Goal: Task Accomplishment & Management: Complete application form

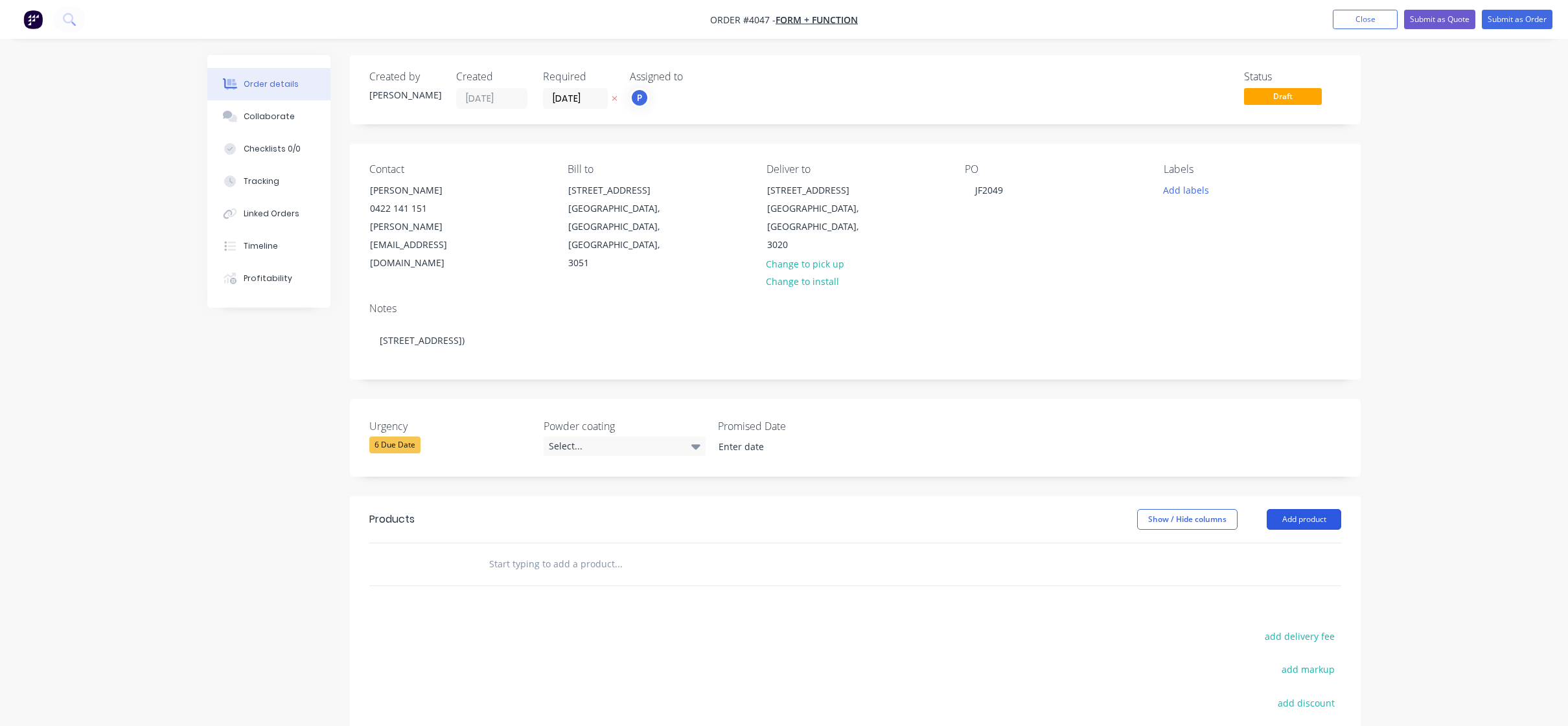
click at [1335, 509] on button "Add product" at bounding box center [1304, 519] width 75 height 21
click at [1310, 543] on div "Product catalogue" at bounding box center [1280, 552] width 100 height 19
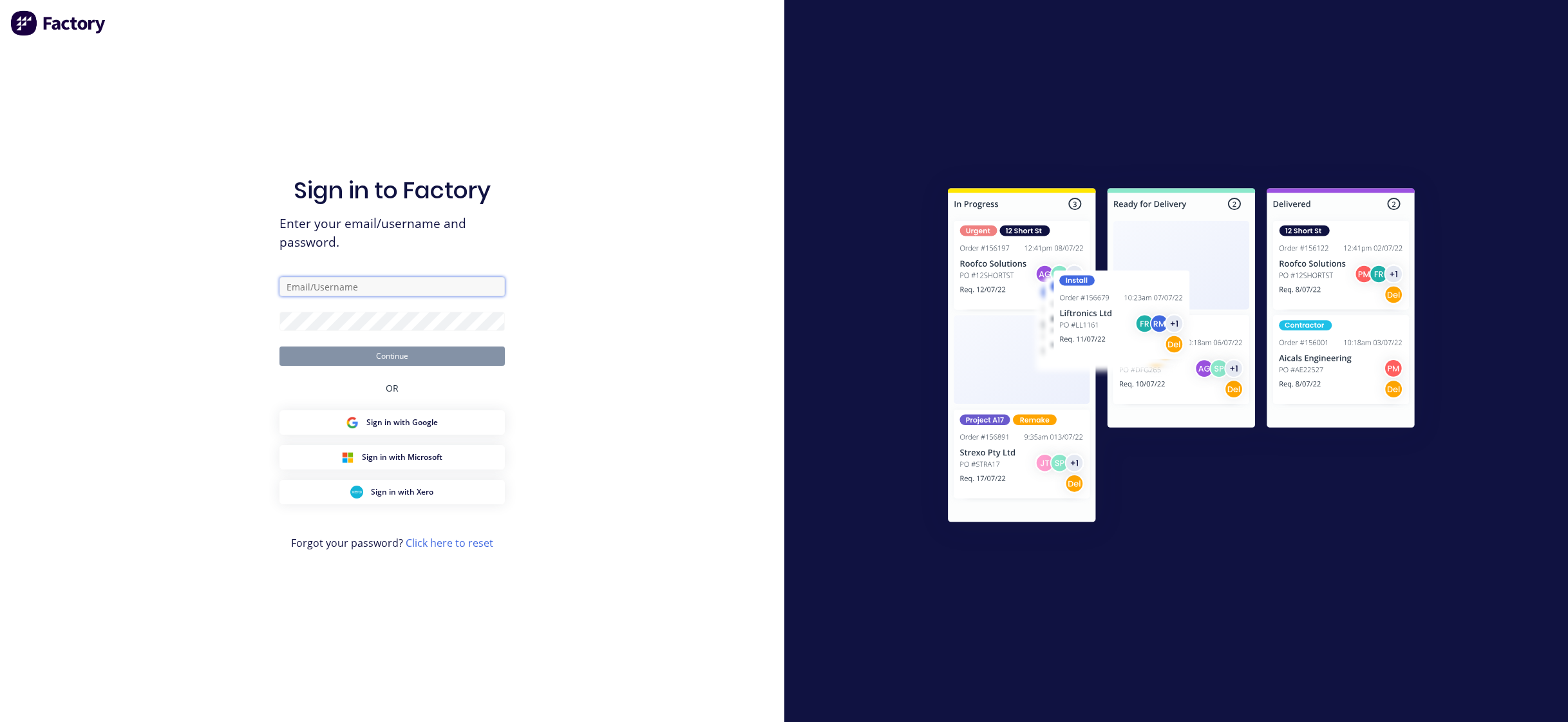
type input "ben@abbin.com.au"
click at [386, 357] on button "Continue" at bounding box center [392, 356] width 226 height 19
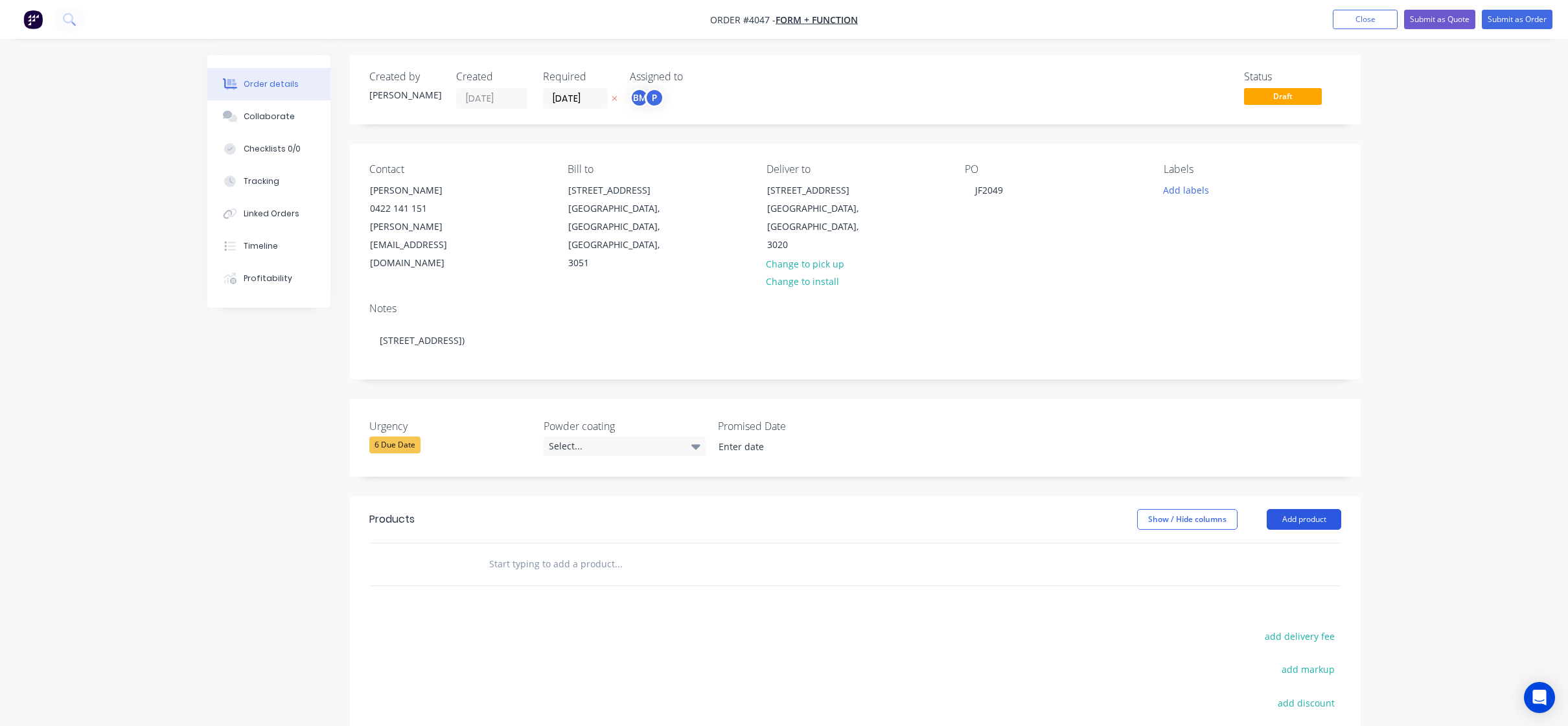
click at [1311, 509] on button "Add product" at bounding box center [1304, 519] width 75 height 21
click at [1301, 543] on div "Product catalogue" at bounding box center [1280, 552] width 100 height 19
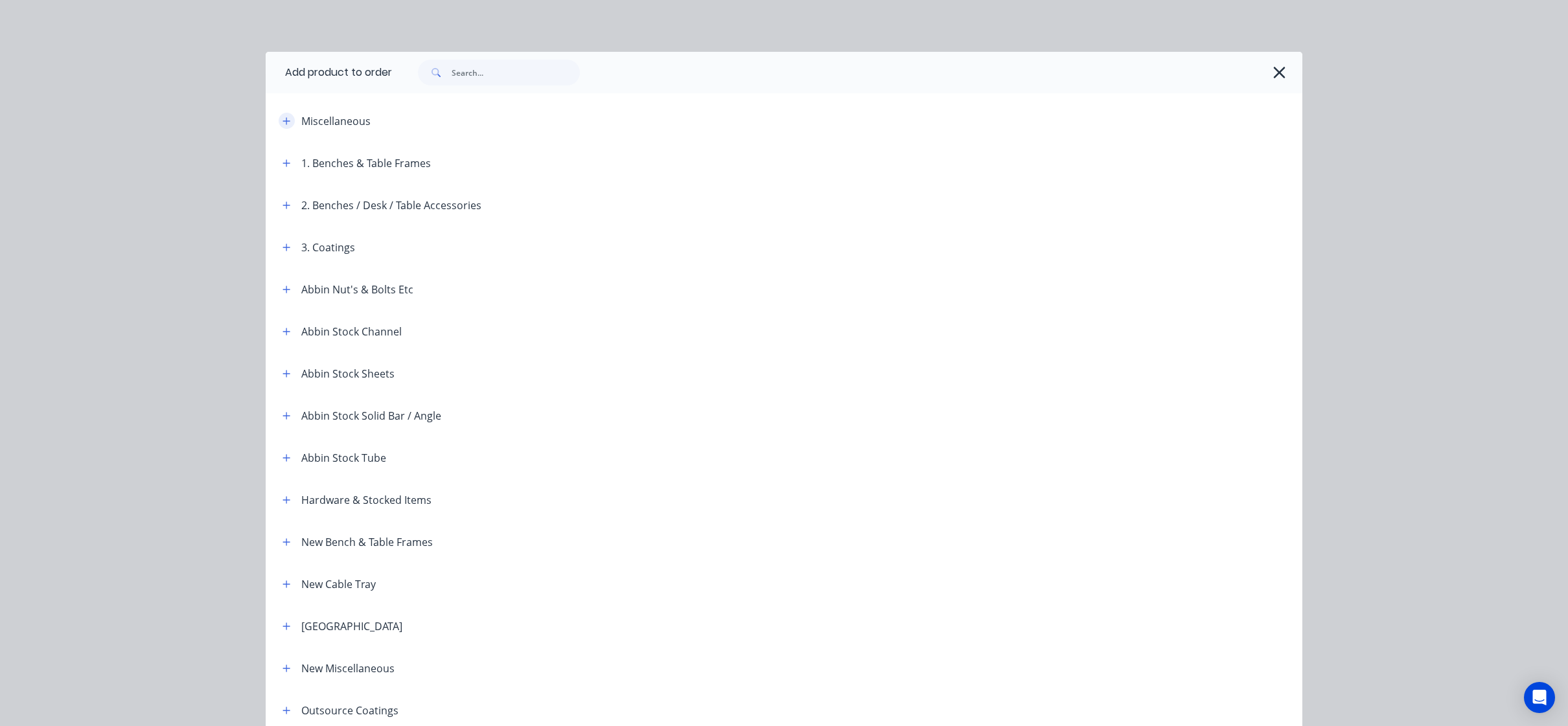
click at [282, 122] on icon "button" at bounding box center [286, 122] width 8 height 9
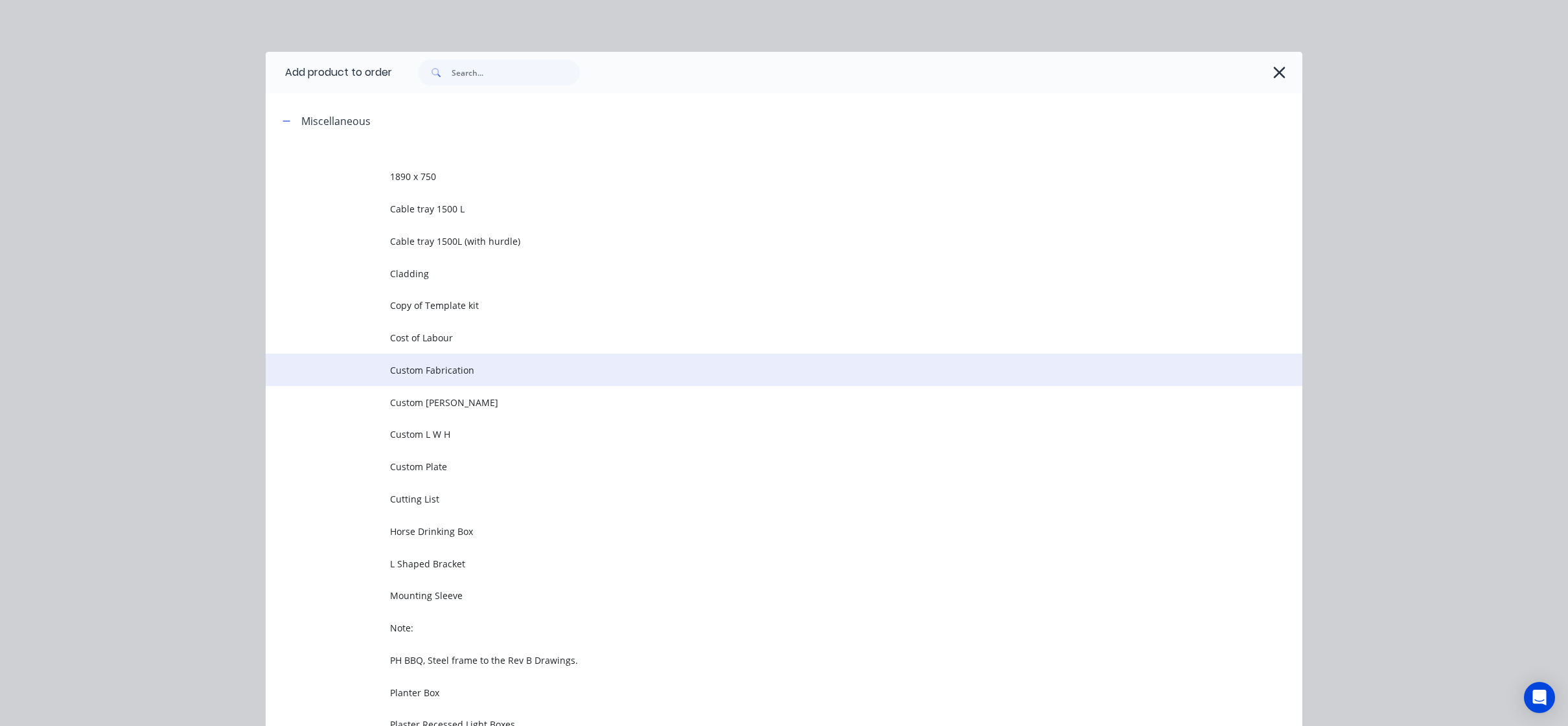
click at [384, 369] on td at bounding box center [328, 370] width 125 height 33
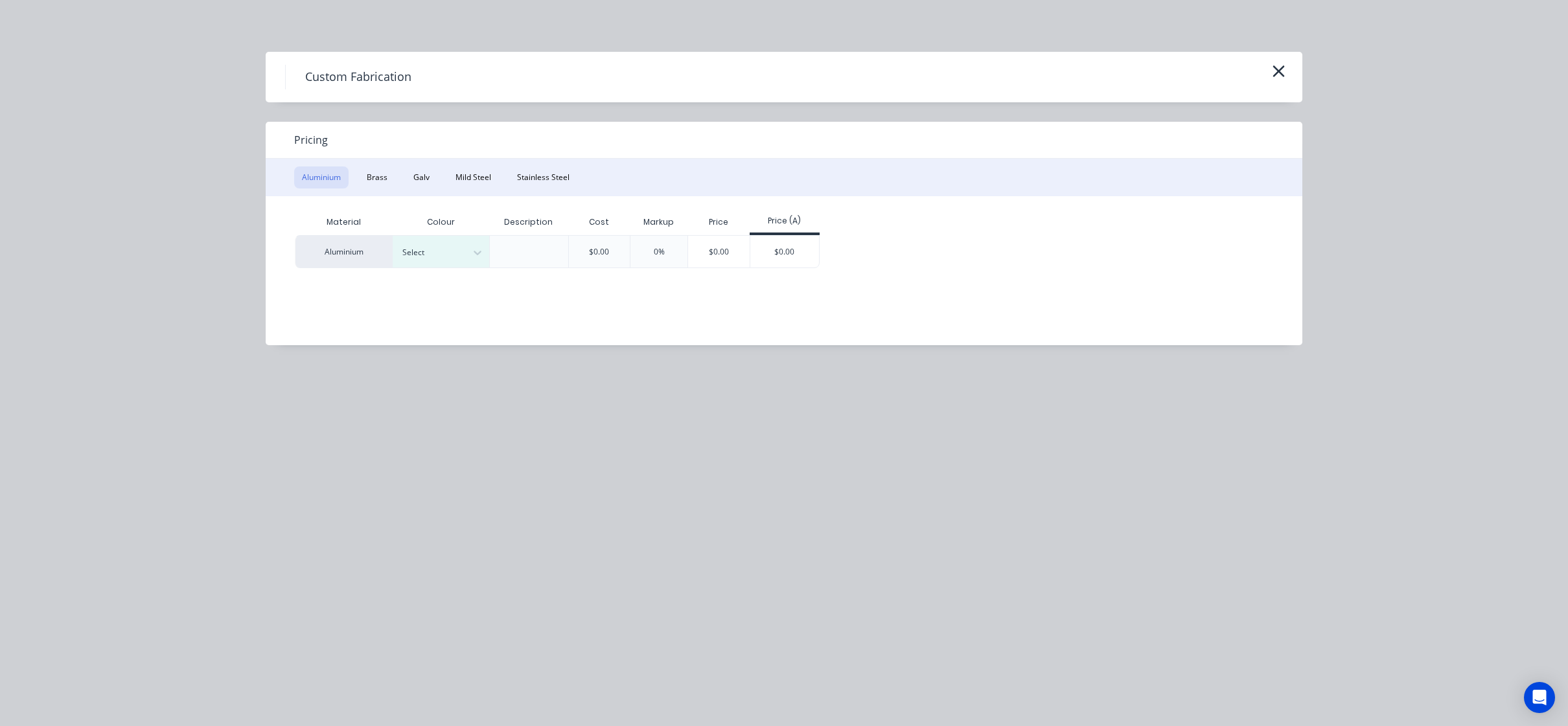
click at [453, 147] on div "Pricing" at bounding box center [784, 140] width 1036 height 37
click at [458, 179] on button "Mild Steel" at bounding box center [473, 178] width 51 height 22
click at [707, 261] on div "$0.00" at bounding box center [687, 251] width 69 height 31
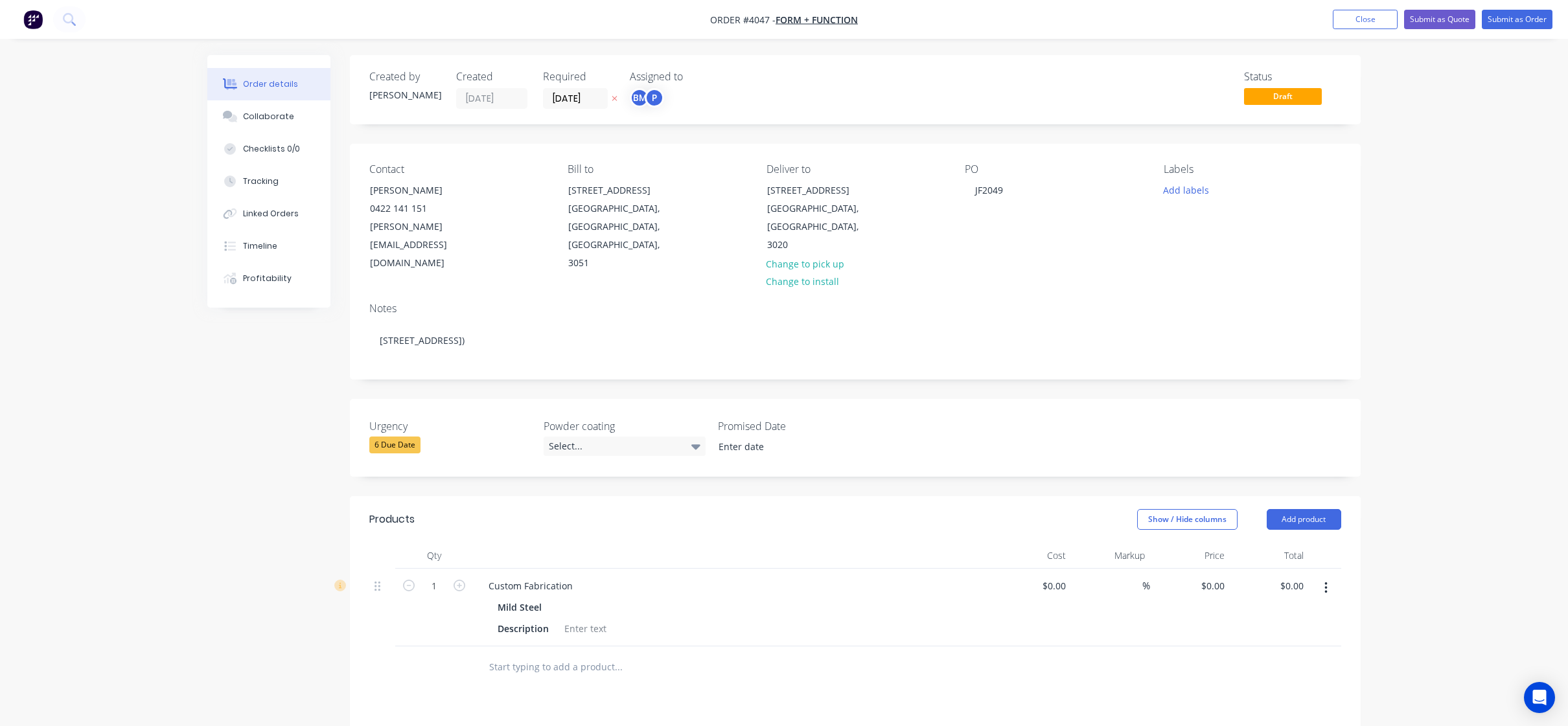
click at [206, 513] on div "Order details Collaborate Checklists 0/0 Tracking Linked Orders Timeline Profit…" at bounding box center [784, 537] width 1179 height 964
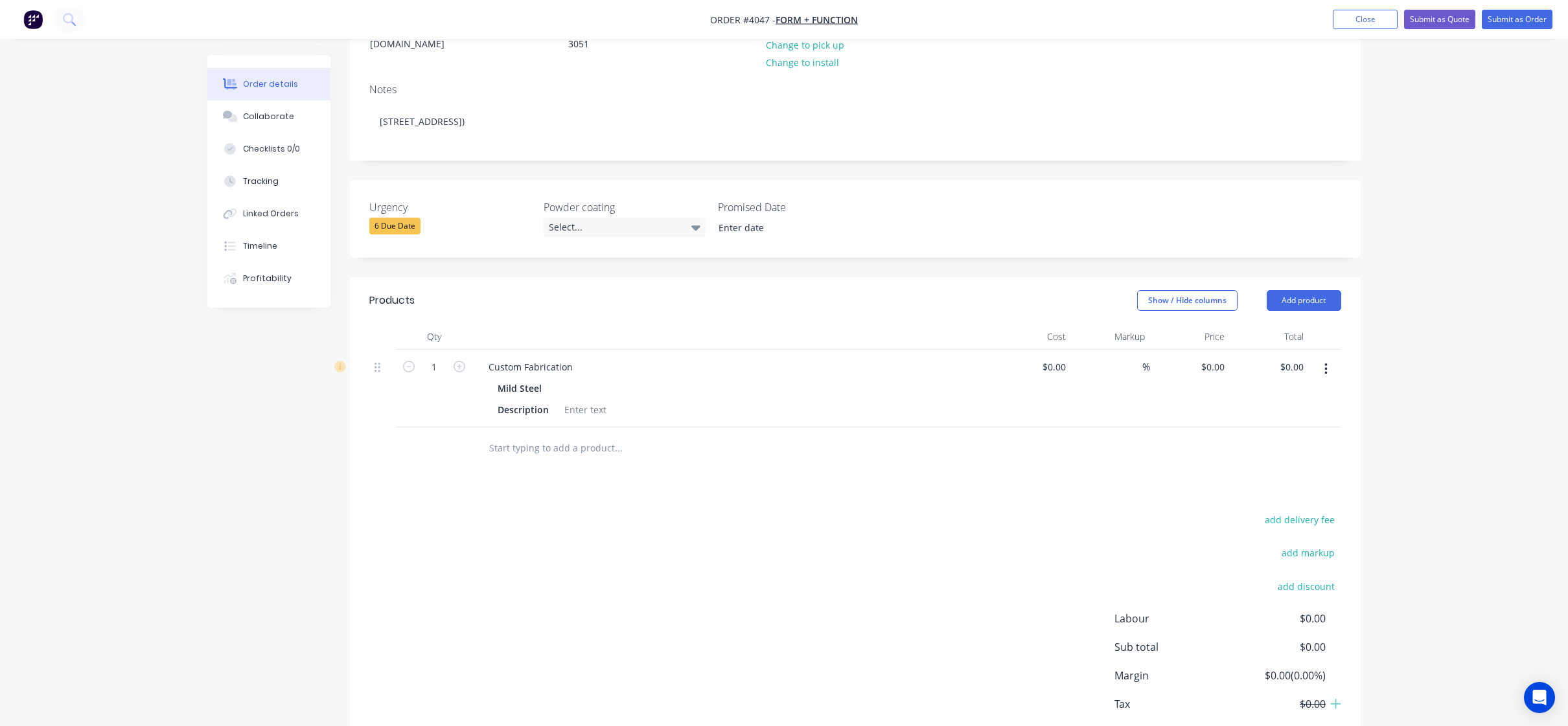
scroll to position [259, 0]
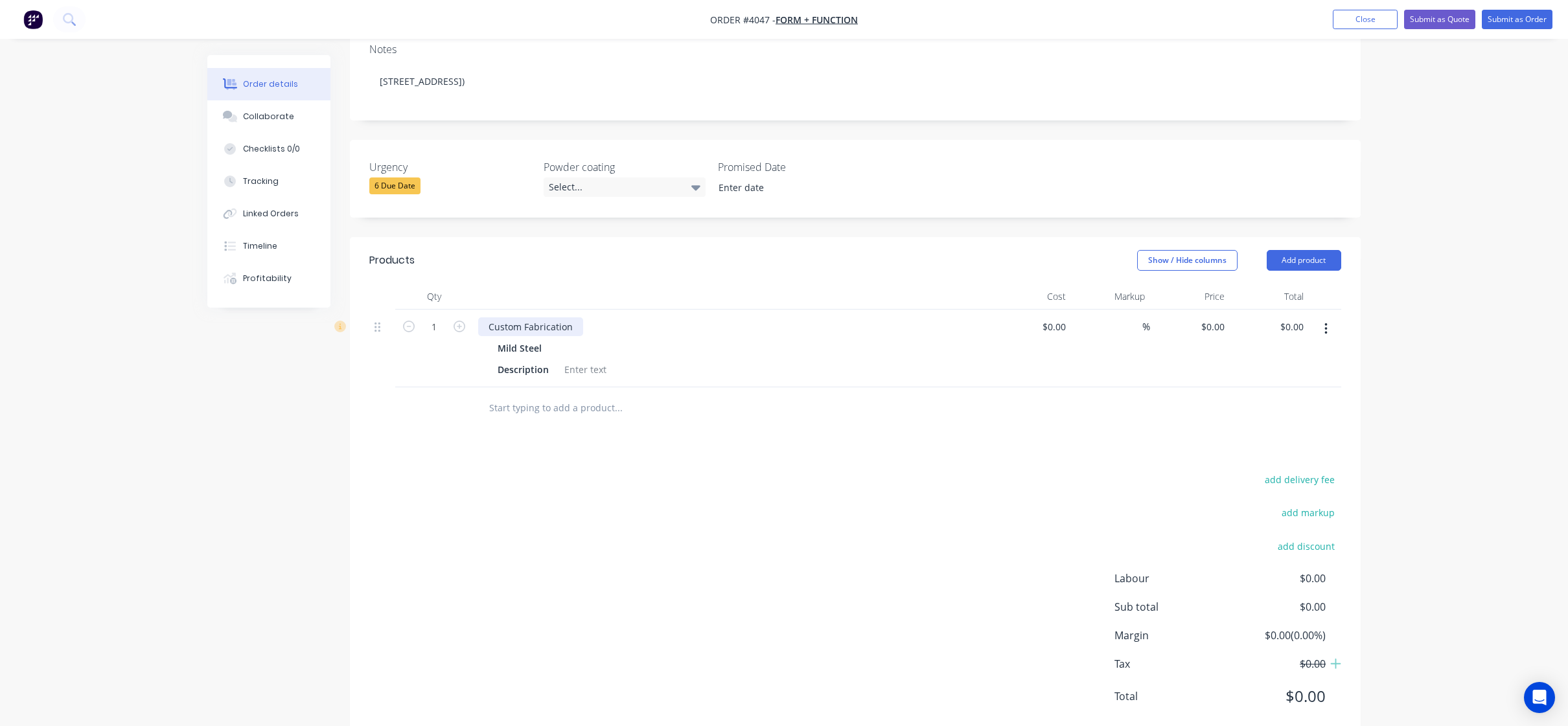
click at [574, 317] on div "Custom Fabrication" at bounding box center [530, 327] width 105 height 19
drag, startPoint x: 574, startPoint y: 310, endPoint x: 611, endPoint y: 286, distance: 44.1
click at [369, 310] on div "Qty Cost Markup Price Total 1 Custom Fabrication Mild Steel Description $0.00 $…" at bounding box center [855, 356] width 1011 height 146
paste div
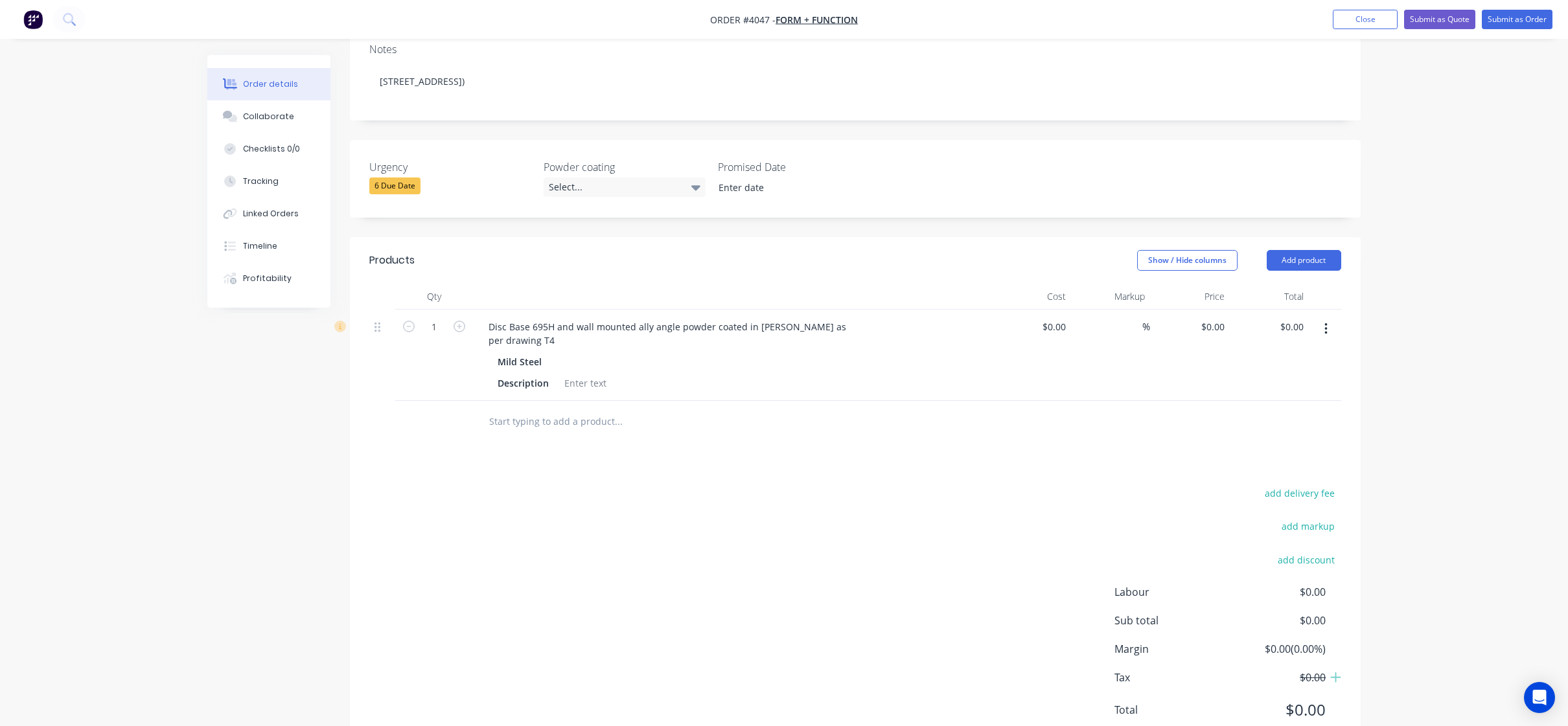
click at [773, 484] on div "add delivery fee add markup add discount Labour $0.00 Sub total $0.00 Margin $0…" at bounding box center [855, 609] width 972 height 250
drag, startPoint x: 674, startPoint y: 309, endPoint x: 799, endPoint y: 312, distance: 125.0
click at [799, 317] on div "Disc Base 695H and wall mounted ally angle powder coated in White Matt as per d…" at bounding box center [667, 334] width 378 height 33
click at [799, 317] on div "Disc Base 695H and wall mounted ally angle as per drawing T4" at bounding box center [731, 334] width 508 height 33
click at [486, 331] on div "Disc Base 695H and wall mounted ally angle as per drawing T4" at bounding box center [590, 334] width 225 height 33
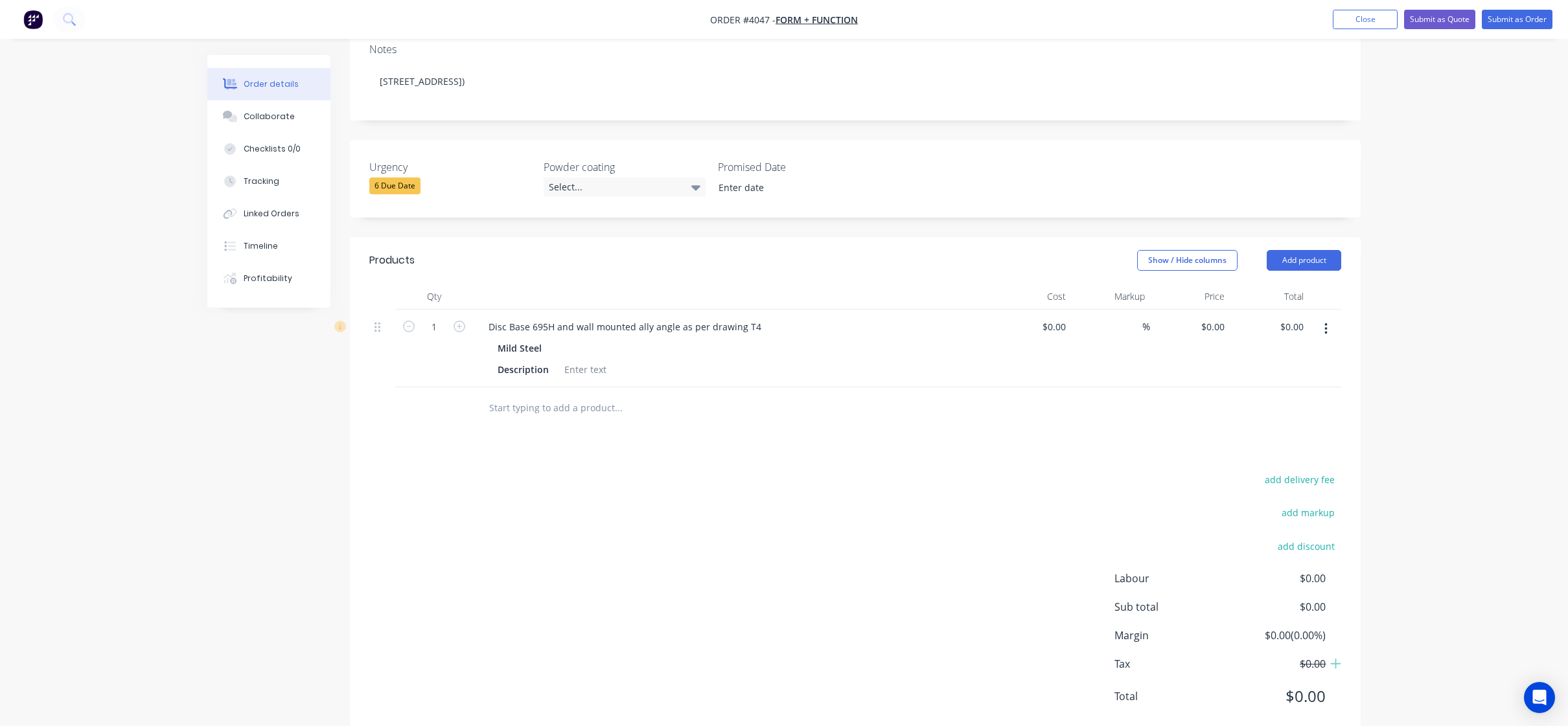
click at [716, 434] on div "Products Show / Hide columns Add product Qty Cost Markup Price Total 1 Disc Bas…" at bounding box center [855, 489] width 1011 height 504
click at [607, 360] on div at bounding box center [585, 370] width 52 height 19
click at [524, 360] on div "Description" at bounding box center [522, 370] width 62 height 19
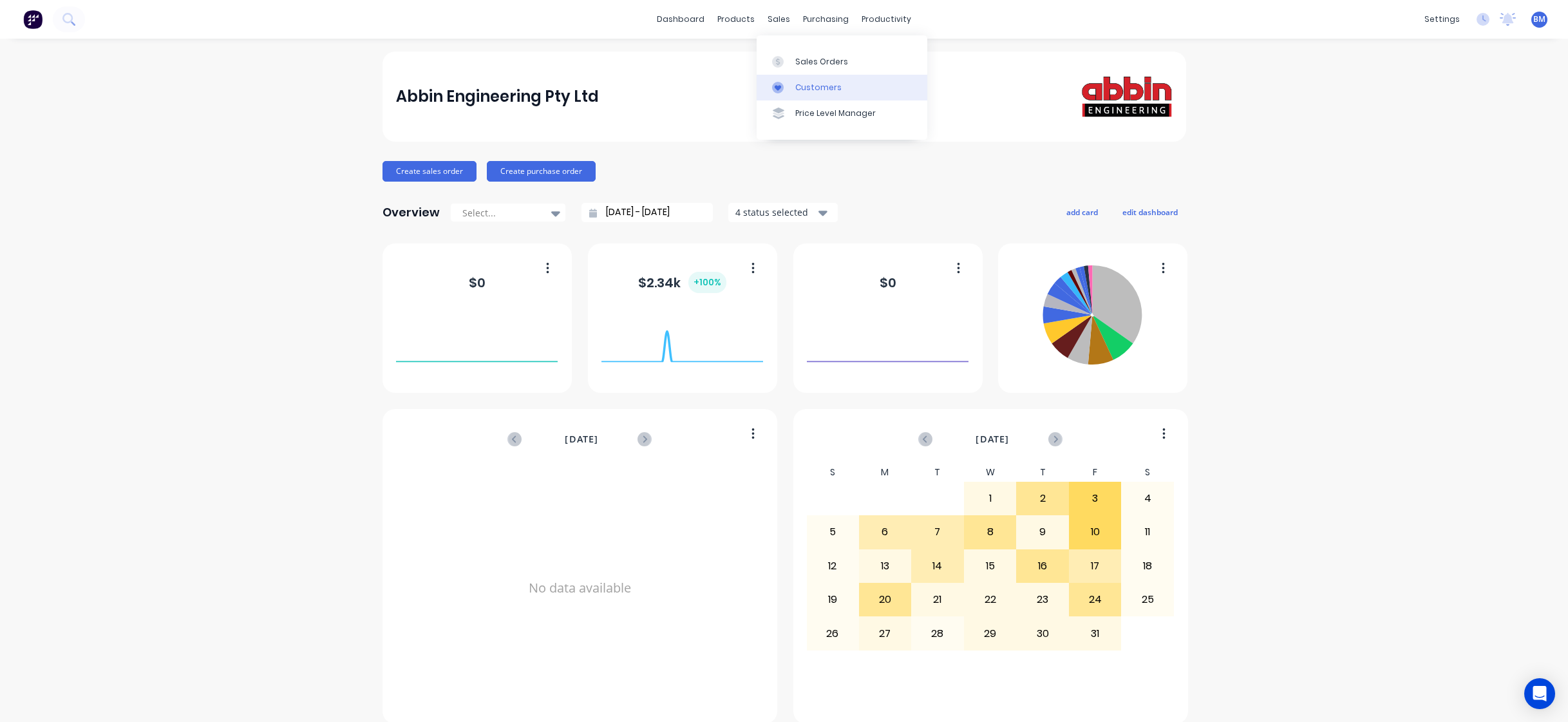
click at [782, 74] on link "Customers" at bounding box center [842, 87] width 171 height 26
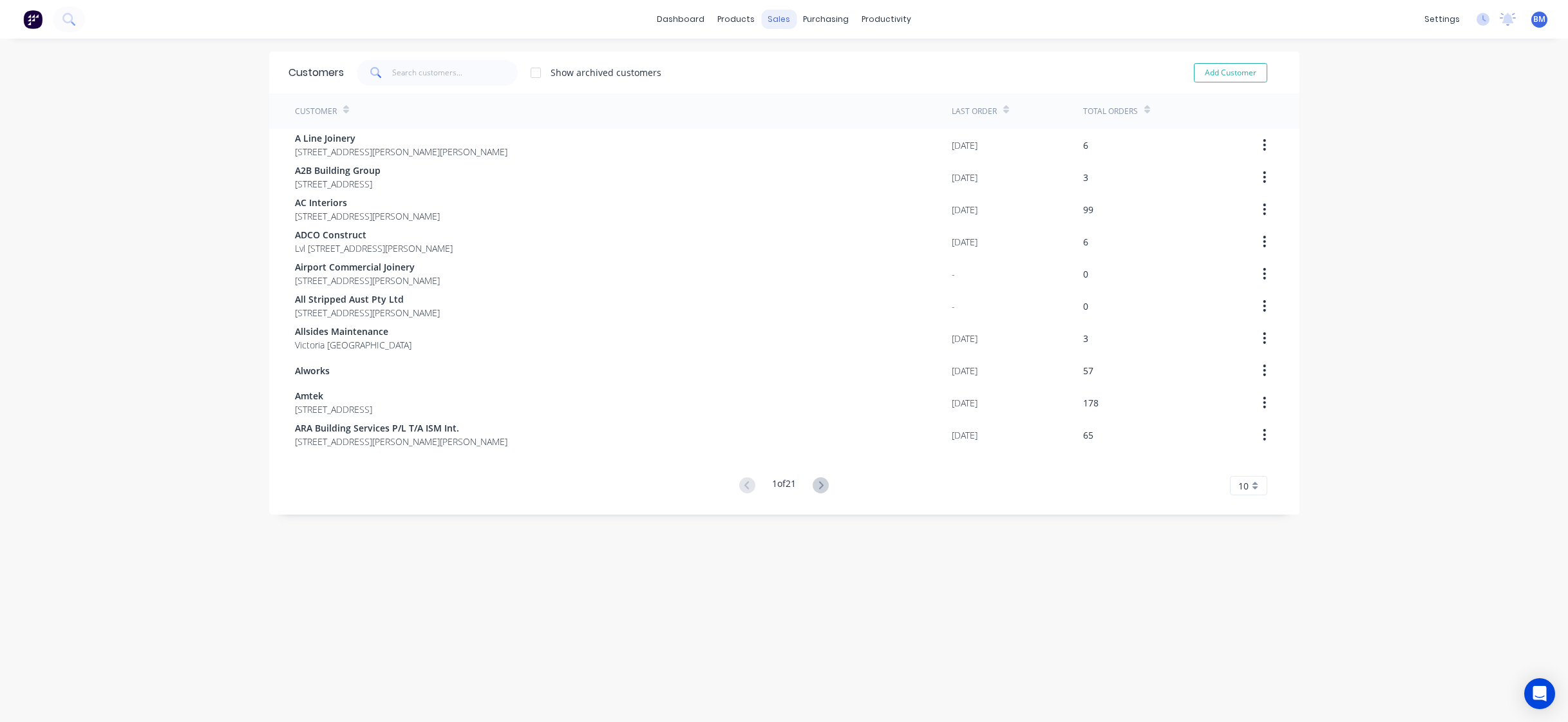
click at [766, 27] on div "sales" at bounding box center [779, 19] width 36 height 19
click at [770, 71] on link "Sales Orders" at bounding box center [842, 60] width 171 height 26
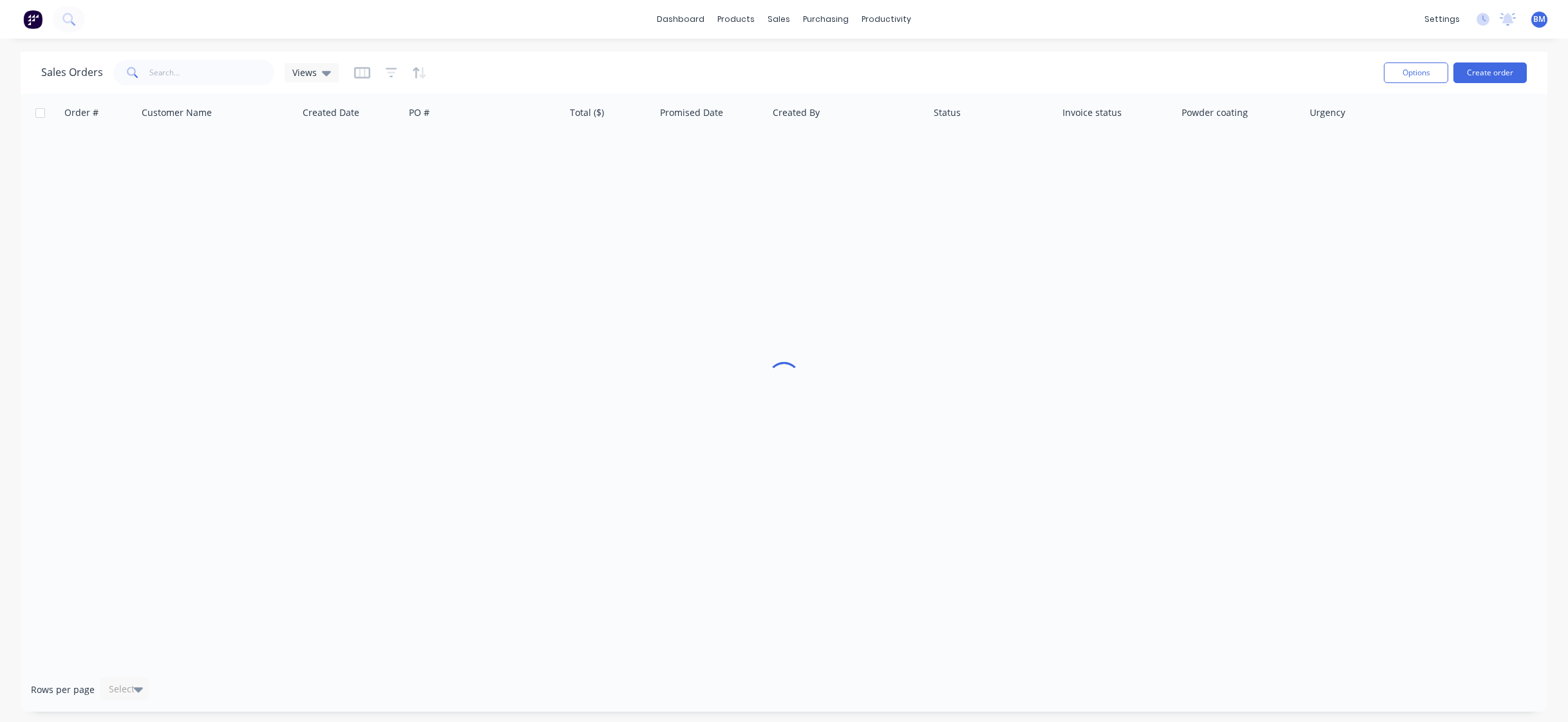
click at [376, 130] on div "Created Date" at bounding box center [350, 112] width 106 height 39
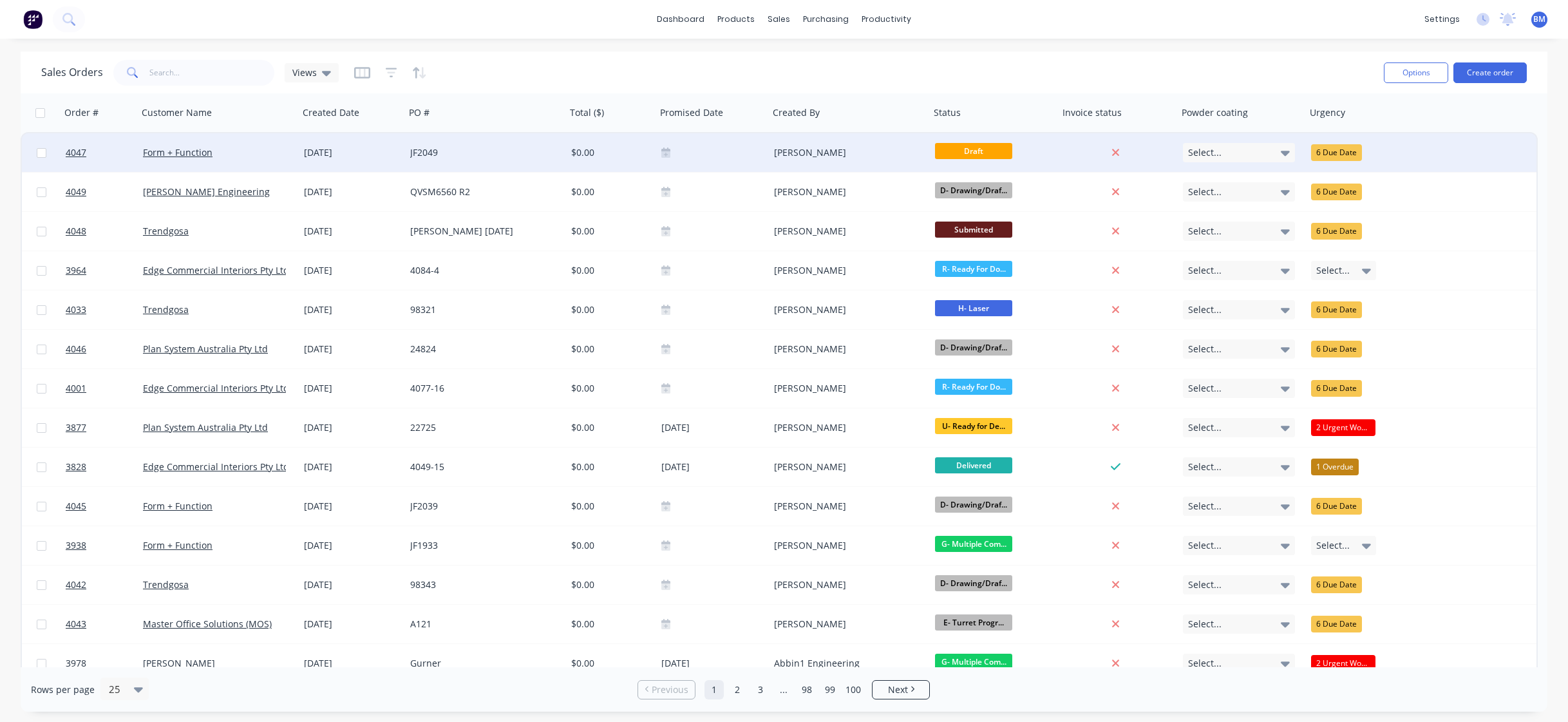
click at [508, 154] on div "JF2049" at bounding box center [481, 153] width 143 height 13
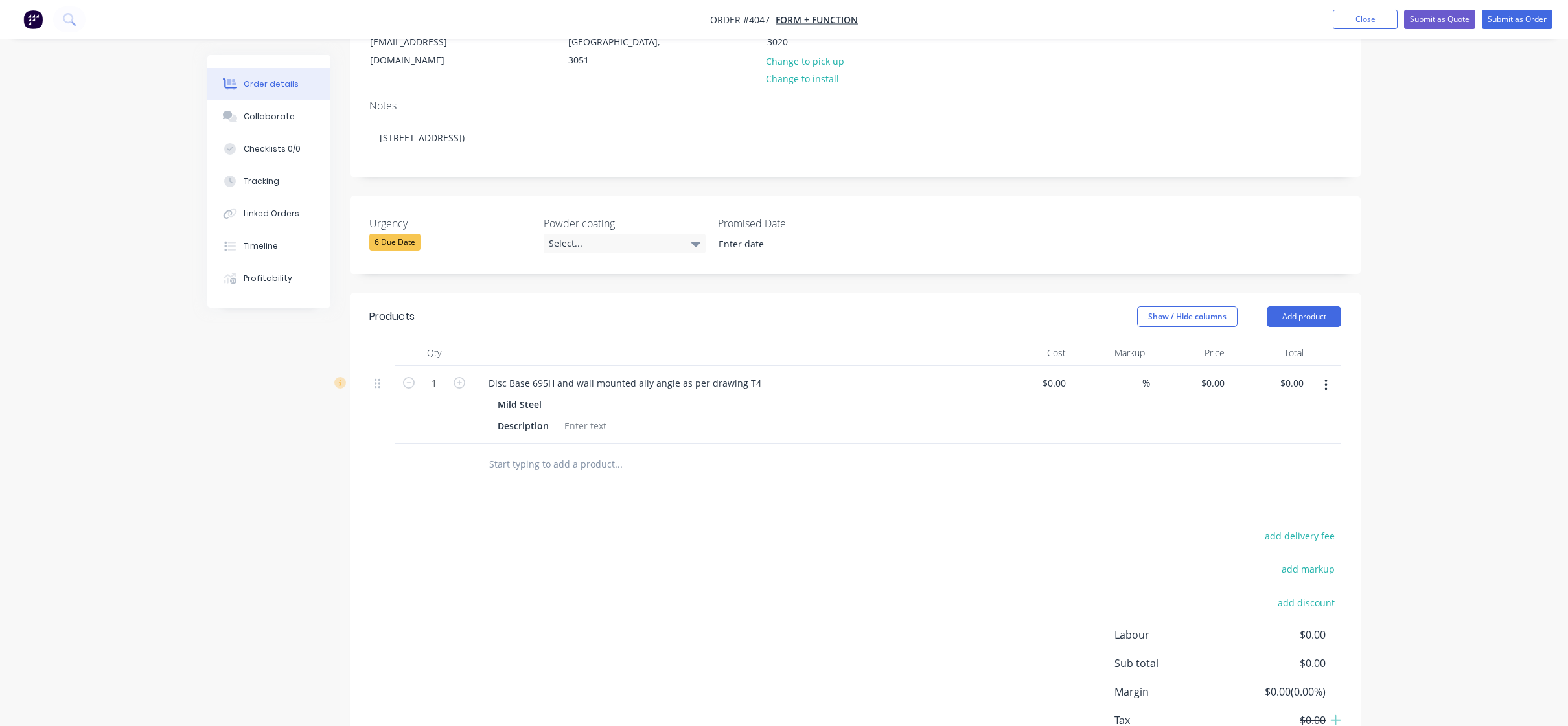
scroll to position [274, 0]
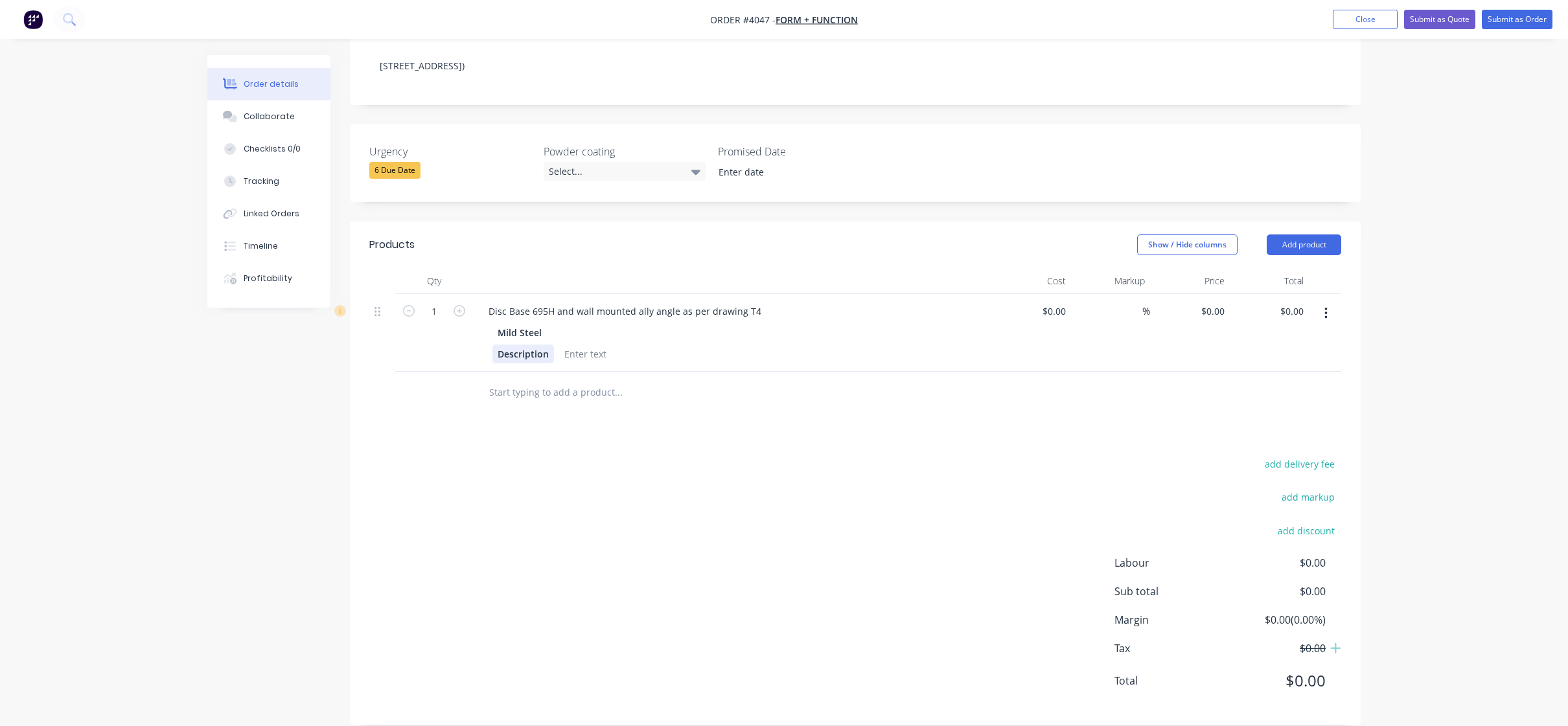
click at [519, 324] on div "Mild Steel Description" at bounding box center [731, 344] width 508 height 41
click at [516, 345] on div "Description" at bounding box center [522, 354] width 62 height 19
drag, startPoint x: 563, startPoint y: 335, endPoint x: 376, endPoint y: 368, distance: 189.9
click at [376, 368] on div "Qty Cost Markup Price Total 1 Disc Base 695H and wall mounted ally angle as per…" at bounding box center [855, 341] width 1011 height 146
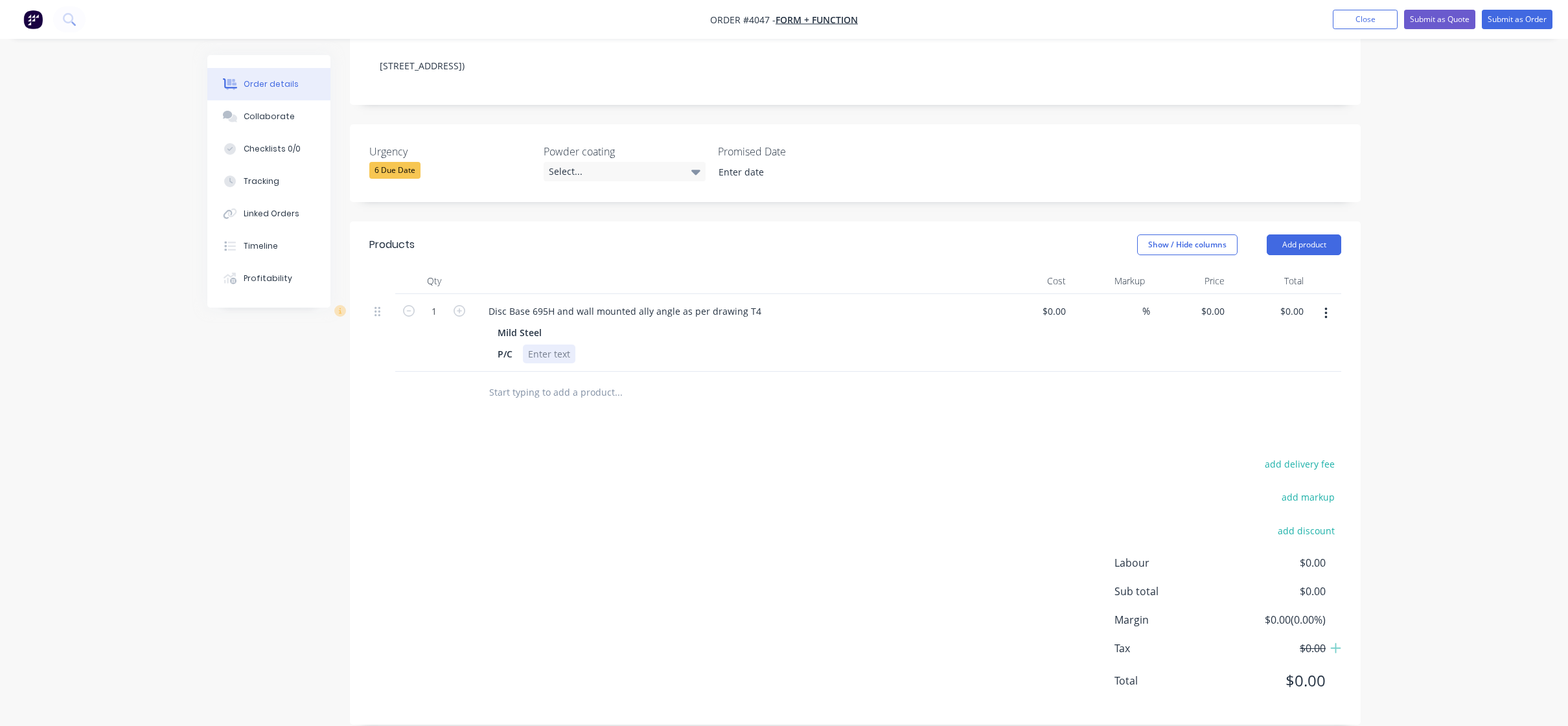
click at [577, 345] on div "P/C" at bounding box center [729, 354] width 474 height 19
click at [539, 345] on div at bounding box center [548, 354] width 52 height 19
click at [688, 620] on div "add delivery fee add markup add discount Labour $0.00 Sub total $0.00 Margin $0…" at bounding box center [855, 580] width 972 height 250
click at [1324, 306] on button "button" at bounding box center [1326, 313] width 30 height 23
click at [1290, 364] on div "Duplicate" at bounding box center [1280, 374] width 100 height 19
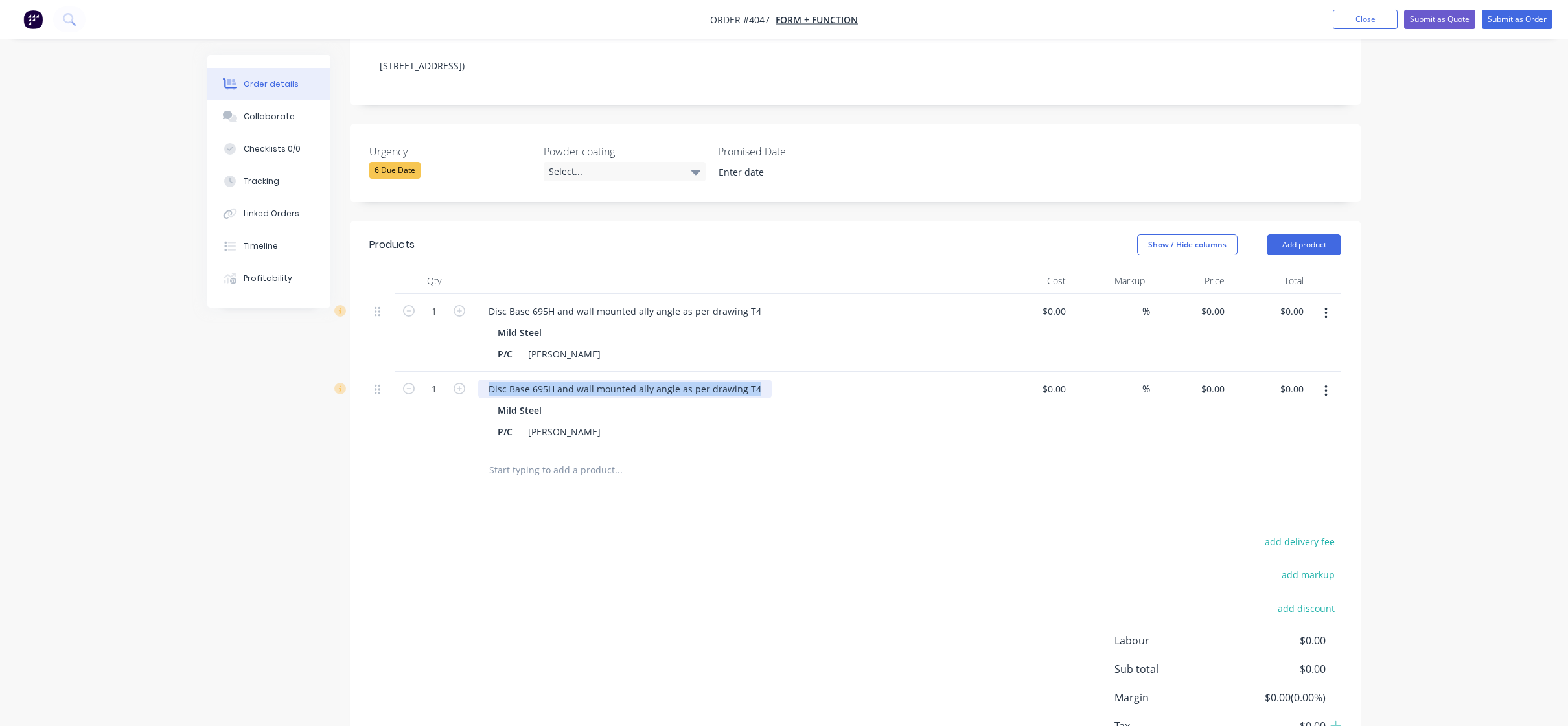
drag, startPoint x: 488, startPoint y: 367, endPoint x: 783, endPoint y: 367, distance: 295.0
click at [783, 380] on div "Disc Base 695H and wall mounted ally angle as per drawing T4" at bounding box center [731, 389] width 508 height 19
paste div
drag, startPoint x: 533, startPoint y: 370, endPoint x: 607, endPoint y: 380, distance: 74.7
click at [607, 380] on div "Disc bases in [PERSON_NAME] PC at 695H as per drawing T5" at bounding box center [619, 389] width 283 height 19
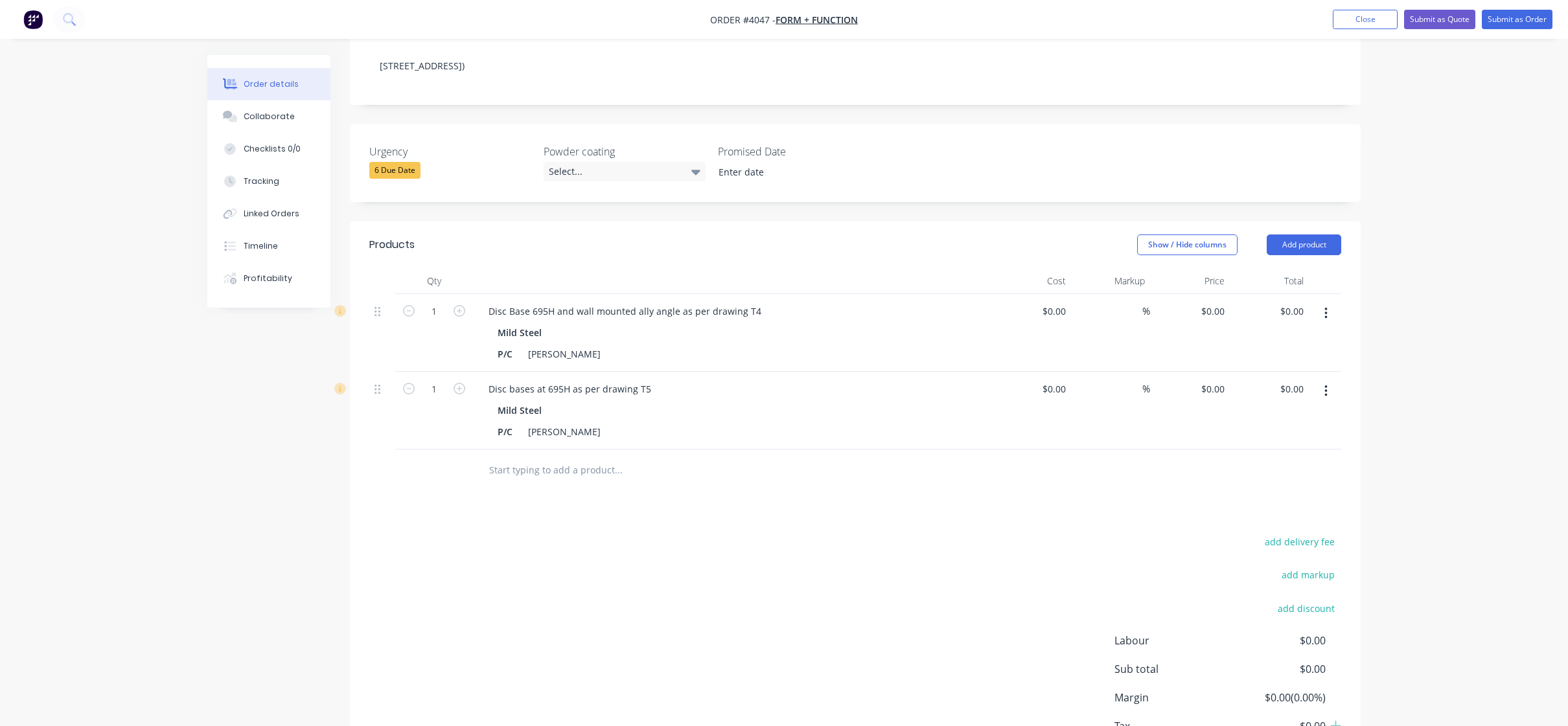
click at [667, 401] on div "Mild Steel" at bounding box center [731, 410] width 469 height 19
click at [653, 403] on div "Mild Steel P/C [PERSON_NAME]" at bounding box center [731, 421] width 508 height 41
click at [736, 401] on div "Mild Steel" at bounding box center [731, 410] width 469 height 19
click at [699, 505] on div "Products Show / Hide columns Add product Qty Cost Markup Price Total 1 Disc Bas…" at bounding box center [855, 512] width 1011 height 581
click at [458, 383] on icon "button" at bounding box center [459, 388] width 12 height 12
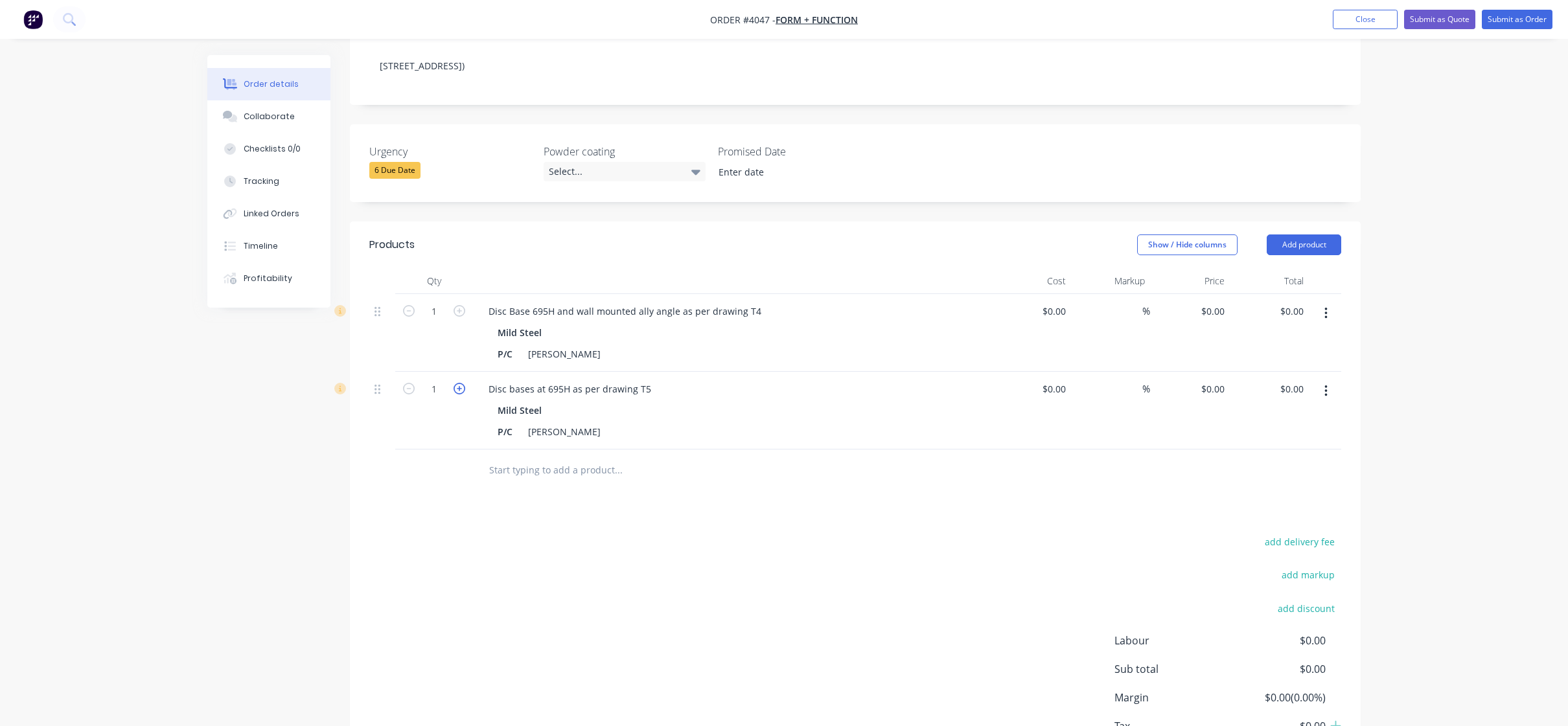
type input "2"
click at [409, 476] on div "Products Show / Hide columns Add product Qty Cost Markup Price Total 1 Disc Bas…" at bounding box center [855, 512] width 1011 height 581
click at [582, 581] on div "add delivery fee add markup add discount Labour $0.00 Sub total $0.00 Margin $0…" at bounding box center [855, 658] width 972 height 250
click at [1320, 380] on button "button" at bounding box center [1326, 391] width 30 height 23
click at [1300, 442] on div "Duplicate" at bounding box center [1280, 452] width 100 height 19
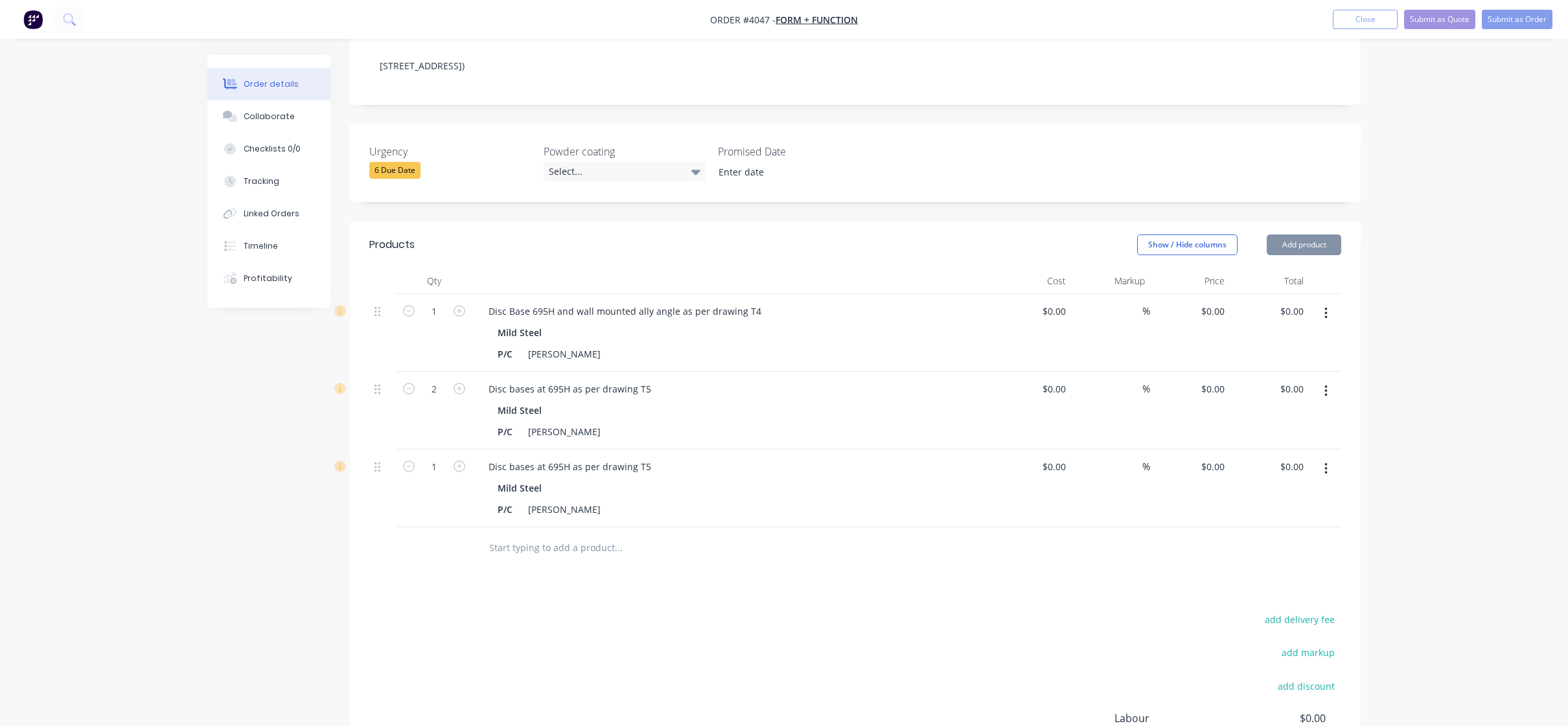
click at [504, 630] on div "add delivery fee add markup add discount Labour $0.00 Sub total $0.00 Margin $0…" at bounding box center [855, 735] width 972 height 250
drag, startPoint x: 482, startPoint y: 445, endPoint x: 767, endPoint y: 438, distance: 285.1
click at [767, 458] on div "Disc bases at 695H as per drawing T5" at bounding box center [731, 467] width 508 height 19
paste div
click at [732, 613] on div "add delivery fee add markup add discount Labour $0.00 Sub total $0.00 Margin $0…" at bounding box center [855, 735] width 972 height 250
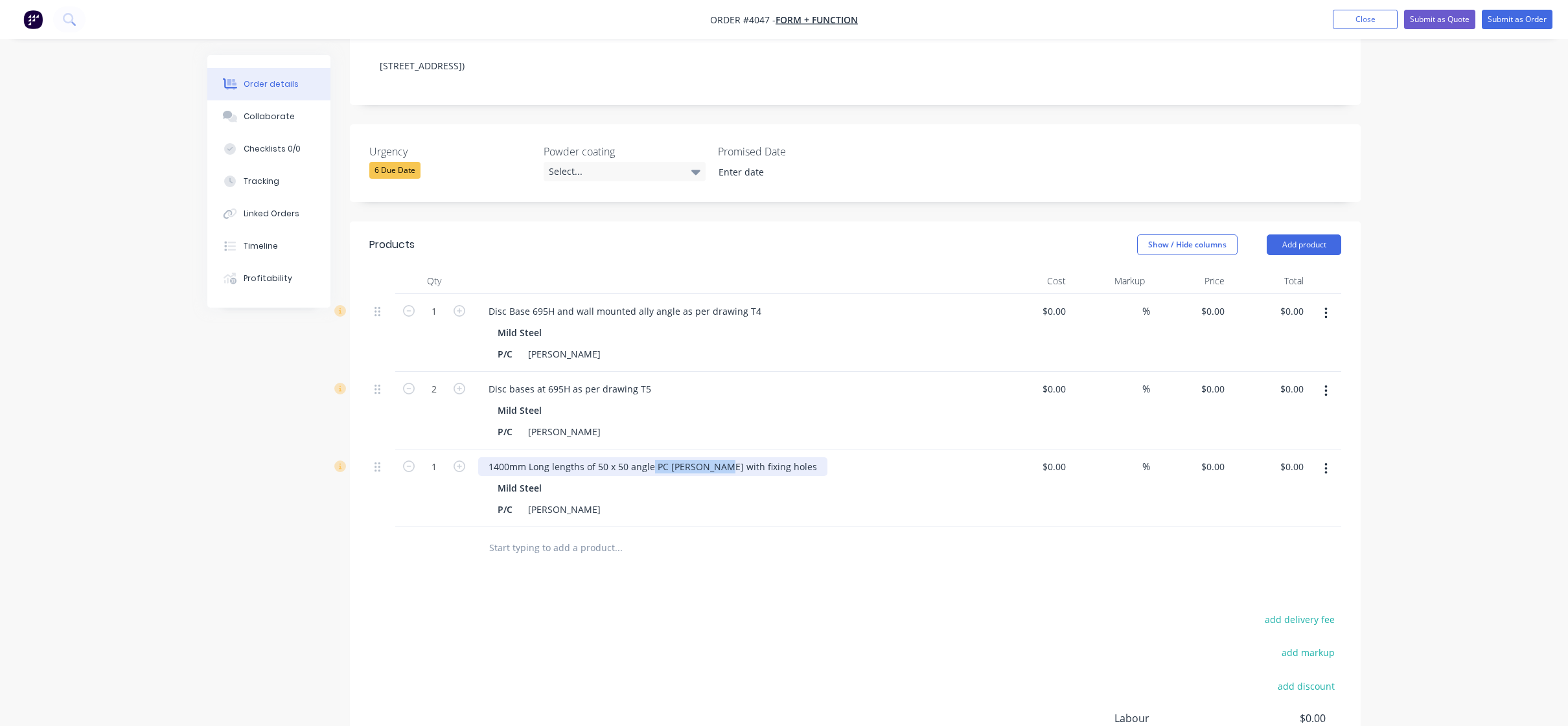
drag, startPoint x: 652, startPoint y: 447, endPoint x: 717, endPoint y: 447, distance: 65.0
click at [717, 458] on div "1400mm Long lengths of 50 x 50 angle PC [PERSON_NAME] with fixing holes" at bounding box center [653, 467] width 349 height 19
click at [460, 461] on icon "button" at bounding box center [459, 466] width 12 height 12
type input "2"
click at [1330, 458] on button "button" at bounding box center [1326, 469] width 30 height 23
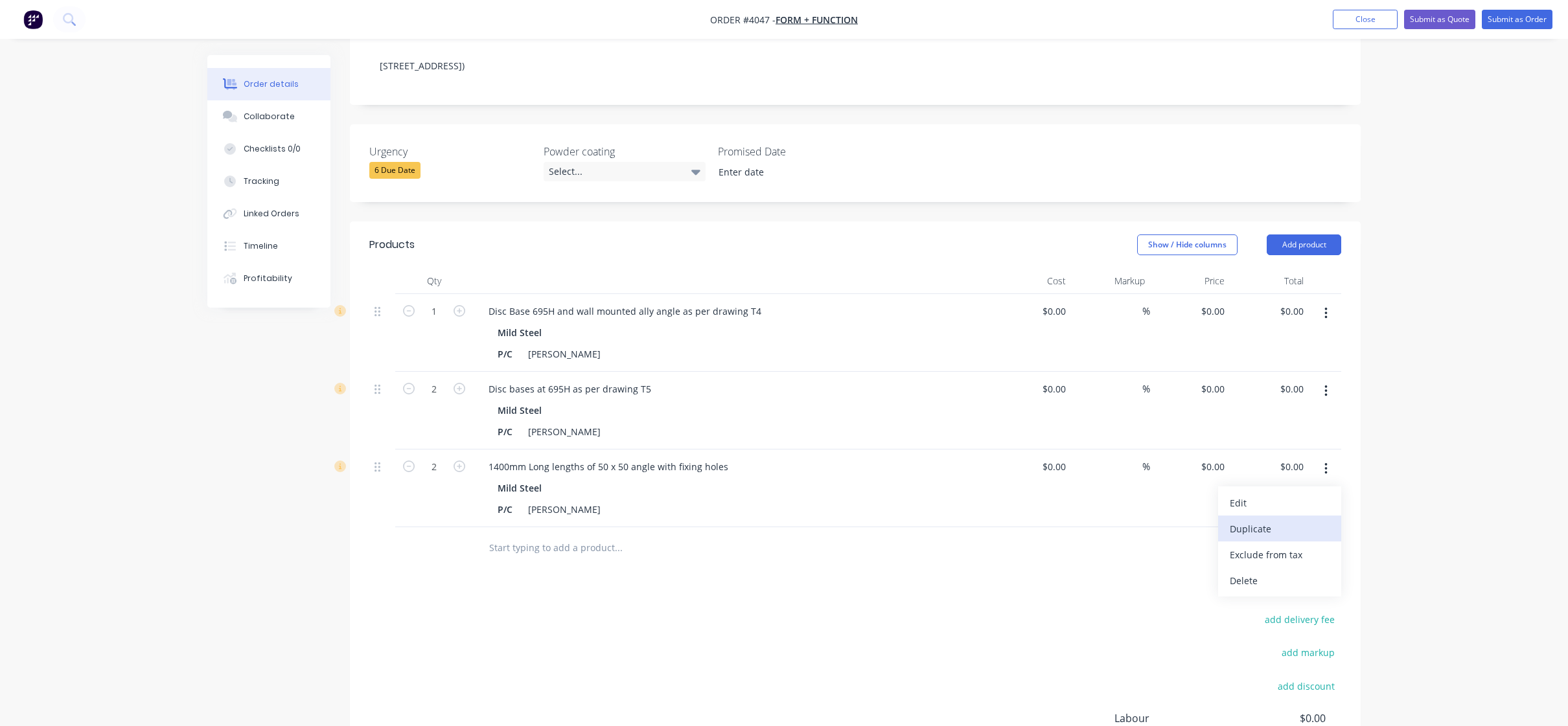
click at [1287, 515] on button "Duplicate" at bounding box center [1280, 528] width 123 height 26
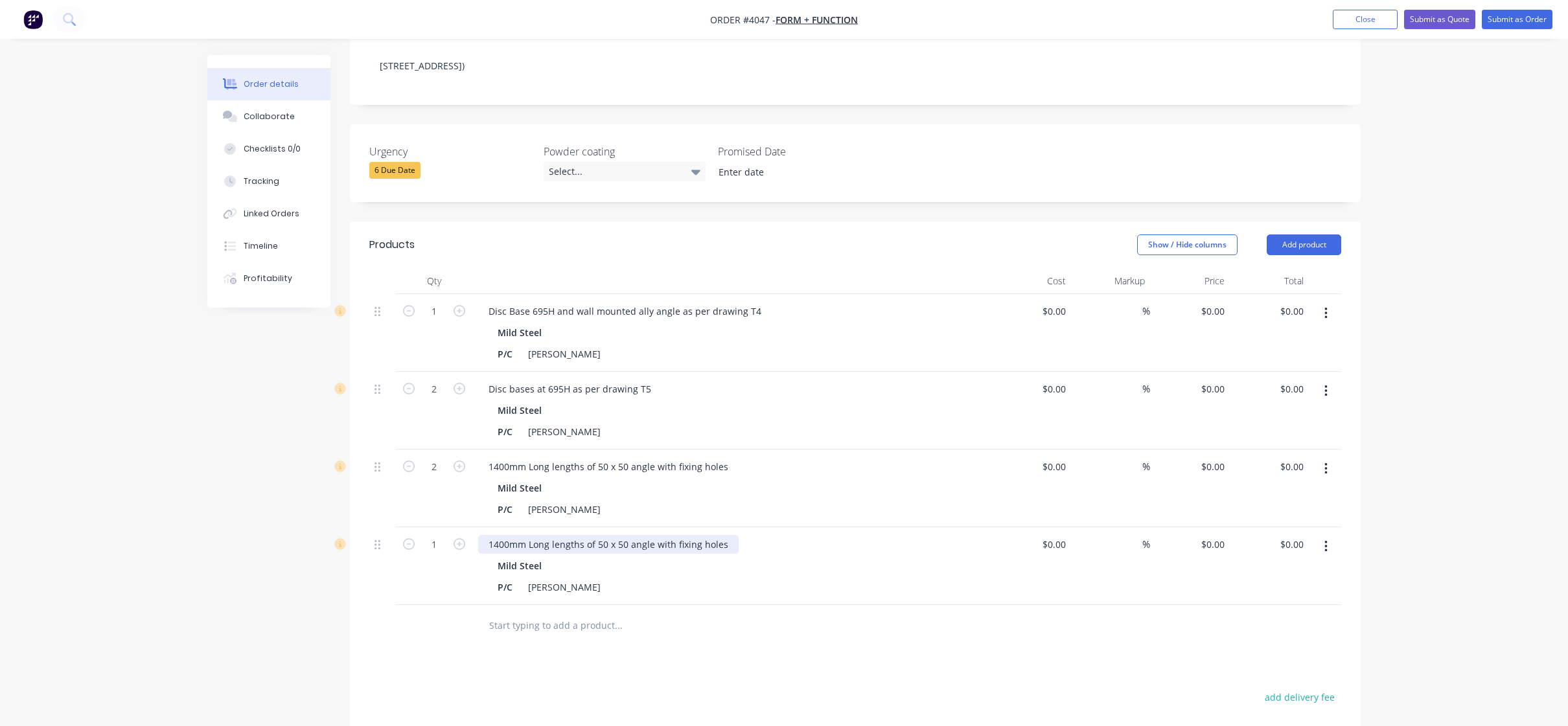
click at [534, 535] on div "1400mm Long lengths of 50 x 50 angle with fixing holes" at bounding box center [608, 544] width 260 height 19
drag, startPoint x: 484, startPoint y: 526, endPoint x: 812, endPoint y: 537, distance: 328.2
click at [815, 537] on div "1400mm Long lengths of 50 x 50 angle with fixing holes Mild Steel P/C [PERSON_N…" at bounding box center [731, 566] width 519 height 78
copy div "1400mm Long lengths of 50 x 50 angle with fixing holes"
paste div
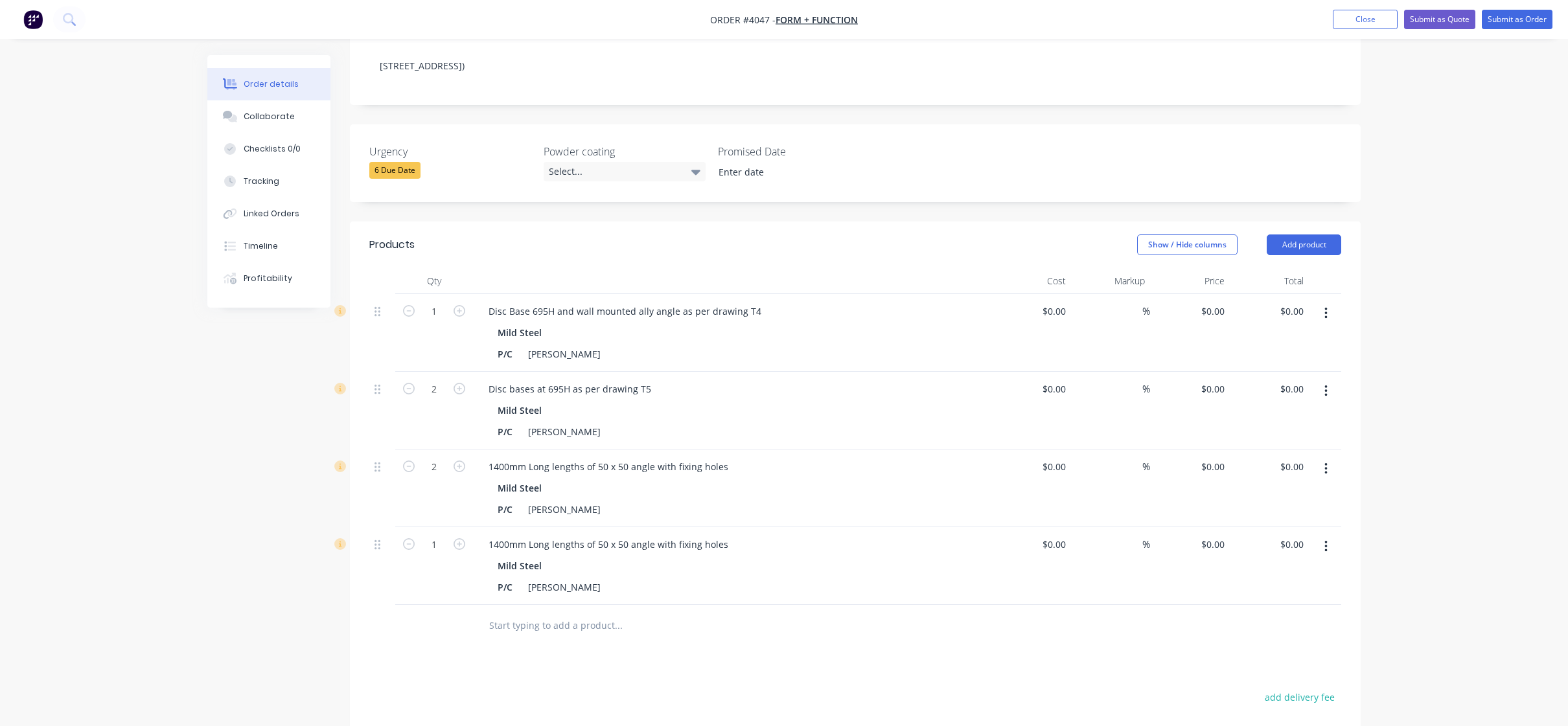
click at [711, 578] on div "P/C [PERSON_NAME]" at bounding box center [729, 587] width 474 height 19
click at [831, 578] on div "P/C [PERSON_NAME]" at bounding box center [729, 587] width 474 height 19
drag, startPoint x: 488, startPoint y: 522, endPoint x: 873, endPoint y: 488, distance: 386.5
click at [868, 490] on div "1 Disc Base 695H and wall mounted ally angle as per drawing T4 Mild Steel P/C […" at bounding box center [855, 449] width 972 height 311
click at [819, 640] on div "Products Show / Hide columns Add product Qty Cost Markup Price Total 1 Disc Bas…" at bounding box center [855, 590] width 1011 height 737
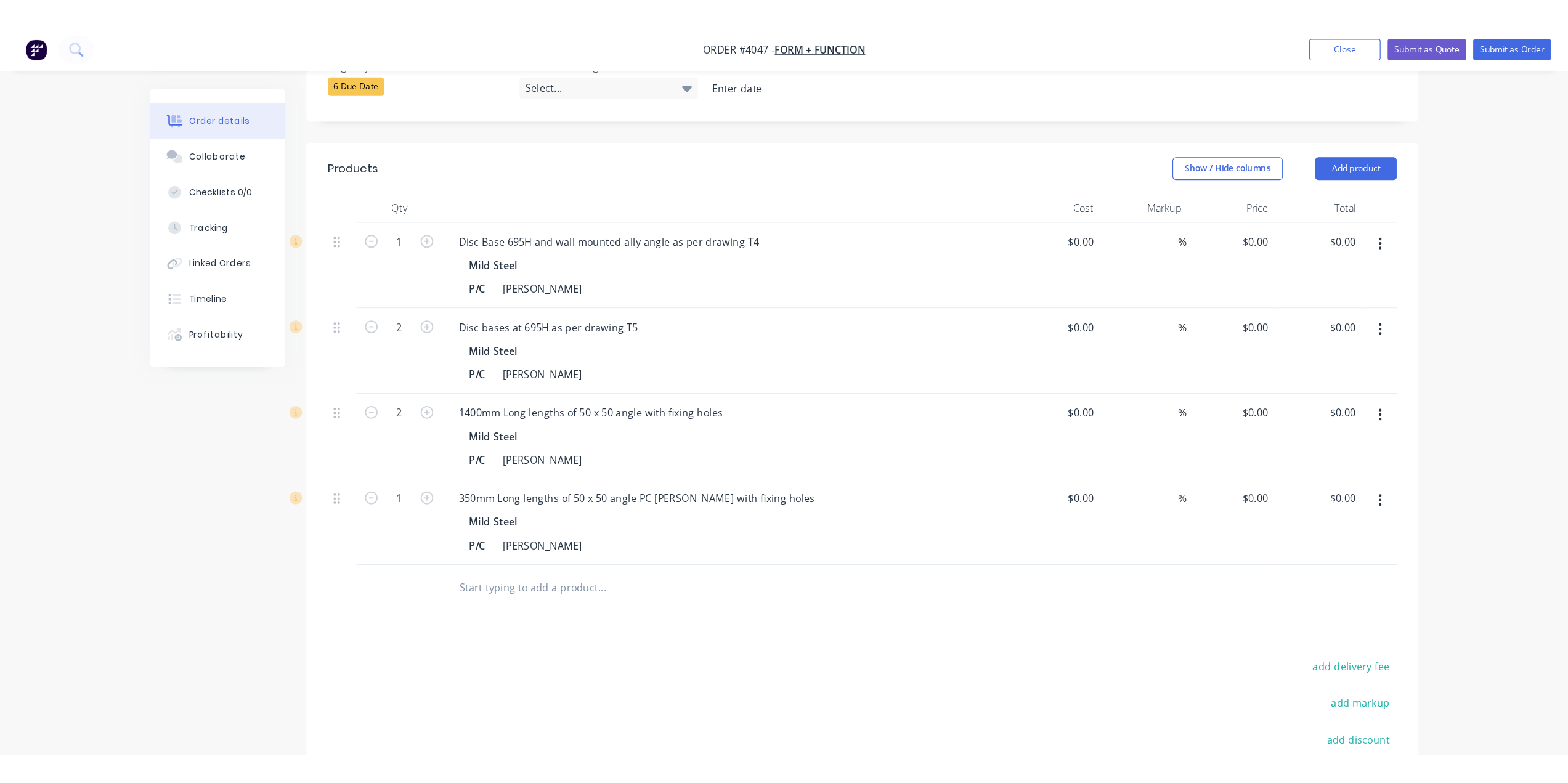
scroll to position [373, 0]
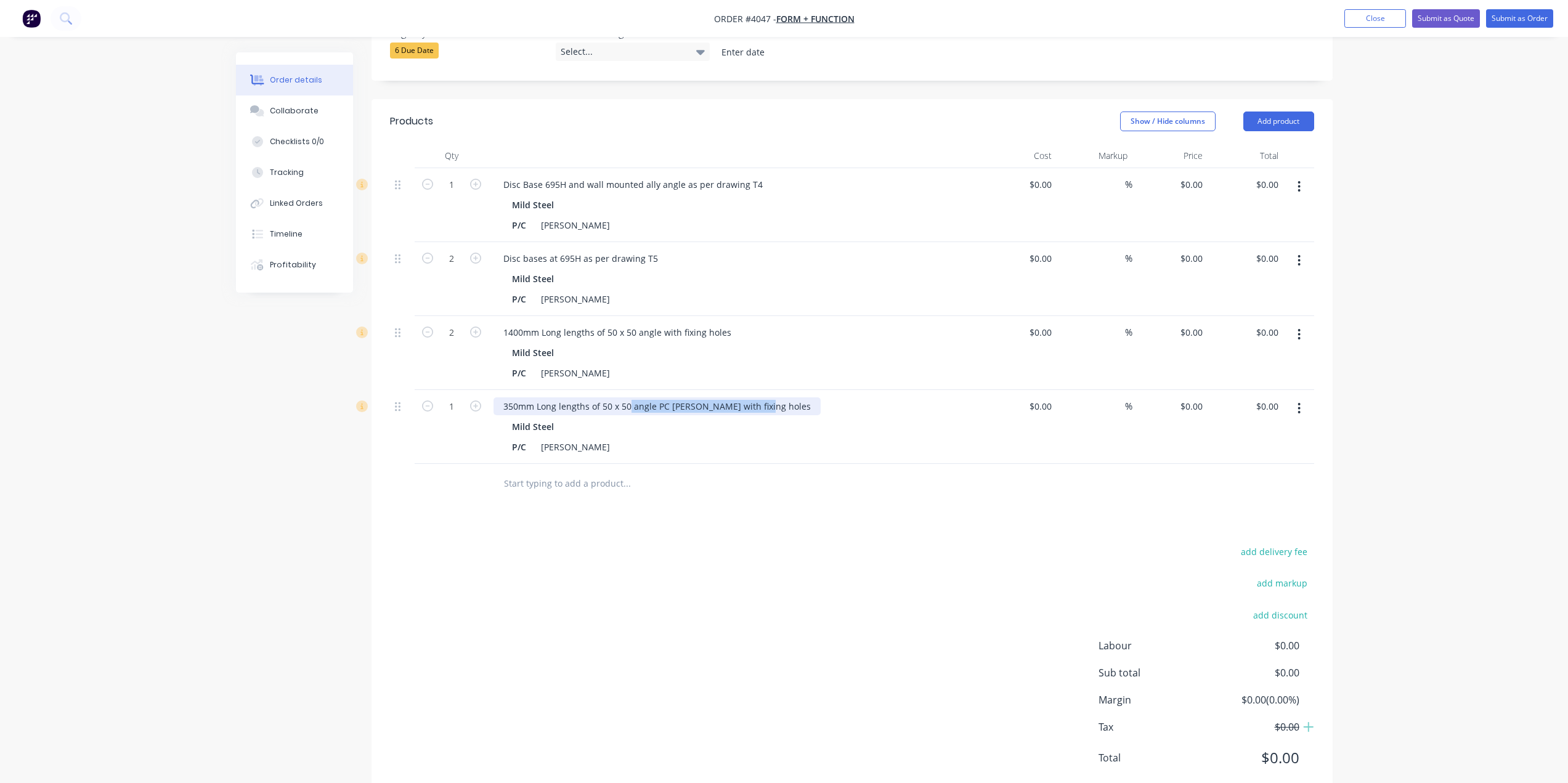
drag, startPoint x: 630, startPoint y: 389, endPoint x: 686, endPoint y: 389, distance: 56.0
click at [721, 397] on div "350mm Long lengths of 50 x 50 angle PC [PERSON_NAME] with fixing holes" at bounding box center [656, 406] width 327 height 18
click at [686, 397] on div "350mm Long lengths of 50 x 50 angle PC [PERSON_NAME] with fixing holes" at bounding box center [656, 406] width 327 height 18
drag, startPoint x: 656, startPoint y: 386, endPoint x: 711, endPoint y: 392, distance: 55.3
click at [711, 397] on div "350mm Long lengths of 50 x 50 angle PC [PERSON_NAME] with fixing holes" at bounding box center [656, 406] width 327 height 18
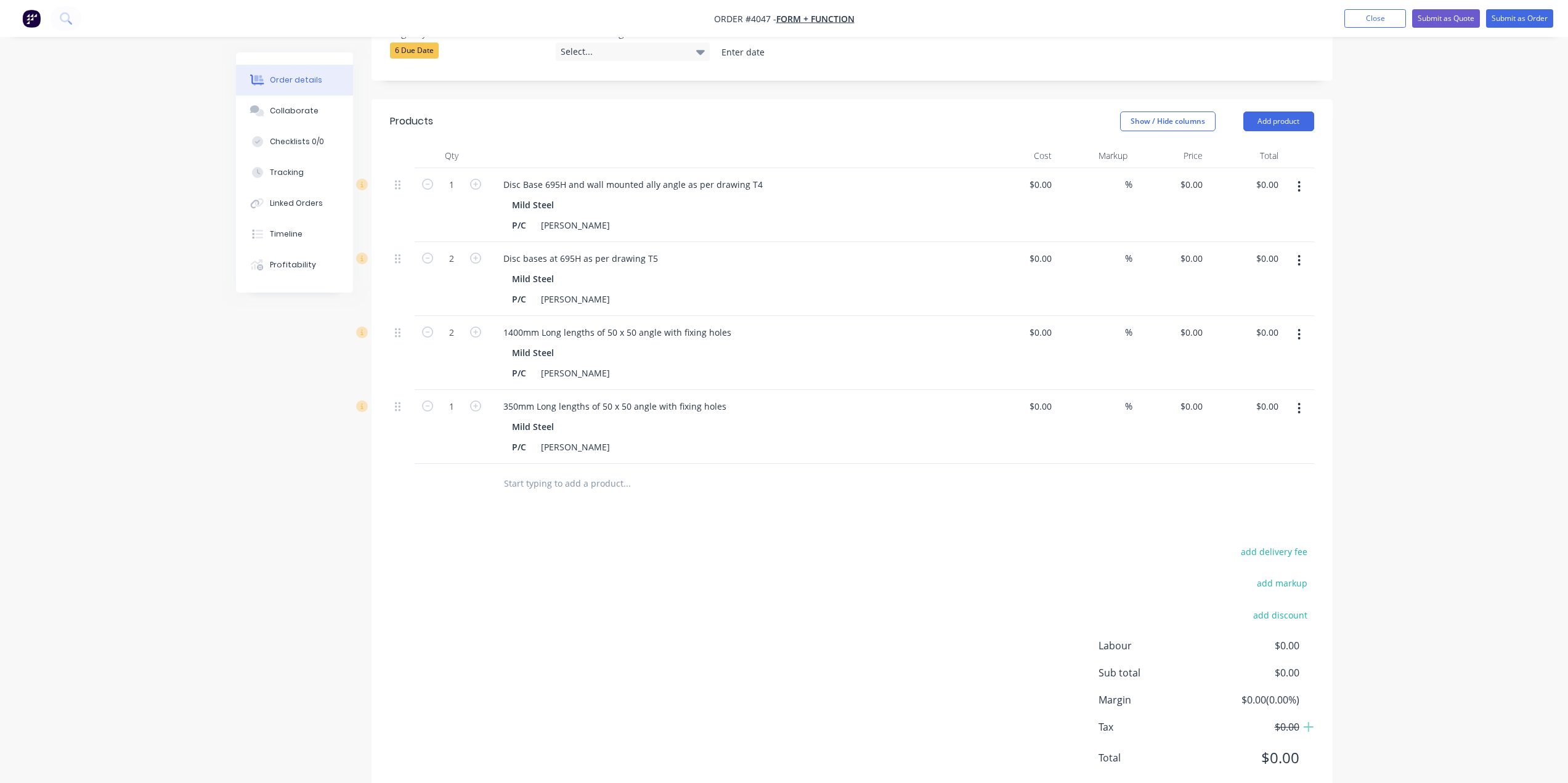
click at [607, 642] on div "add delivery fee add markup add discount Labour $0.00 Sub total $0.00 Margin $0…" at bounding box center [852, 662] width 924 height 238
click at [477, 400] on icon "button" at bounding box center [475, 406] width 11 height 11
type input "4"
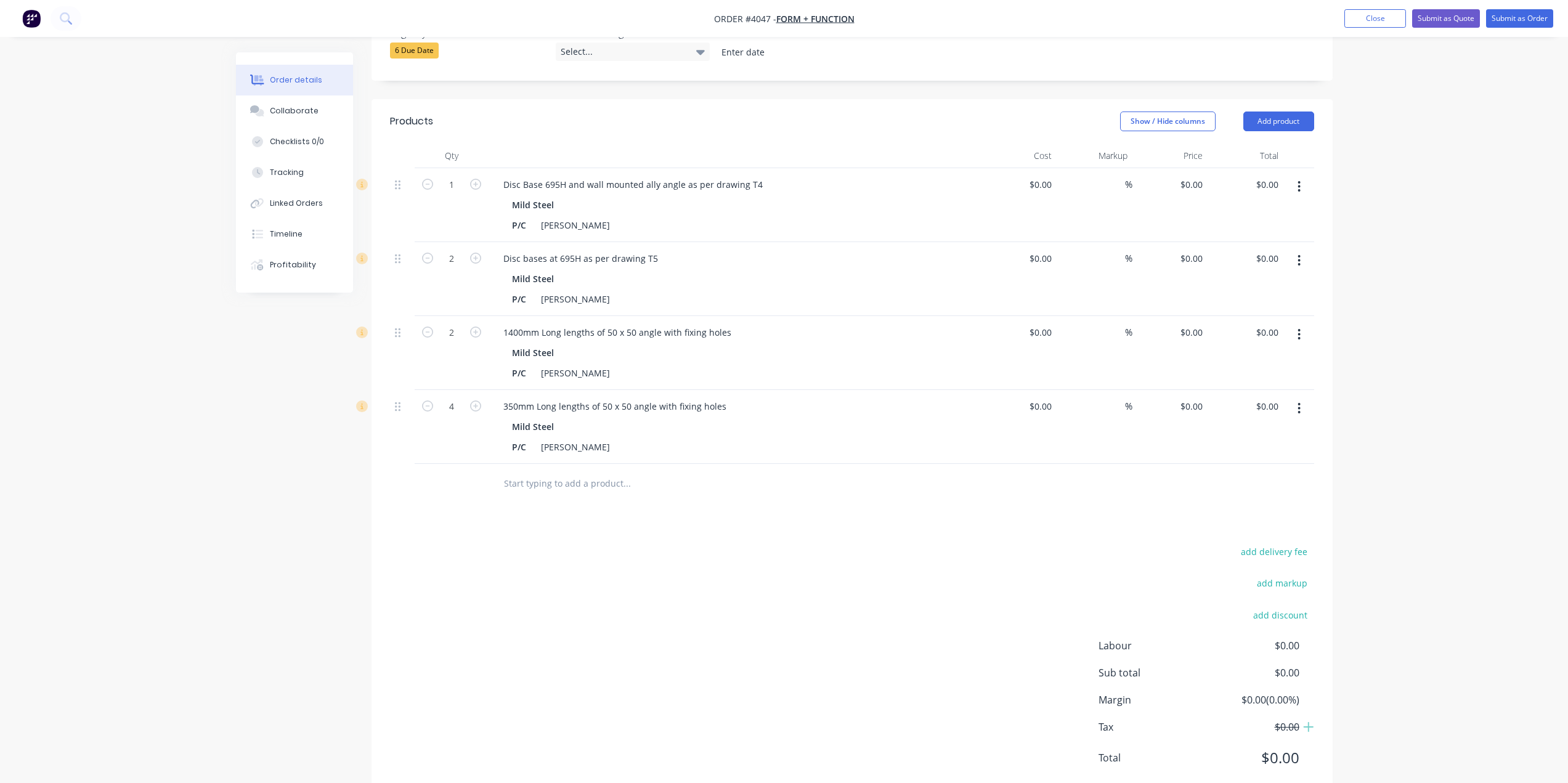
drag, startPoint x: 478, startPoint y: 486, endPoint x: 466, endPoint y: 437, distance: 50.4
click at [478, 486] on div at bounding box center [452, 484] width 74 height 40
click at [484, 690] on div "add delivery fee add markup add discount Labour $0.00 Sub total $0.00 Margin $0…" at bounding box center [852, 662] width 924 height 238
click at [1315, 382] on div "Qty Cost Markup Price Total 1 Disc Base 695H and wall mounted ally angle as per…" at bounding box center [852, 324] width 961 height 360
click at [1299, 402] on icon "button" at bounding box center [1299, 409] width 3 height 13
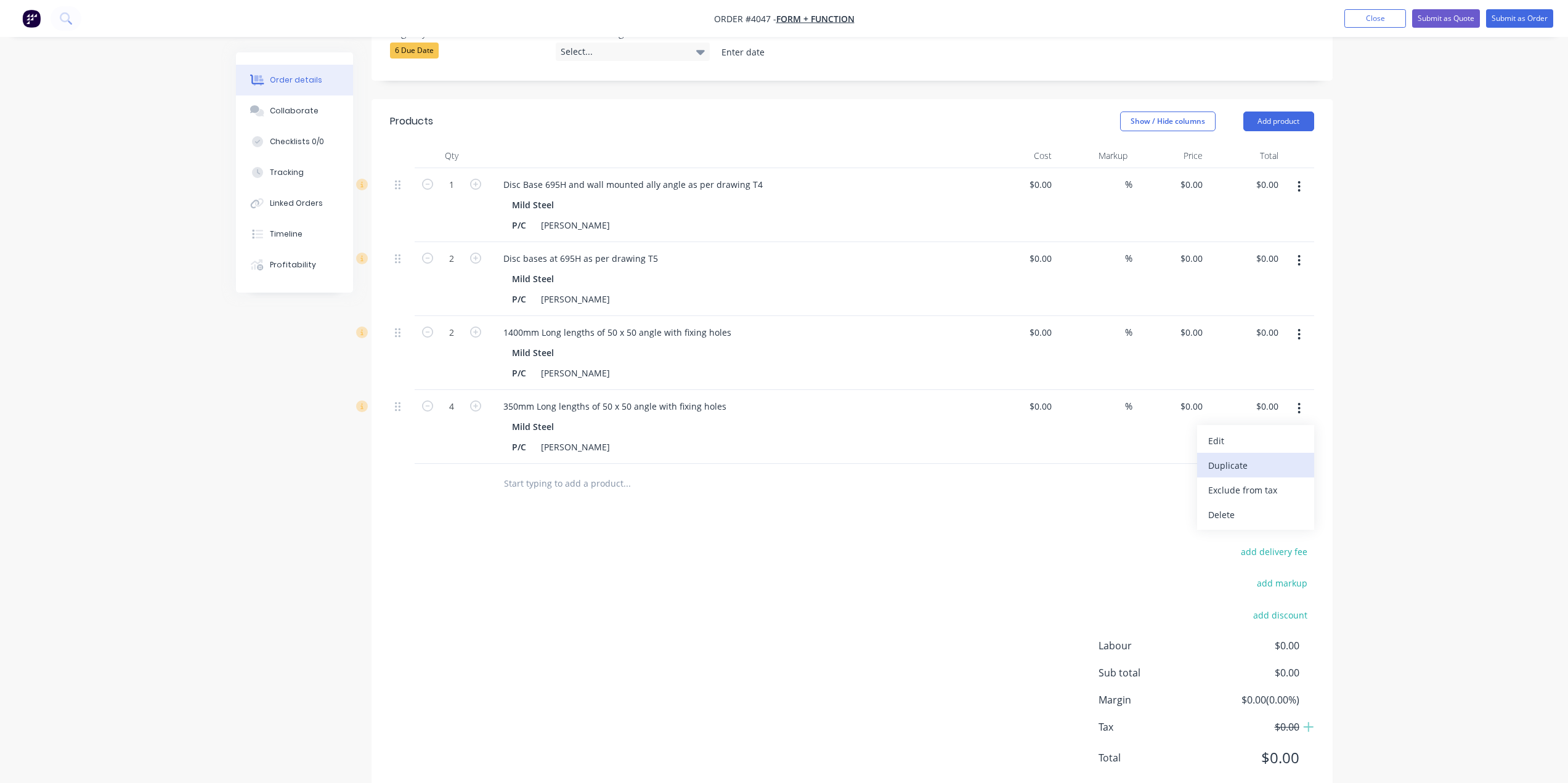
click at [1268, 457] on div "Duplicate" at bounding box center [1256, 466] width 95 height 18
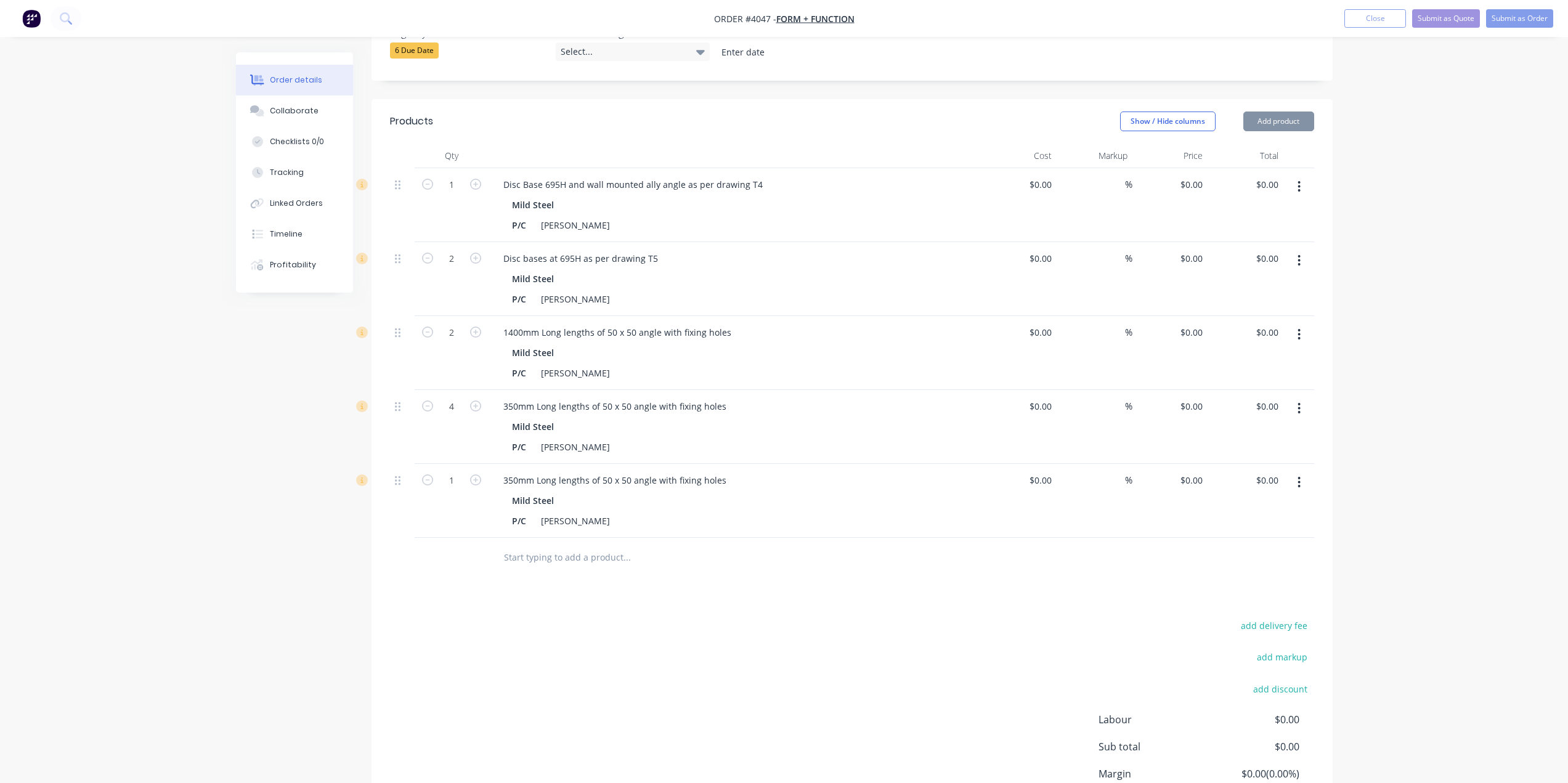
click at [592, 554] on div at bounding box center [711, 558] width 444 height 40
drag, startPoint x: 501, startPoint y: 457, endPoint x: 810, endPoint y: 479, distance: 309.8
click at [810, 479] on div "350mm Long lengths of 50 x 50 angle with fixing holes Mild Steel P/C [PERSON_NA…" at bounding box center [735, 501] width 493 height 74
paste div
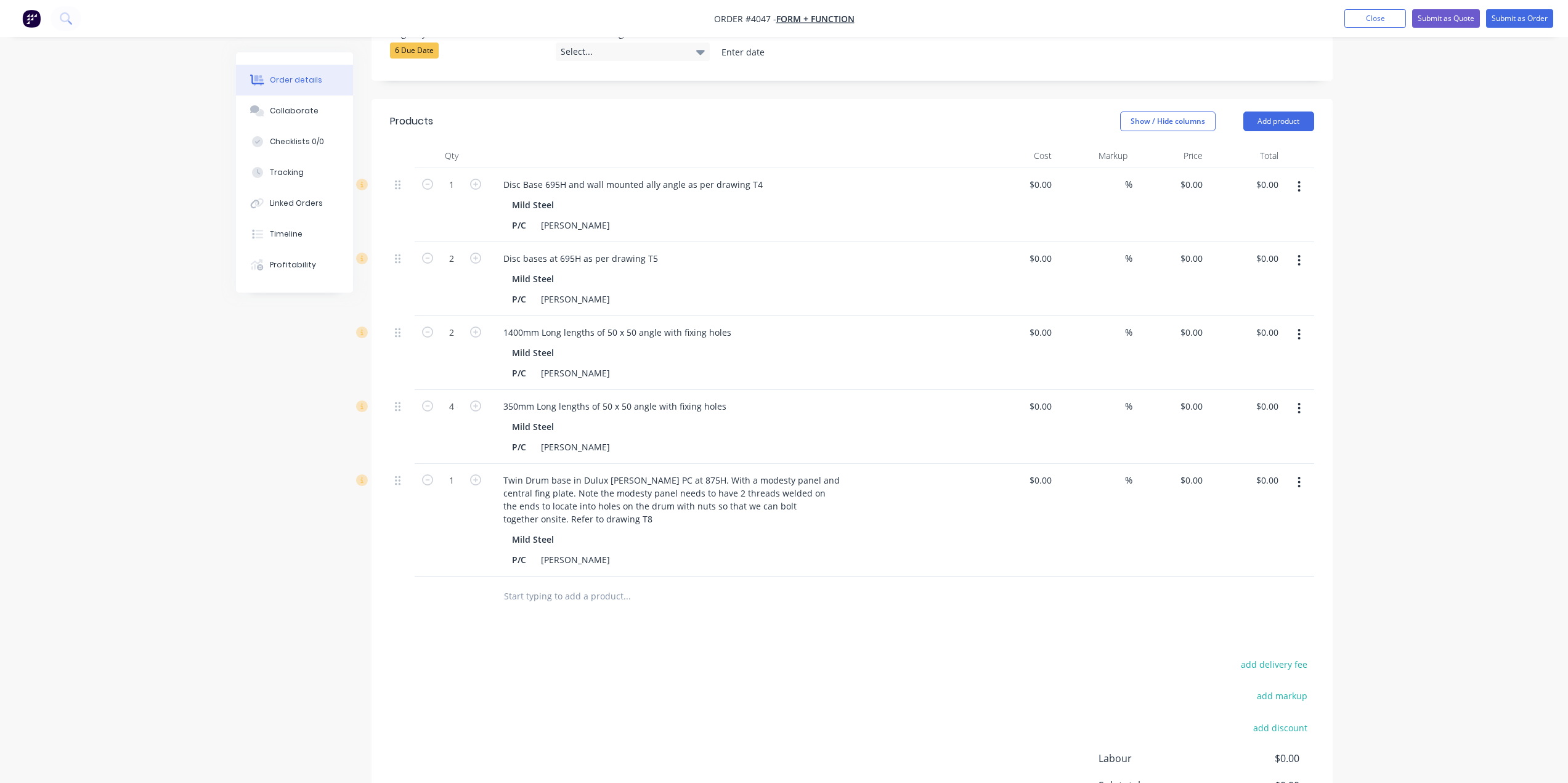
click at [803, 613] on div "Products Show / Hide columns Add product Qty Cost Markup Price Total 1 Disc Bas…" at bounding box center [852, 506] width 961 height 813
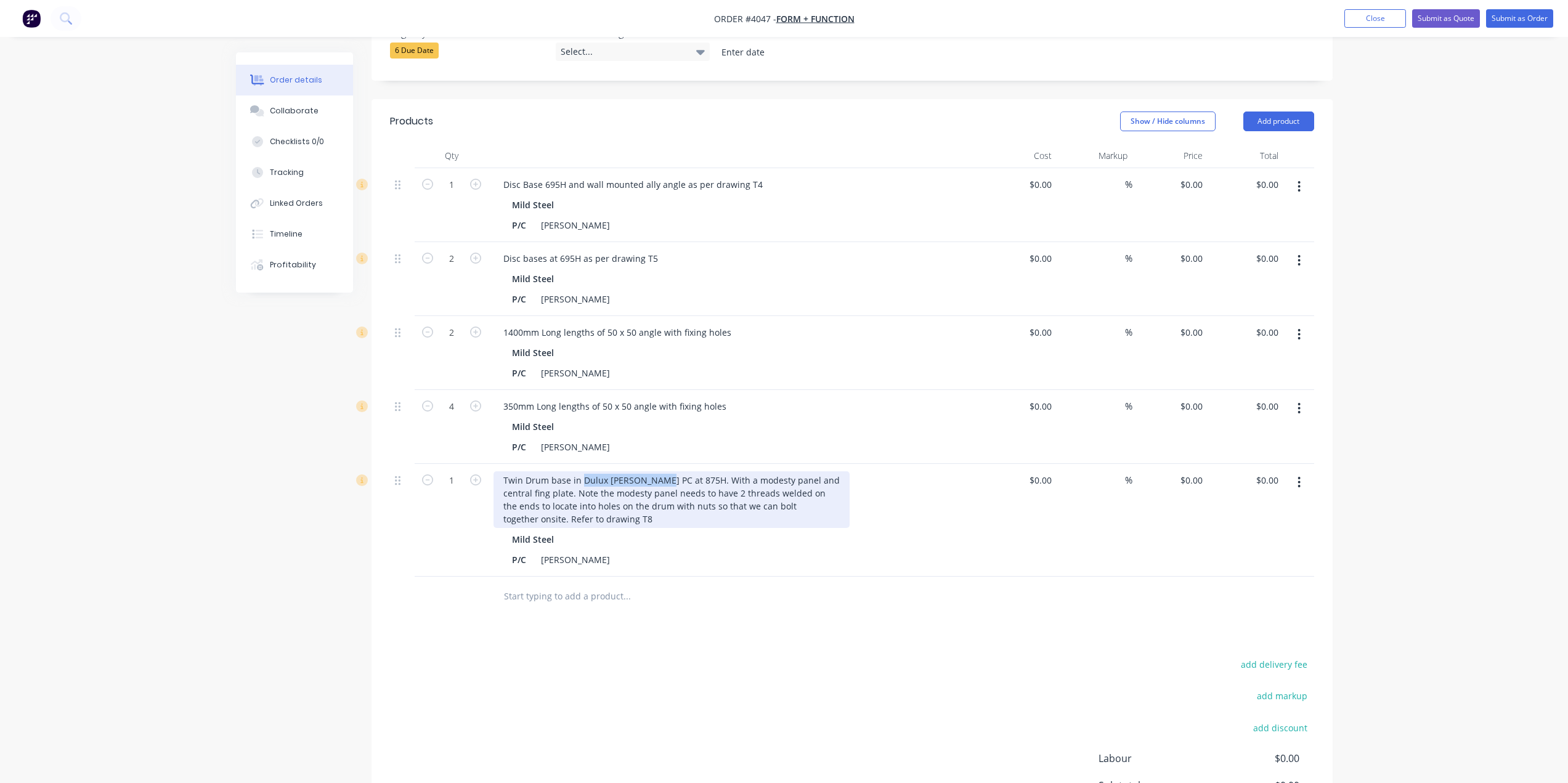
drag, startPoint x: 581, startPoint y: 460, endPoint x: 653, endPoint y: 465, distance: 72.2
click at [653, 472] on div "Twin Drum base in Dulux [PERSON_NAME] PC at 875H. With a modesty panel and cent…" at bounding box center [671, 500] width 356 height 56
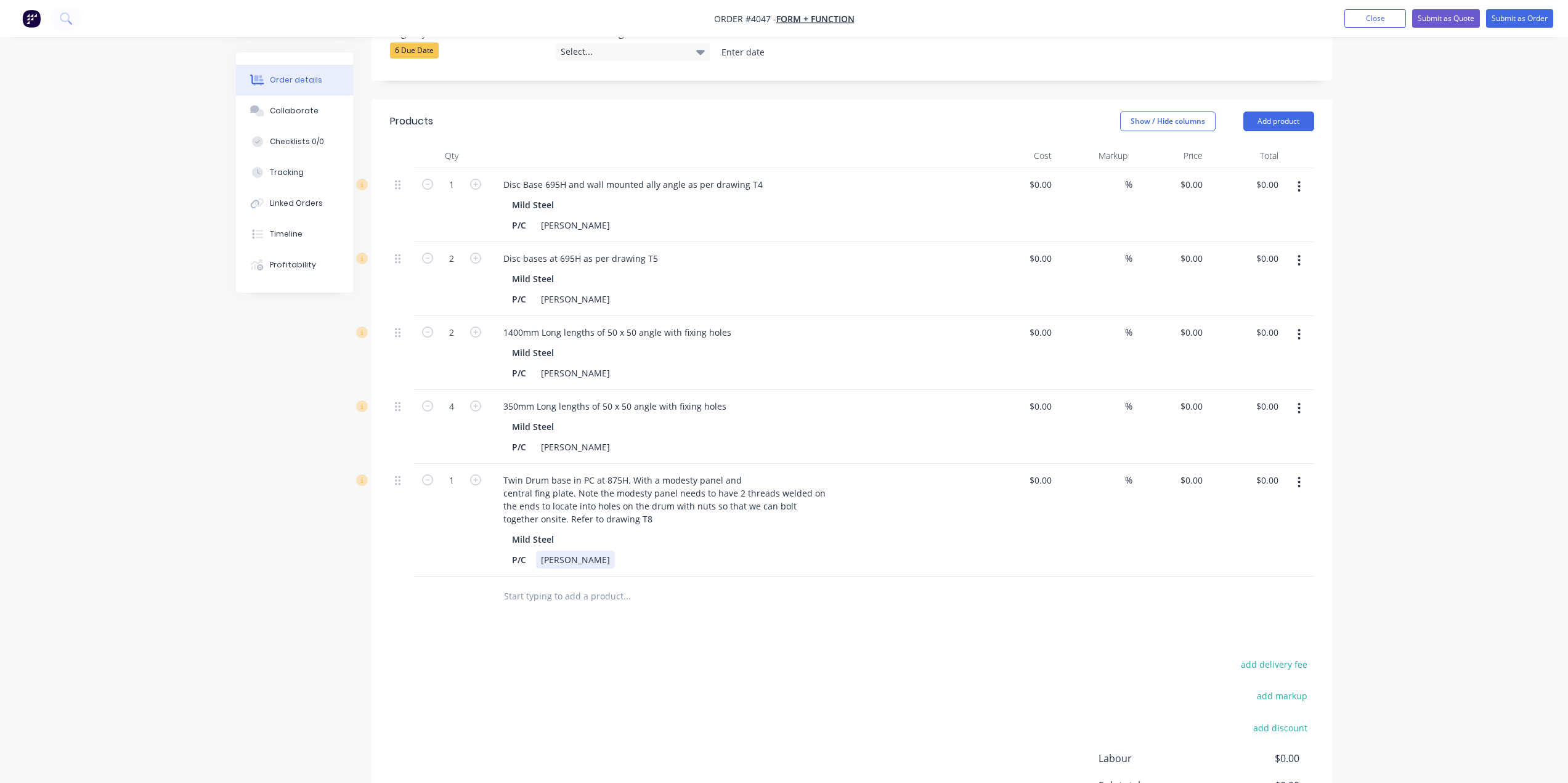
click at [561, 551] on div "[PERSON_NAME]" at bounding box center [576, 560] width 79 height 18
click at [659, 630] on div "Products Show / Hide columns Add product Qty Cost Markup Price Total 1 Disc Bas…" at bounding box center [852, 506] width 961 height 813
click at [592, 551] on div "P/C [PERSON_NAME]" at bounding box center [733, 560] width 451 height 18
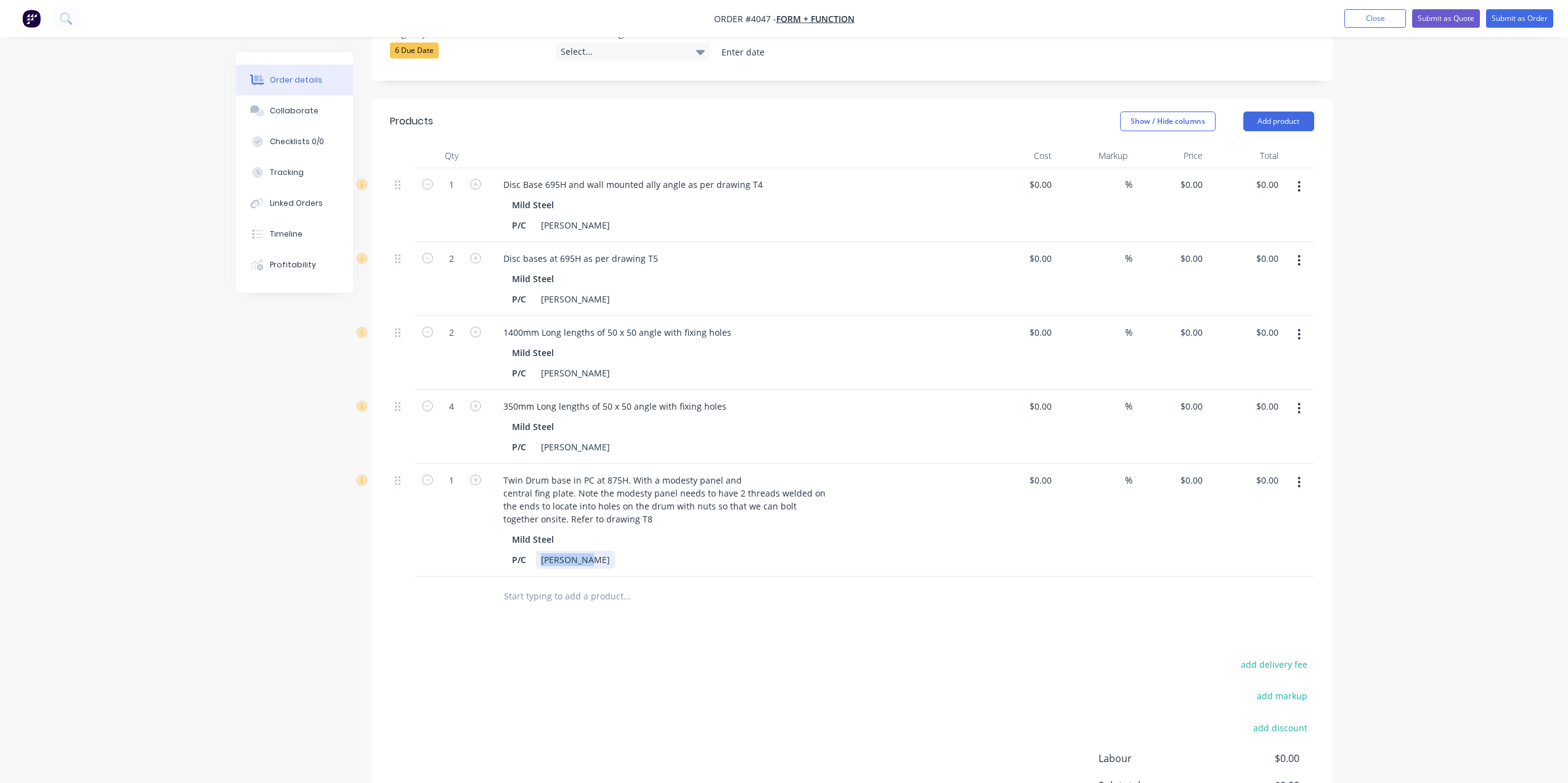
drag, startPoint x: 587, startPoint y: 541, endPoint x: 443, endPoint y: 546, distance: 144.1
click at [443, 546] on div "1 Twin Drum base in PC at 875H. With a modesty panel and central fing plate. No…" at bounding box center [852, 521] width 924 height 113
paste div
click at [700, 606] on div "Products Show / Hide columns Add product Qty Cost Markup Price Total 1 Disc Bas…" at bounding box center [852, 506] width 961 height 813
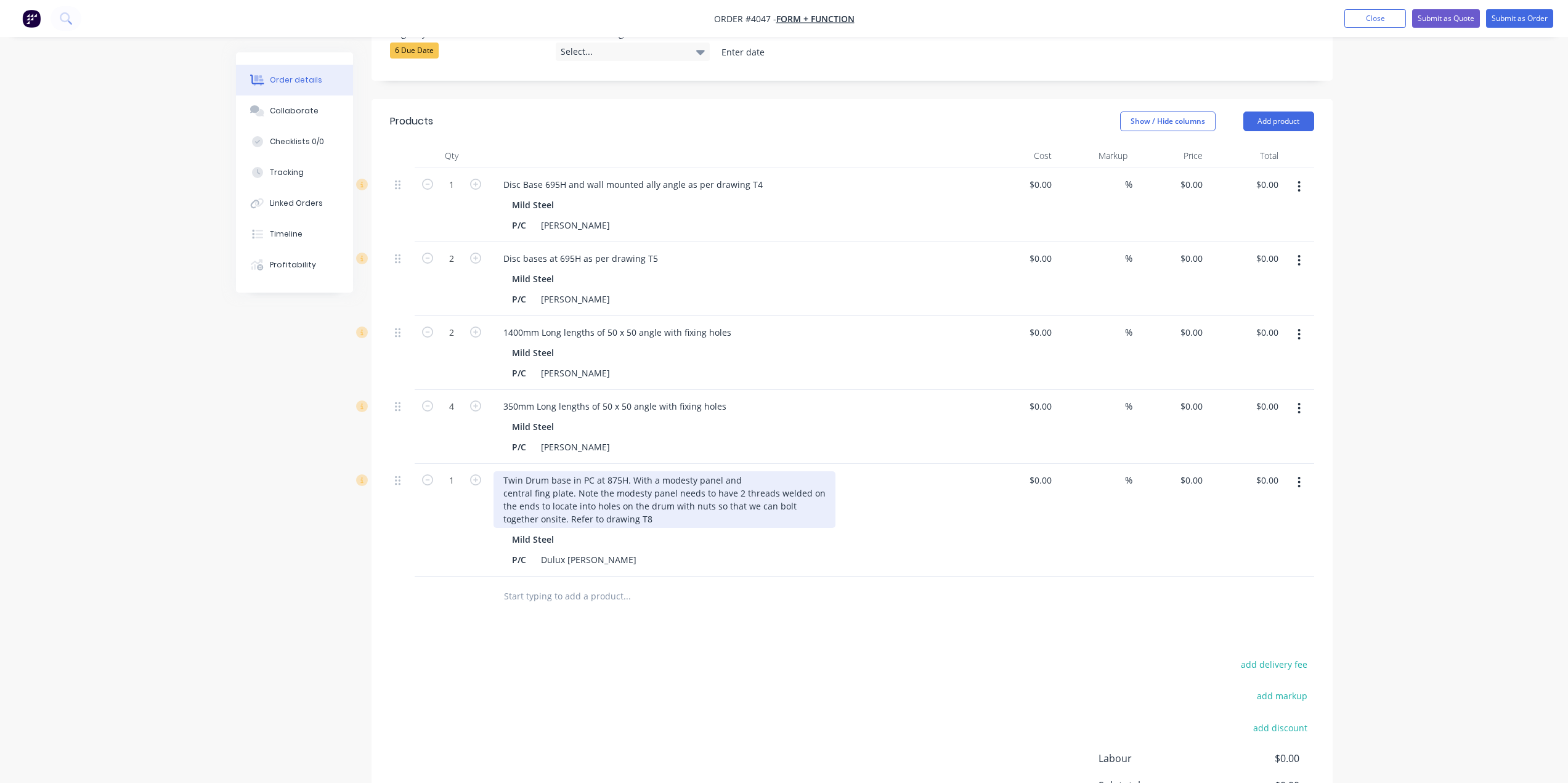
click at [593, 472] on div "Twin Drum base in PC at 875H. With a modesty panel and central fing plate. Note…" at bounding box center [664, 500] width 342 height 56
click at [785, 551] on div "P/C Dulux [PERSON_NAME]" at bounding box center [733, 560] width 451 height 18
drag, startPoint x: 576, startPoint y: 475, endPoint x: 565, endPoint y: 508, distance: 34.8
click at [565, 508] on div "Twin Drum base at 875H. With a modesty panel and central fing plate. Note the m…" at bounding box center [664, 500] width 342 height 56
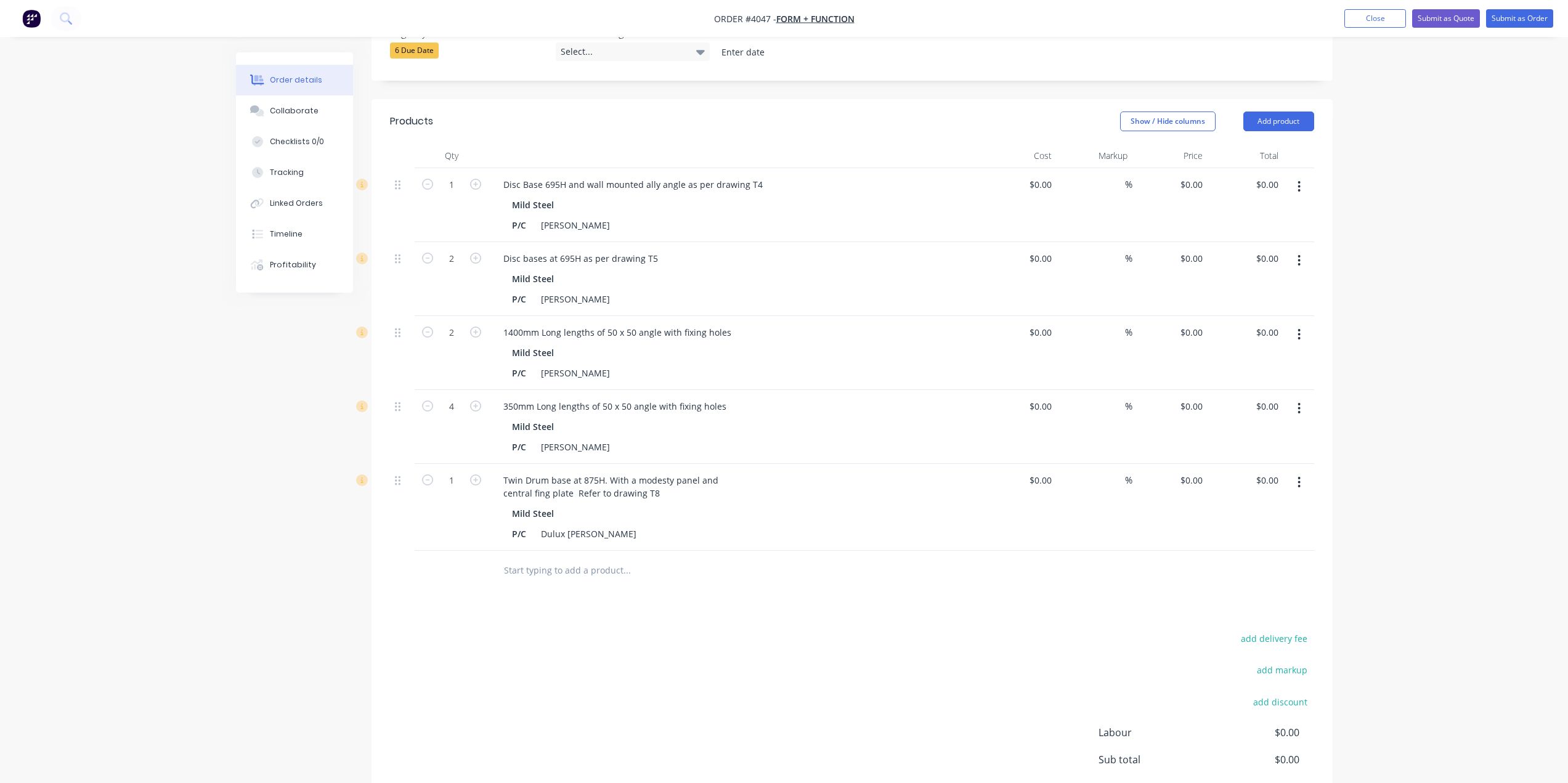
click at [800, 630] on div "add delivery fee add markup add discount Labour $0.00 Sub total $0.00 Margin $0…" at bounding box center [852, 749] width 924 height 238
click at [537, 478] on div "Twin Drum base at 875H. With a modesty panel and central fing plate Refer to dr…" at bounding box center [610, 487] width 235 height 31
click at [516, 478] on div "Twin Drum base at 875H. With a modesty panel and central fing plate Refer to dr…" at bounding box center [610, 487] width 235 height 31
click at [808, 588] on div at bounding box center [678, 596] width 369 height 24
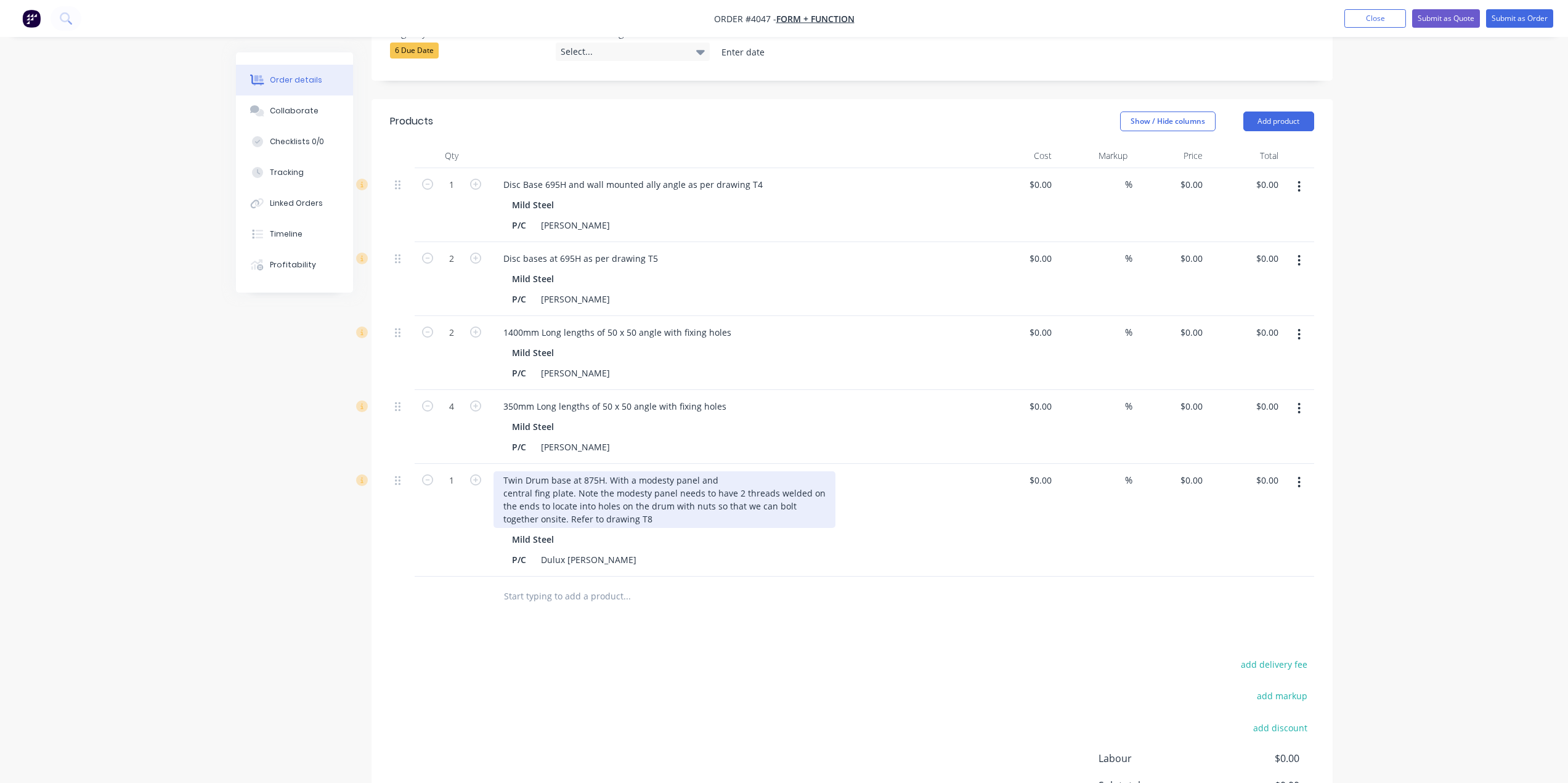
click at [573, 480] on div "Twin Drum base at 875H. With a modesty panel and central fing plate. Note the m…" at bounding box center [664, 500] width 342 height 56
click at [732, 690] on div "add delivery fee add markup add discount Labour $0.00 Sub total $0.00 Margin $0…" at bounding box center [852, 775] width 924 height 238
click at [576, 480] on div "Twin Drum base at 875H. With a modesty panel and central fing plate. Note the m…" at bounding box center [664, 500] width 342 height 56
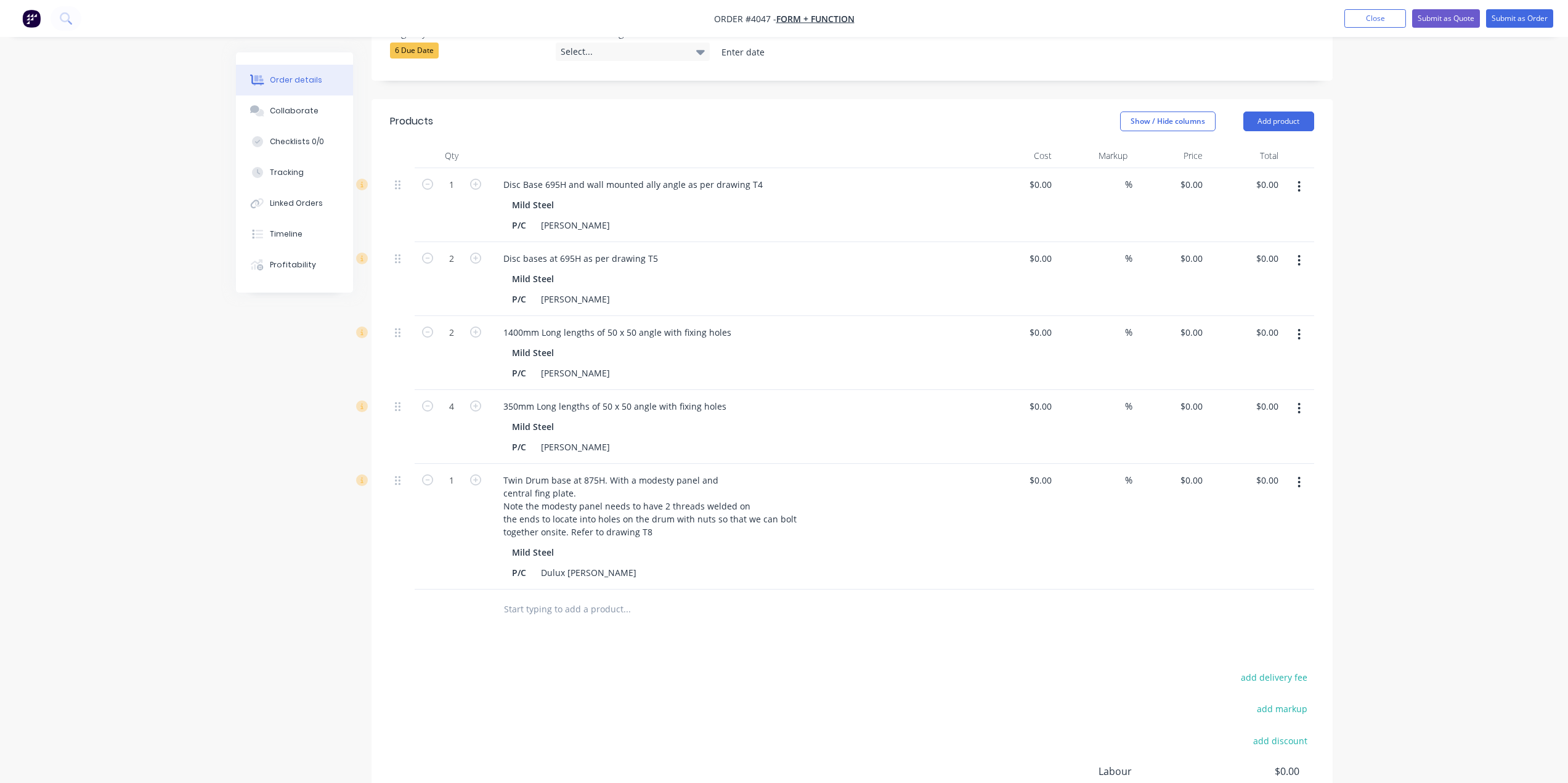
drag, startPoint x: 836, startPoint y: 661, endPoint x: 814, endPoint y: 652, distance: 23.8
click at [834, 669] on div "add delivery fee add markup add discount Labour $0.00 Sub total $0.00 Margin $0…" at bounding box center [852, 787] width 924 height 238
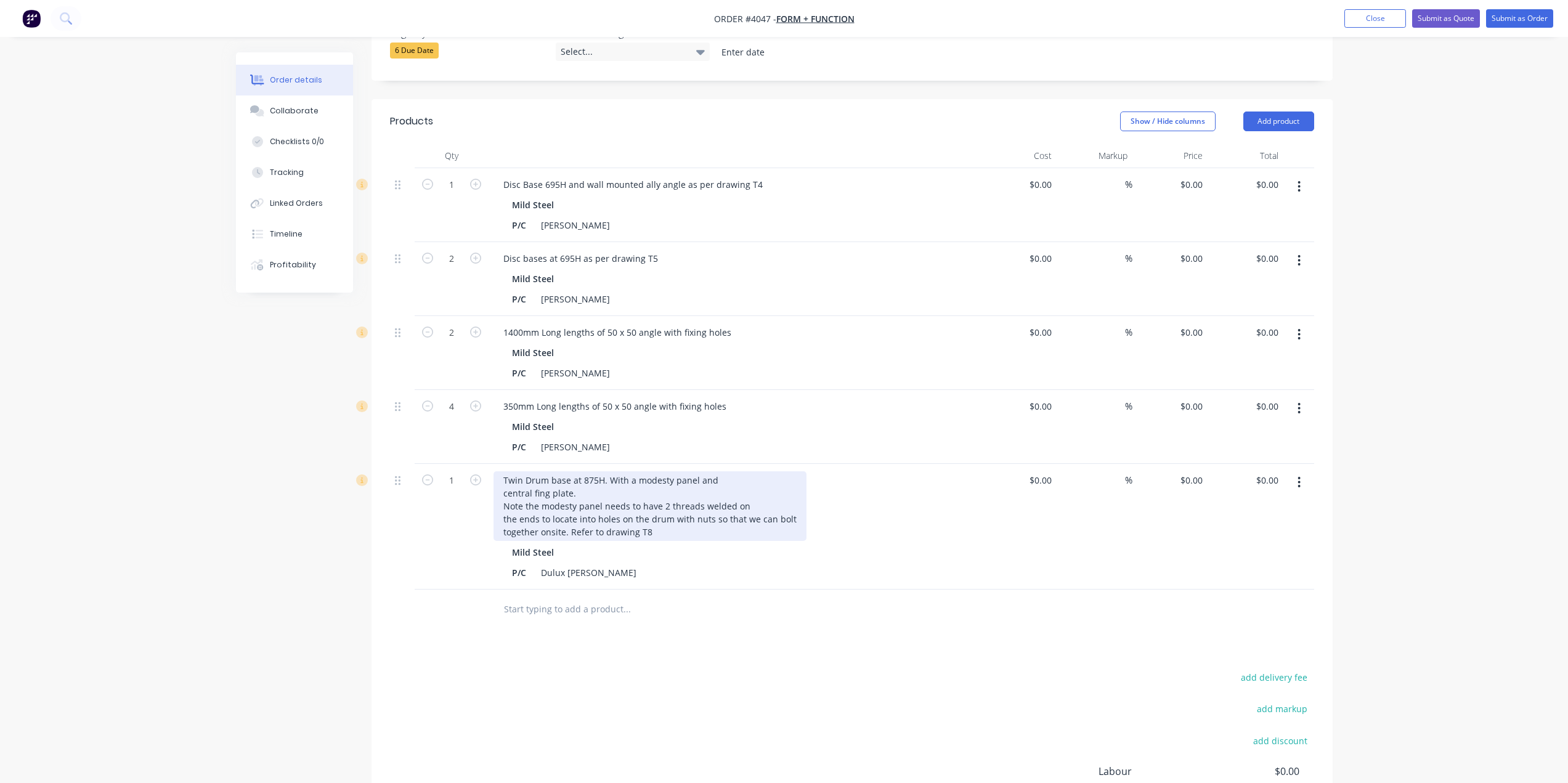
click at [570, 516] on div "Twin Drum base at 875H. With a modesty panel and central fing plate. Note the m…" at bounding box center [650, 506] width 313 height 70
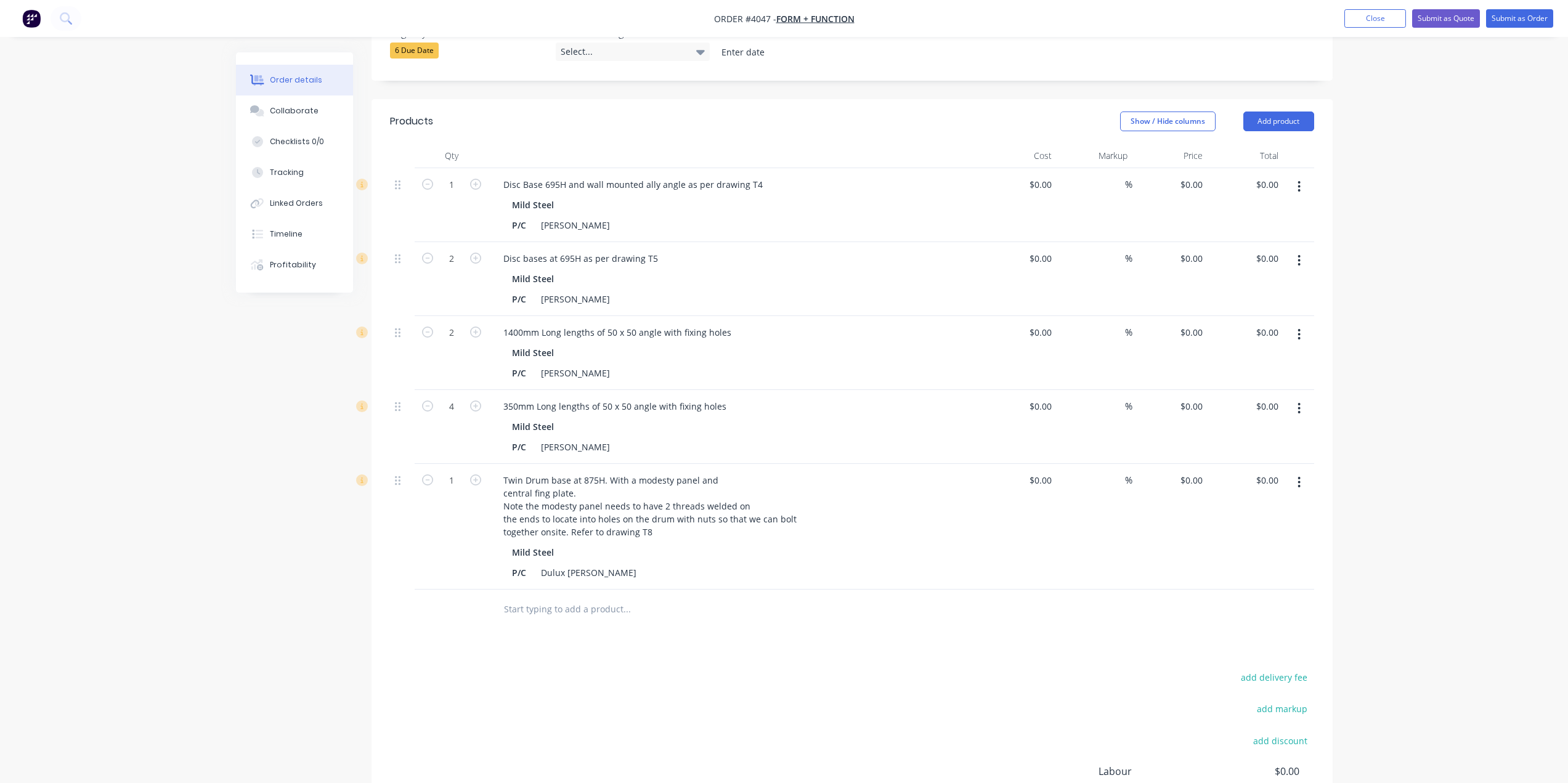
click at [835, 567] on div "Twin Drum base at 875H. With a modesty panel and central fing plate. Note the m…" at bounding box center [735, 526] width 493 height 125
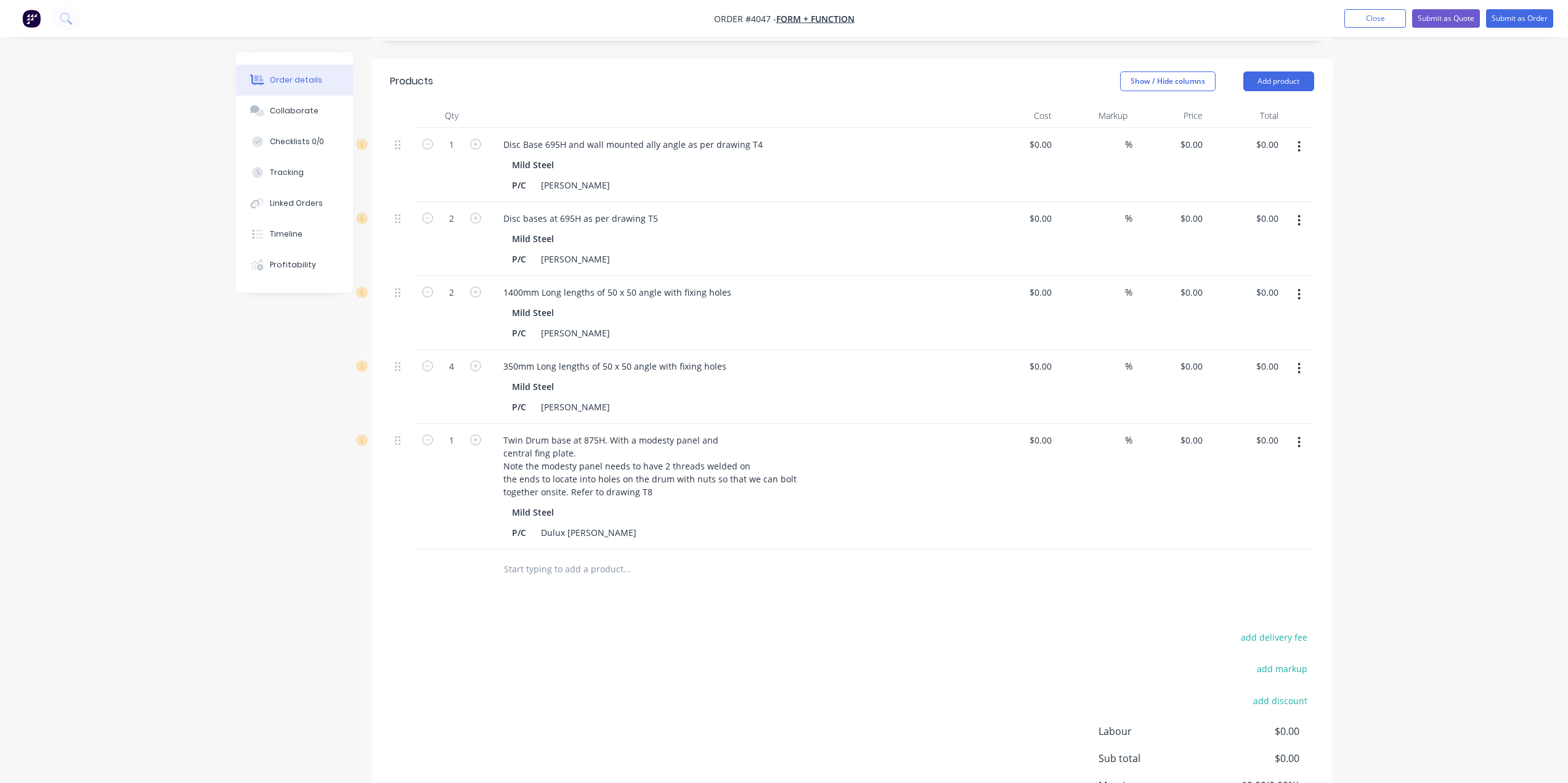
scroll to position [435, 0]
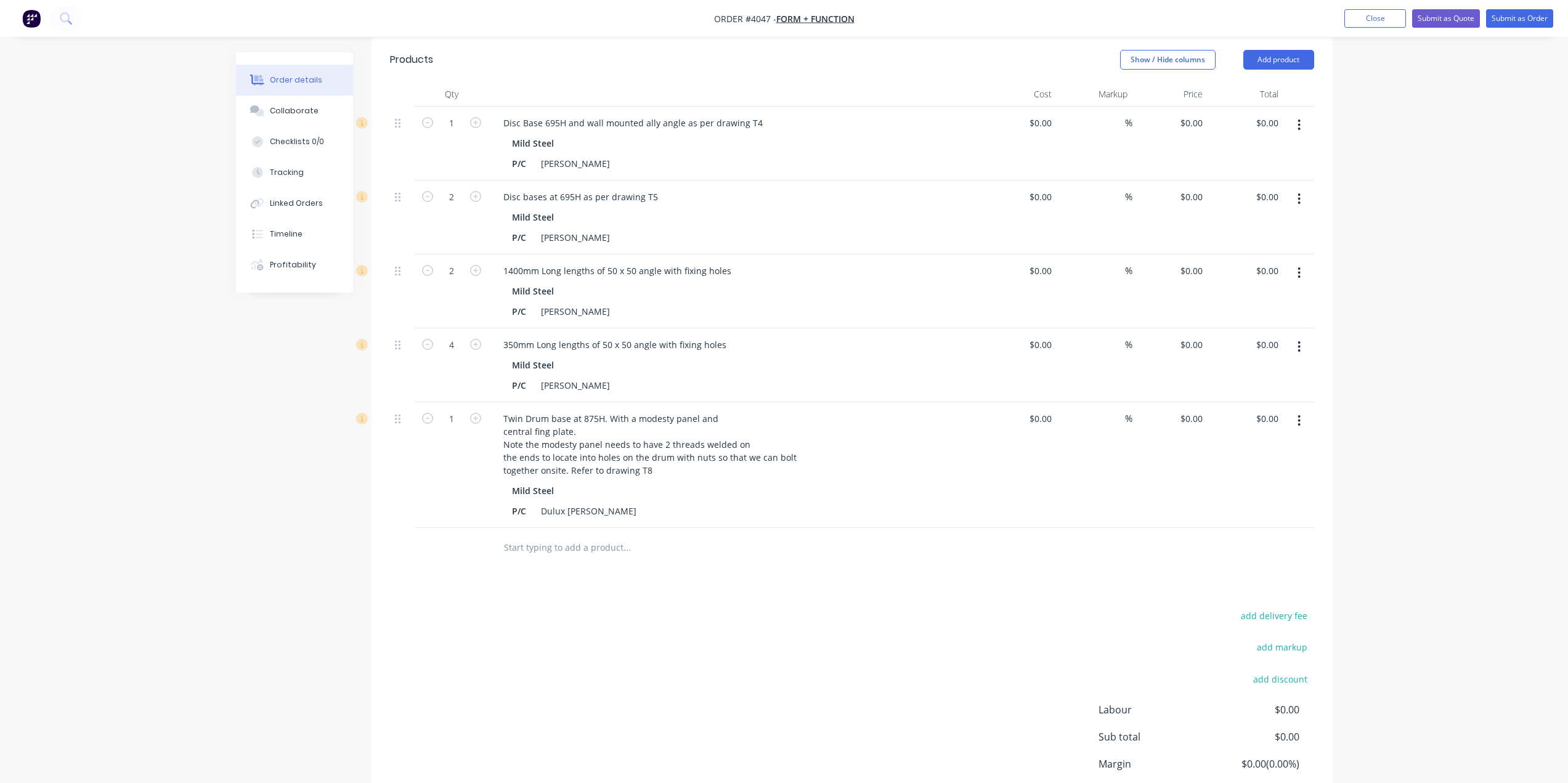
click at [515, 671] on div "add delivery fee add markup add discount Labour $0.00 Sub total $0.00 Margin $0…" at bounding box center [852, 726] width 924 height 238
click at [1290, 409] on button "button" at bounding box center [1299, 420] width 29 height 22
click at [1287, 469] on div "Duplicate" at bounding box center [1256, 478] width 95 height 18
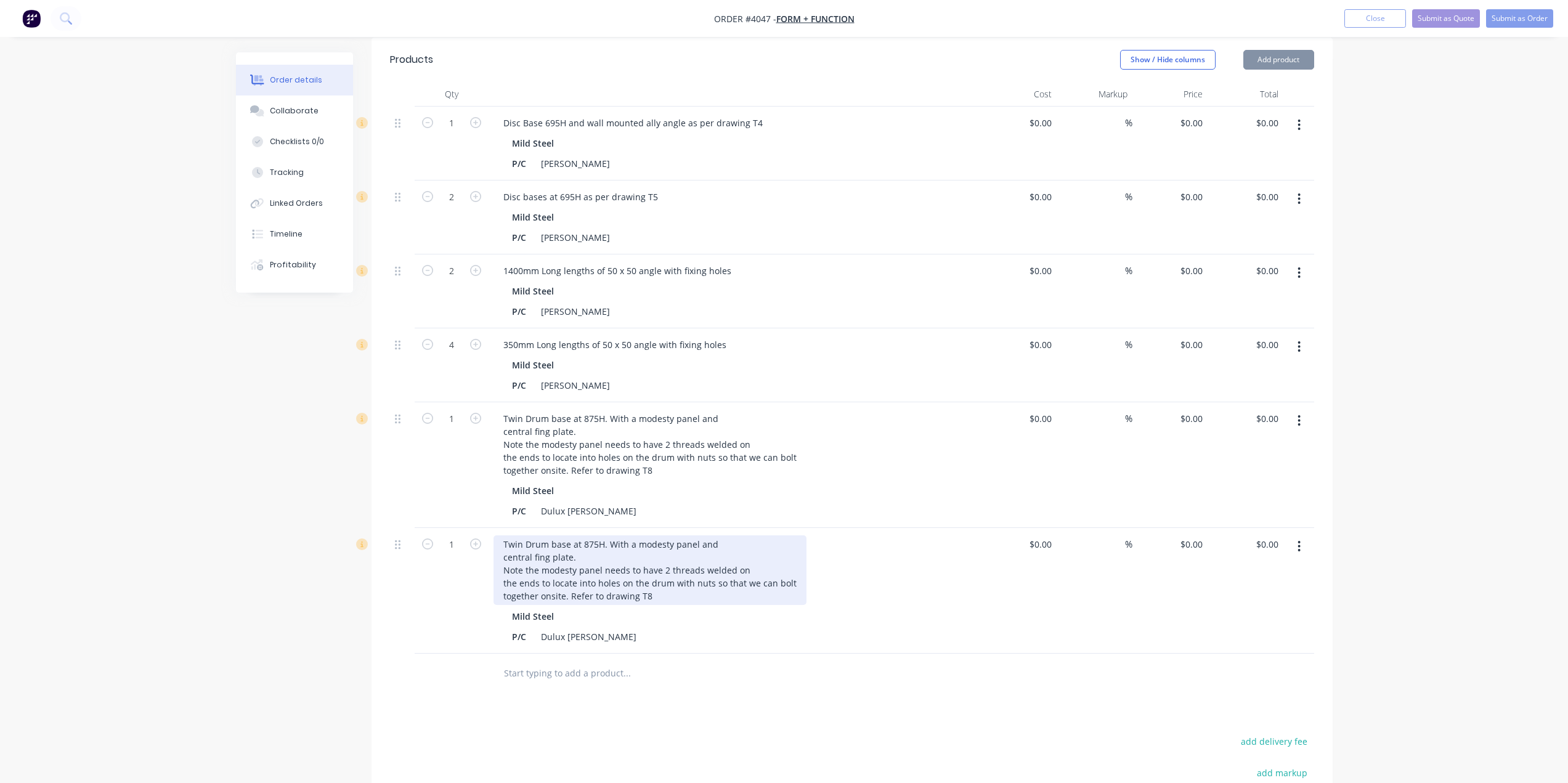
click at [668, 565] on div "Twin Drum base at 875H. With a modesty panel and central fing plate. Note the m…" at bounding box center [650, 570] width 313 height 70
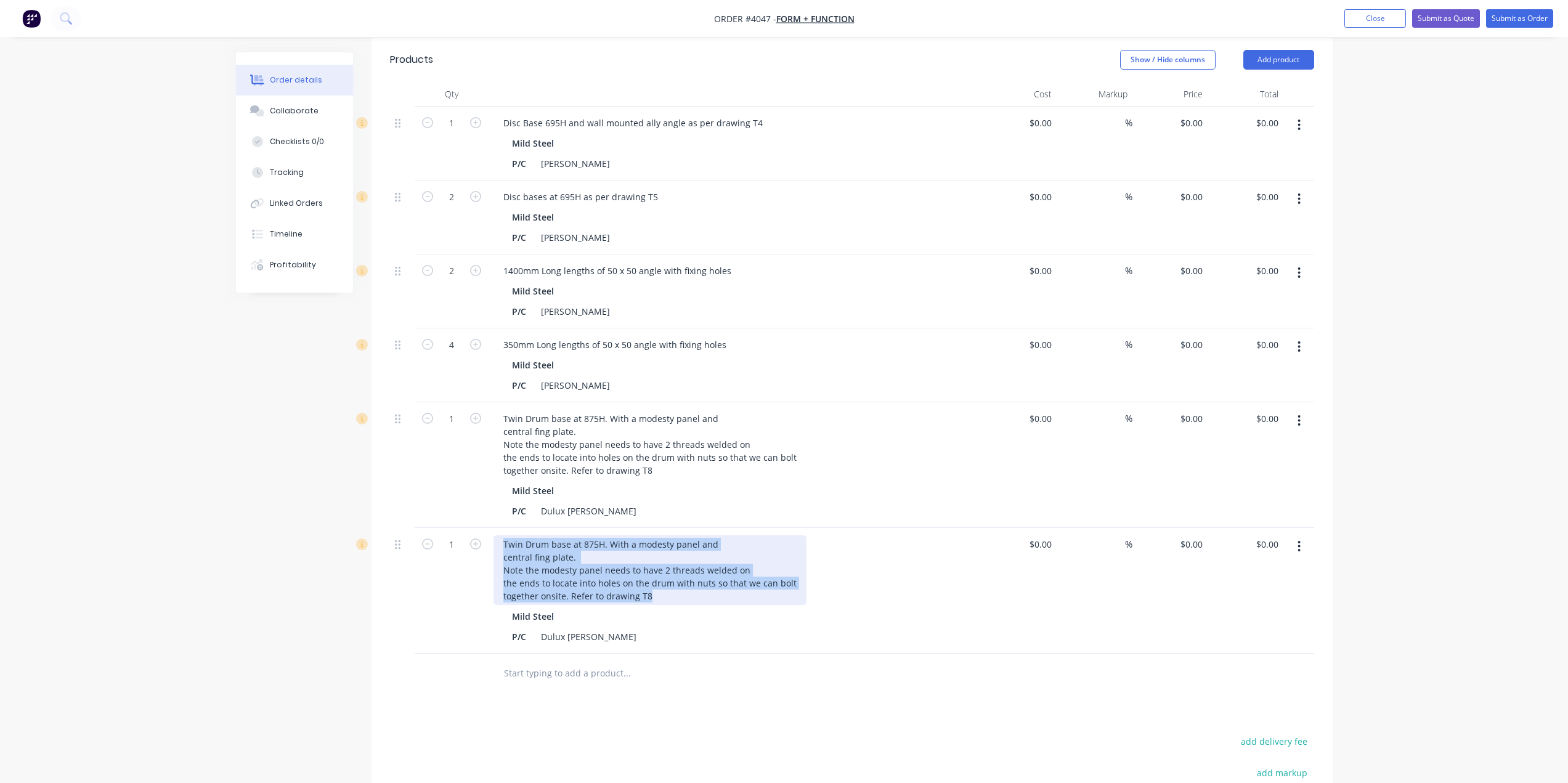
drag, startPoint x: 676, startPoint y: 586, endPoint x: 452, endPoint y: 423, distance: 277.0
click at [452, 423] on div "1 Disc Base 695H and wall mounted ally angle as per drawing T4 Mild Steel P/C […" at bounding box center [852, 380] width 924 height 547
paste div
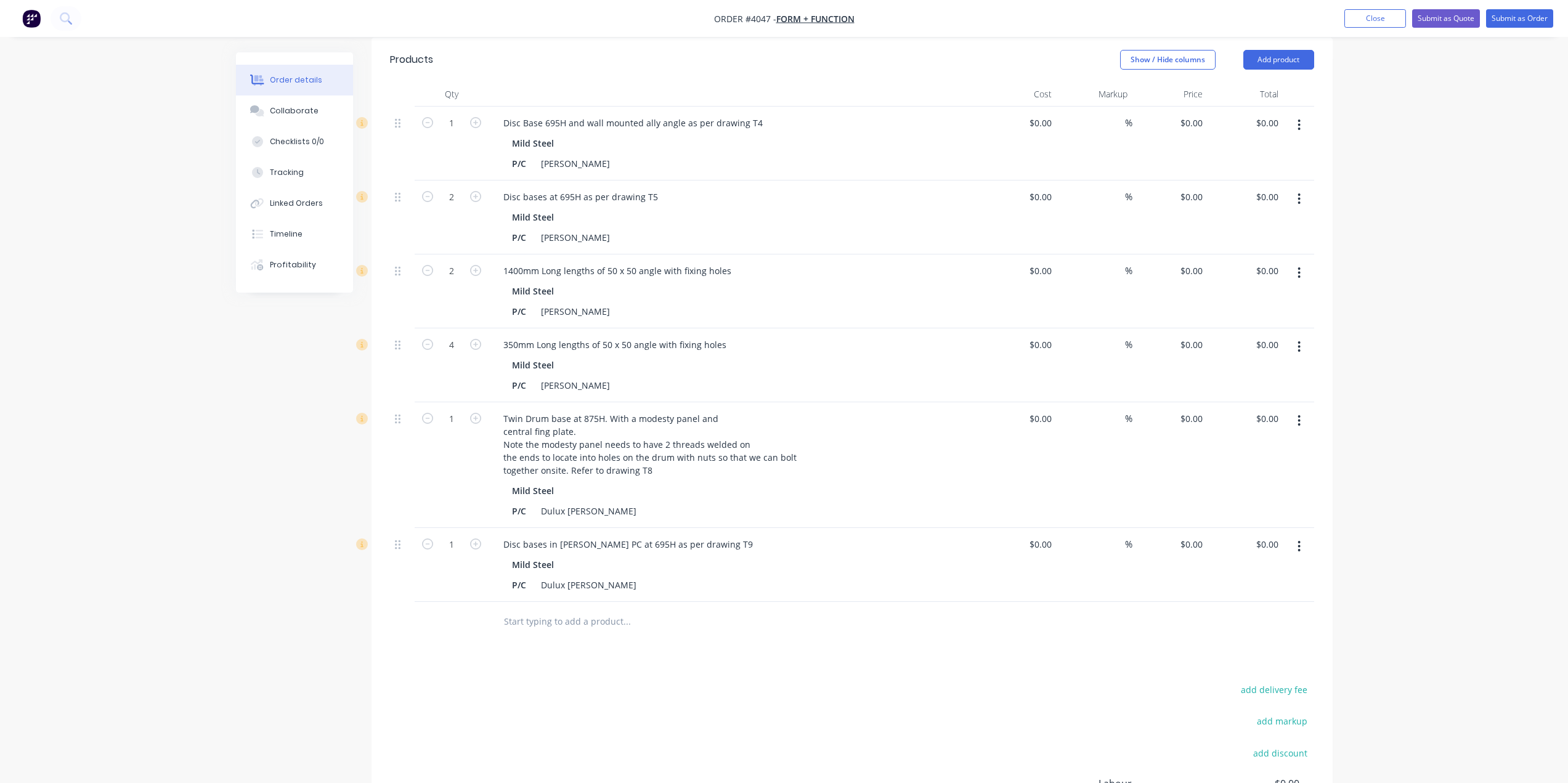
drag, startPoint x: 537, startPoint y: 566, endPoint x: 731, endPoint y: 571, distance: 194.1
click at [731, 576] on div "P/C Dulux [PERSON_NAME]" at bounding box center [733, 585] width 451 height 18
click at [742, 576] on div "P/C [PERSON_NAME]" at bounding box center [733, 585] width 451 height 18
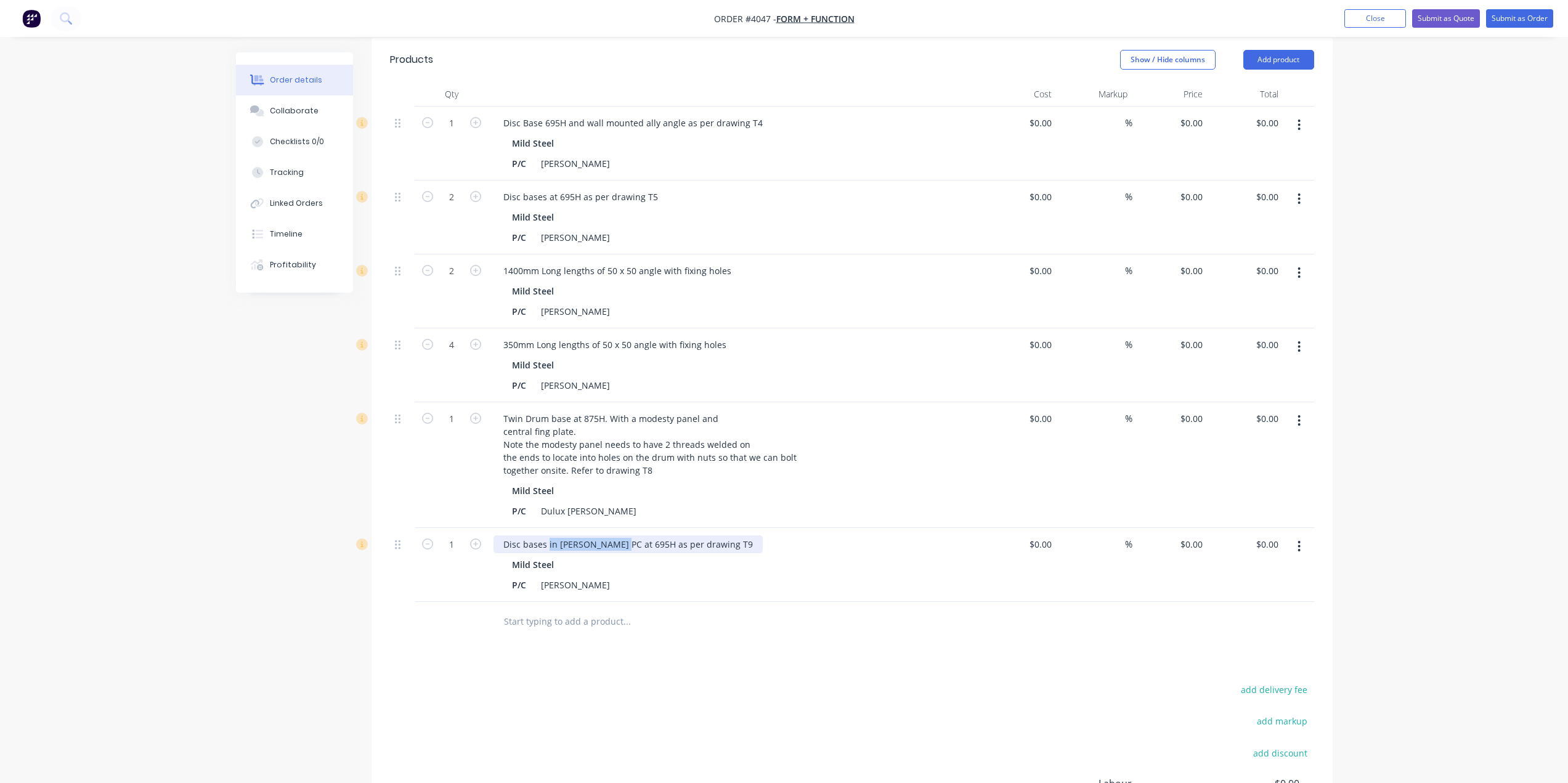
drag, startPoint x: 547, startPoint y: 526, endPoint x: 618, endPoint y: 533, distance: 71.3
click at [618, 535] on div "Disc bases in [PERSON_NAME] PC at 695H as per drawing T9" at bounding box center [627, 544] width 269 height 18
click at [474, 538] on icon "button" at bounding box center [475, 544] width 11 height 11
type input "2"
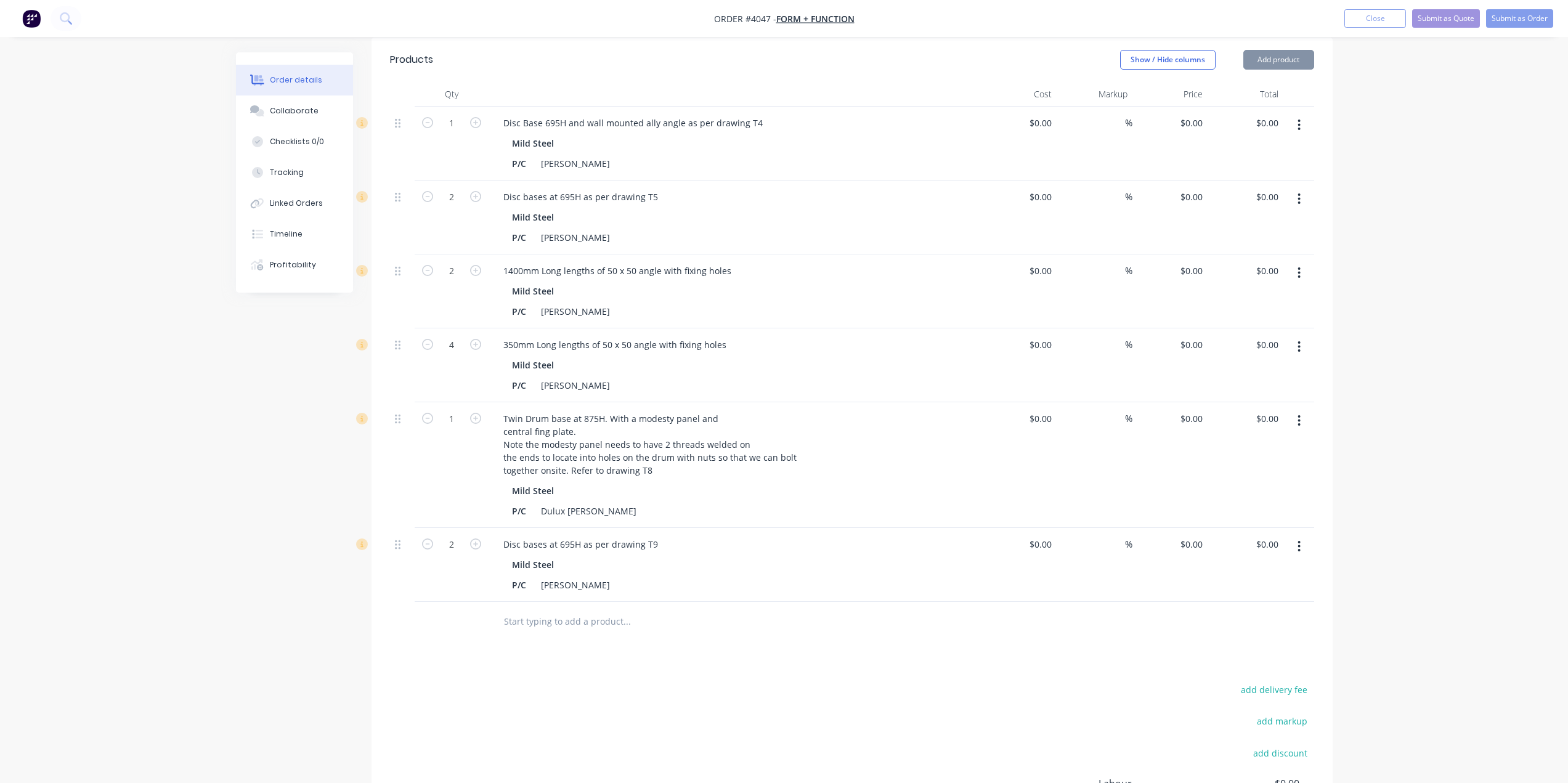
drag, startPoint x: 429, startPoint y: 739, endPoint x: 395, endPoint y: 615, distance: 128.6
click at [678, 638] on div "Products Show / Hide columns Add product Qty Cost Markup Price Total 1 Disc Bas…" at bounding box center [852, 488] width 961 height 900
drag, startPoint x: 657, startPoint y: 525, endPoint x: 353, endPoint y: 499, distance: 305.1
click at [353, 499] on div "Created by [PERSON_NAME] Created [DATE] Required [DATE] Assigned to BM P Status…" at bounding box center [784, 287] width 1097 height 1338
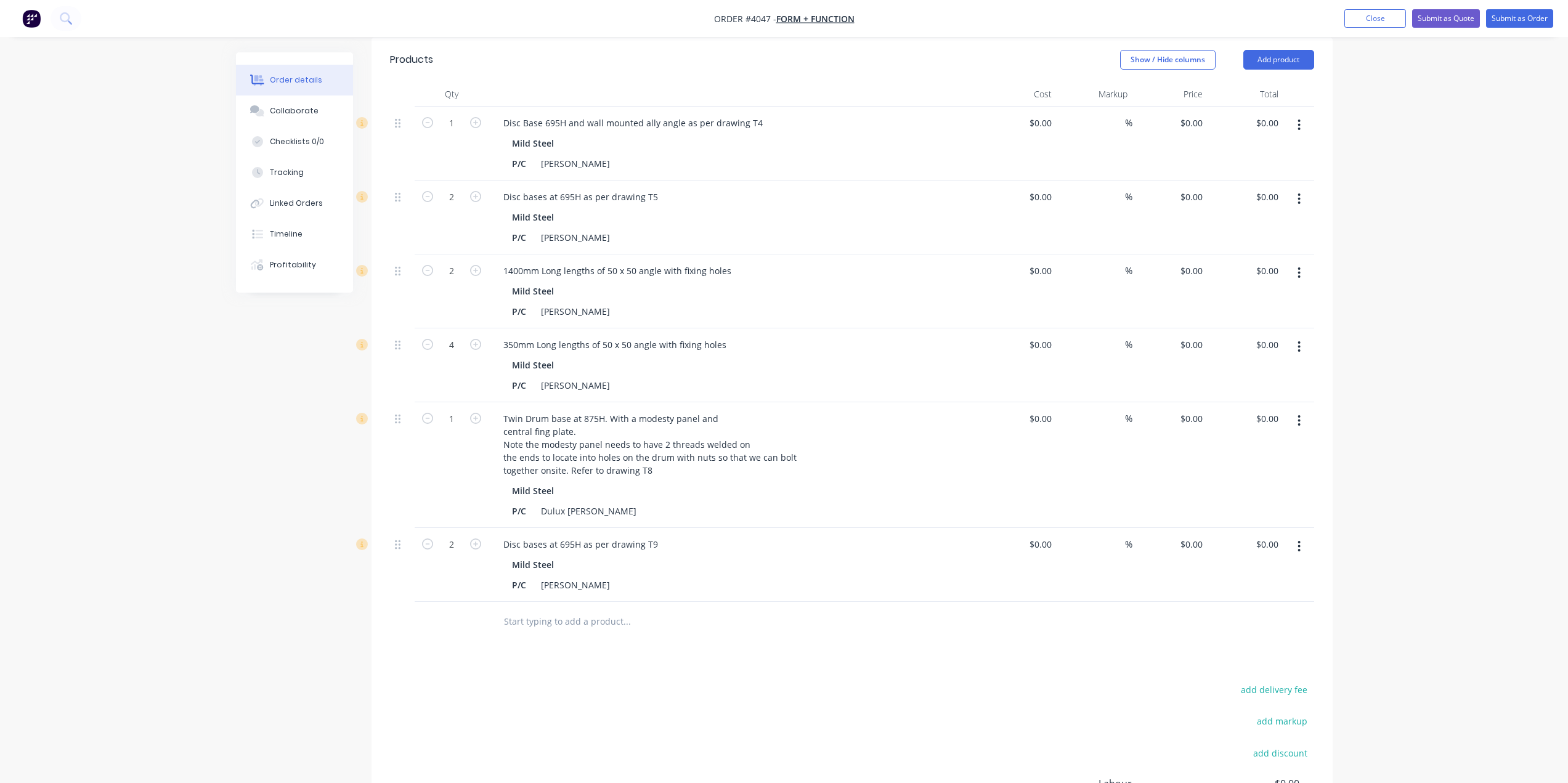
click at [1308, 528] on div at bounding box center [1299, 565] width 31 height 74
click at [1299, 541] on icon "button" at bounding box center [1299, 546] width 2 height 11
click at [1289, 595] on div "Duplicate" at bounding box center [1256, 604] width 95 height 18
click at [648, 630] on div "Mild Steel" at bounding box center [734, 638] width 446 height 18
click at [592, 609] on div "Disc bases at 695H as per drawing T9" at bounding box center [580, 618] width 174 height 18
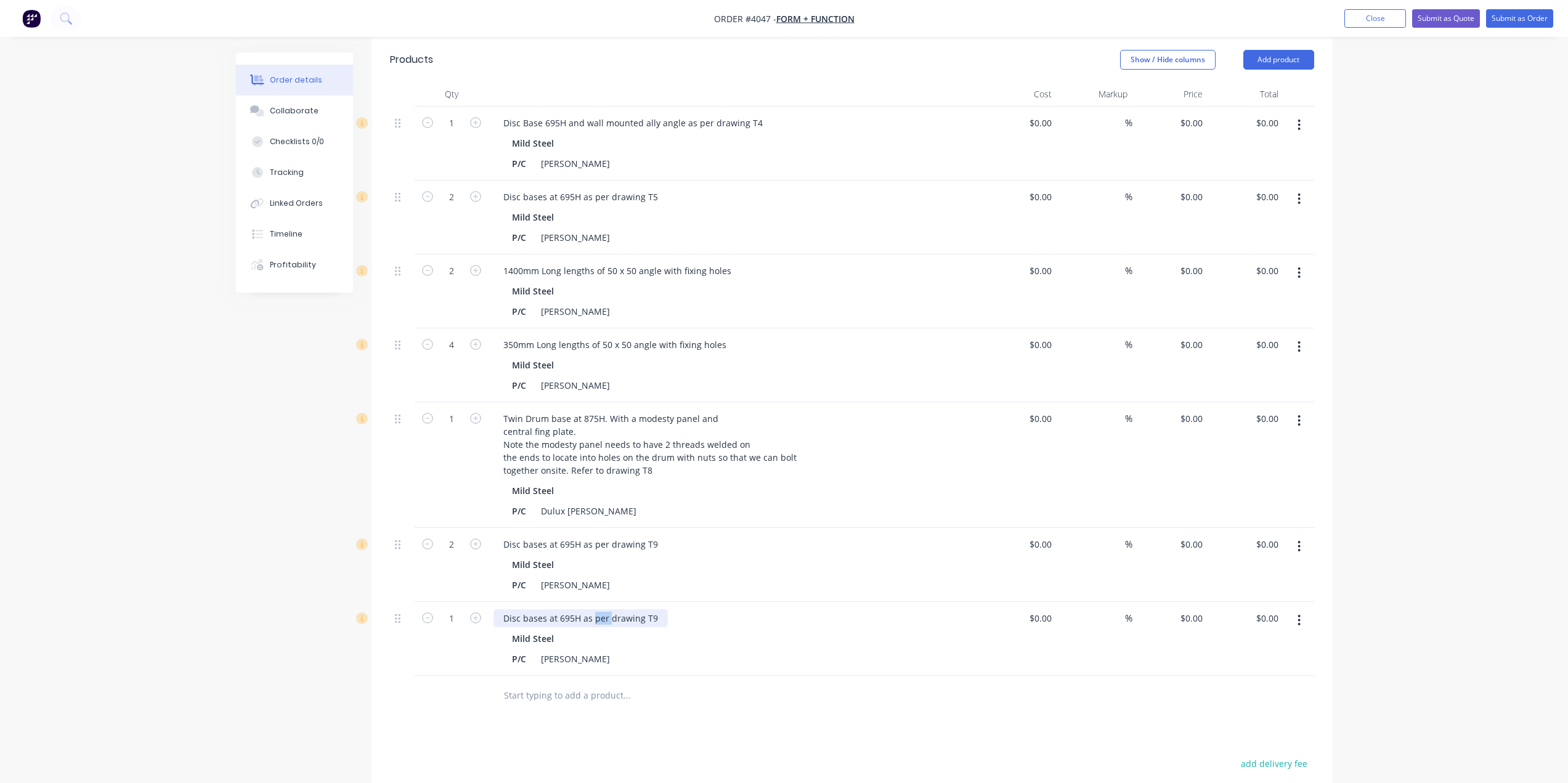
click at [592, 609] on div "Disc bases at 695H as per drawing T9" at bounding box center [580, 618] width 174 height 18
paste div
click at [802, 690] on div at bounding box center [711, 696] width 444 height 40
click at [503, 609] on div "brackets" at bounding box center [521, 618] width 55 height 18
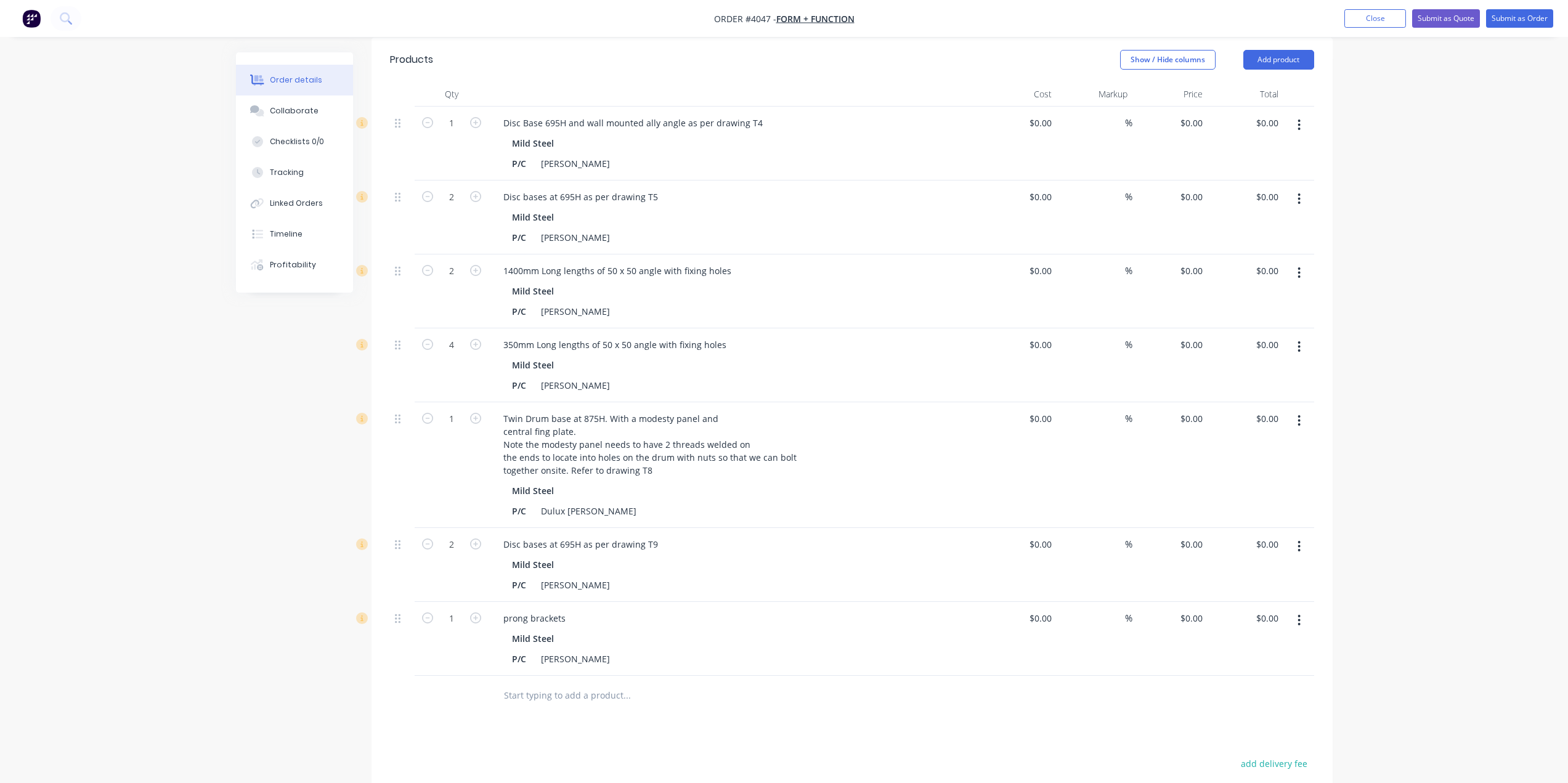
click at [715, 602] on div "prong brackets Mild Steel P/C [PERSON_NAME]" at bounding box center [735, 639] width 493 height 74
click at [457, 609] on input "1" at bounding box center [451, 618] width 32 height 19
type input "40"
click at [797, 576] on div "P/C [PERSON_NAME]" at bounding box center [733, 585] width 451 height 18
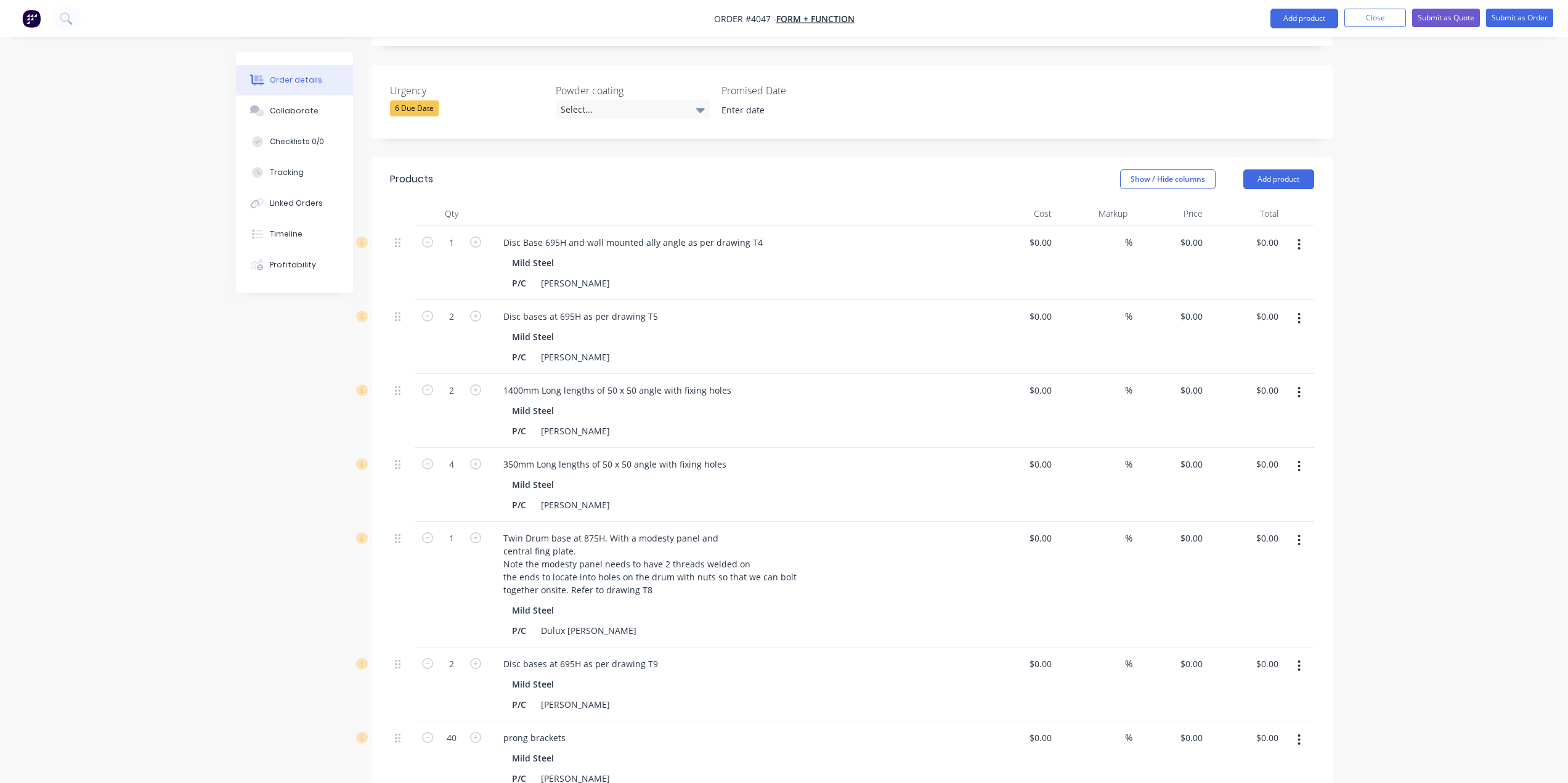
scroll to position [496, 0]
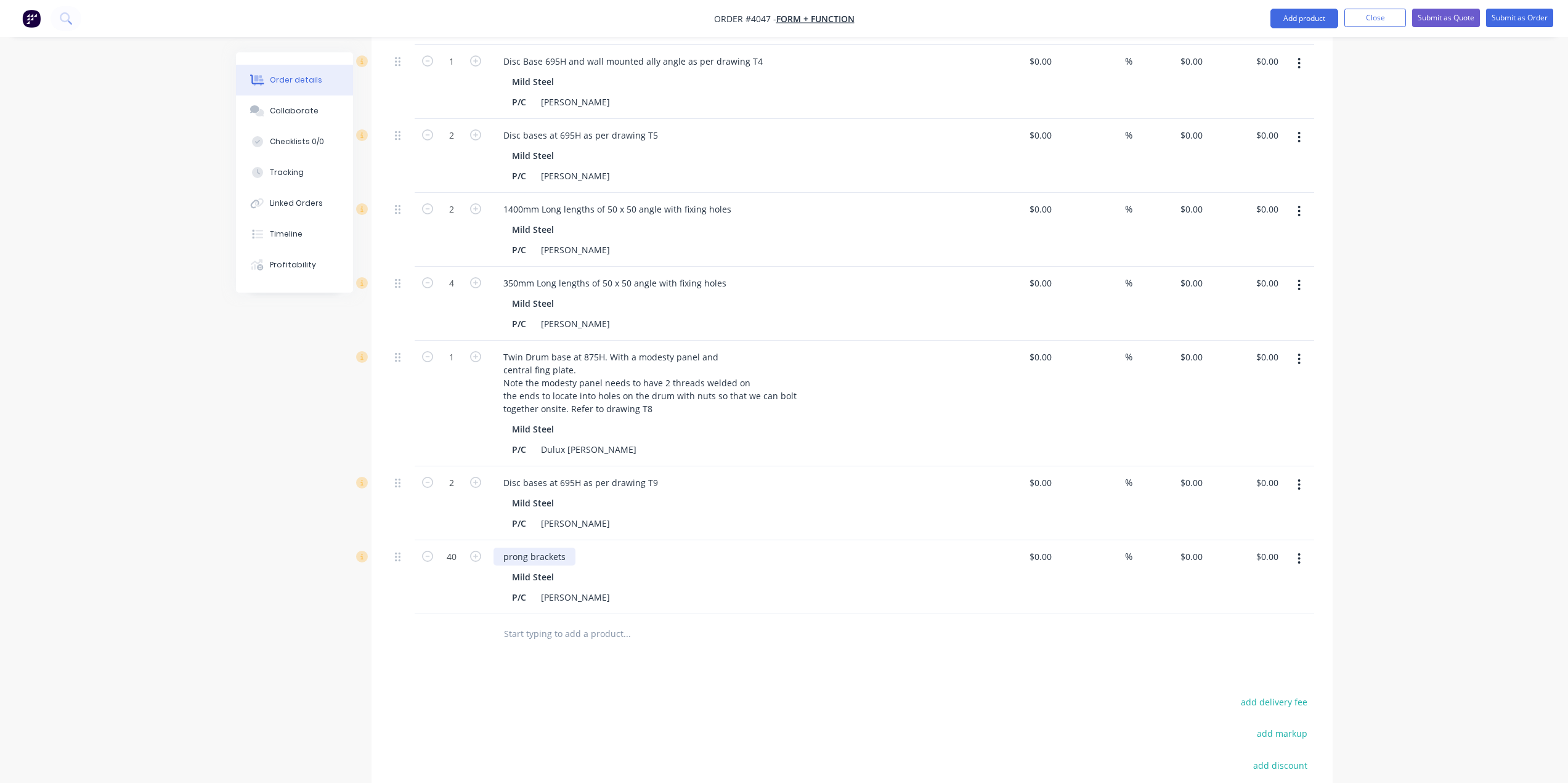
click at [570, 548] on div "prong brackets" at bounding box center [534, 557] width 82 height 18
click at [703, 548] on div "prong brackets as per drawing" at bounding box center [734, 557] width 483 height 18
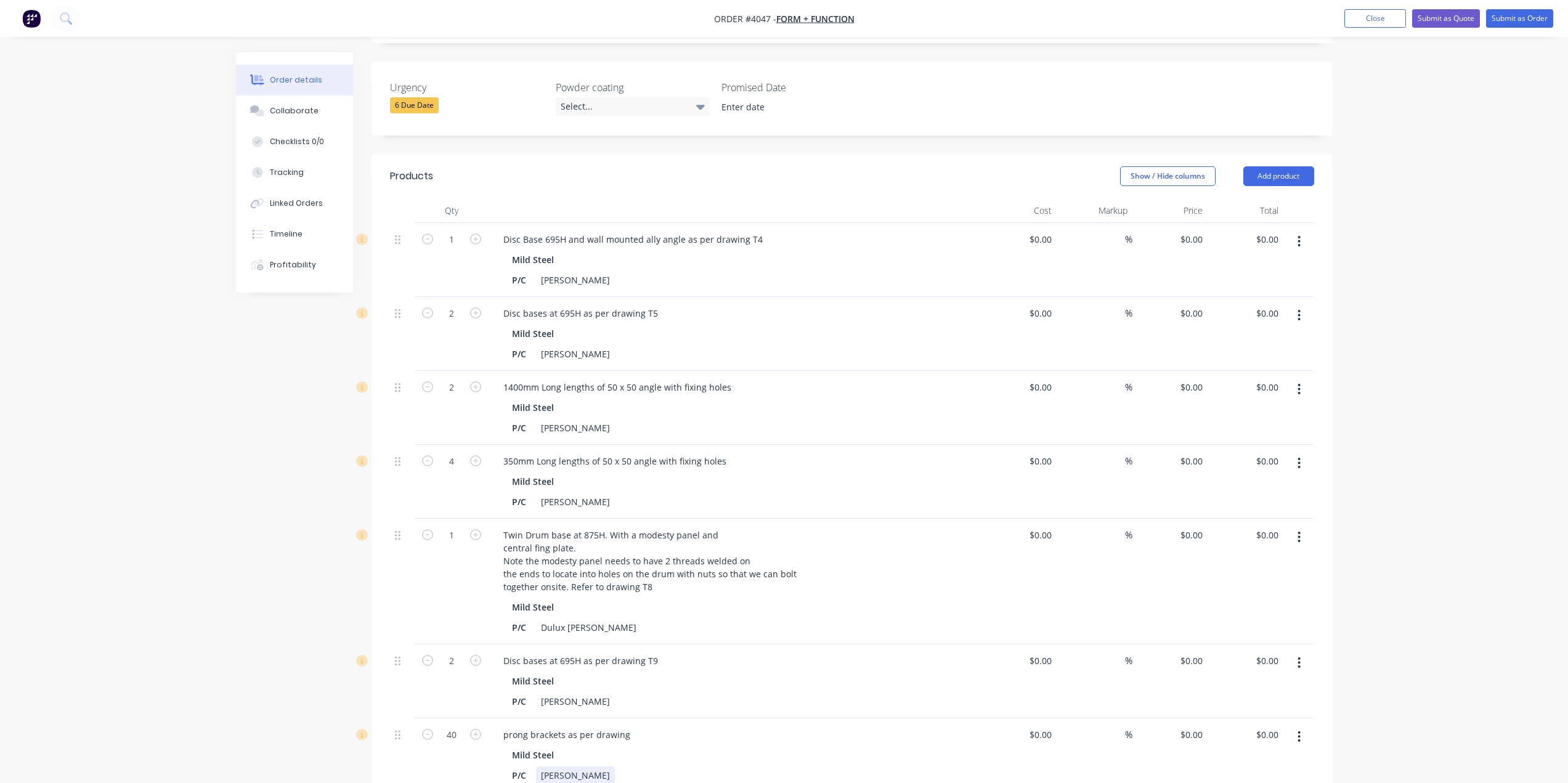
scroll to position [432, 0]
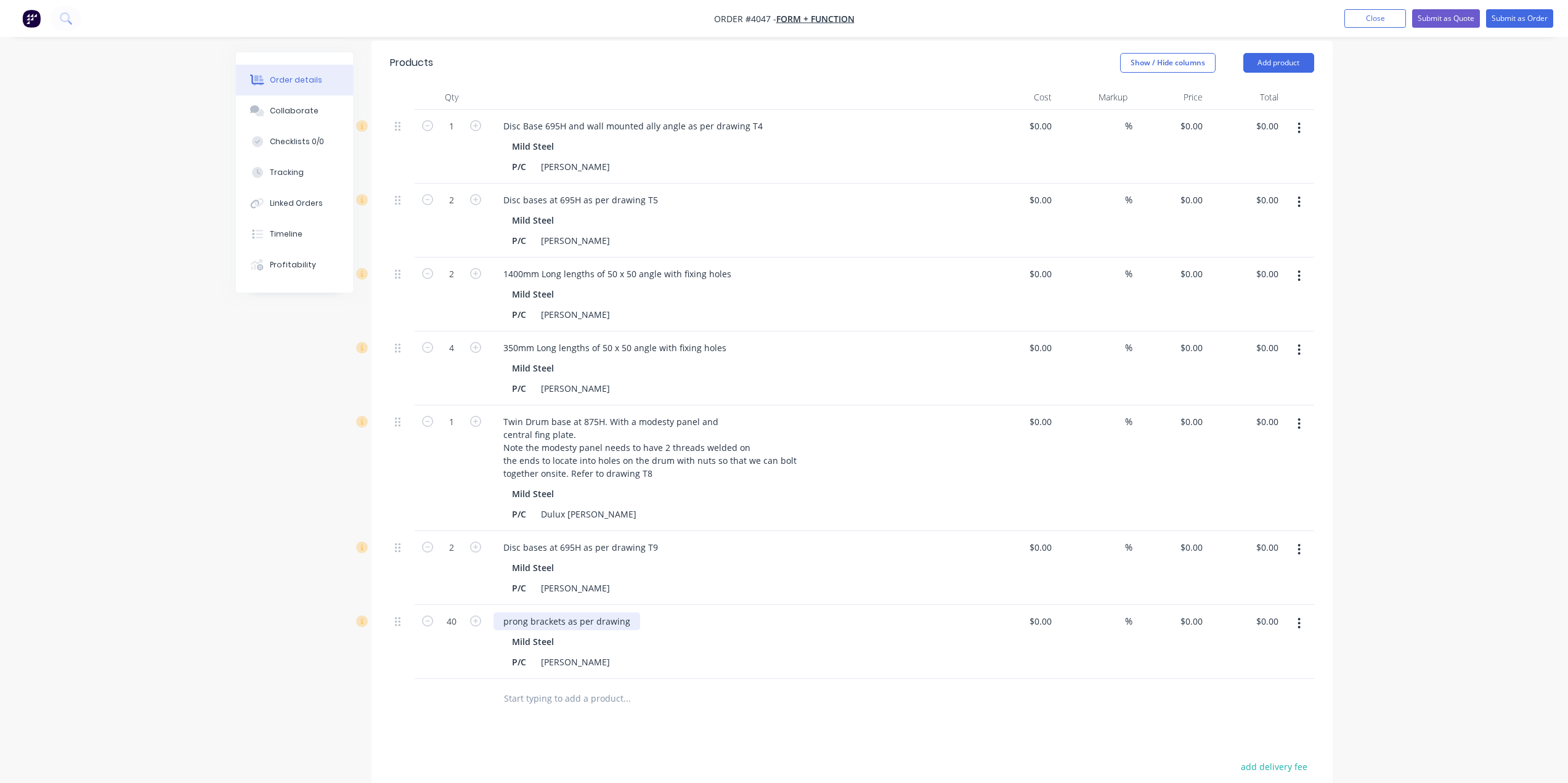
click at [629, 612] on div "prong brackets as per drawing" at bounding box center [567, 621] width 147 height 18
click at [606, 612] on div "prong brackets as per drawing" at bounding box center [567, 621] width 147 height 18
click at [630, 612] on div "prong brackets as per drawing" at bounding box center [567, 621] width 147 height 18
click at [816, 690] on div "Products Show / Hide columns Add product Qty Cost Markup Price Total 1 Disc Bas…" at bounding box center [852, 527] width 961 height 974
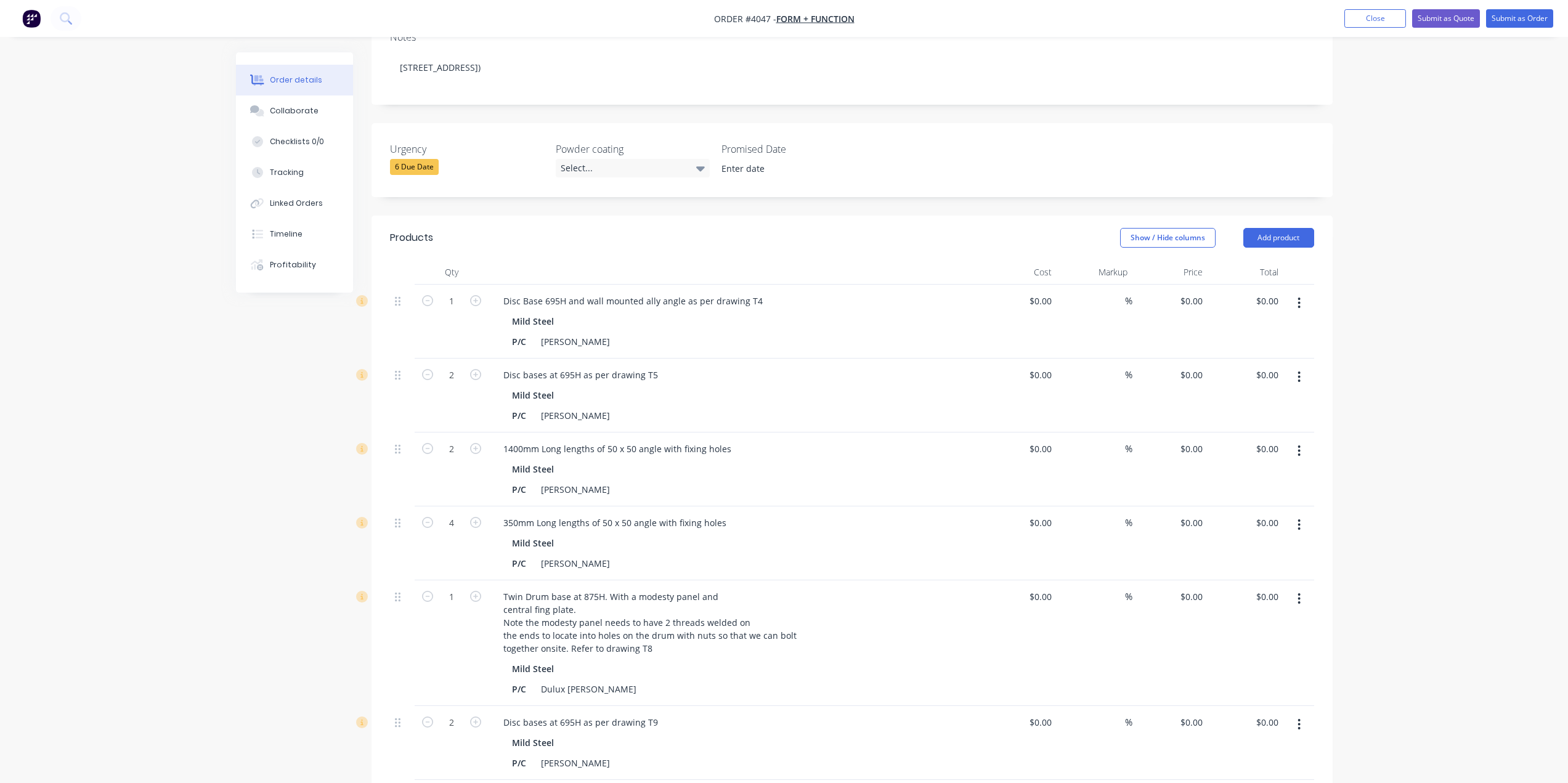
scroll to position [0, 0]
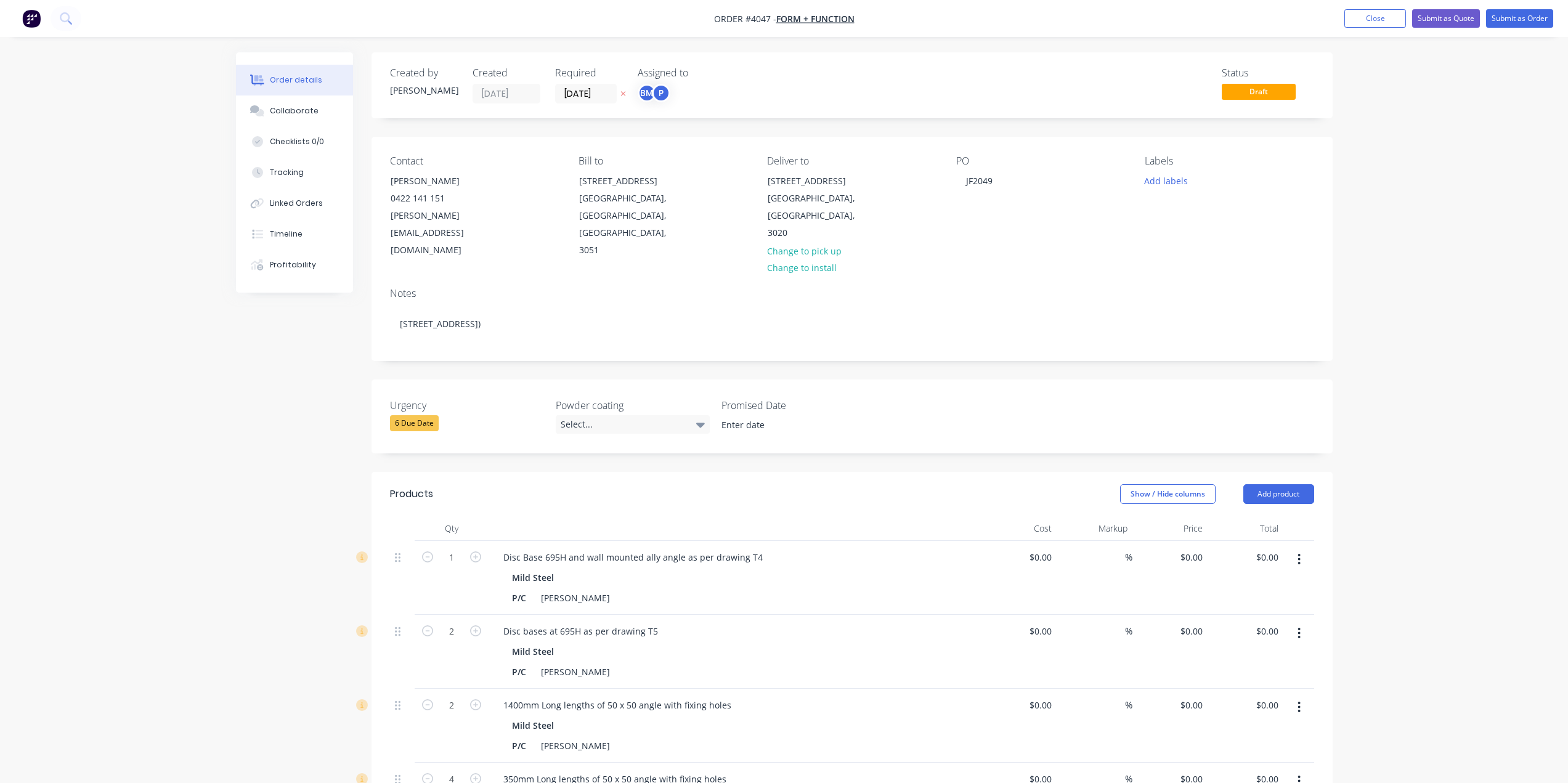
click at [665, 92] on div "P" at bounding box center [661, 93] width 19 height 19
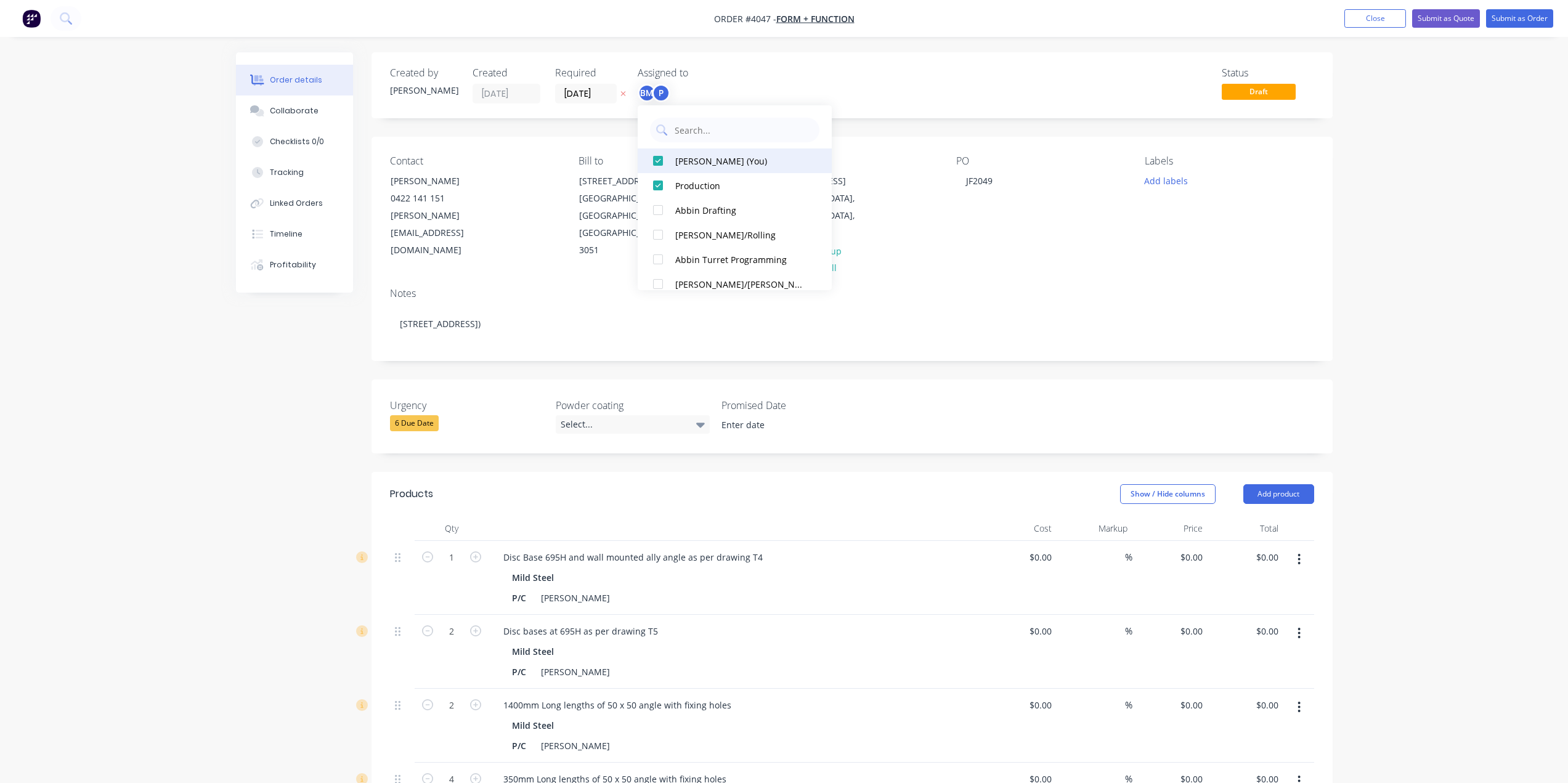
click at [679, 156] on div "[PERSON_NAME] (You)" at bounding box center [741, 161] width 131 height 13
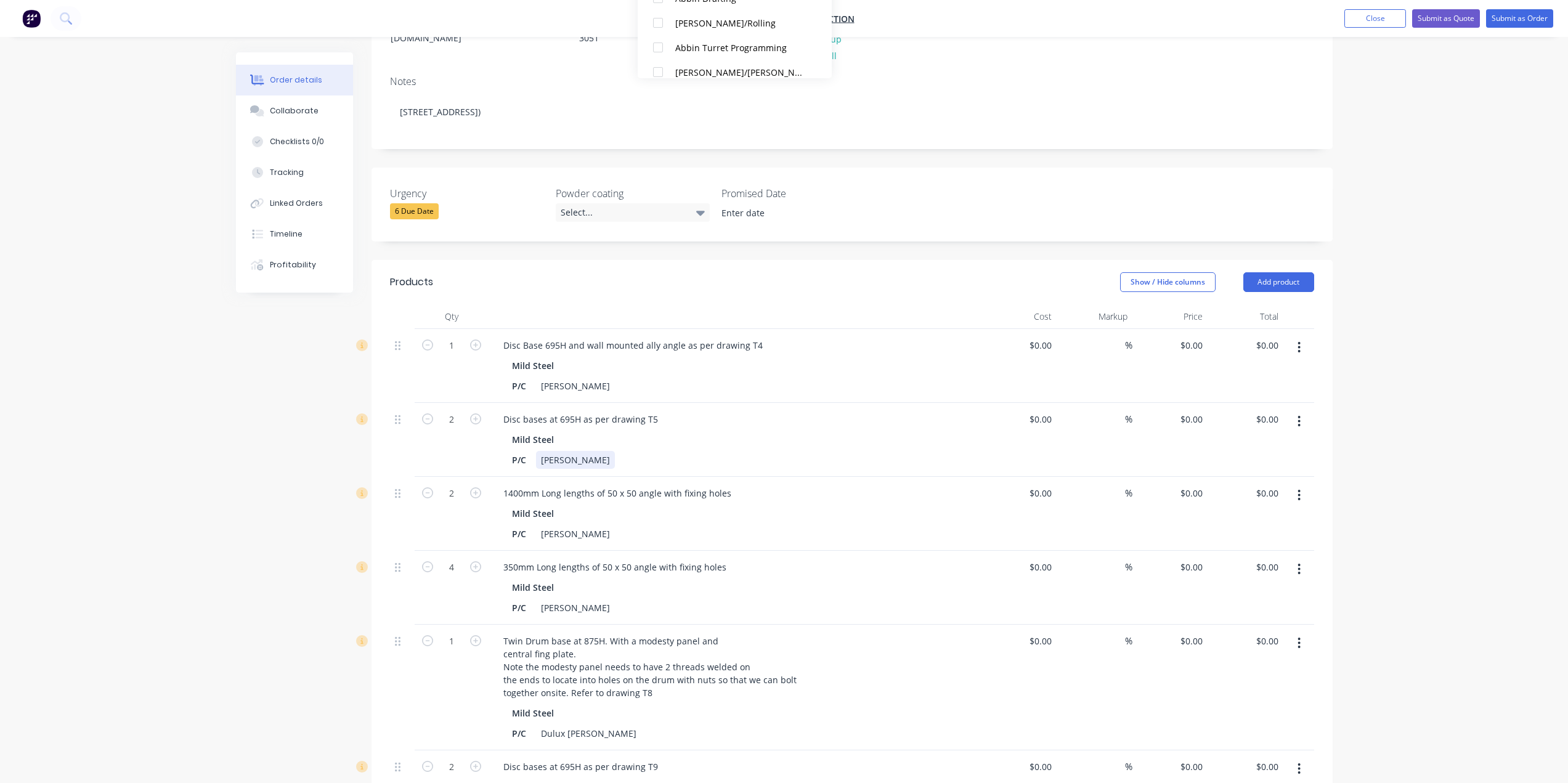
scroll to position [185, 0]
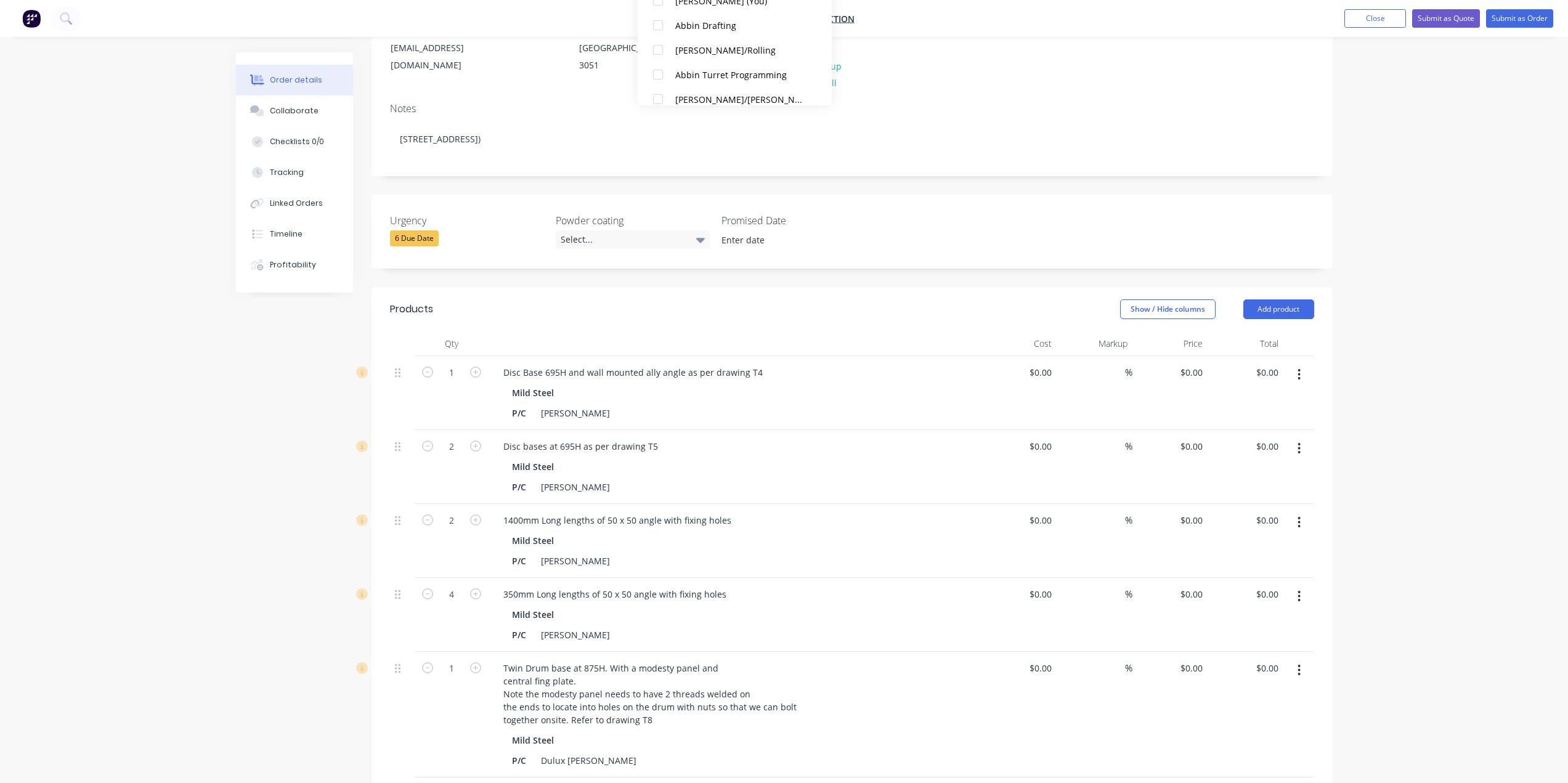
click at [450, 398] on div "1" at bounding box center [452, 393] width 74 height 74
click at [458, 469] on div "2" at bounding box center [452, 467] width 74 height 74
click at [458, 538] on div "2" at bounding box center [452, 541] width 74 height 74
click at [461, 617] on div "4" at bounding box center [452, 615] width 74 height 74
click at [439, 690] on div "1" at bounding box center [452, 714] width 74 height 125
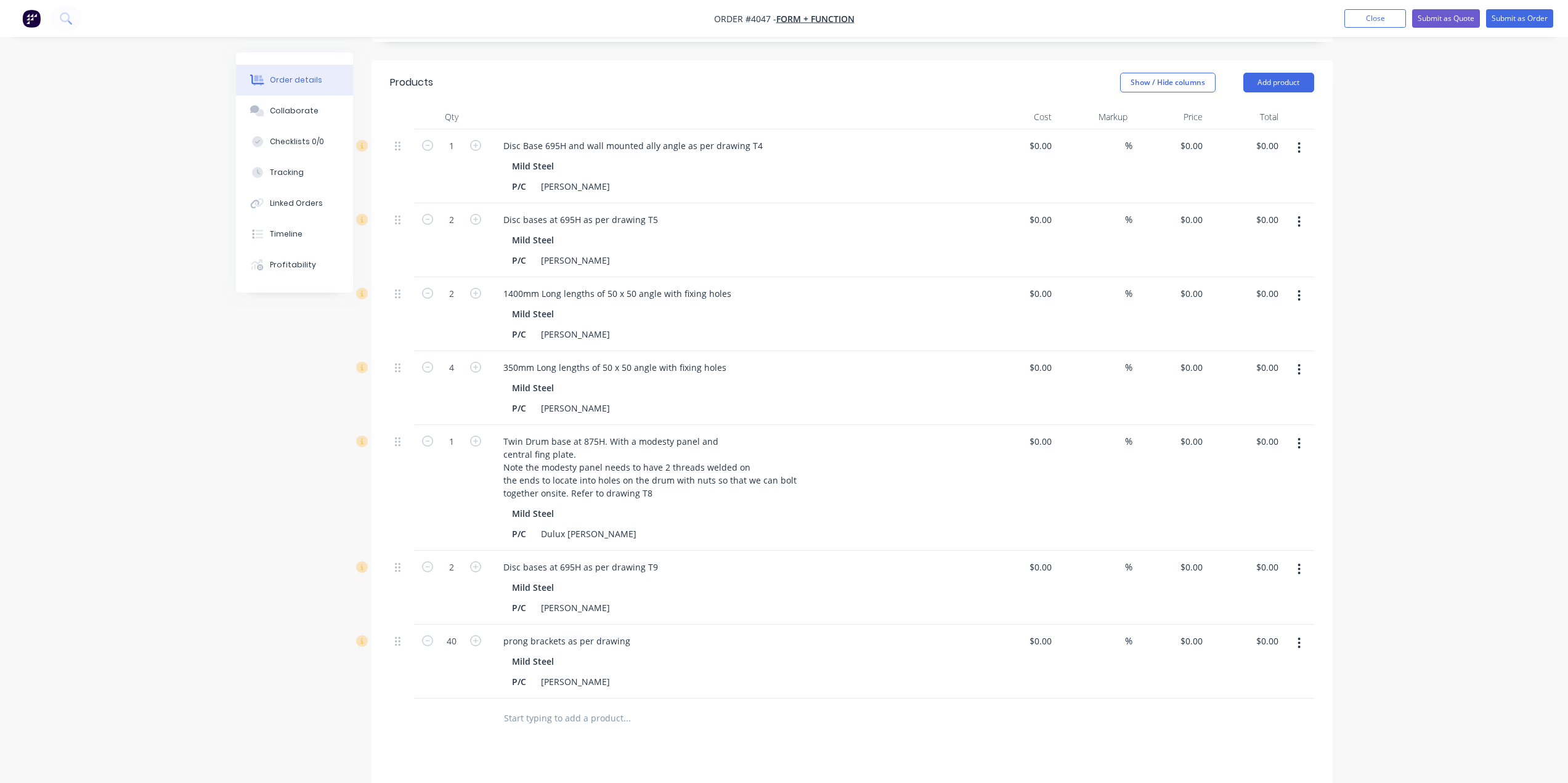
scroll to position [432, 0]
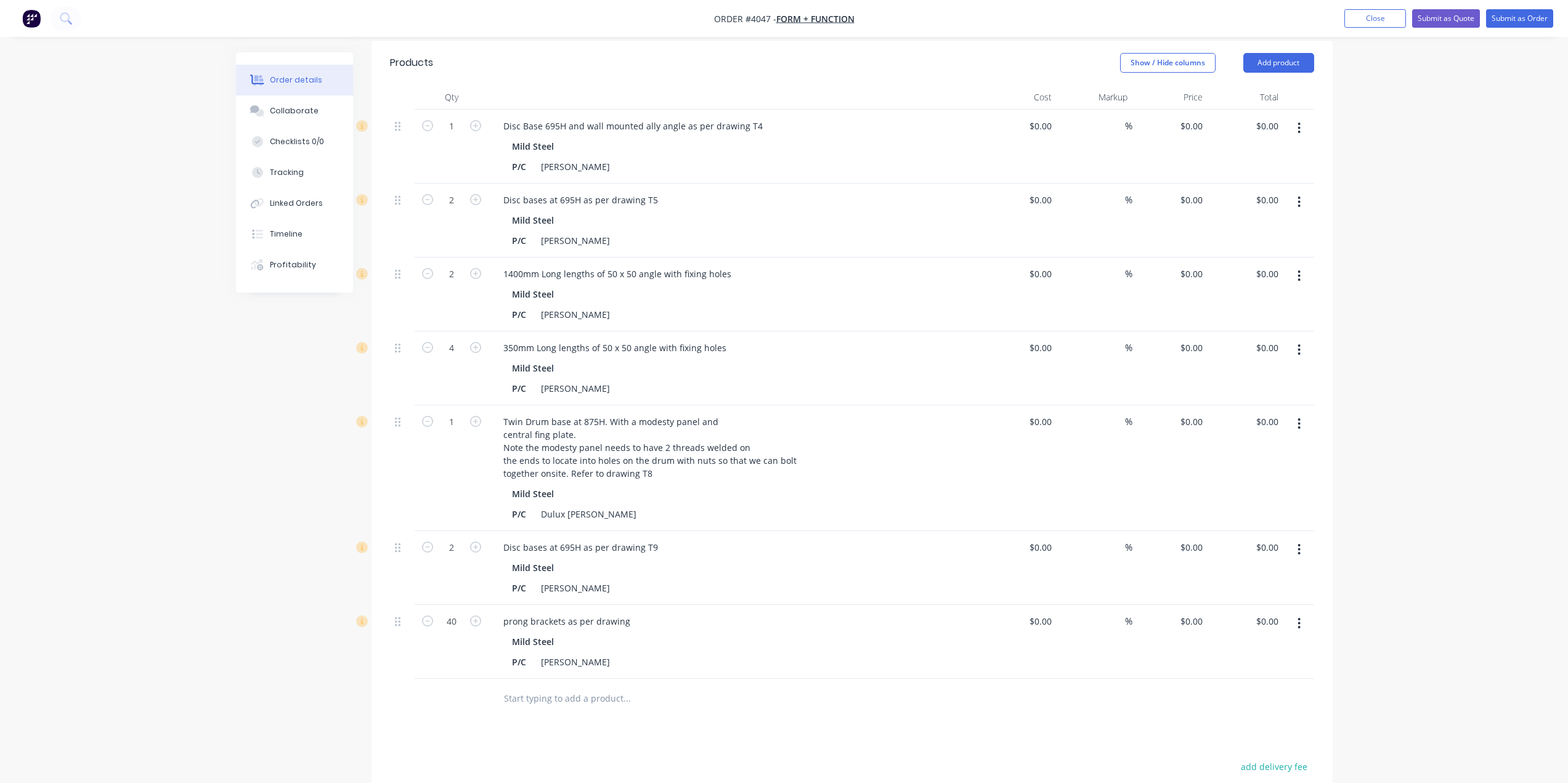
click at [453, 566] on div "2" at bounding box center [452, 568] width 74 height 74
click at [449, 641] on div "40" at bounding box center [452, 642] width 74 height 74
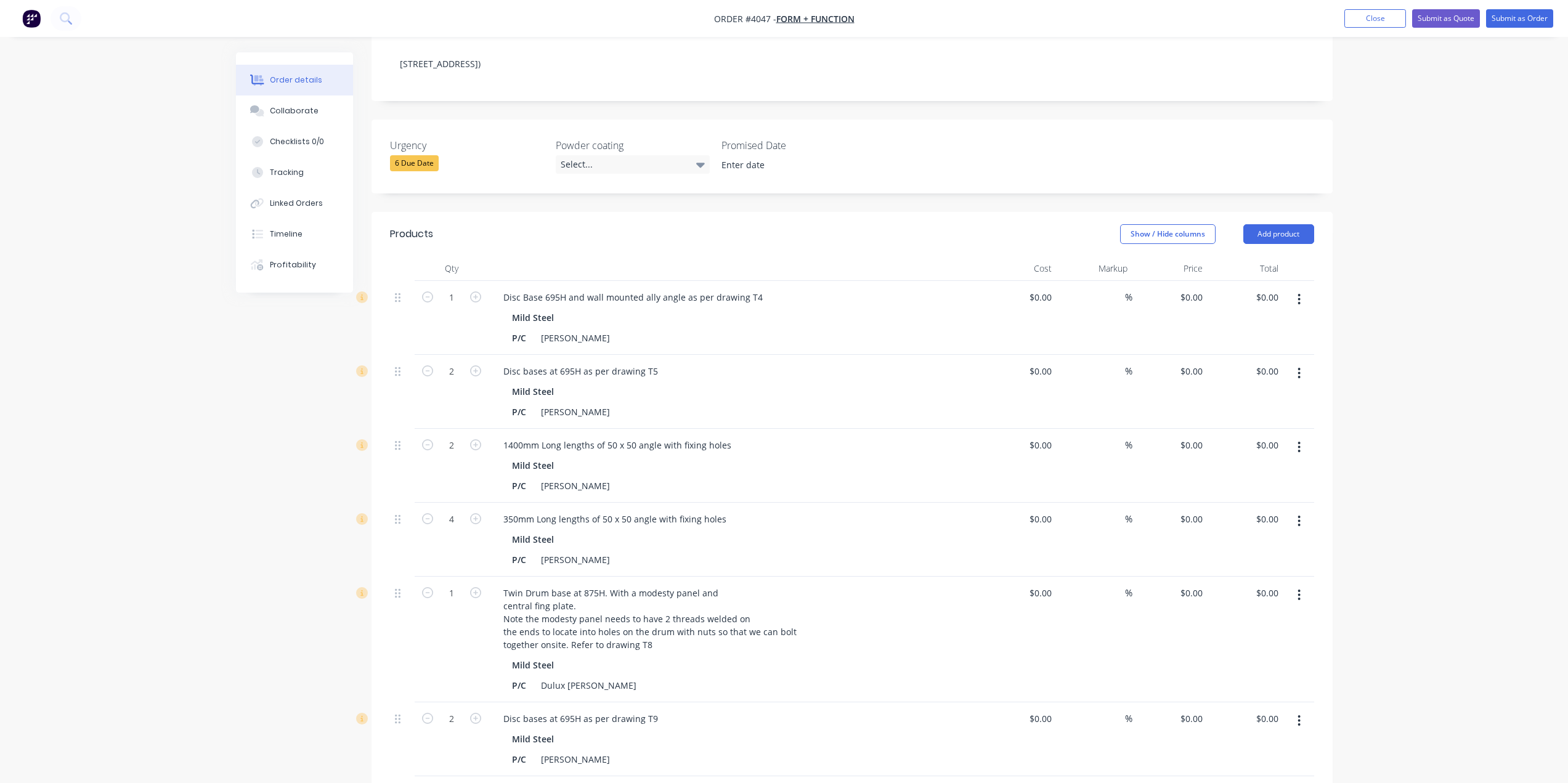
scroll to position [0, 0]
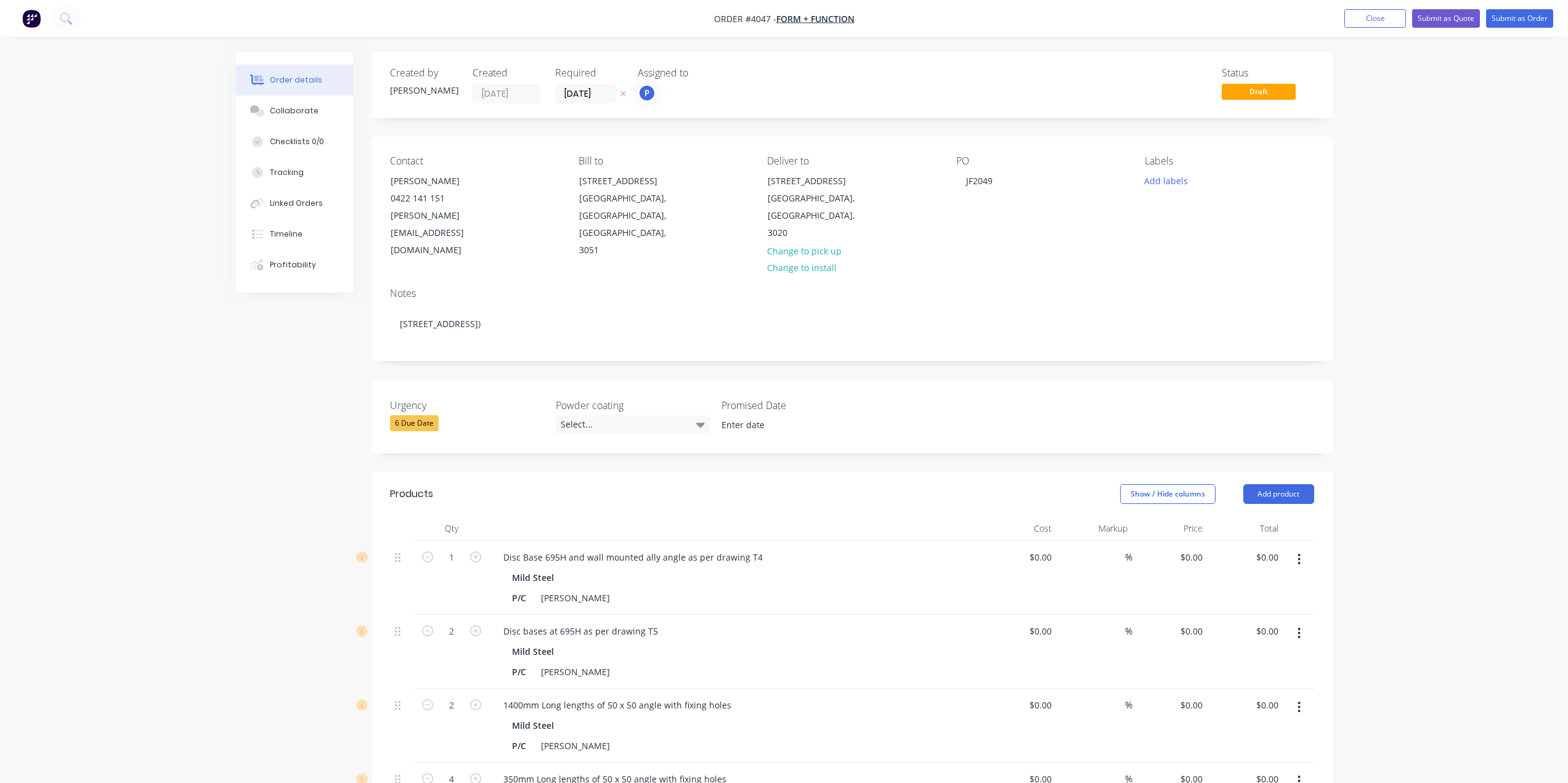
click at [93, 392] on div "Order details Collaborate Checklists 0/0 Tracking Linked Orders Timeline Profit…" at bounding box center [784, 732] width 1568 height 1464
click at [132, 415] on div "Order details Collaborate Checklists 0/0 Tracking Linked Orders Timeline Profit…" at bounding box center [784, 732] width 1568 height 1464
click at [1185, 185] on button "Add labels" at bounding box center [1166, 180] width 56 height 16
click at [1220, 320] on div "A1-Cutting (Saw)" at bounding box center [1213, 315] width 70 height 13
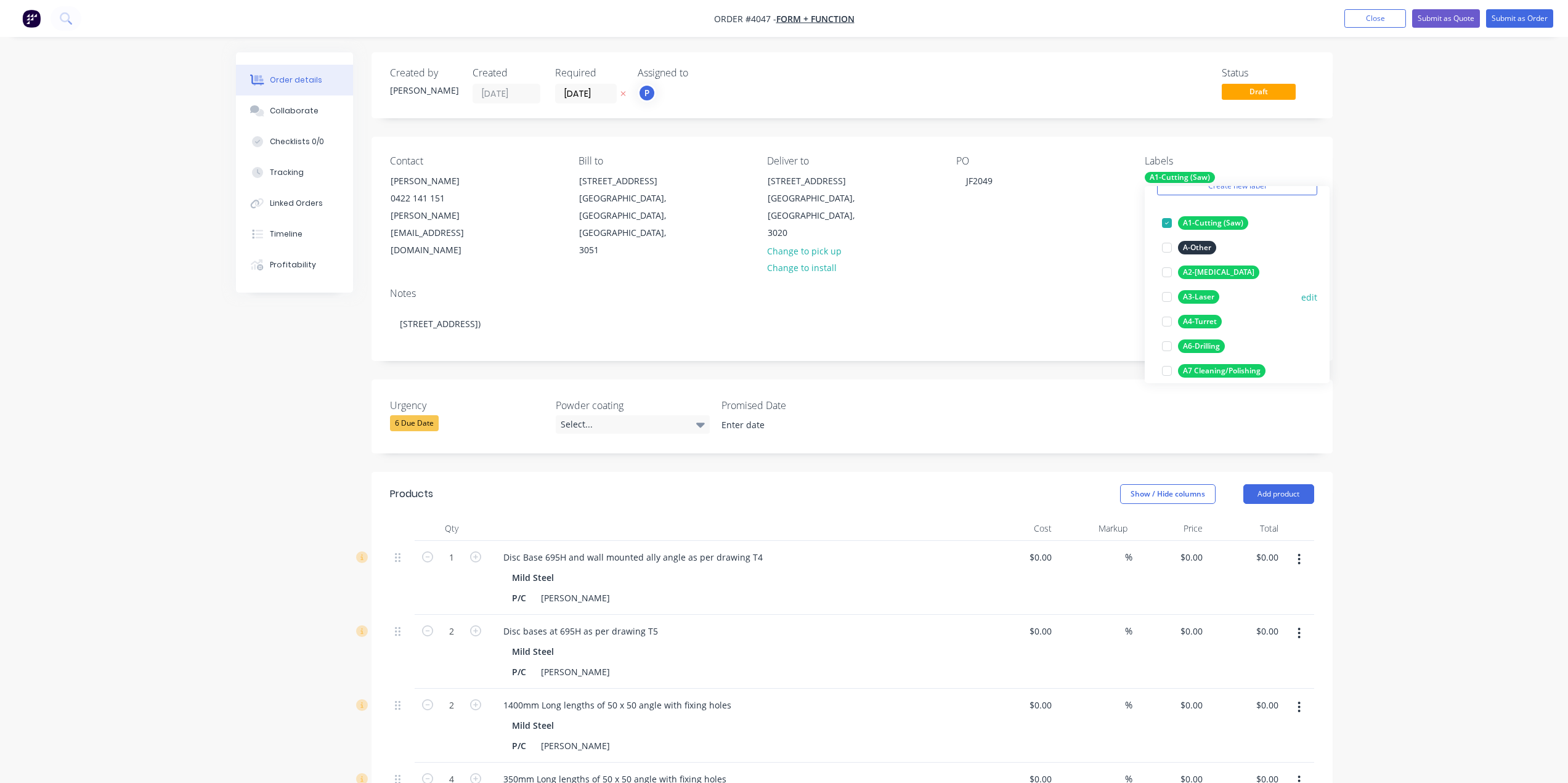
click at [1217, 298] on div "A3-Laser" at bounding box center [1199, 297] width 42 height 13
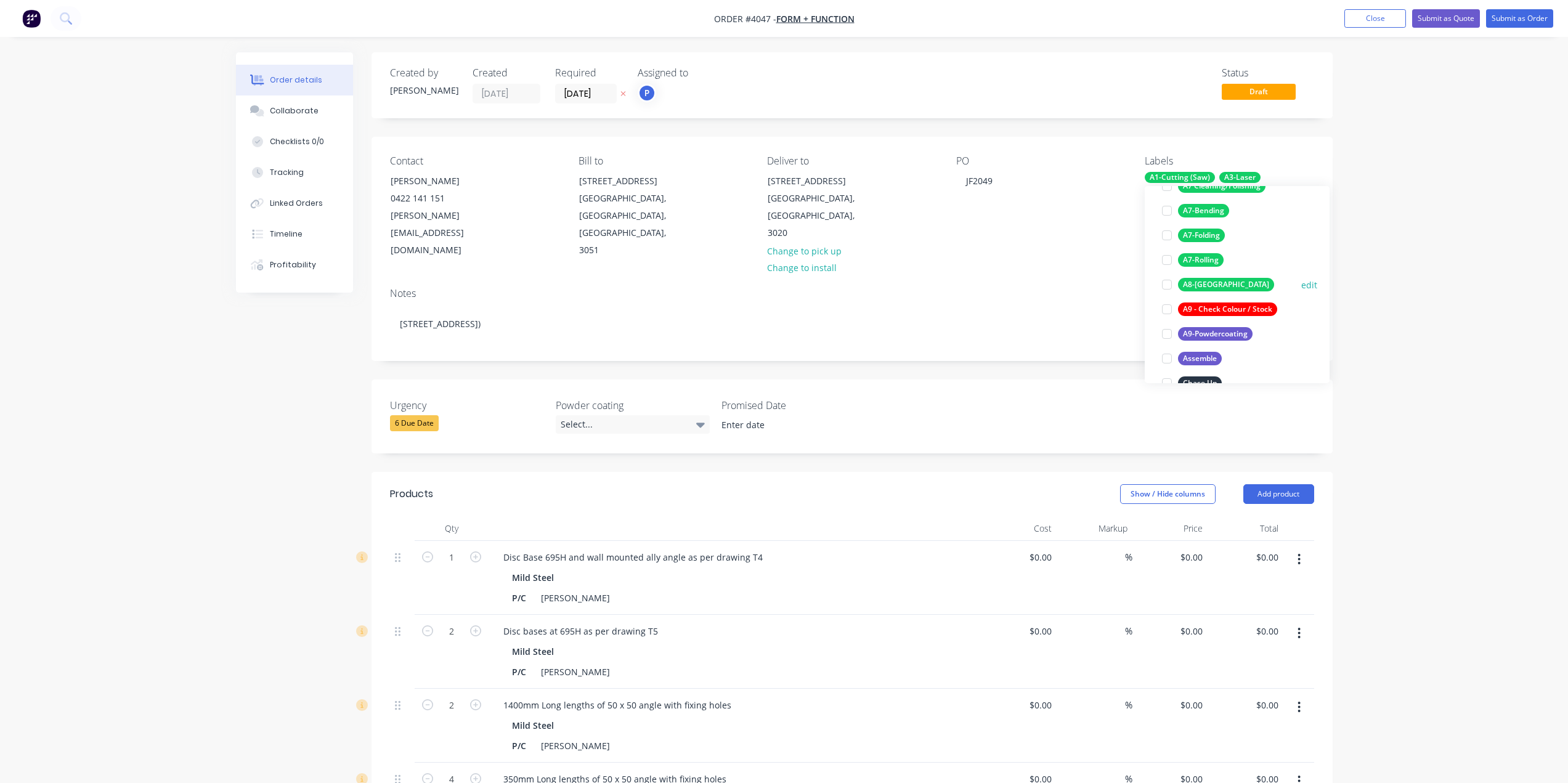
click at [1216, 289] on div "A8-[GEOGRAPHIC_DATA]" at bounding box center [1226, 285] width 96 height 13
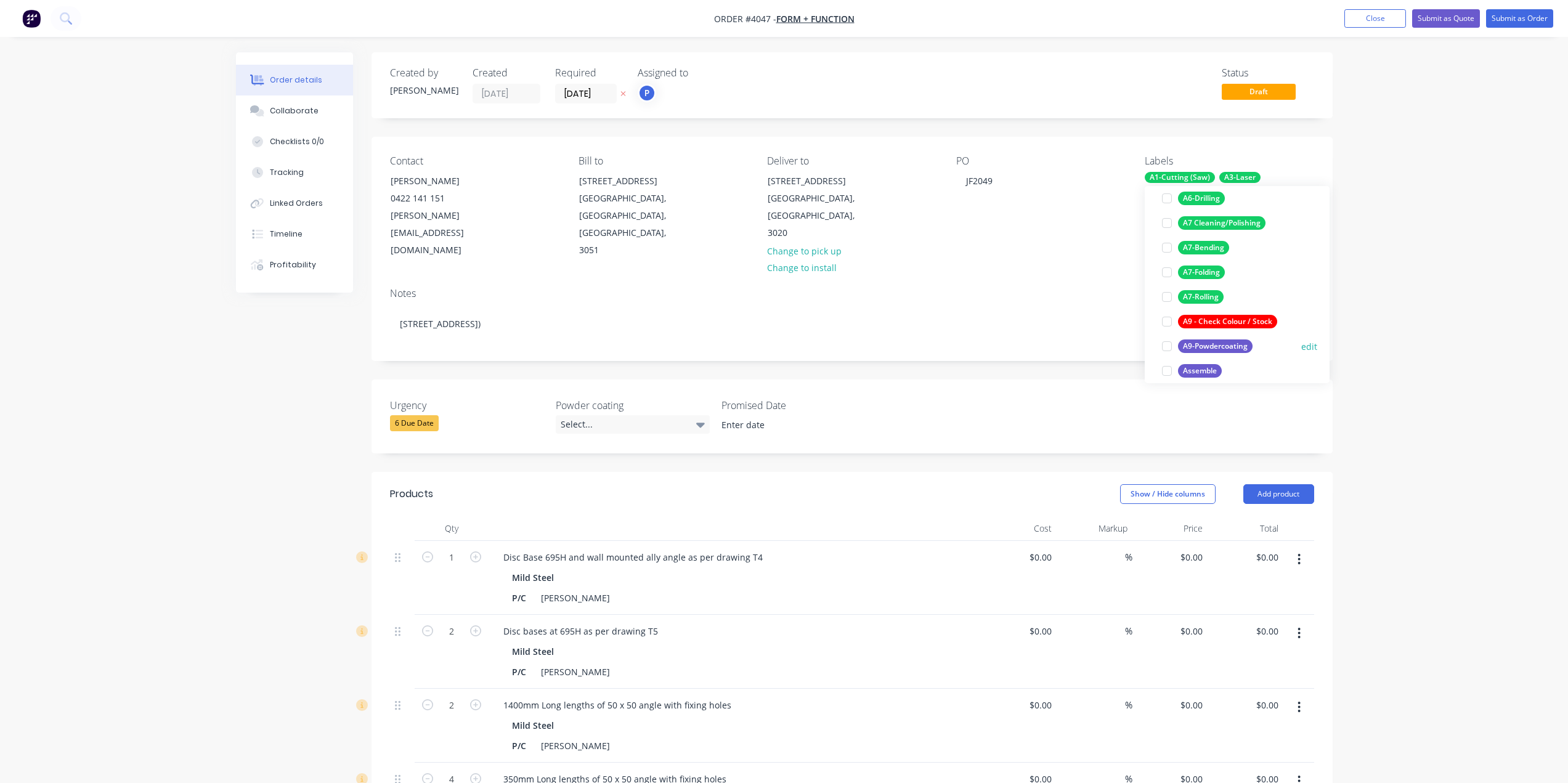
click at [1221, 348] on div "A9-Powdercoating" at bounding box center [1215, 346] width 75 height 13
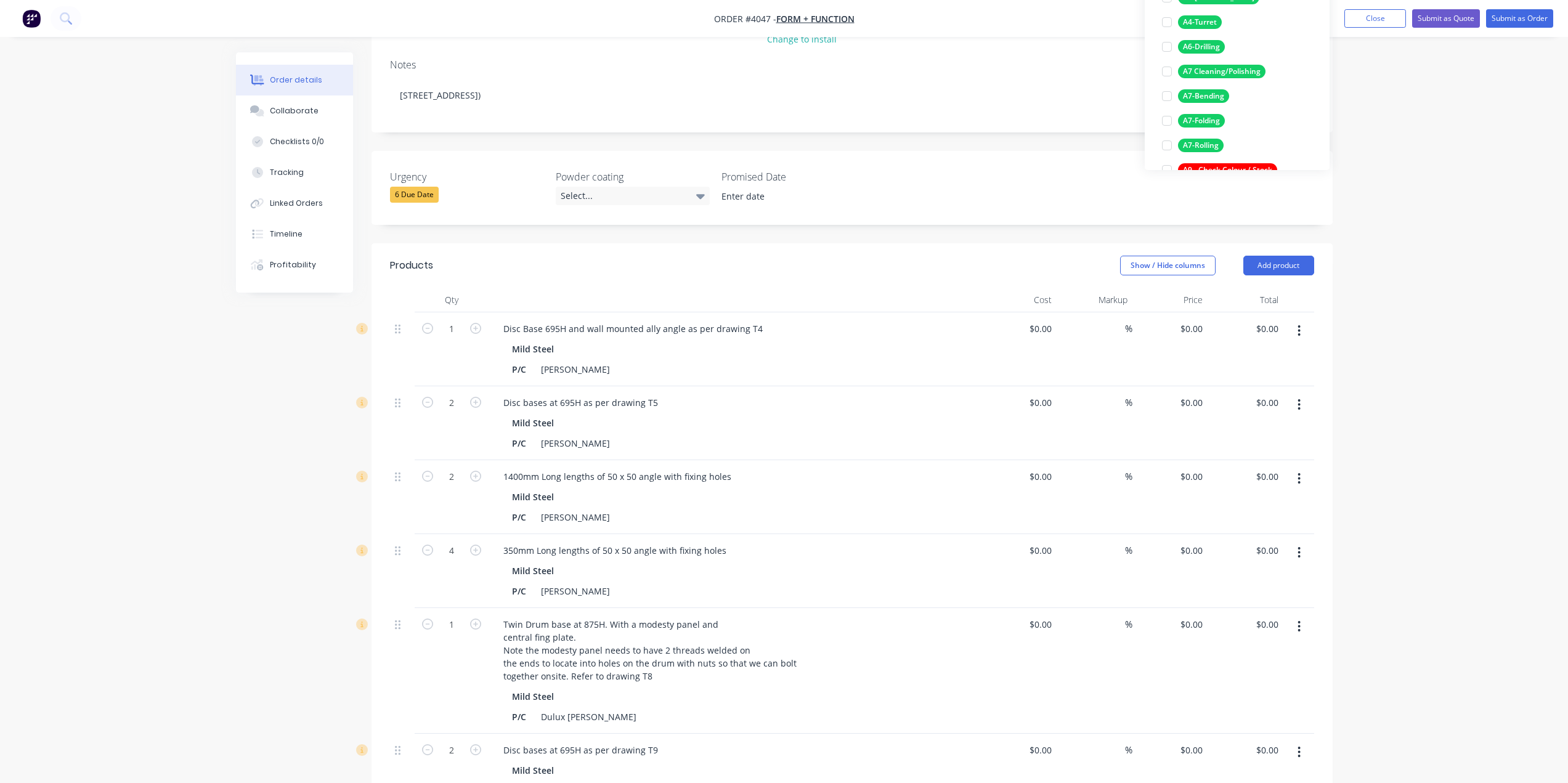
scroll to position [0, 0]
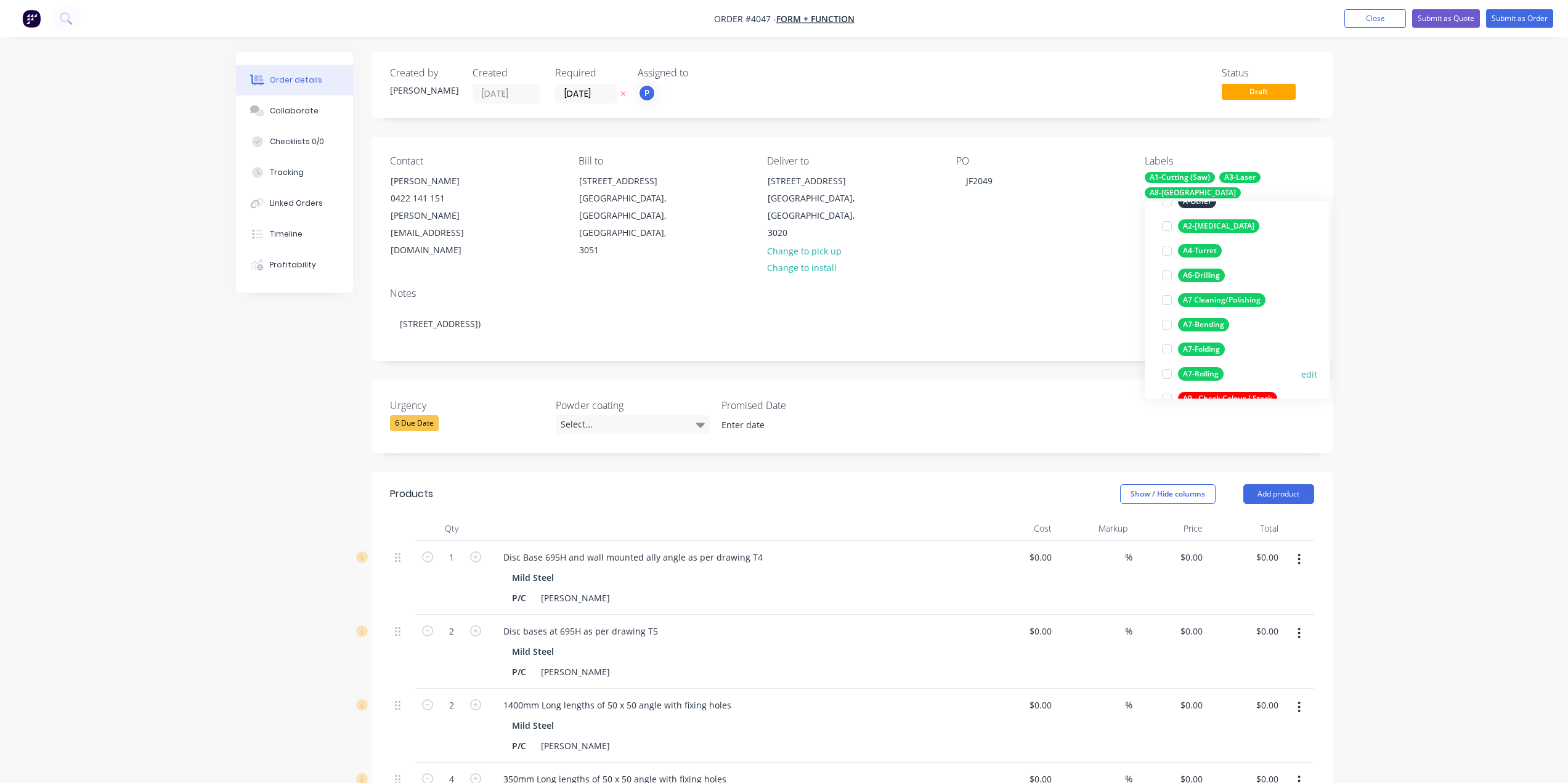
click at [1209, 378] on div "A7-Rolling" at bounding box center [1200, 374] width 45 height 13
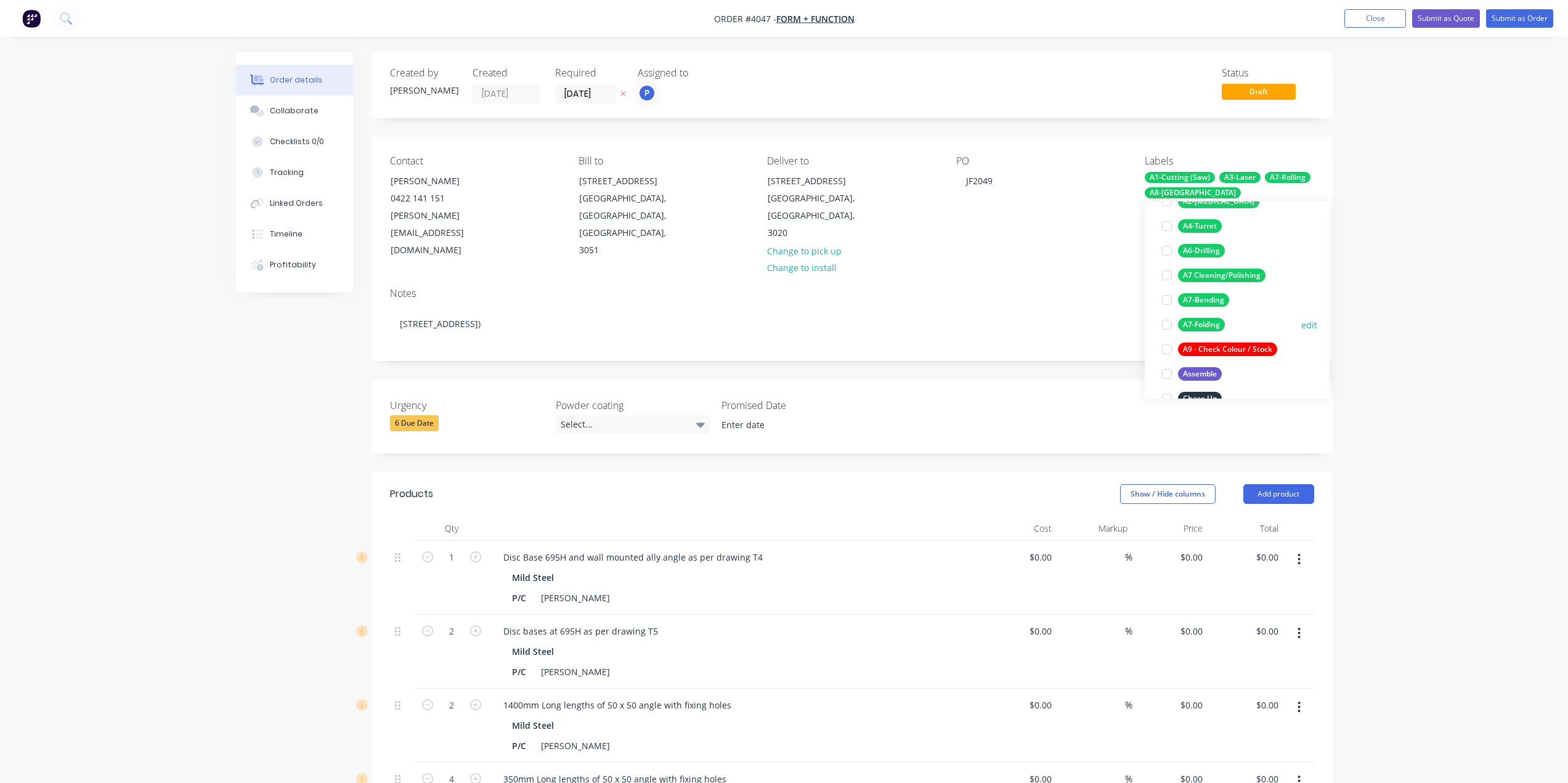
click at [1208, 326] on div "A7-Folding" at bounding box center [1201, 325] width 47 height 13
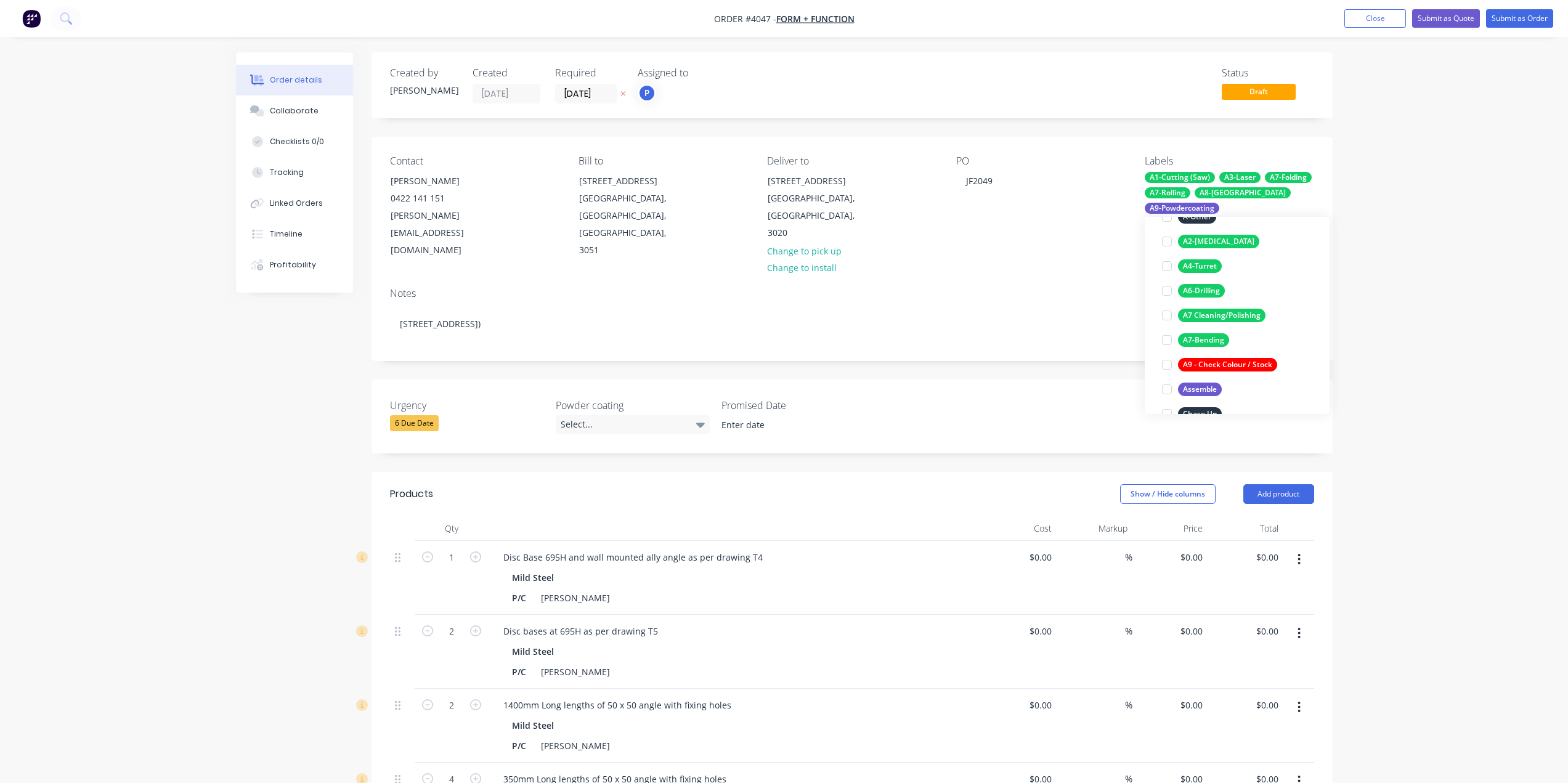
scroll to position [24, 0]
click at [1389, 211] on div "Order details Collaborate Checklists 0/0 Tracking Linked Orders Timeline Profit…" at bounding box center [784, 732] width 1568 height 1464
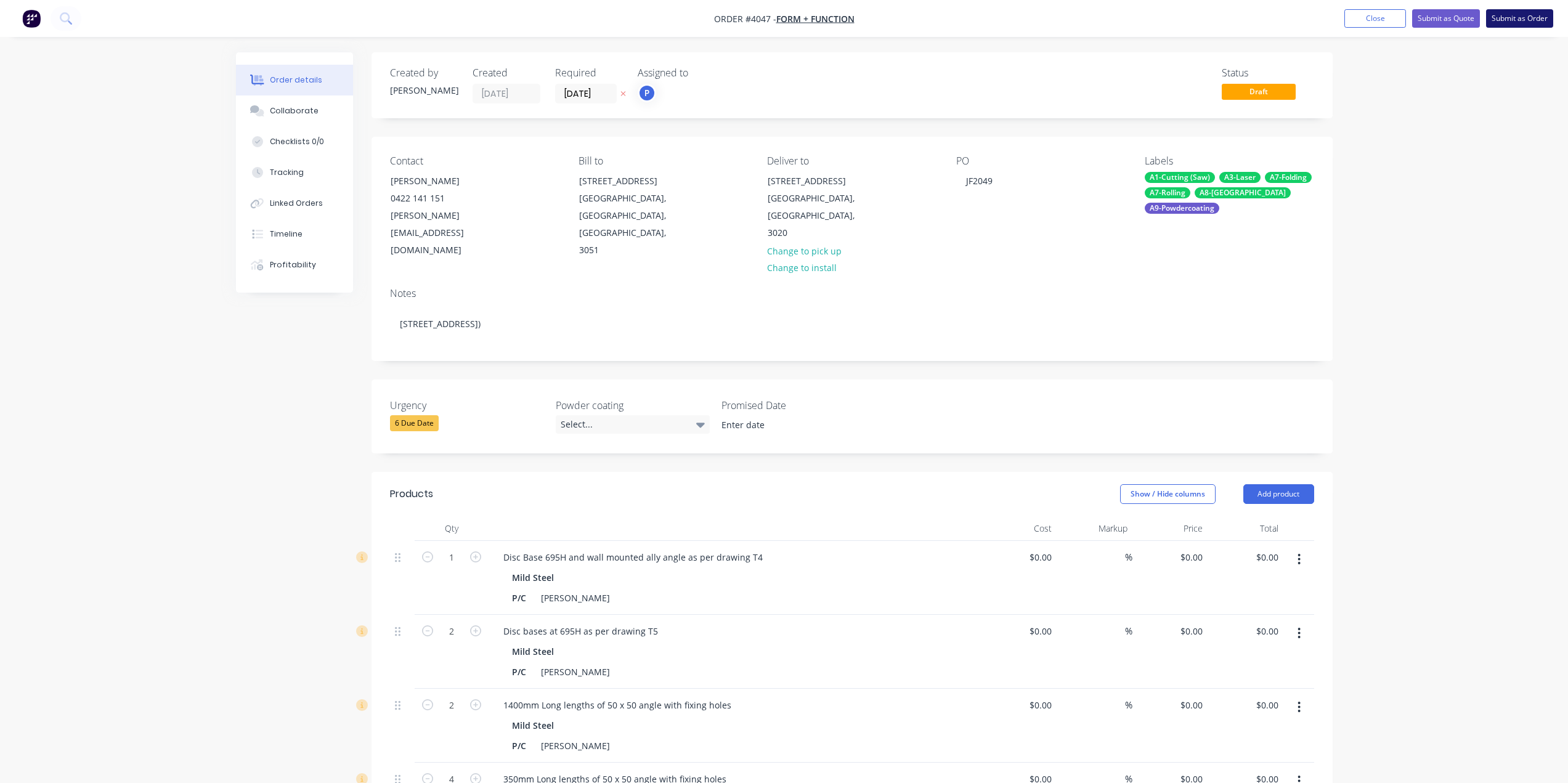
click at [1497, 19] on button "Submit as Order" at bounding box center [1520, 18] width 67 height 19
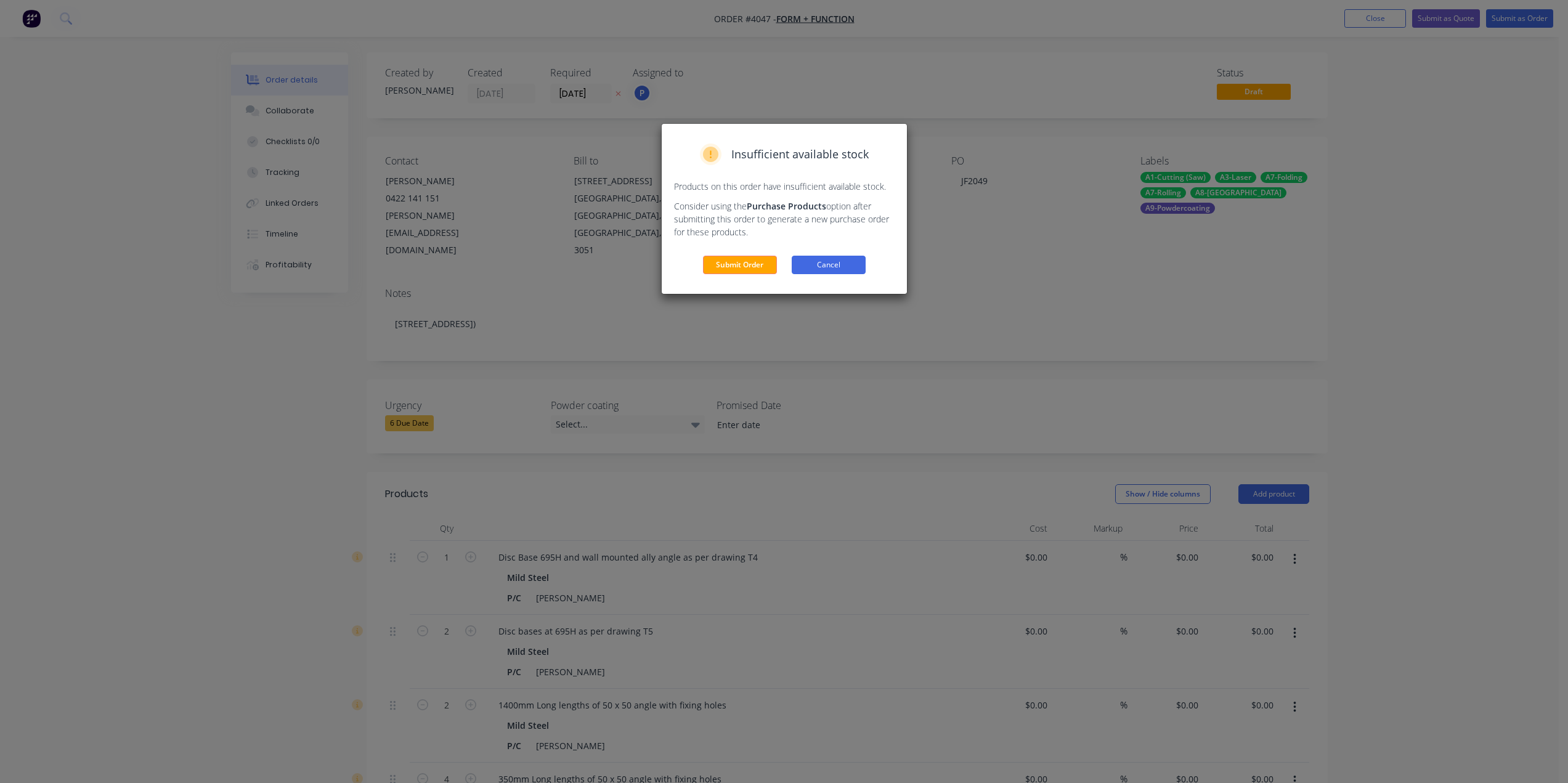
click at [851, 271] on button "Cancel" at bounding box center [829, 265] width 74 height 19
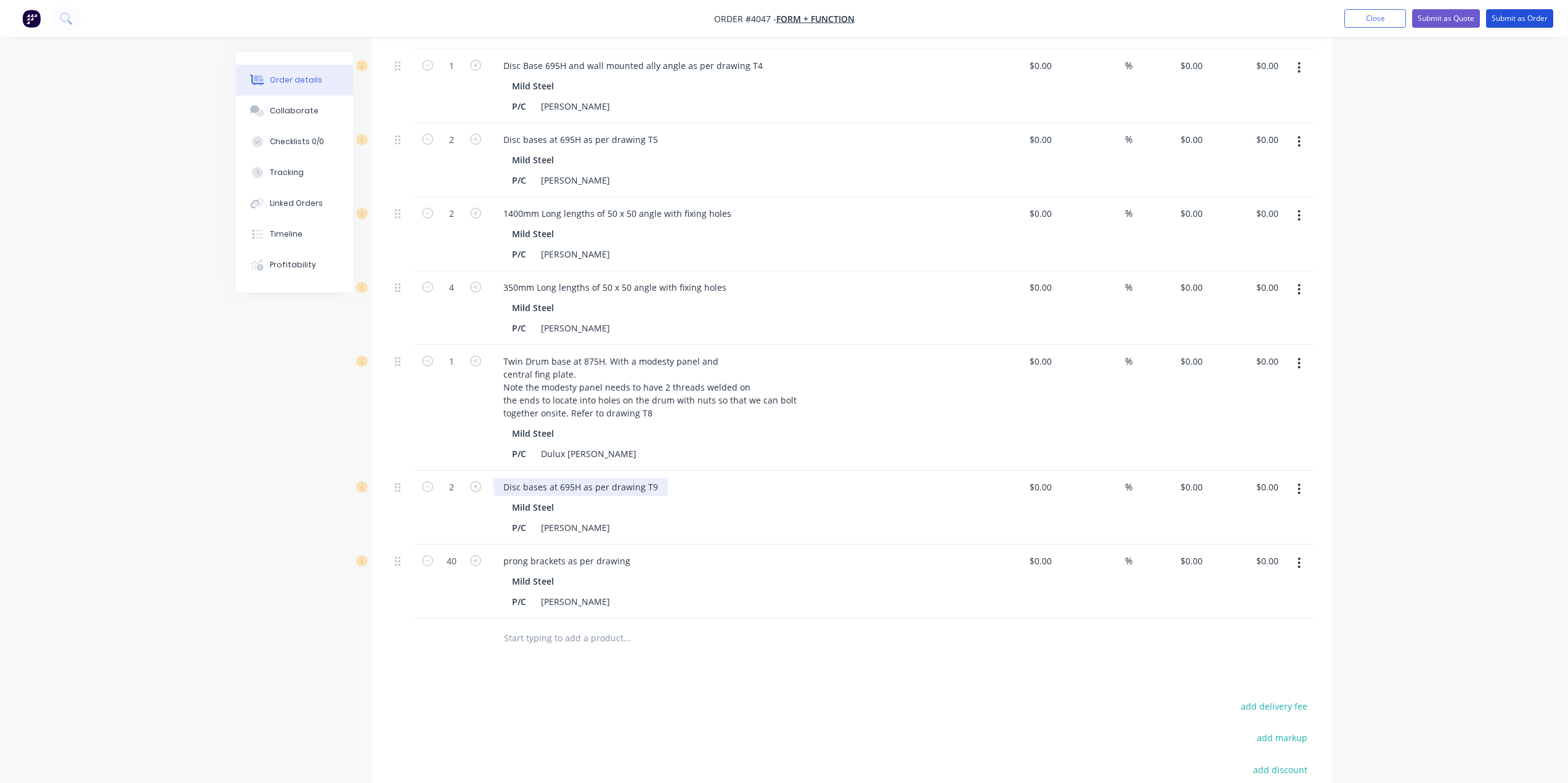
scroll to position [493, 0]
click at [179, 629] on div "Order details Collaborate Checklists 0/0 Tracking Linked Orders Timeline Profit…" at bounding box center [784, 239] width 1568 height 1464
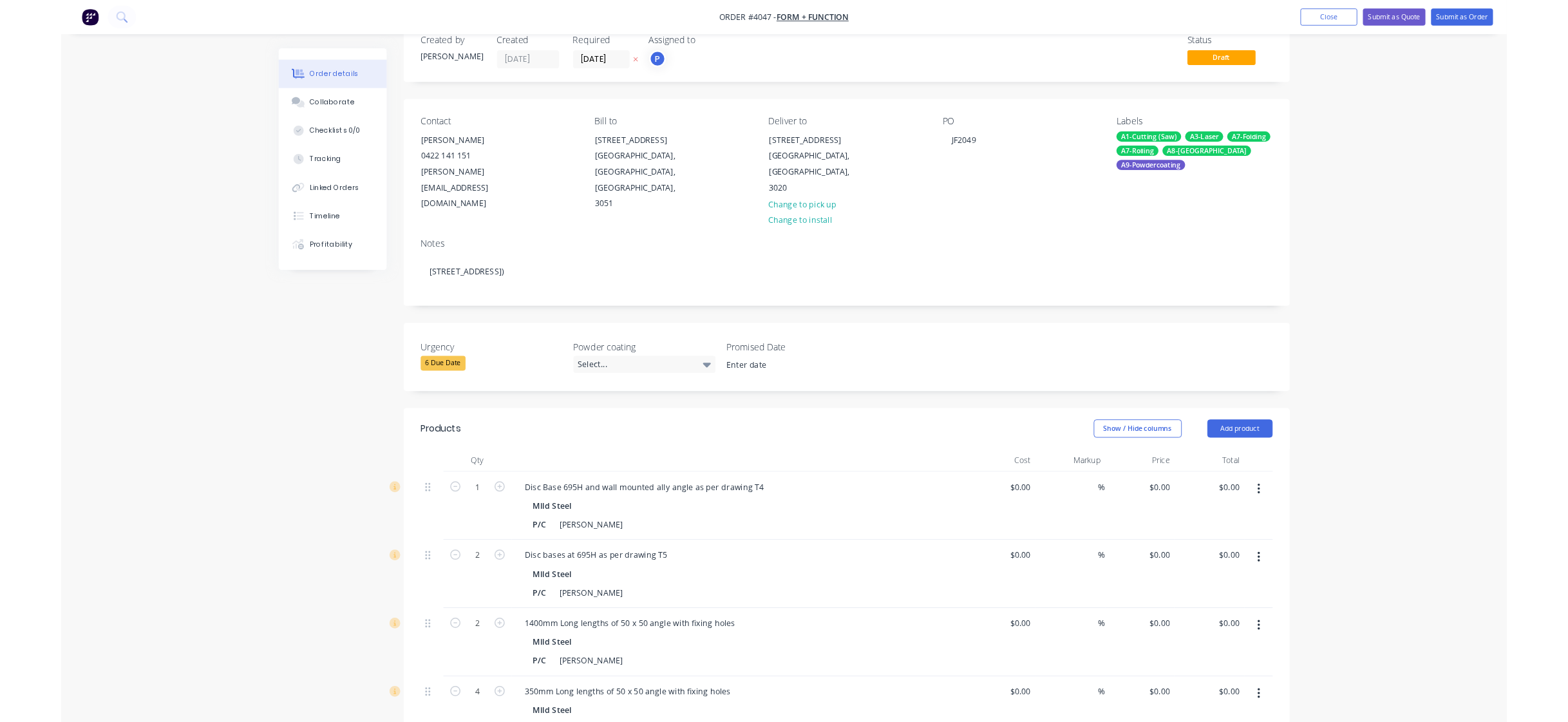
scroll to position [0, 0]
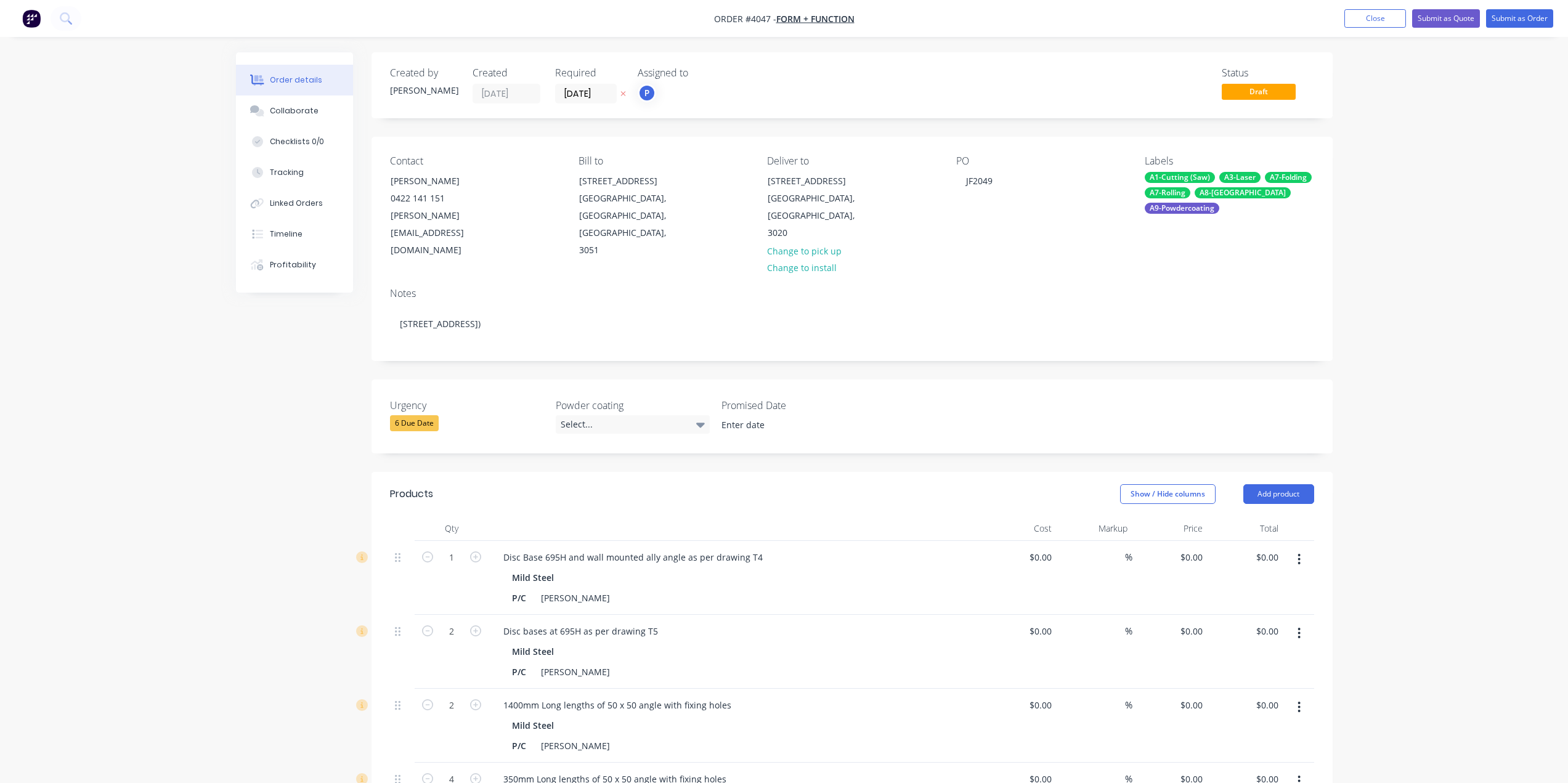
click at [1264, 106] on div "Created by [PERSON_NAME] Created [DATE] Required [DATE] Assigned to P Status Dr…" at bounding box center [852, 85] width 961 height 66
click at [1500, 22] on button "Submit as Order" at bounding box center [1520, 18] width 67 height 19
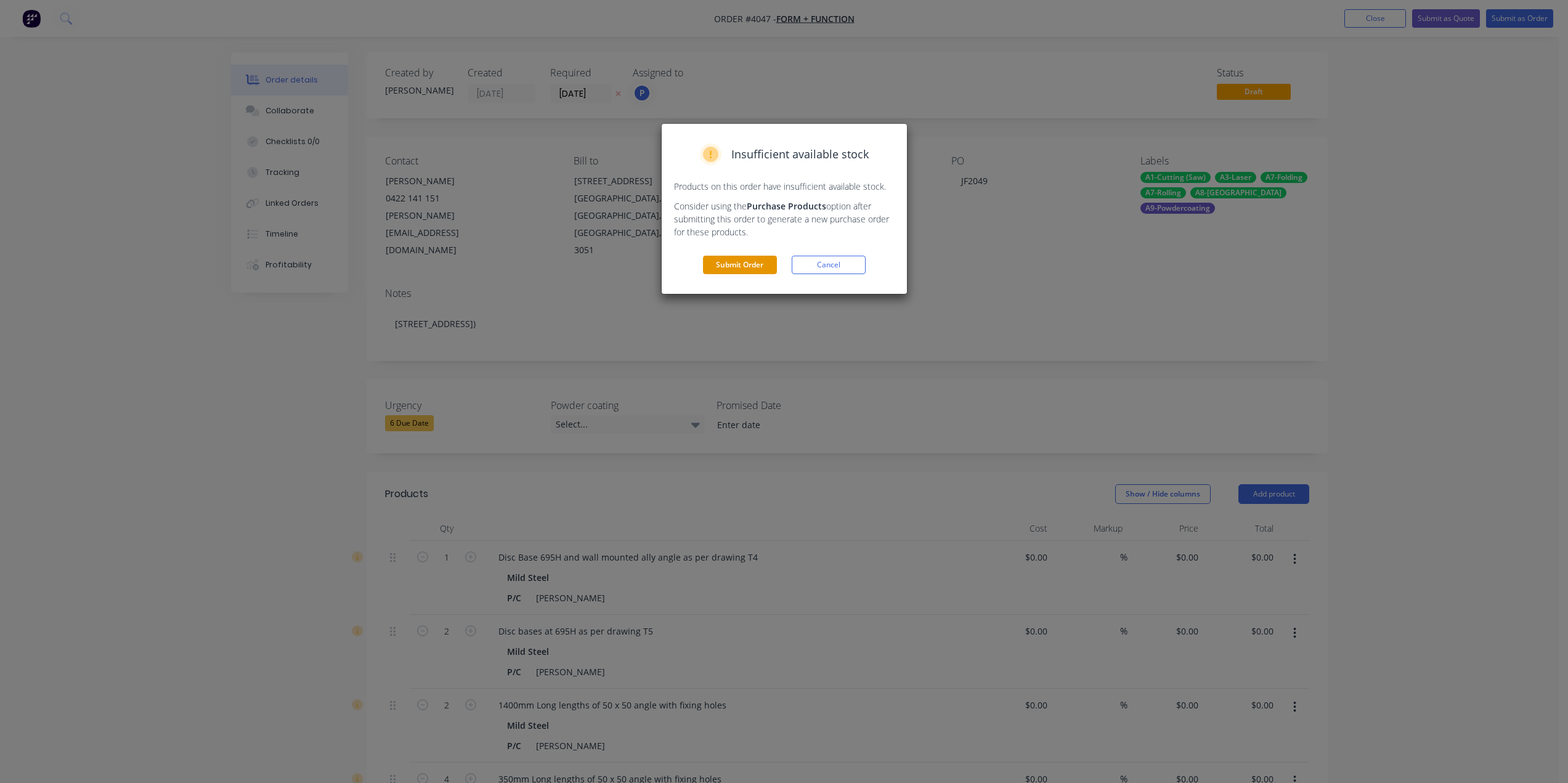
click at [742, 266] on button "Submit Order" at bounding box center [740, 265] width 74 height 19
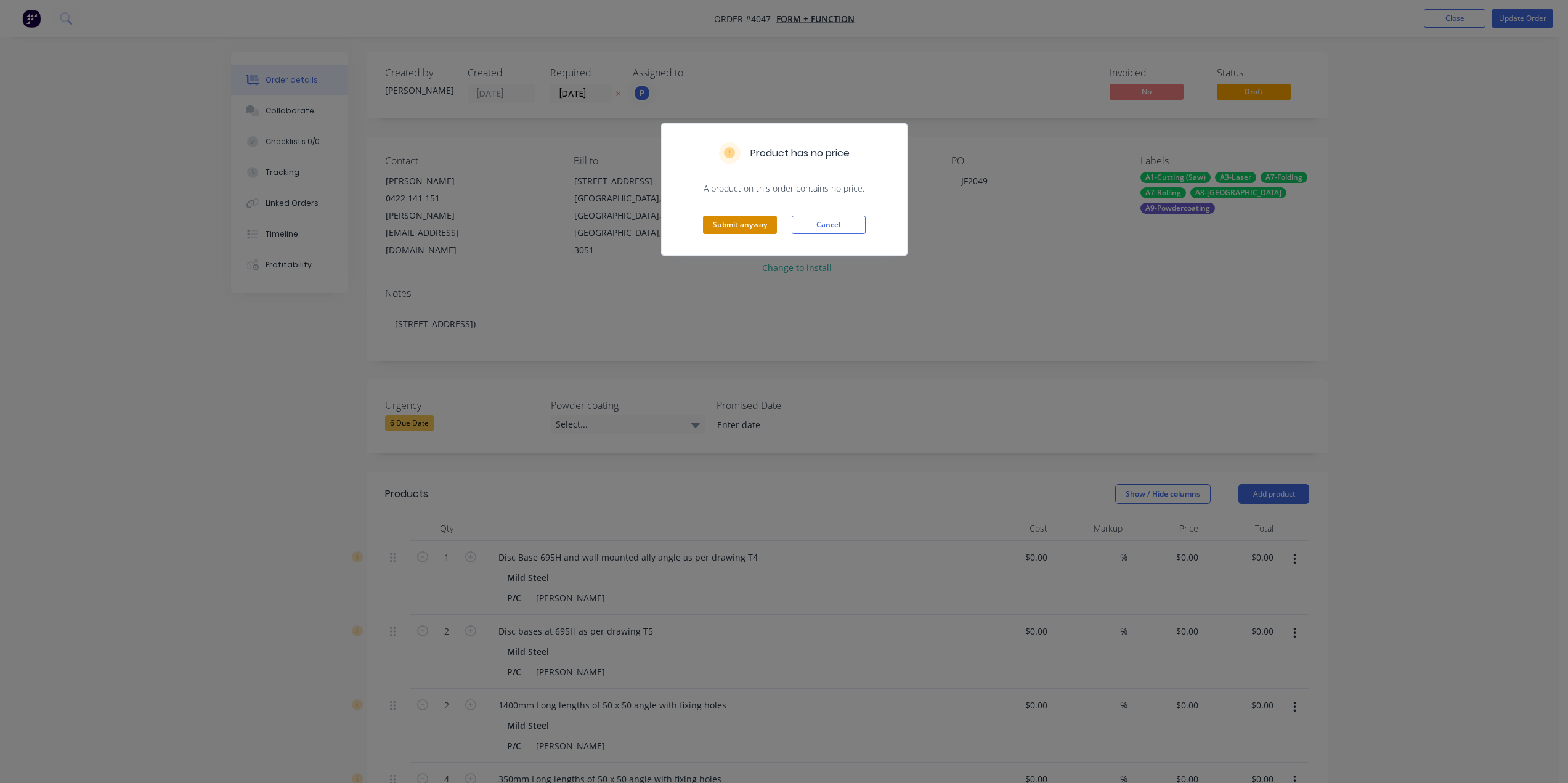
click at [737, 225] on button "Submit anyway" at bounding box center [740, 225] width 74 height 19
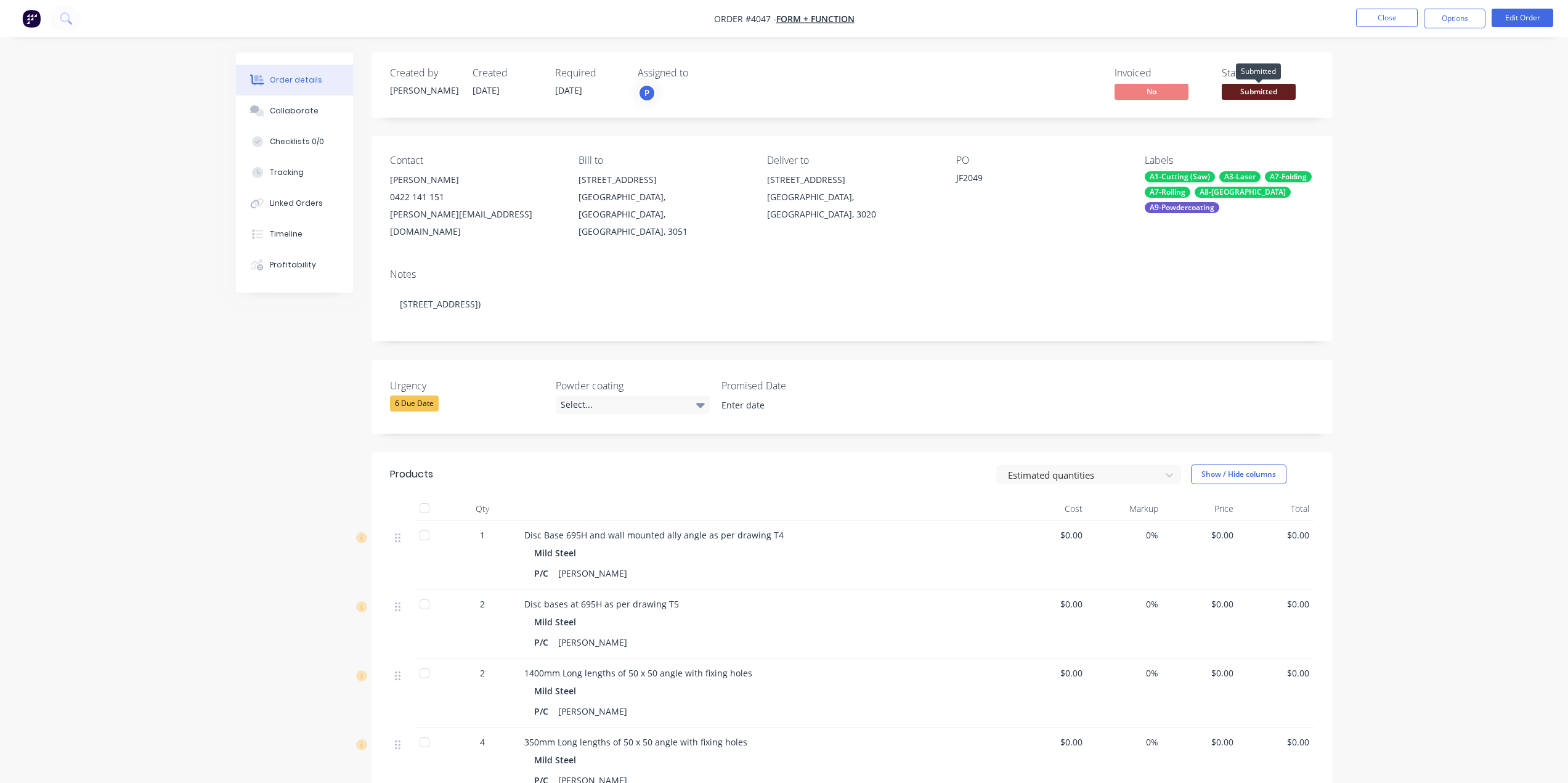
click at [1271, 88] on span "Submitted" at bounding box center [1259, 91] width 74 height 16
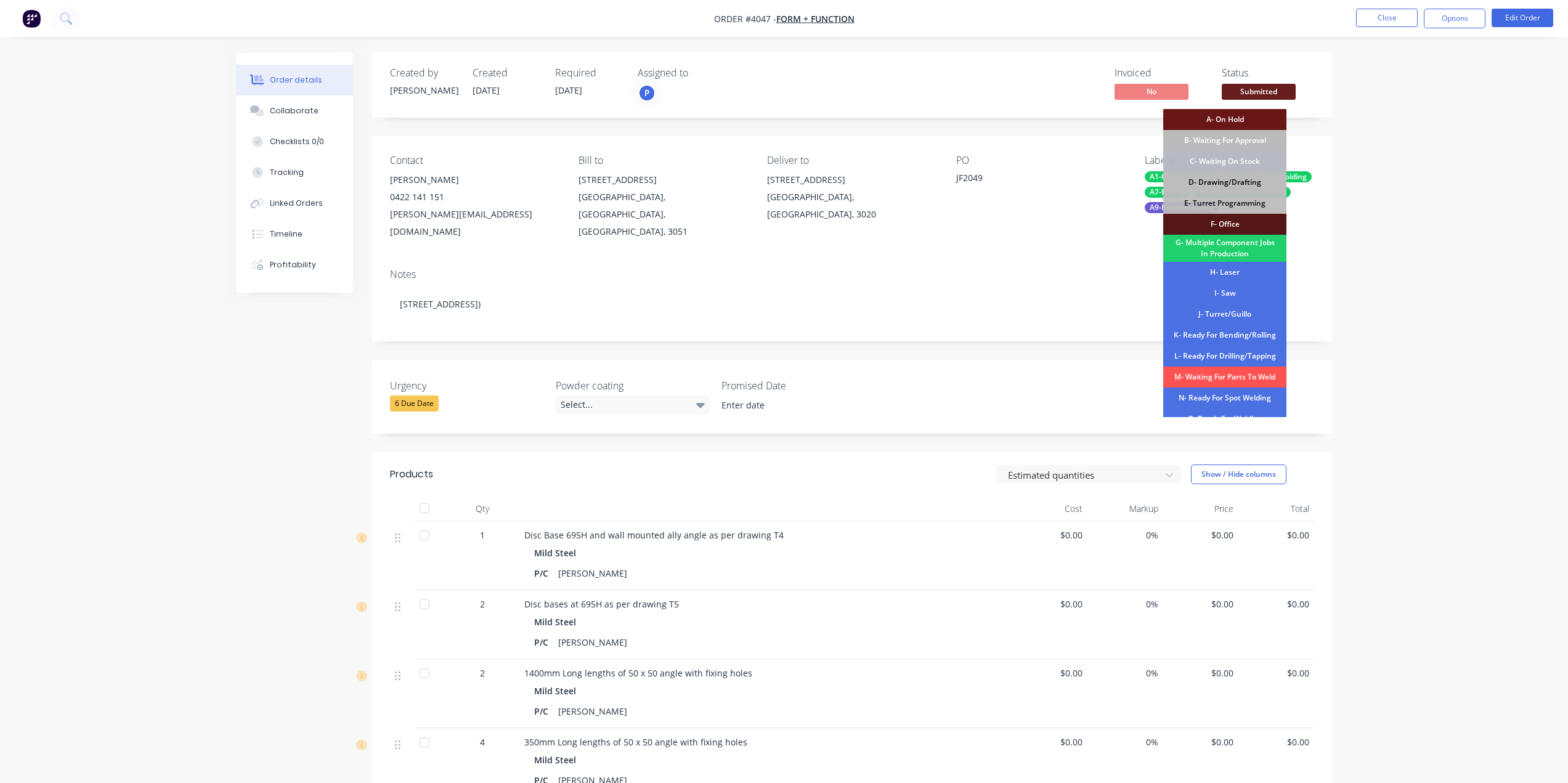
click at [1219, 176] on div "D- Drawing/Drafting" at bounding box center [1225, 182] width 123 height 21
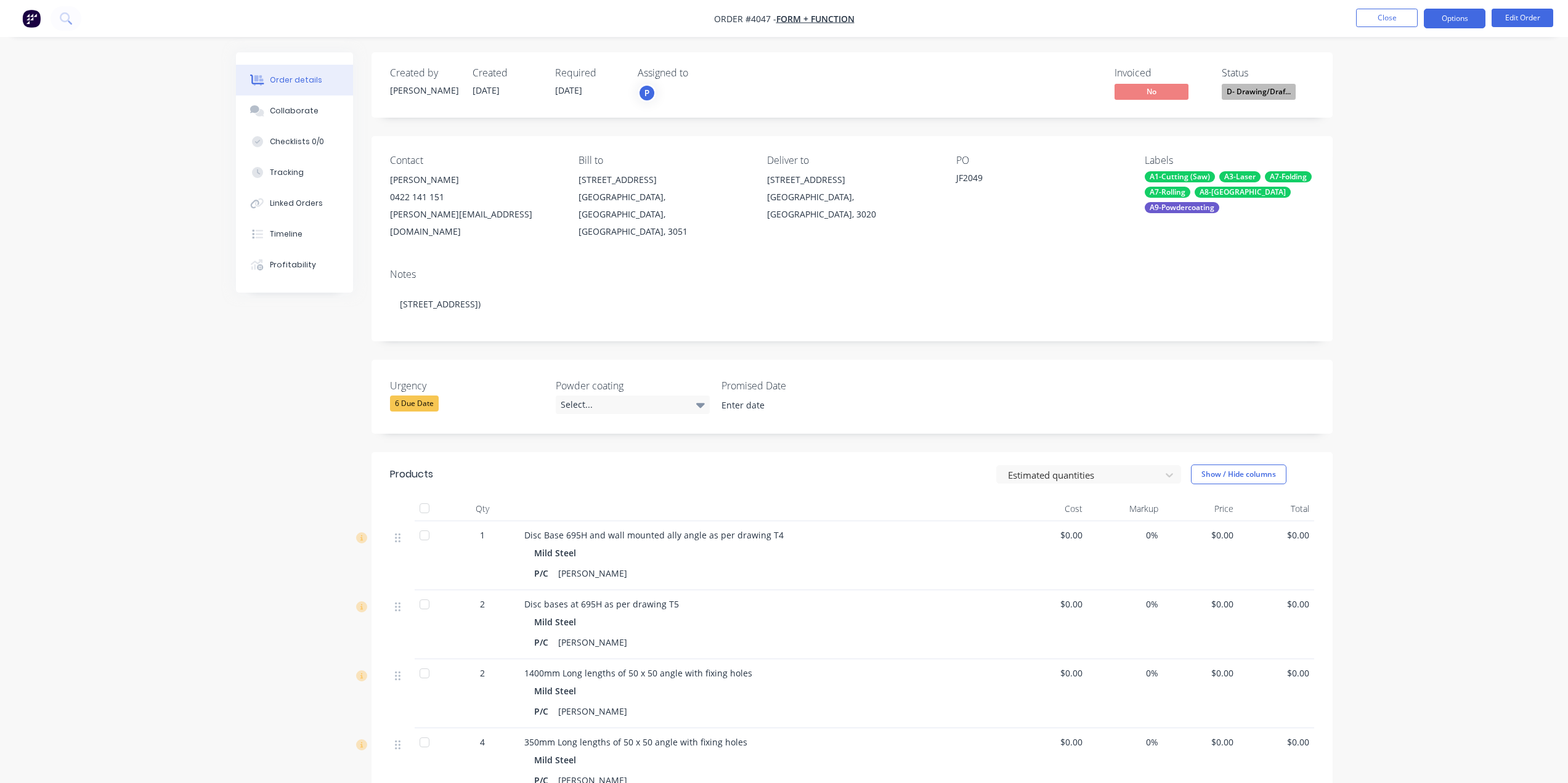
click at [1460, 10] on button "Options" at bounding box center [1455, 19] width 62 height 20
click at [1430, 154] on div "Work Order" at bounding box center [1417, 149] width 113 height 18
click at [1432, 128] on div "Without pricing" at bounding box center [1417, 124] width 113 height 18
click at [248, 624] on div "Created by [PERSON_NAME] Created [DATE] Required [DATE] Assigned to P Invoiced …" at bounding box center [784, 664] width 1097 height 1223
click at [1406, 31] on nav "Order #4047 - Form + Function Close Options Edit Order" at bounding box center [784, 19] width 1568 height 37
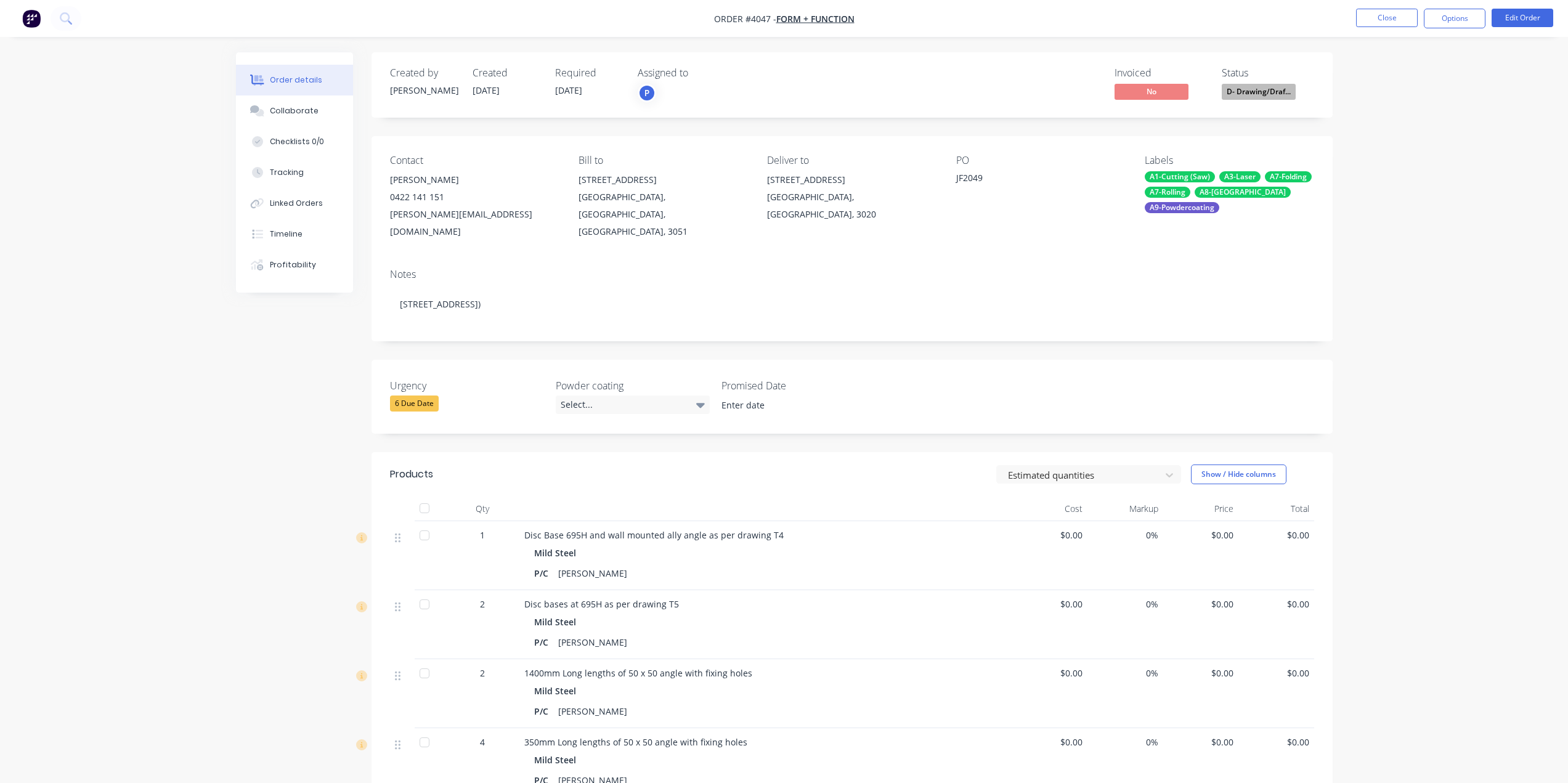
click at [1395, 27] on li "Close" at bounding box center [1387, 19] width 62 height 20
click at [1391, 24] on button "Close" at bounding box center [1387, 18] width 62 height 19
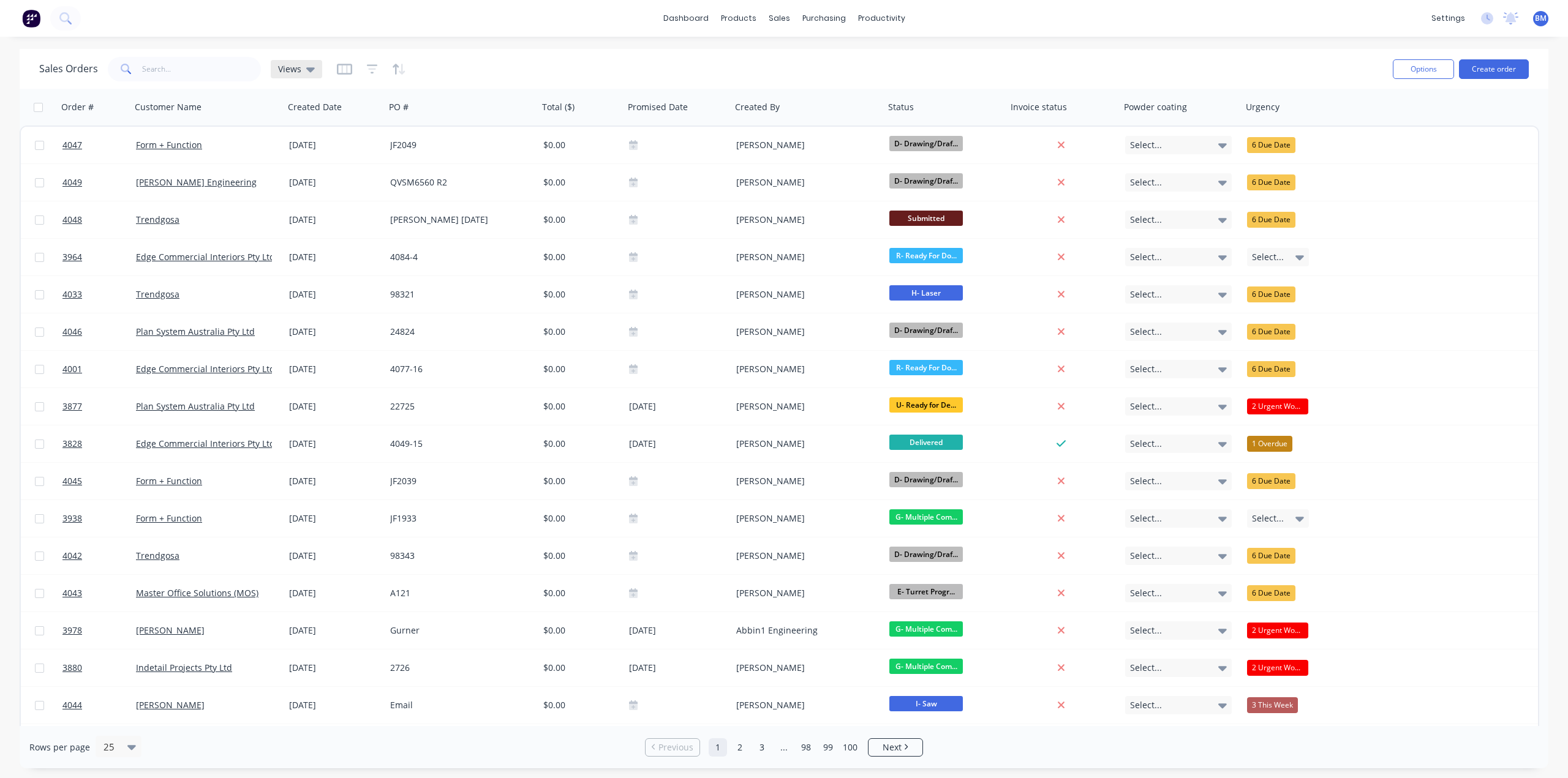
click at [273, 75] on div "Views" at bounding box center [296, 69] width 52 height 18
click at [301, 199] on button "drafts" at bounding box center [344, 197] width 139 height 14
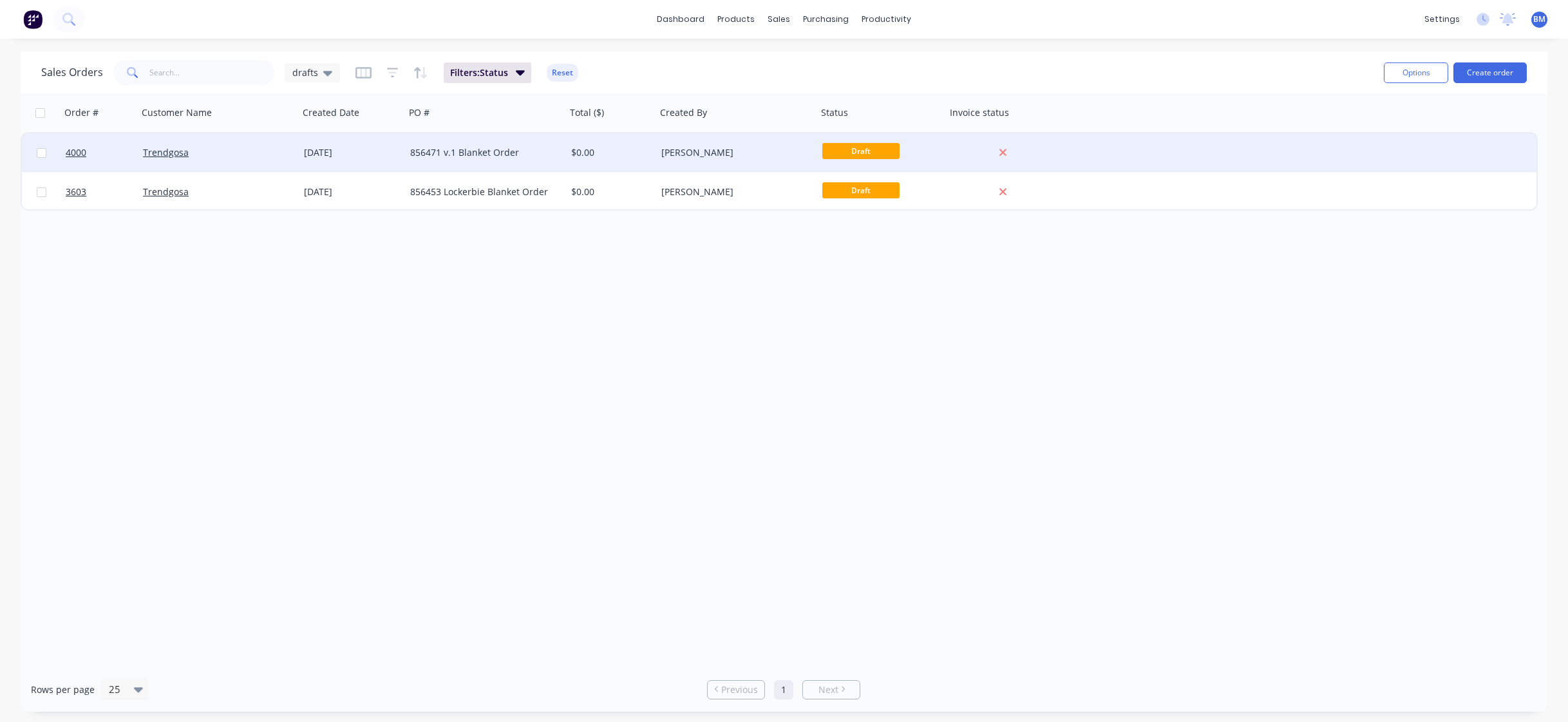
click at [342, 164] on div "[DATE]" at bounding box center [351, 153] width 106 height 39
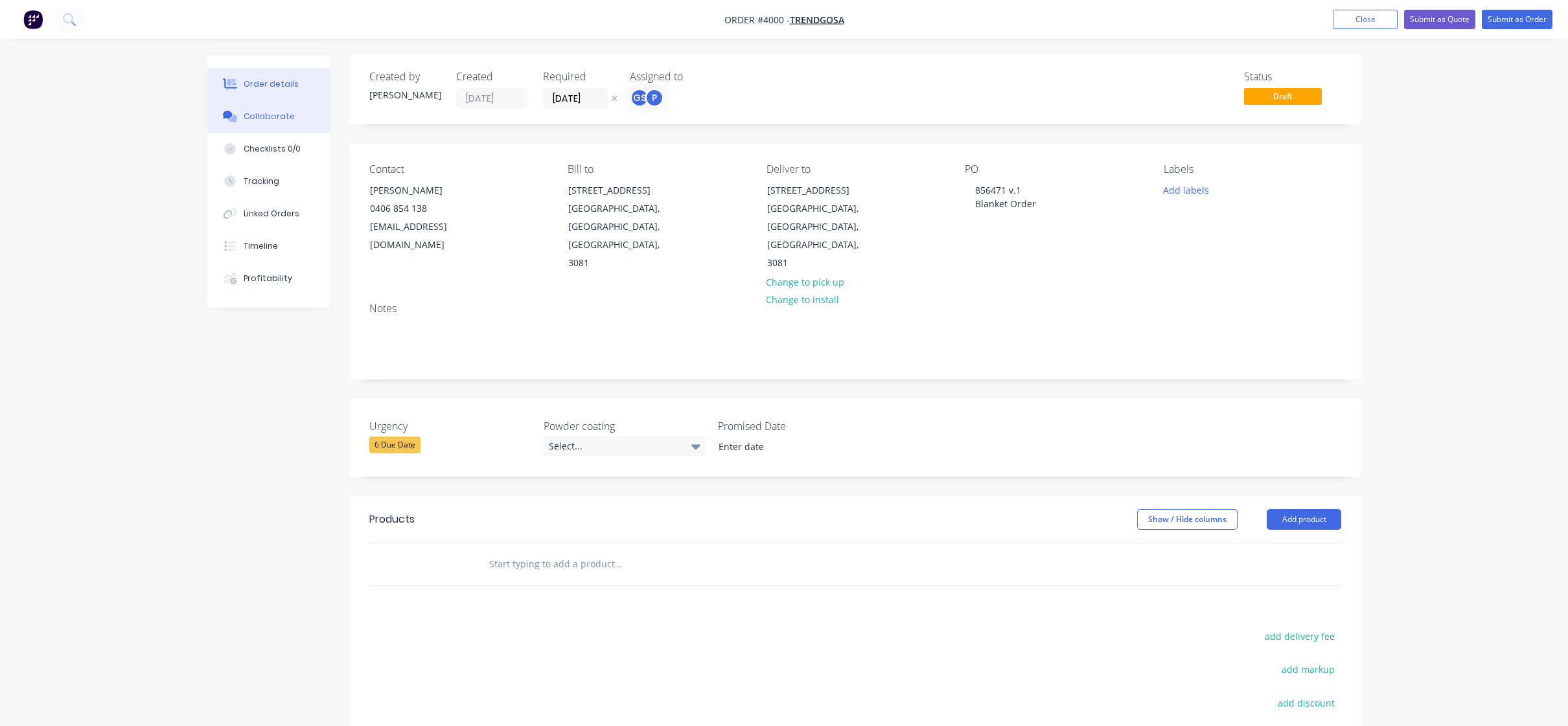
drag, startPoint x: 313, startPoint y: 86, endPoint x: 288, endPoint y: 119, distance: 41.4
click at [312, 89] on button "Order details" at bounding box center [269, 84] width 123 height 33
click at [271, 135] on button "Checklists 0/0" at bounding box center [269, 149] width 123 height 33
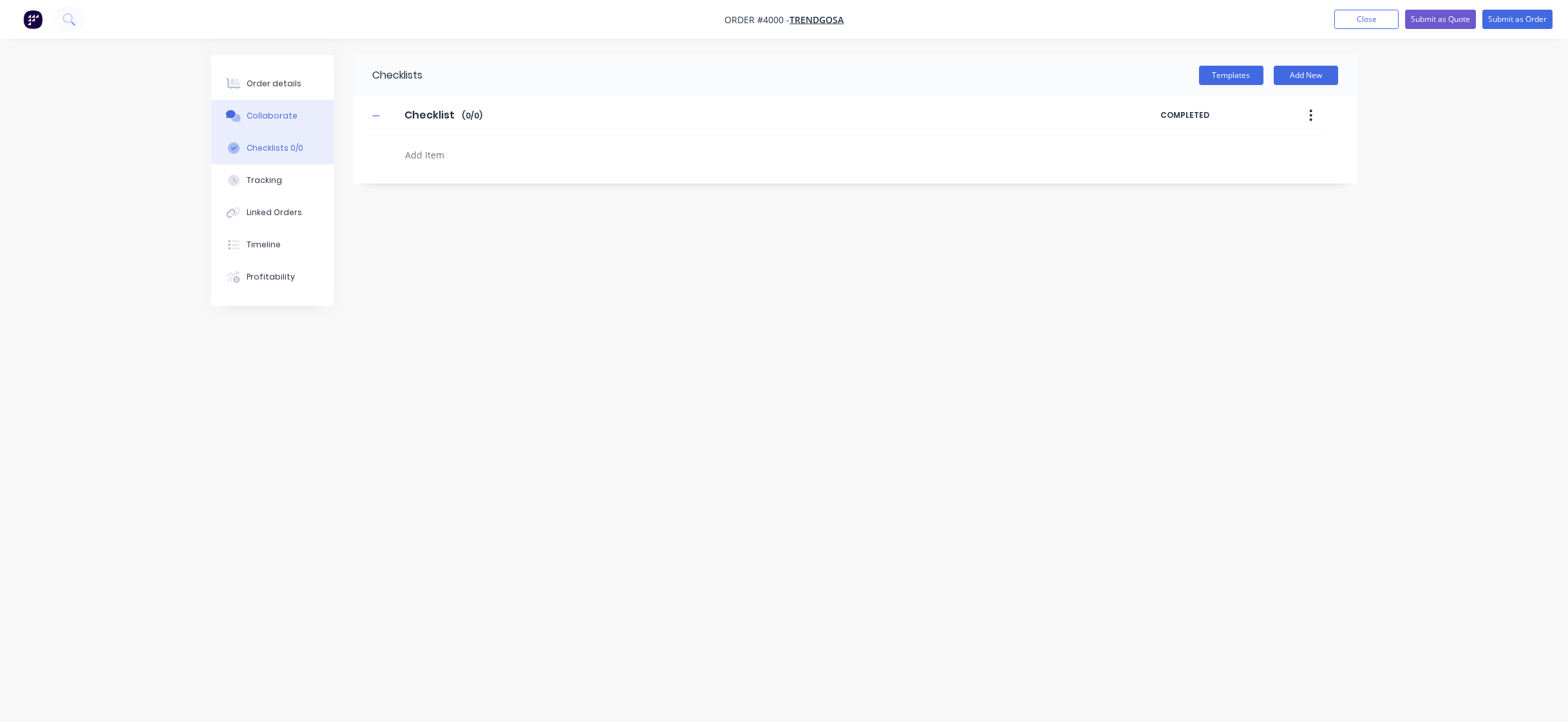
click at [336, 127] on div "Order details Collaborate Checklists 0/0 Tracking Linked Orders Timeline Profit…" at bounding box center [282, 181] width 142 height 251
click at [311, 120] on button "Collaborate" at bounding box center [273, 116] width 122 height 33
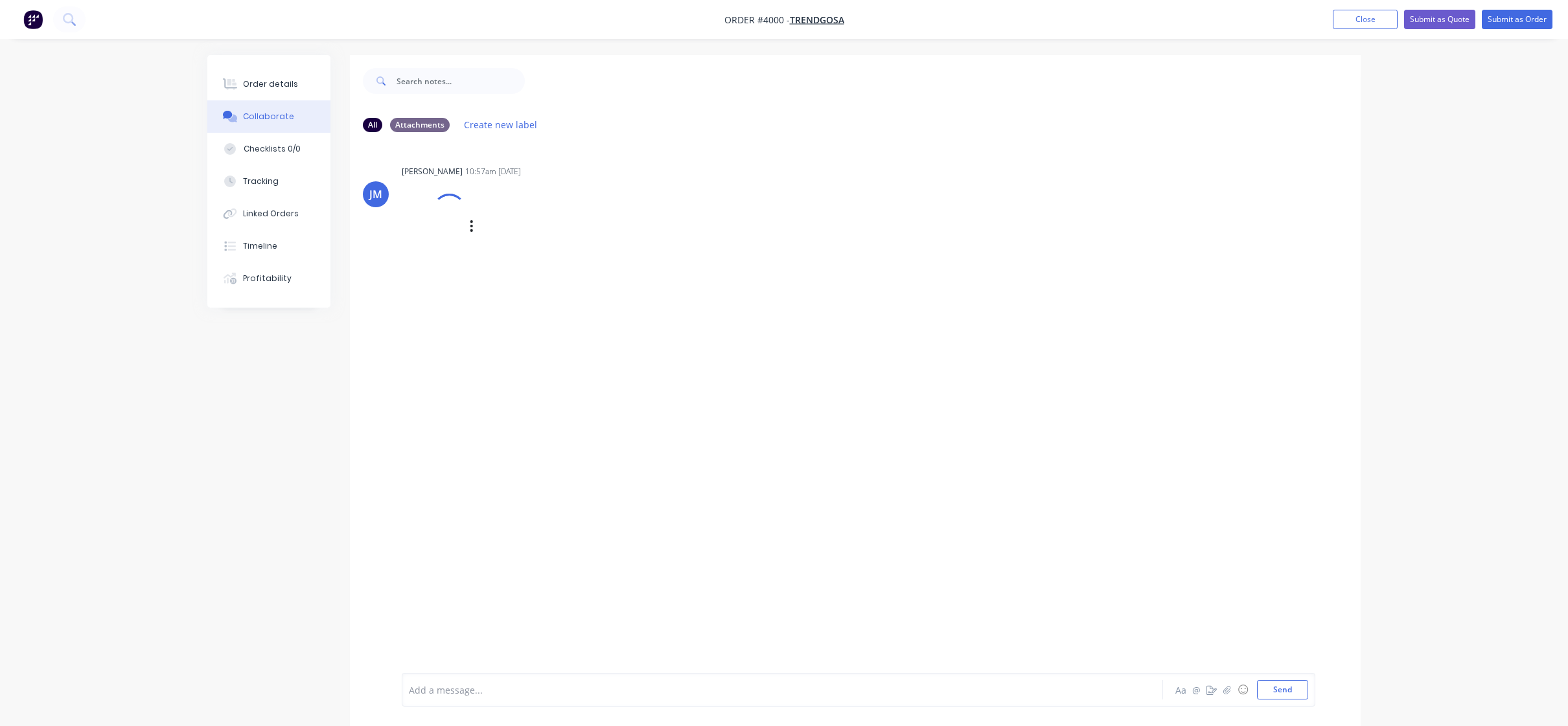
click at [481, 178] on div "[PERSON_NAME] 10:57am [DATE] Agreement-856471.pdf Labels Download Delete" at bounding box center [603, 215] width 405 height 106
click at [29, 25] on img "button" at bounding box center [33, 19] width 19 height 19
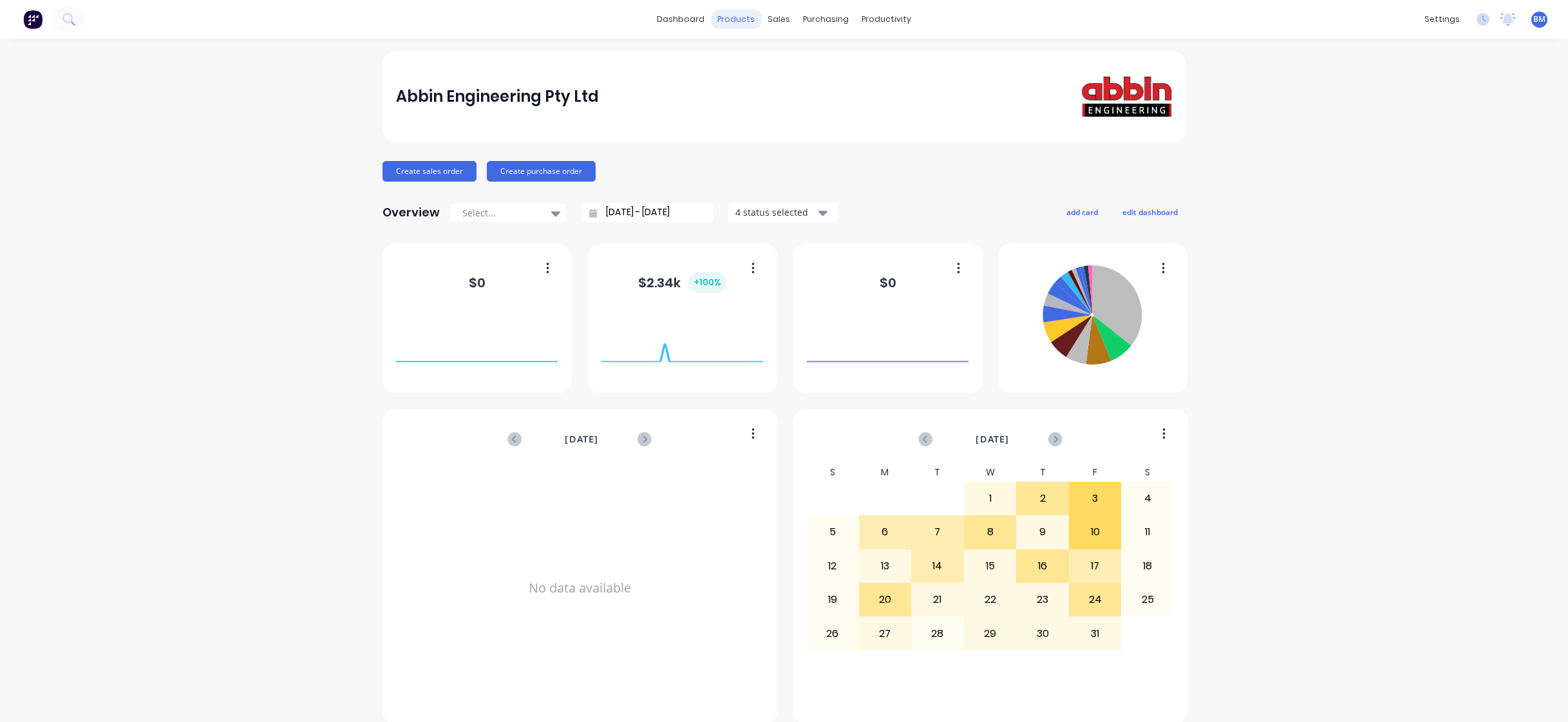
click at [756, 19] on div "products" at bounding box center [736, 19] width 50 height 19
click at [774, 24] on div "sales" at bounding box center [779, 19] width 36 height 19
click at [774, 64] on icon at bounding box center [777, 61] width 12 height 12
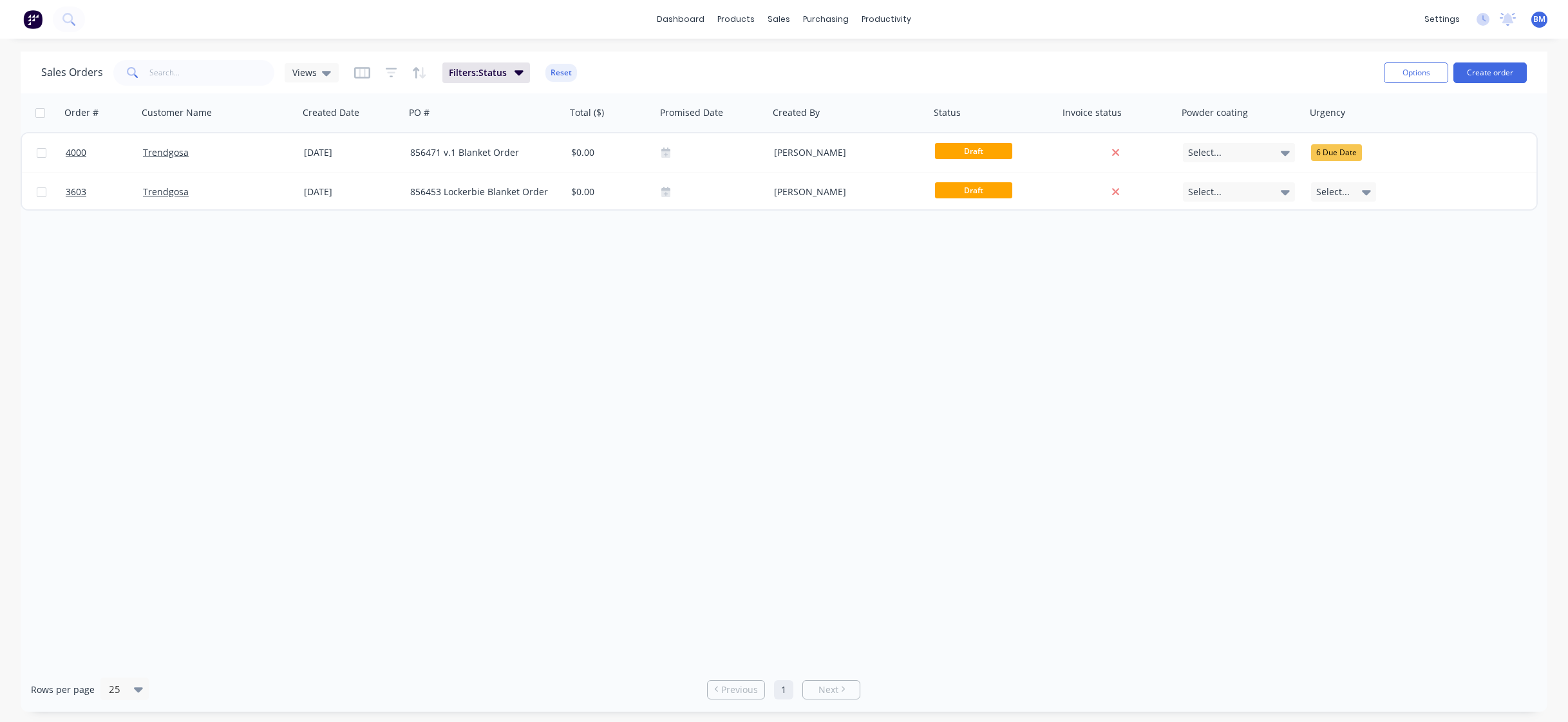
click at [33, 27] on img at bounding box center [33, 19] width 19 height 19
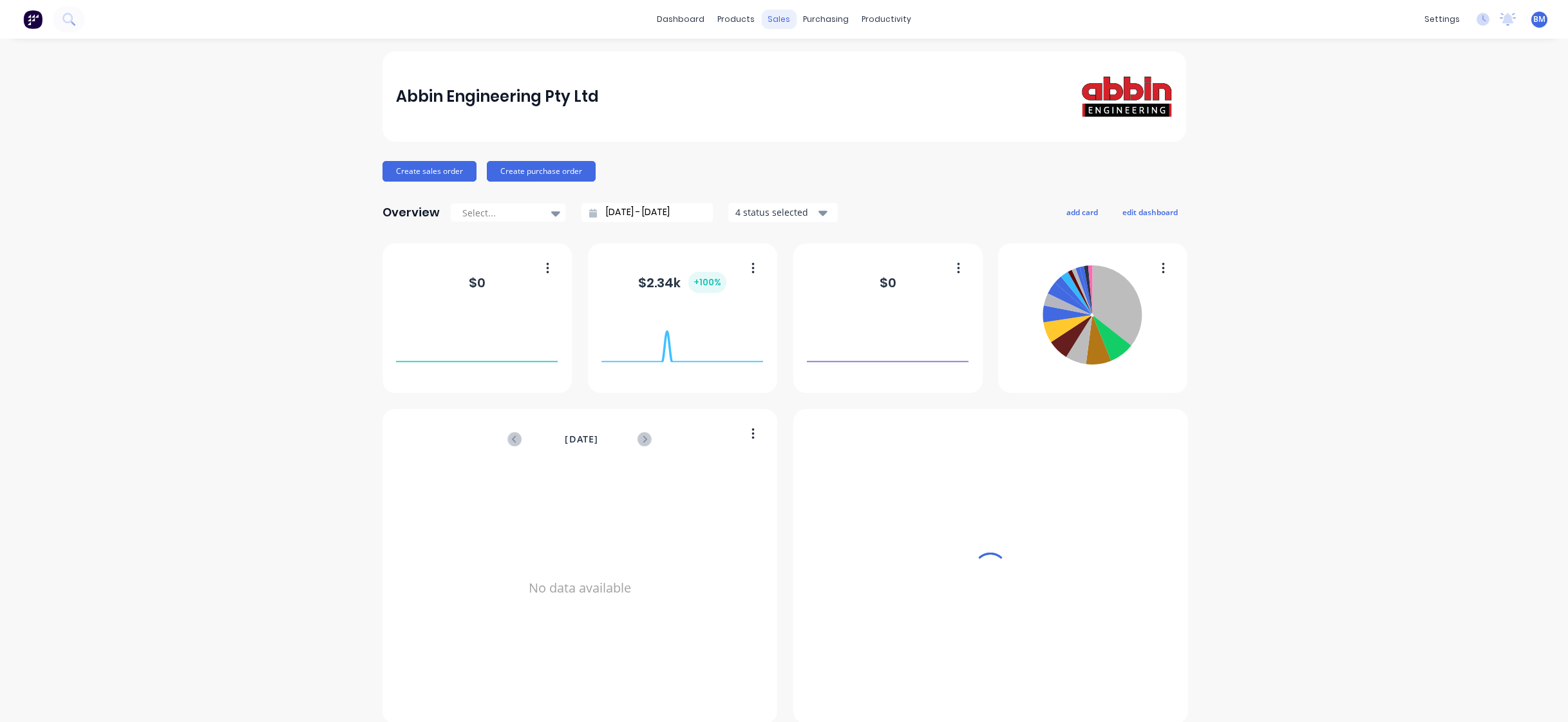
click at [764, 21] on div "sales" at bounding box center [779, 19] width 36 height 19
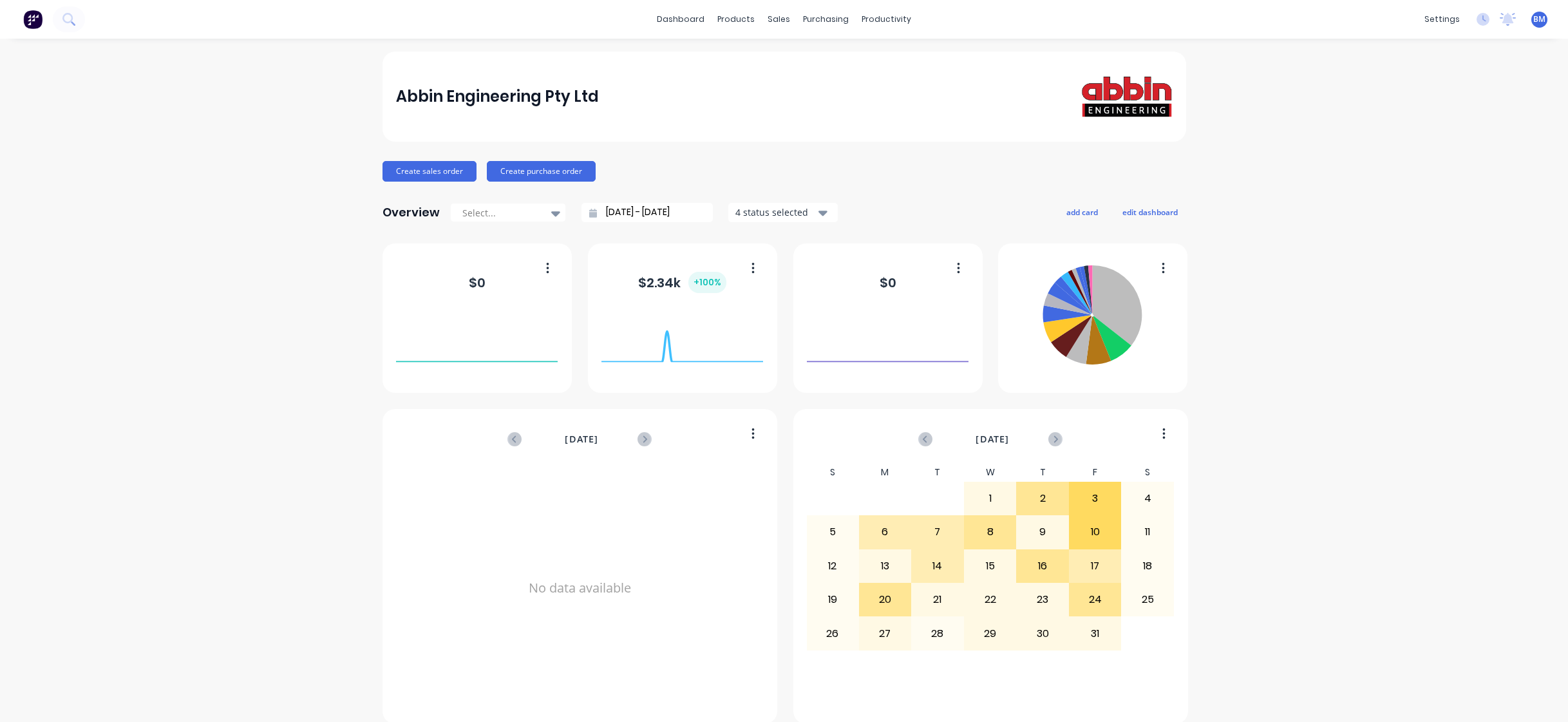
click at [764, 55] on div "Abbin Engineering Pty Ltd" at bounding box center [784, 96] width 804 height 90
click at [770, 22] on div "sales" at bounding box center [779, 19] width 36 height 19
click at [772, 56] on icon at bounding box center [777, 61] width 12 height 12
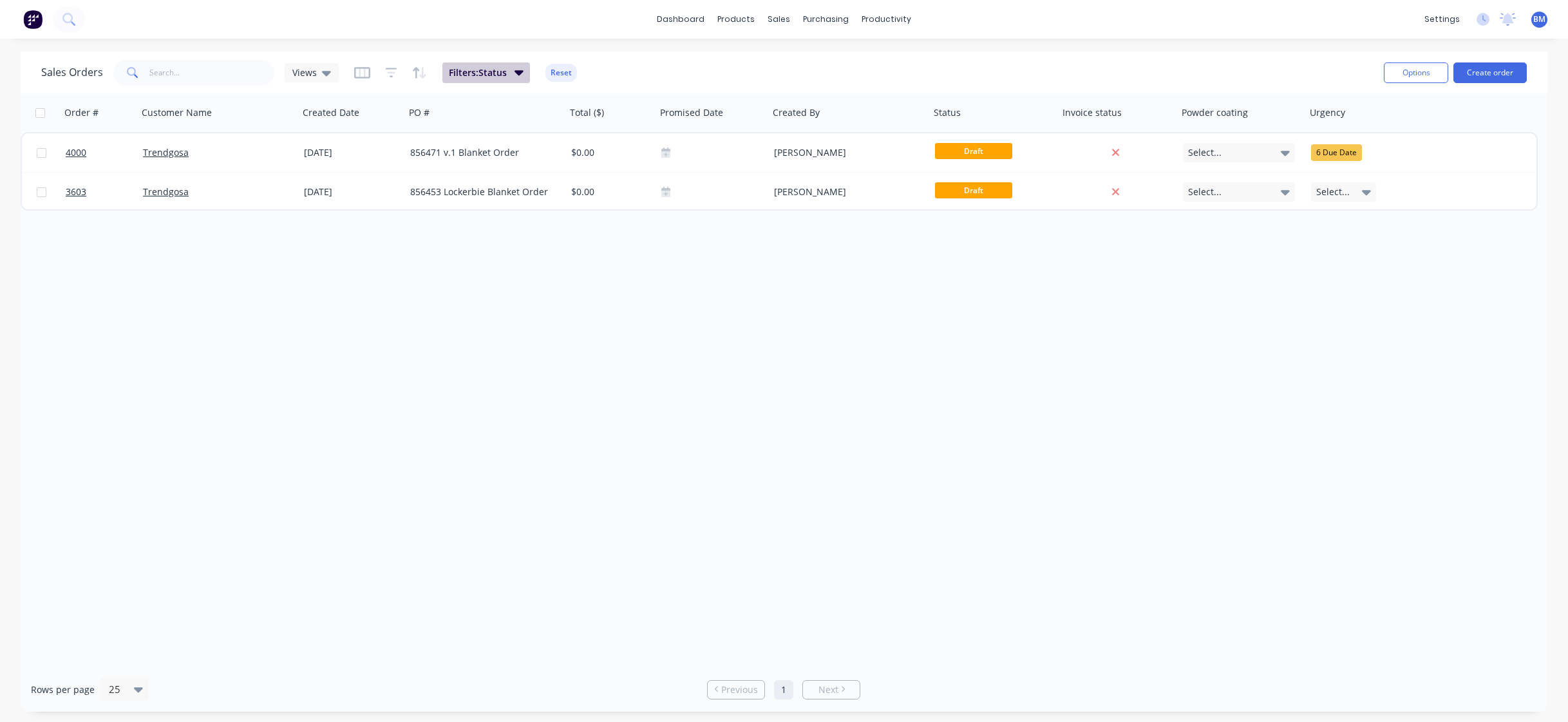
click at [480, 68] on span "Filters: Status" at bounding box center [477, 73] width 58 height 13
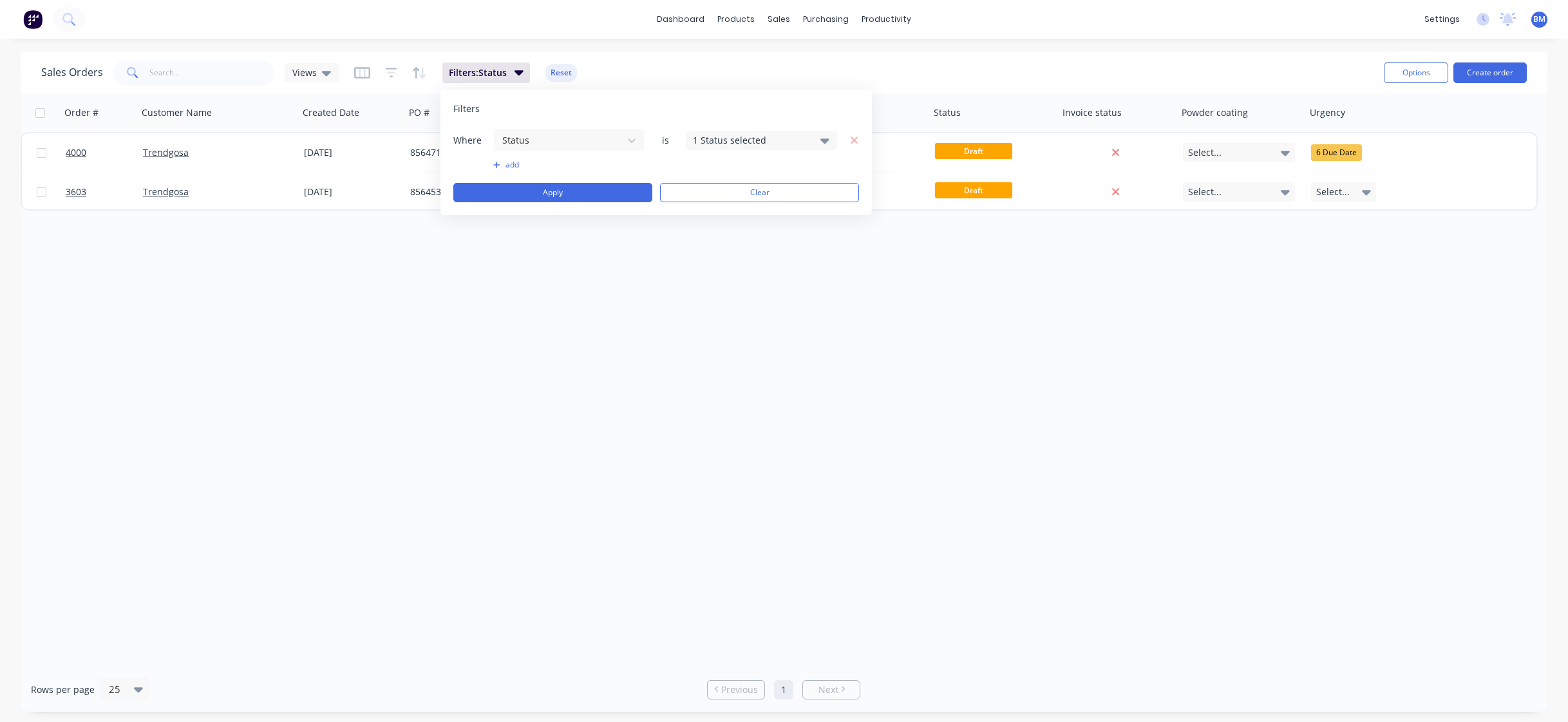
click at [497, 206] on div "Filters Where Status is 1 Status selected add Apply Clear" at bounding box center [656, 152] width 432 height 126
click at [516, 195] on button "Apply" at bounding box center [553, 192] width 199 height 19
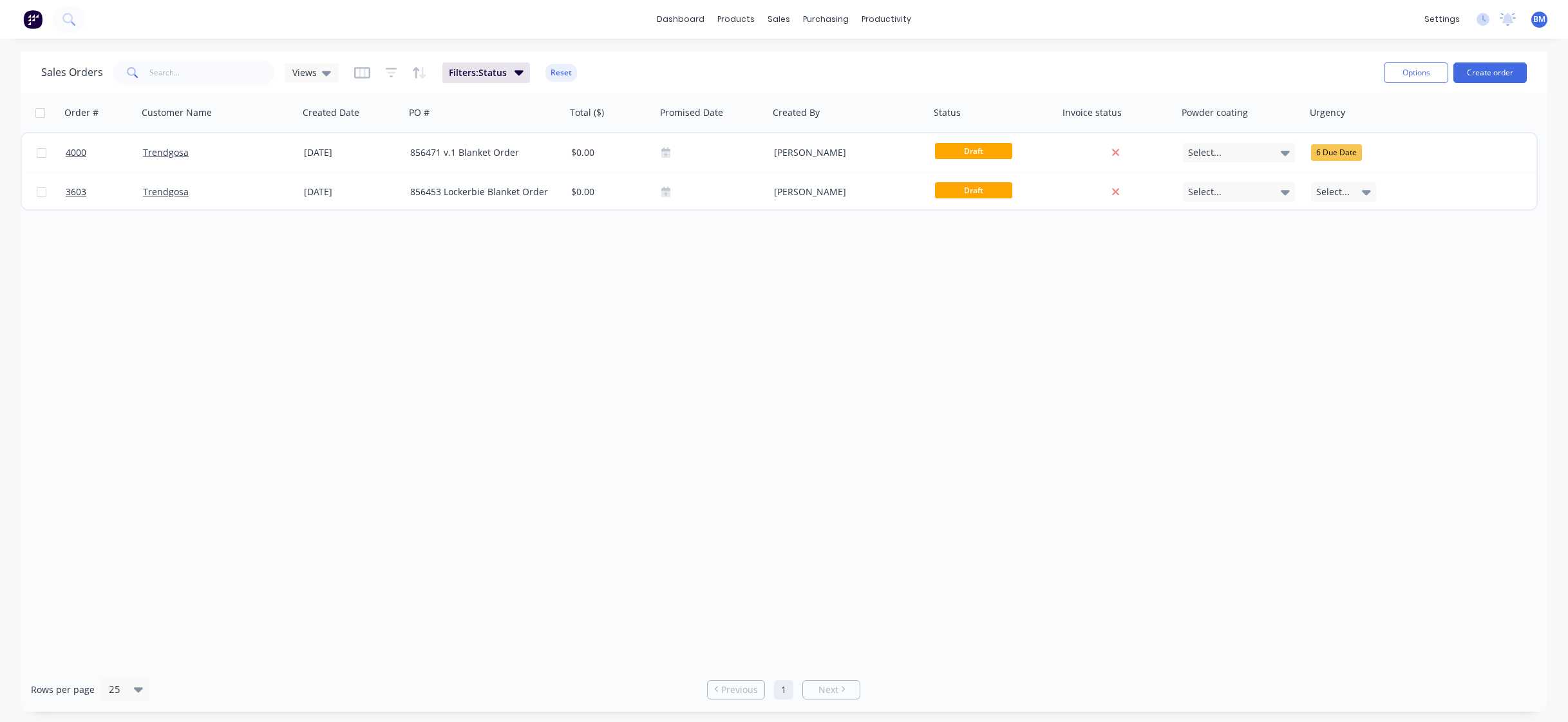
click at [29, 17] on img at bounding box center [33, 19] width 19 height 19
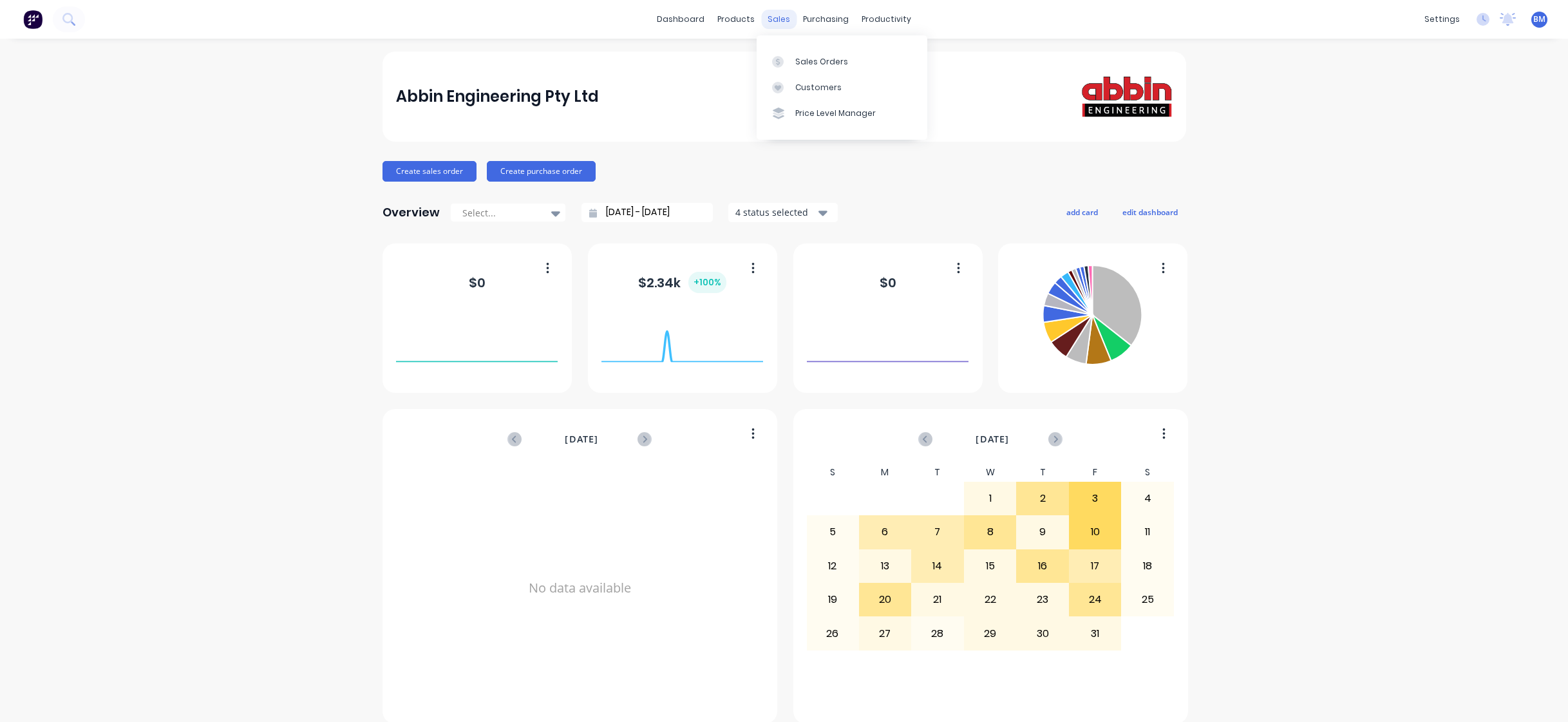
click at [782, 26] on div "sales" at bounding box center [779, 19] width 36 height 19
click at [801, 59] on div "Sales Orders" at bounding box center [822, 61] width 53 height 12
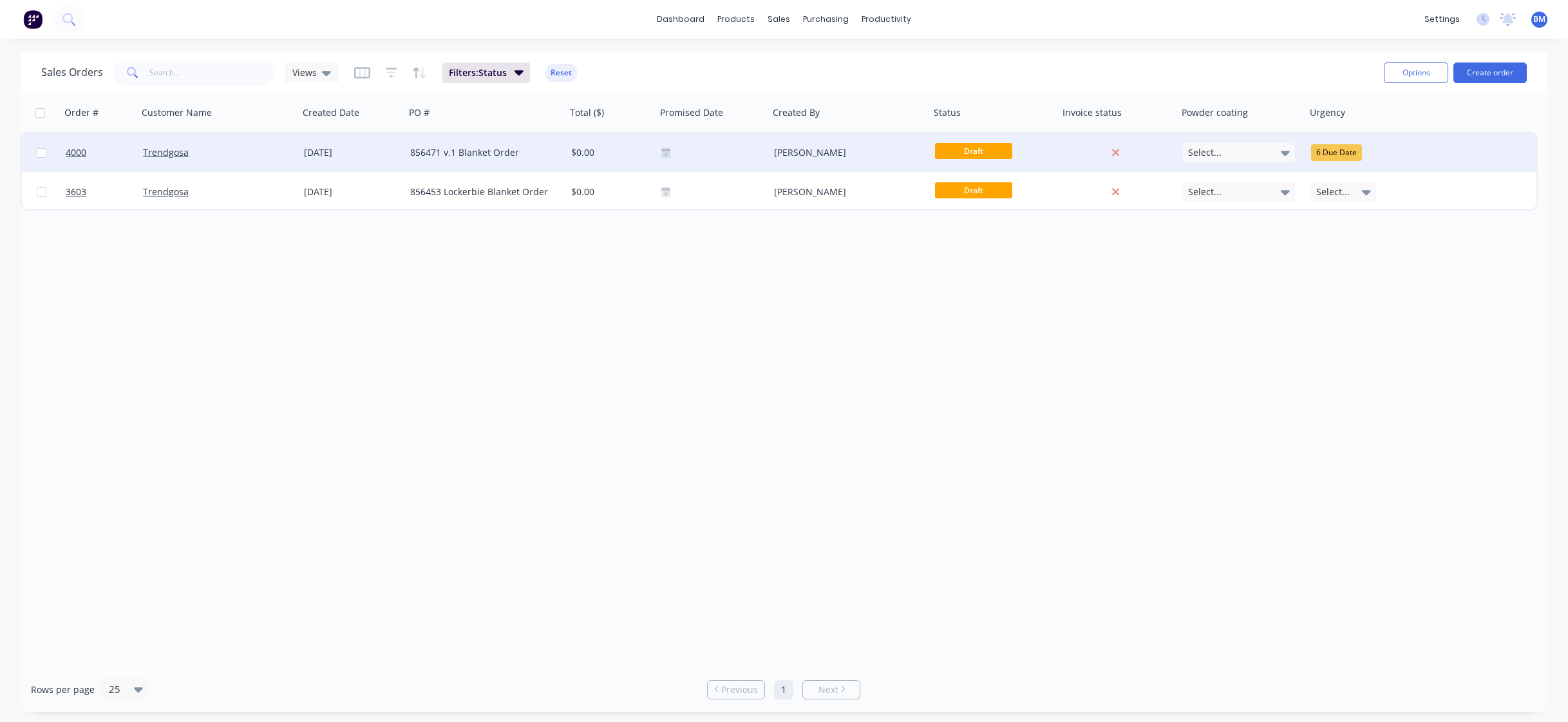
click at [228, 172] on div "4000 Trendgosa [DATE] 856471 v.1 Blanket Order $0.00 [PERSON_NAME] Draft Select…" at bounding box center [779, 153] width 1515 height 40
click at [536, 166] on div "856471 v.1 Blanket Order" at bounding box center [486, 153] width 161 height 39
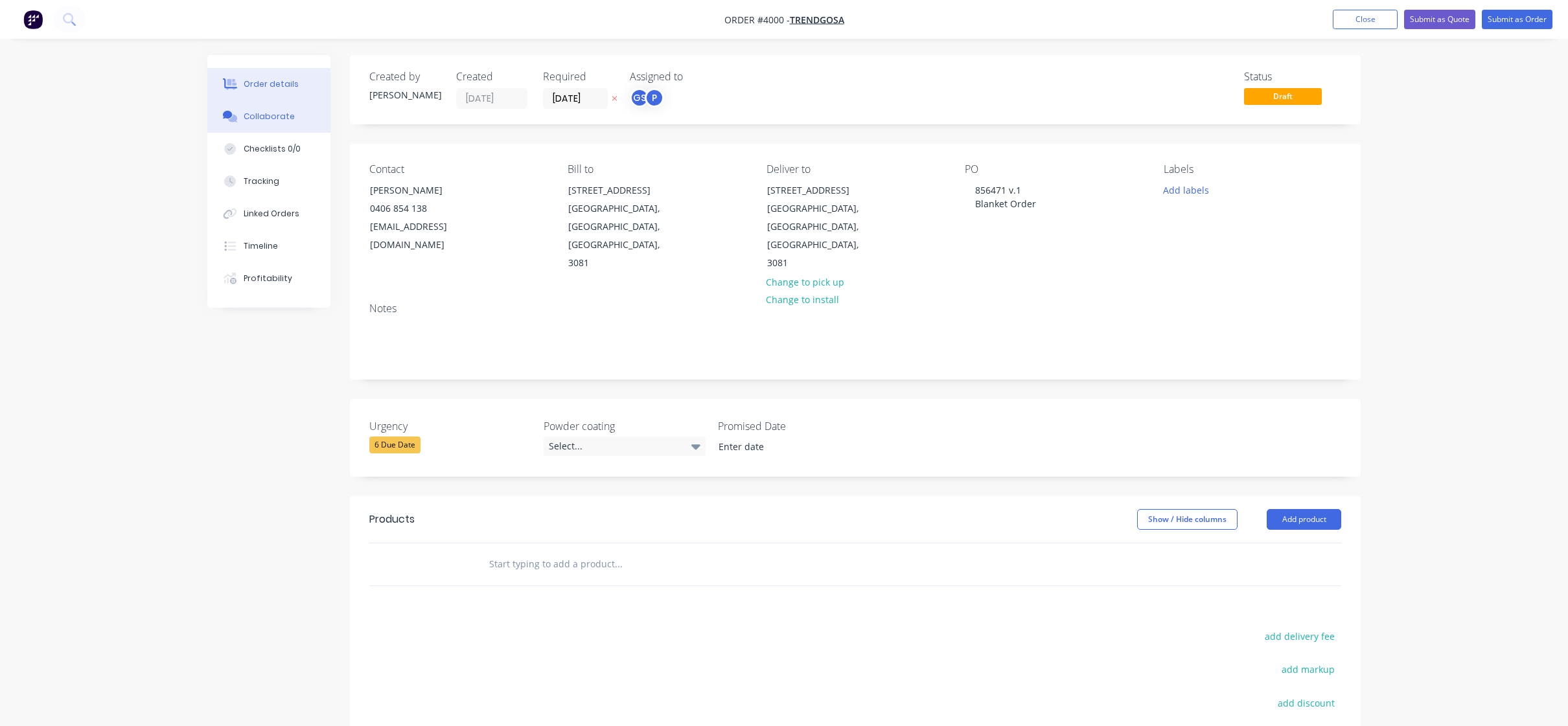
click at [293, 124] on button "Collaborate" at bounding box center [269, 117] width 123 height 33
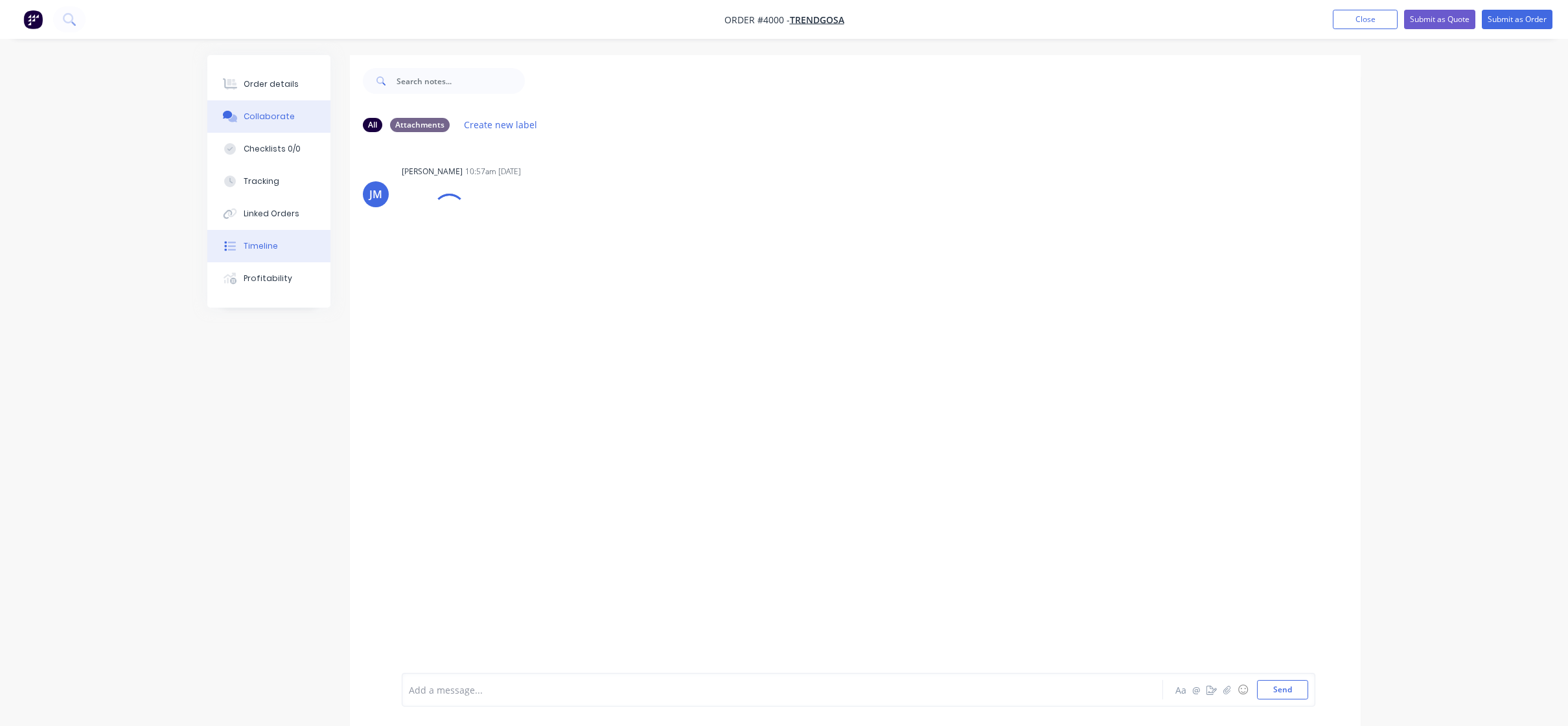
click at [300, 244] on button "Timeline" at bounding box center [269, 246] width 123 height 33
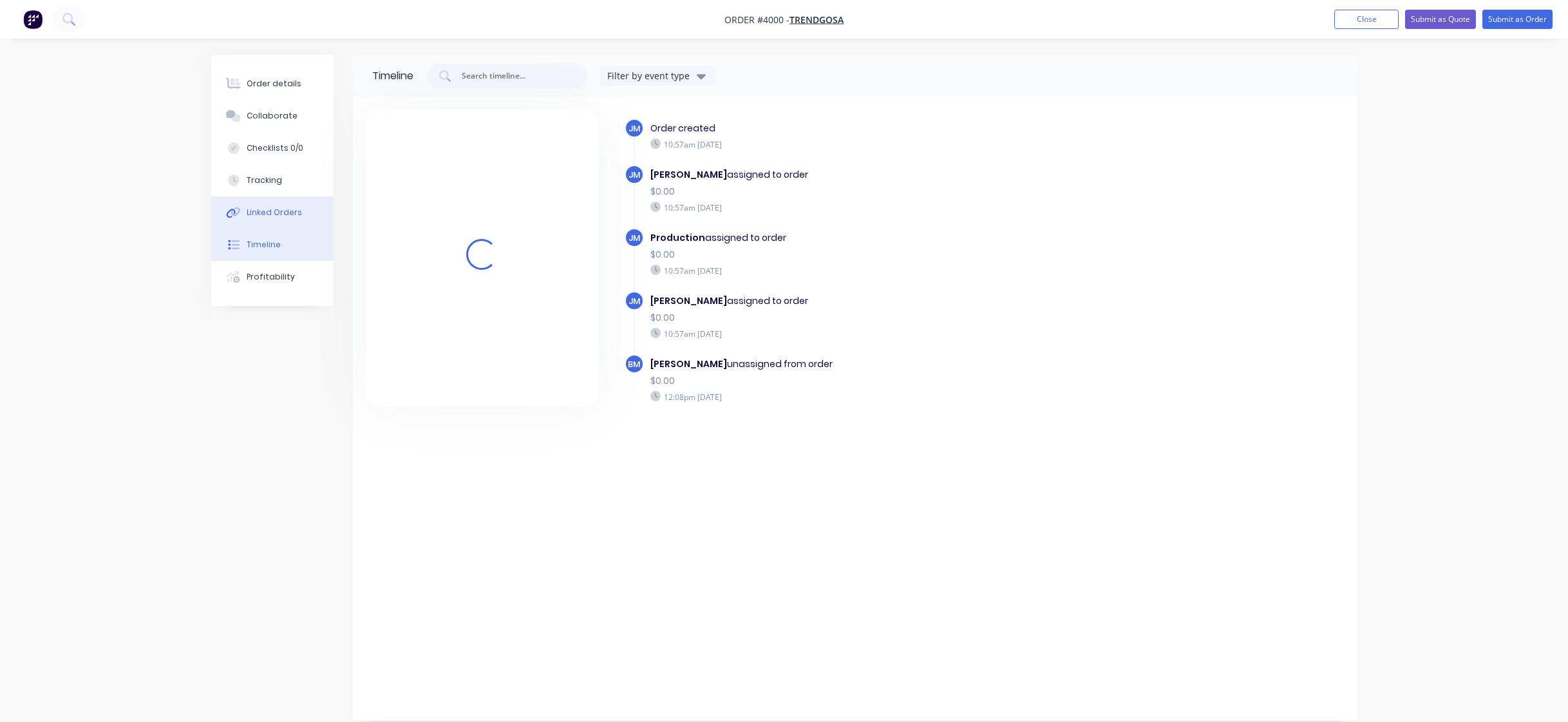
click at [298, 215] on div "Linked Orders" at bounding box center [274, 212] width 55 height 12
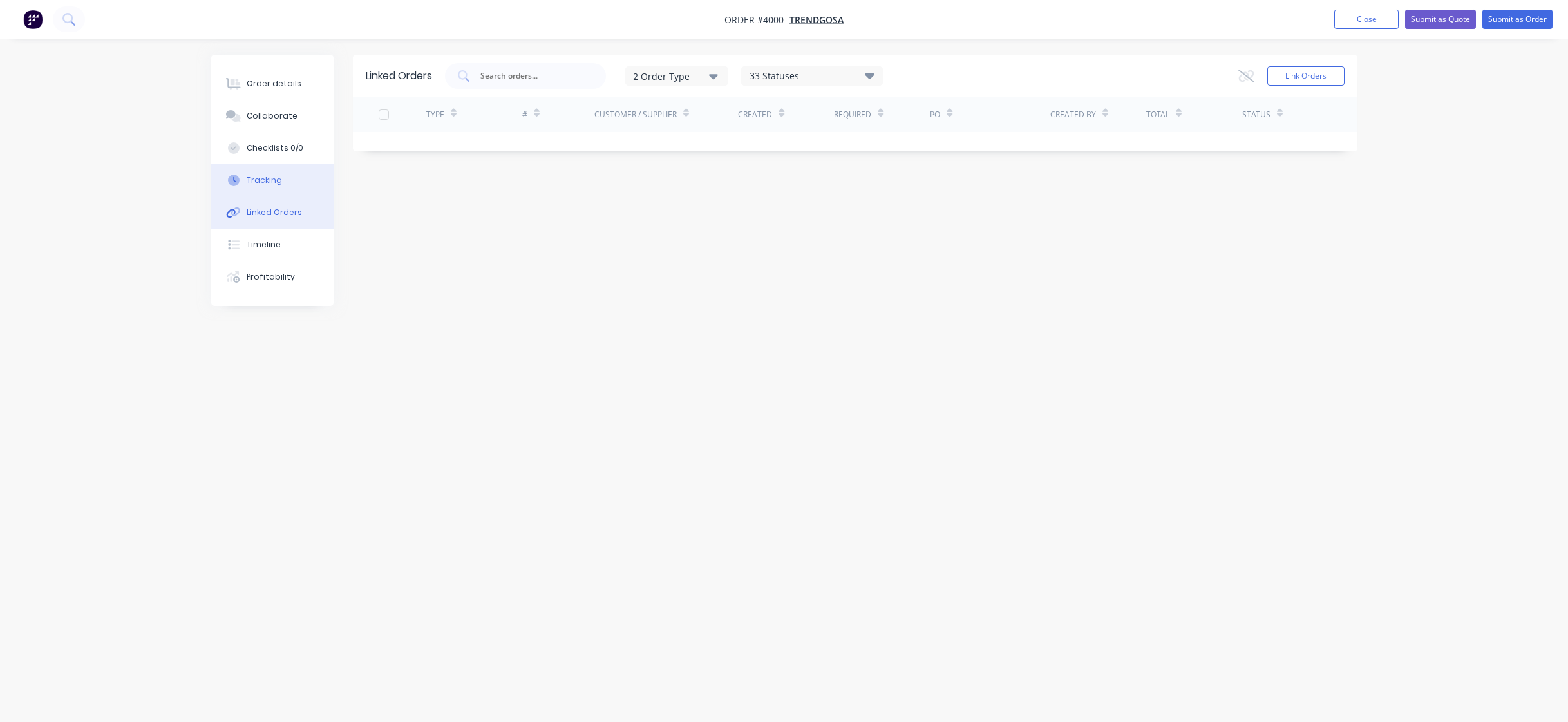
click at [305, 192] on button "Tracking" at bounding box center [273, 181] width 122 height 33
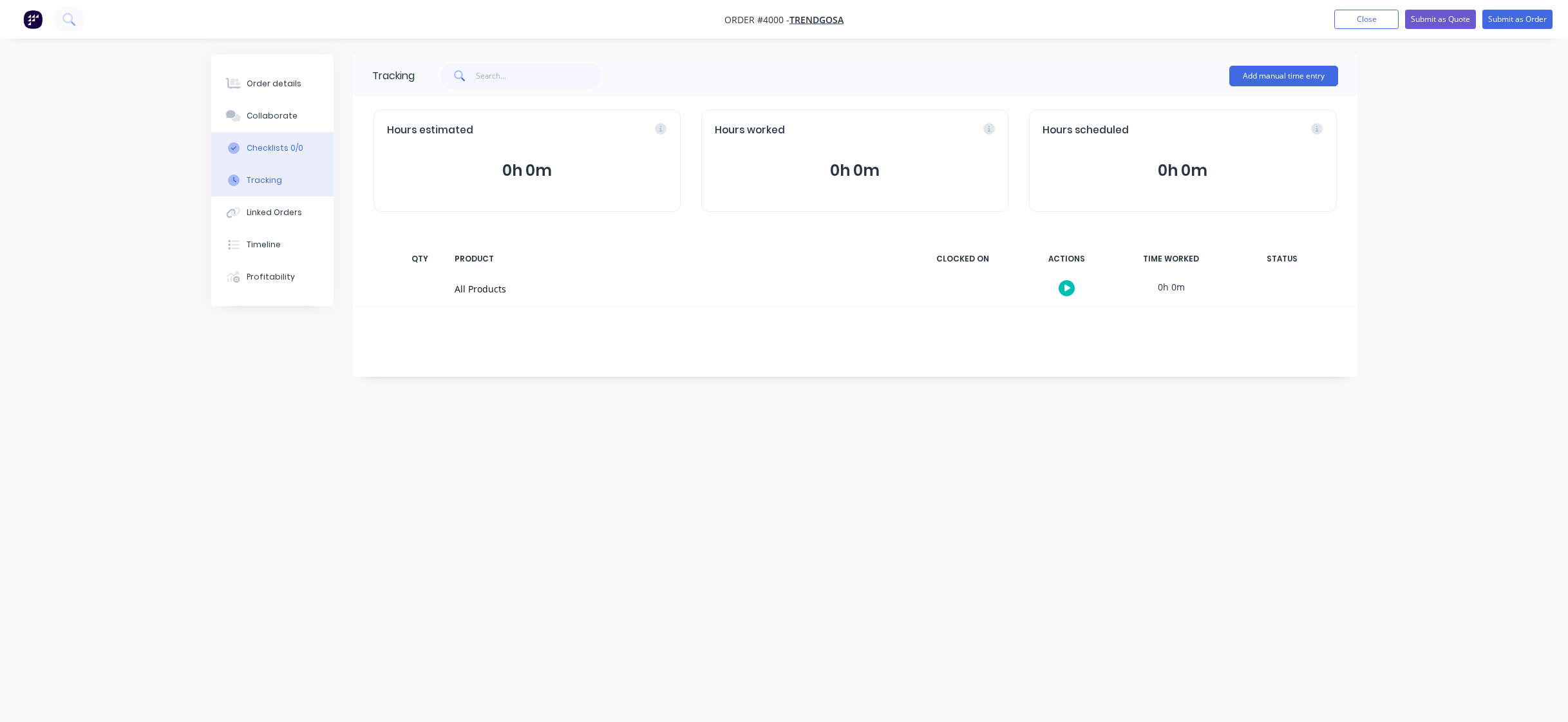
click at [302, 147] on button "Checklists 0/0" at bounding box center [273, 148] width 122 height 33
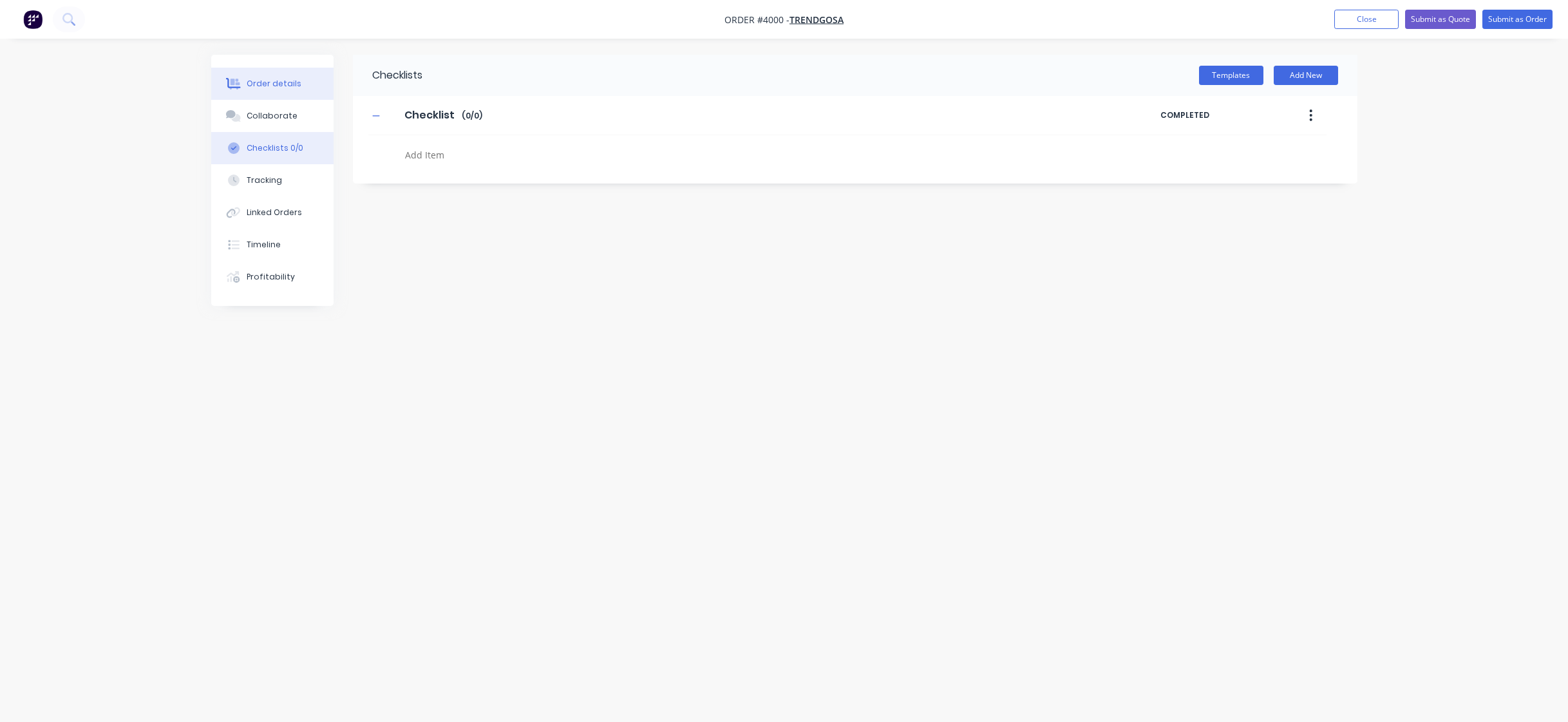
click at [303, 90] on button "Order details" at bounding box center [273, 84] width 122 height 33
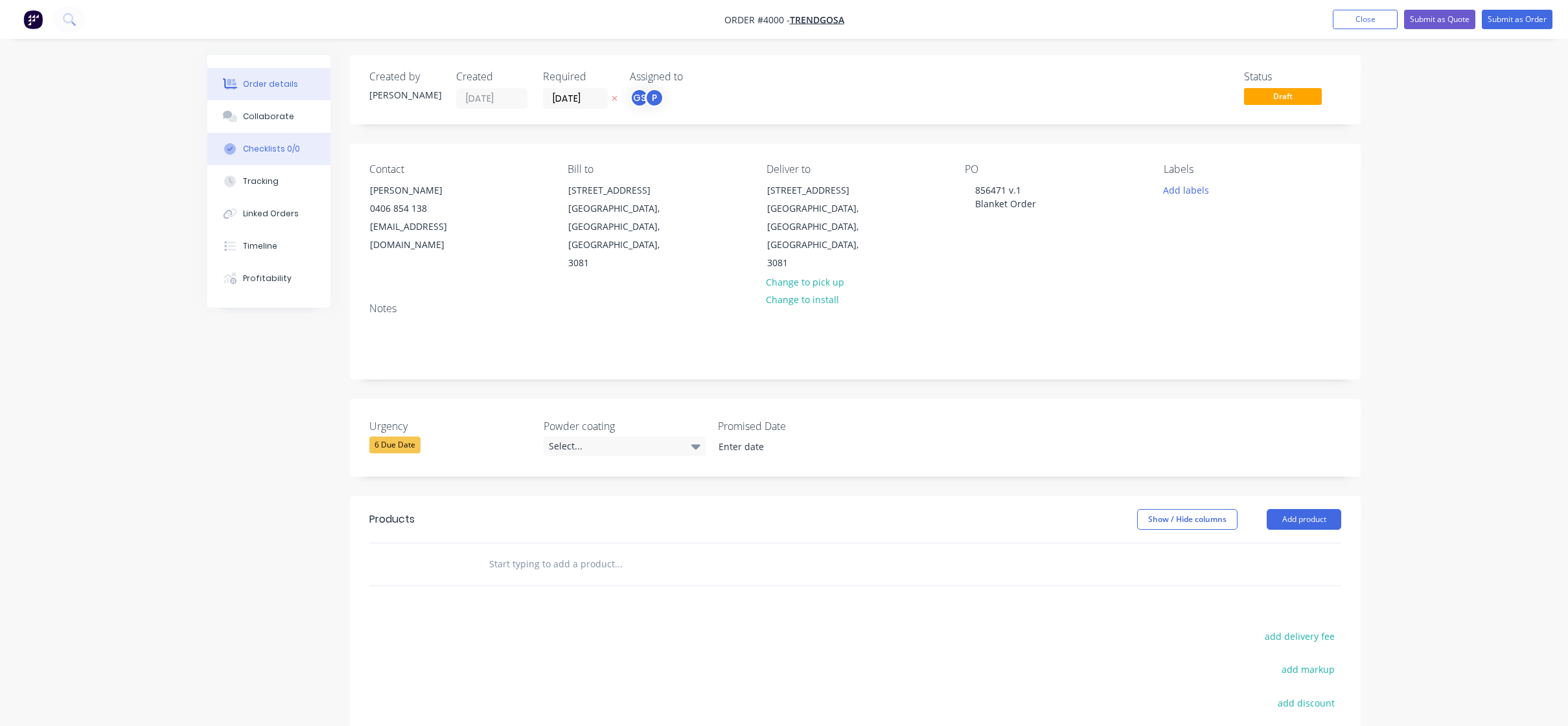
click at [293, 148] on div "Checklists 0/0" at bounding box center [271, 149] width 57 height 12
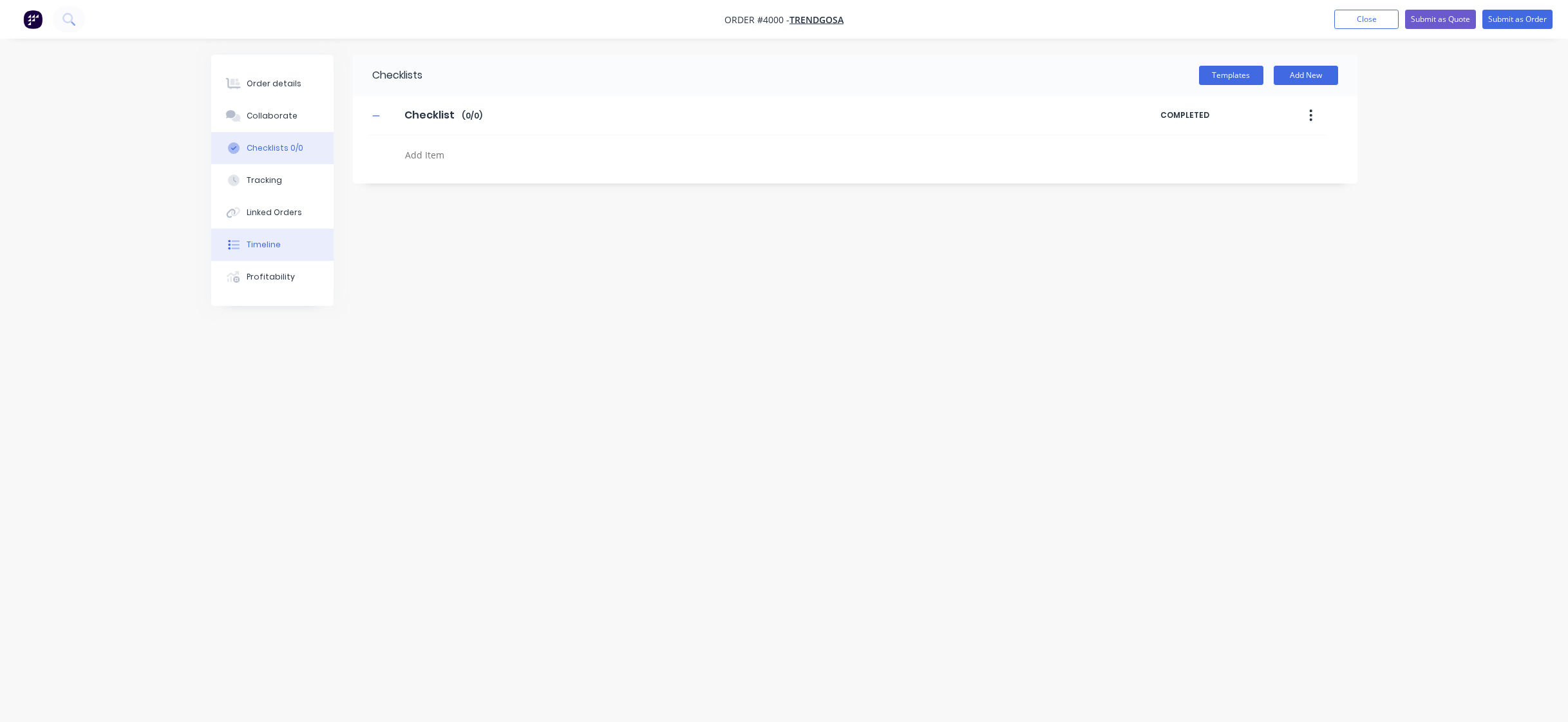
click at [286, 232] on button "Timeline" at bounding box center [273, 245] width 122 height 33
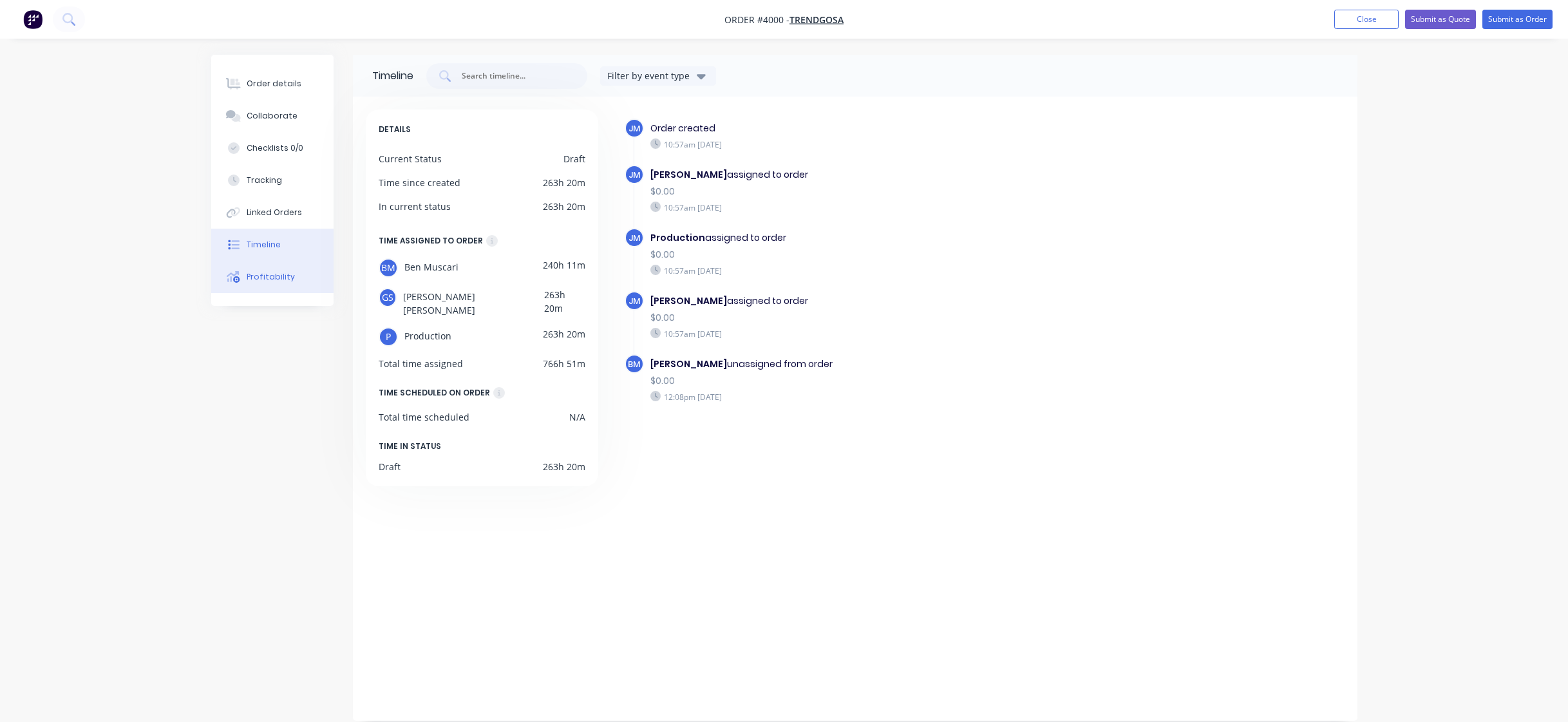
click at [288, 287] on button "Profitability" at bounding box center [273, 277] width 122 height 33
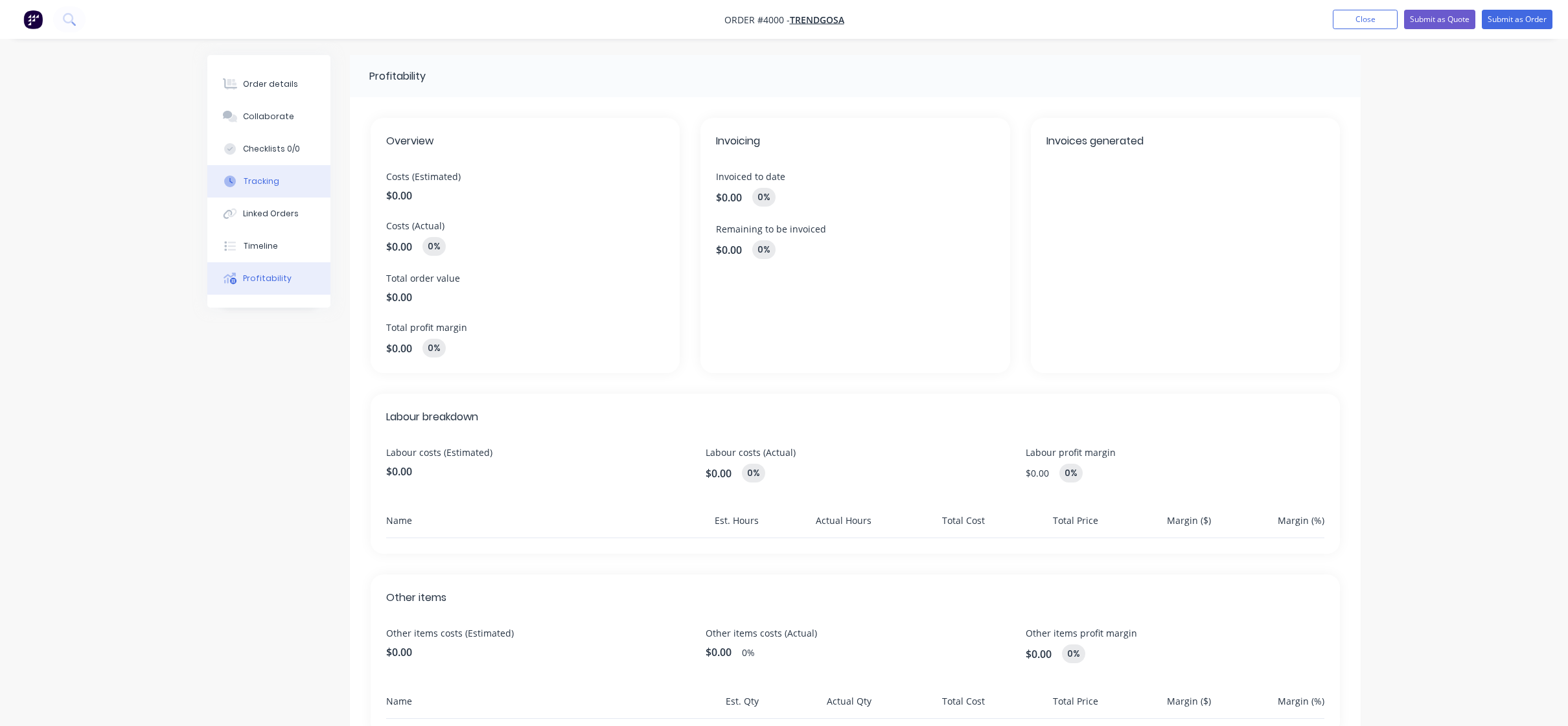
click at [299, 187] on button "Tracking" at bounding box center [269, 182] width 123 height 33
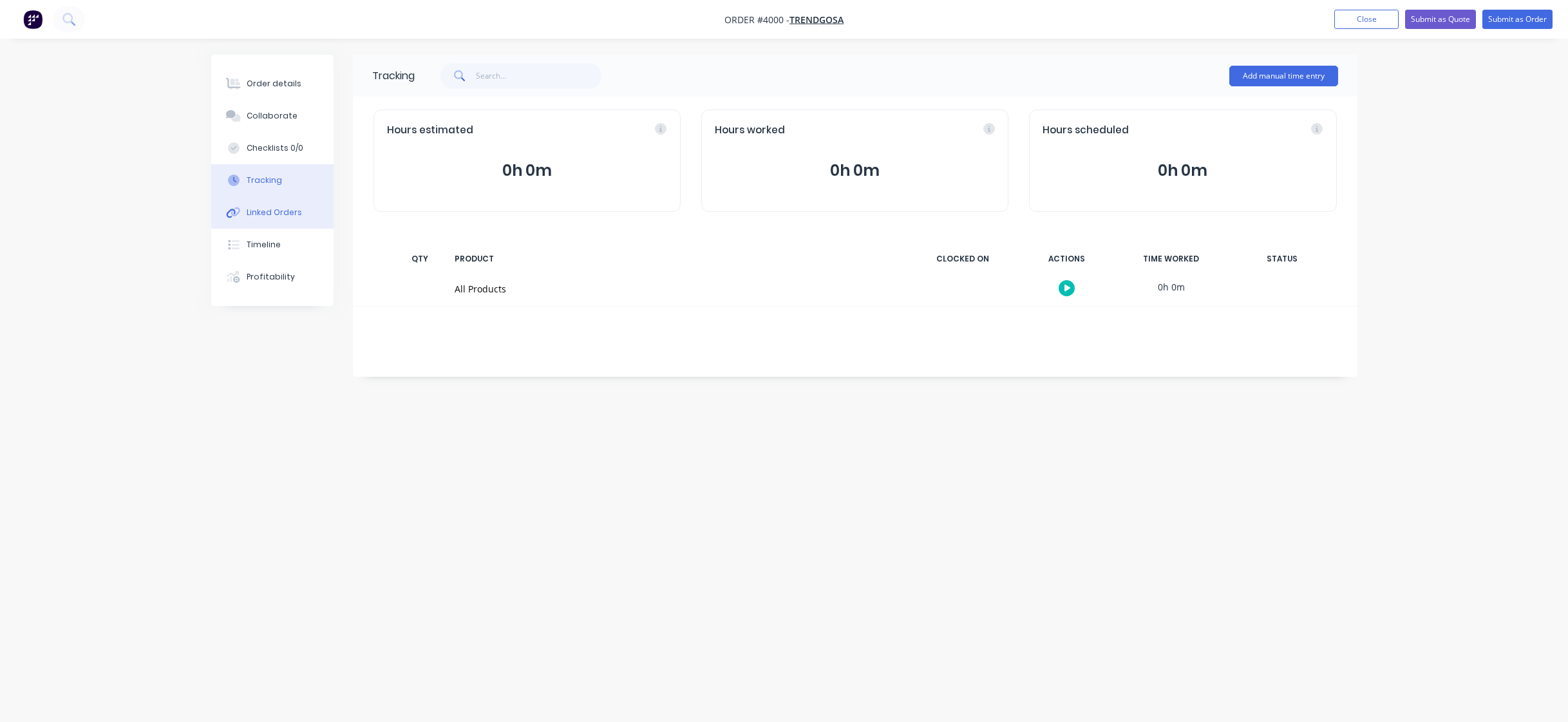
click at [283, 217] on div "Linked Orders" at bounding box center [274, 212] width 55 height 12
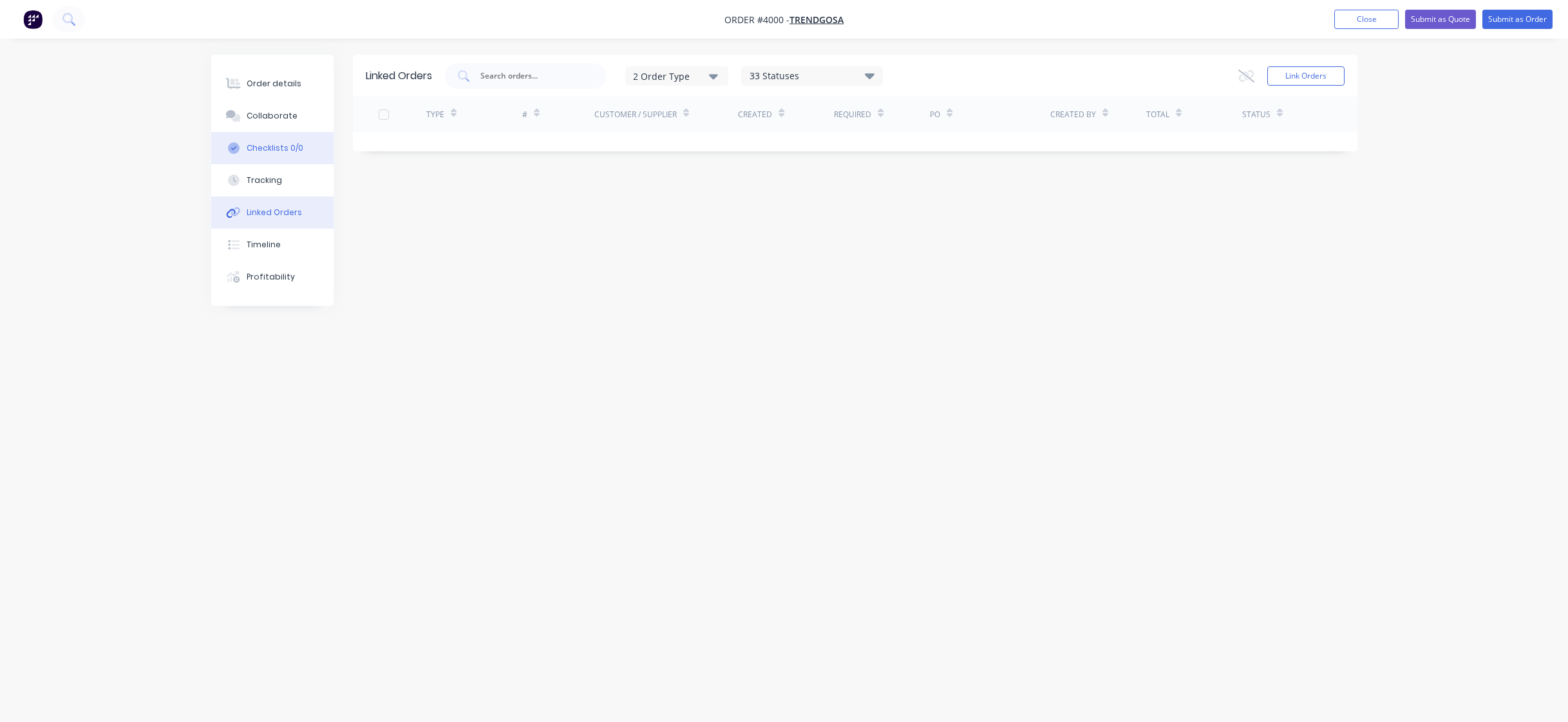
drag, startPoint x: 317, startPoint y: 150, endPoint x: 301, endPoint y: 128, distance: 27.2
click at [318, 151] on button "Checklists 0/0" at bounding box center [273, 148] width 122 height 33
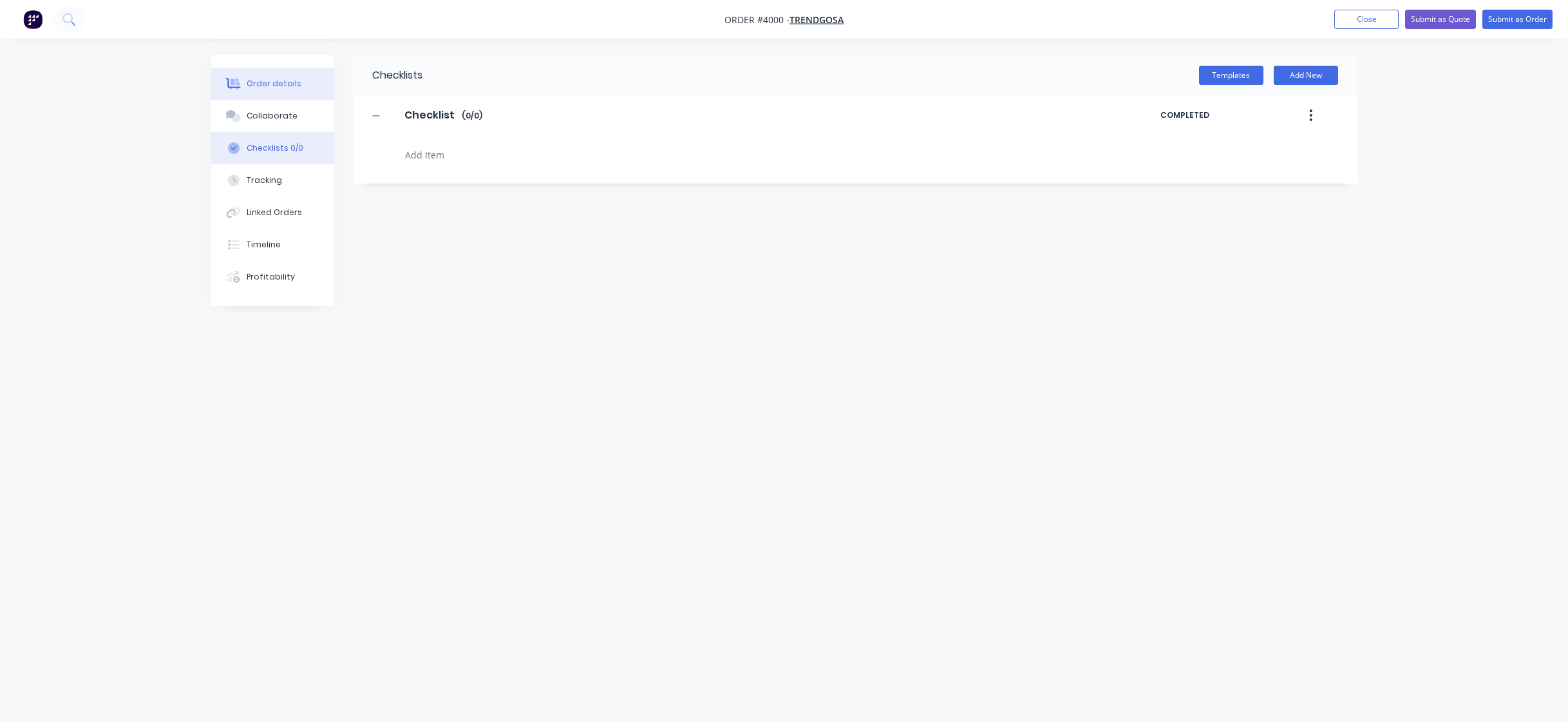
click at [280, 93] on button "Order details" at bounding box center [273, 84] width 122 height 33
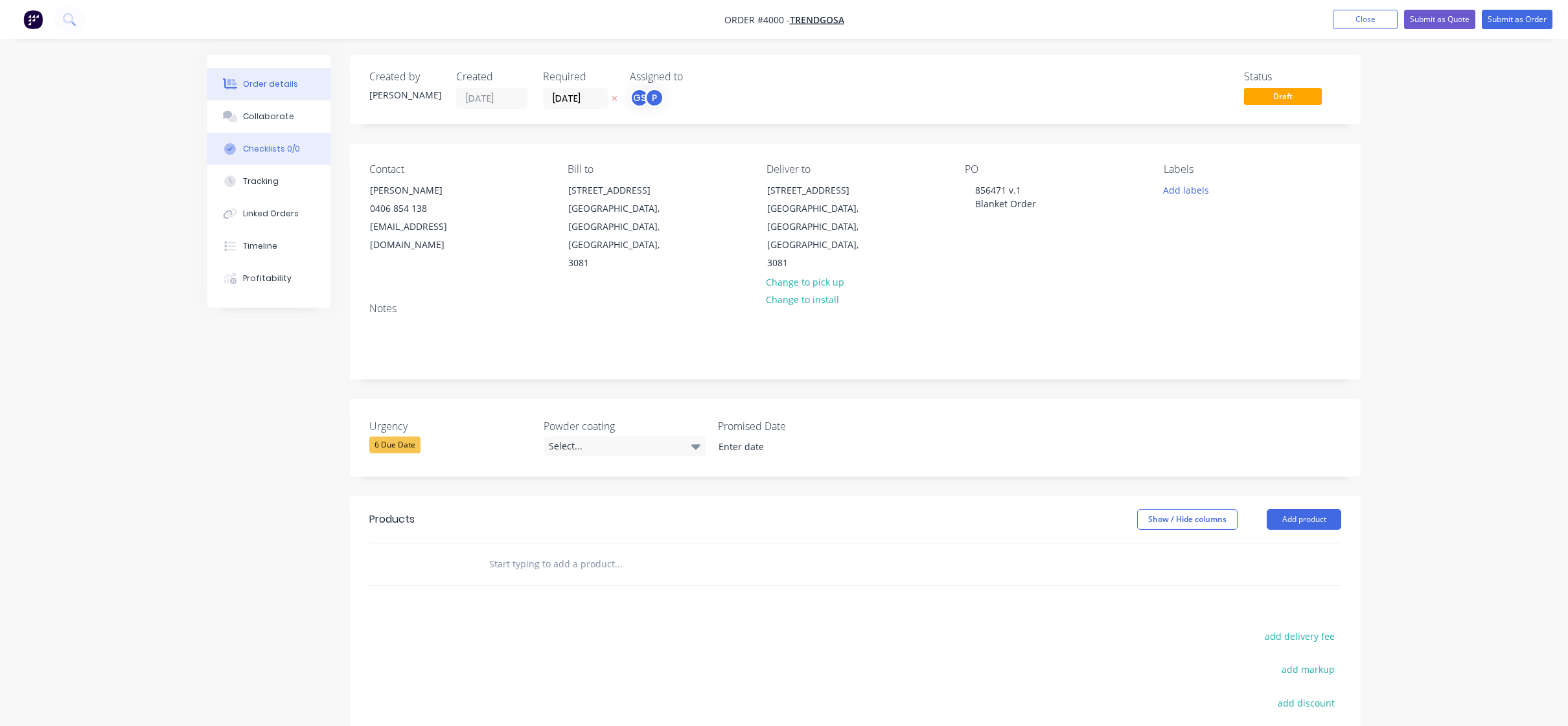
click at [281, 159] on button "Checklists 0/0" at bounding box center [269, 149] width 123 height 33
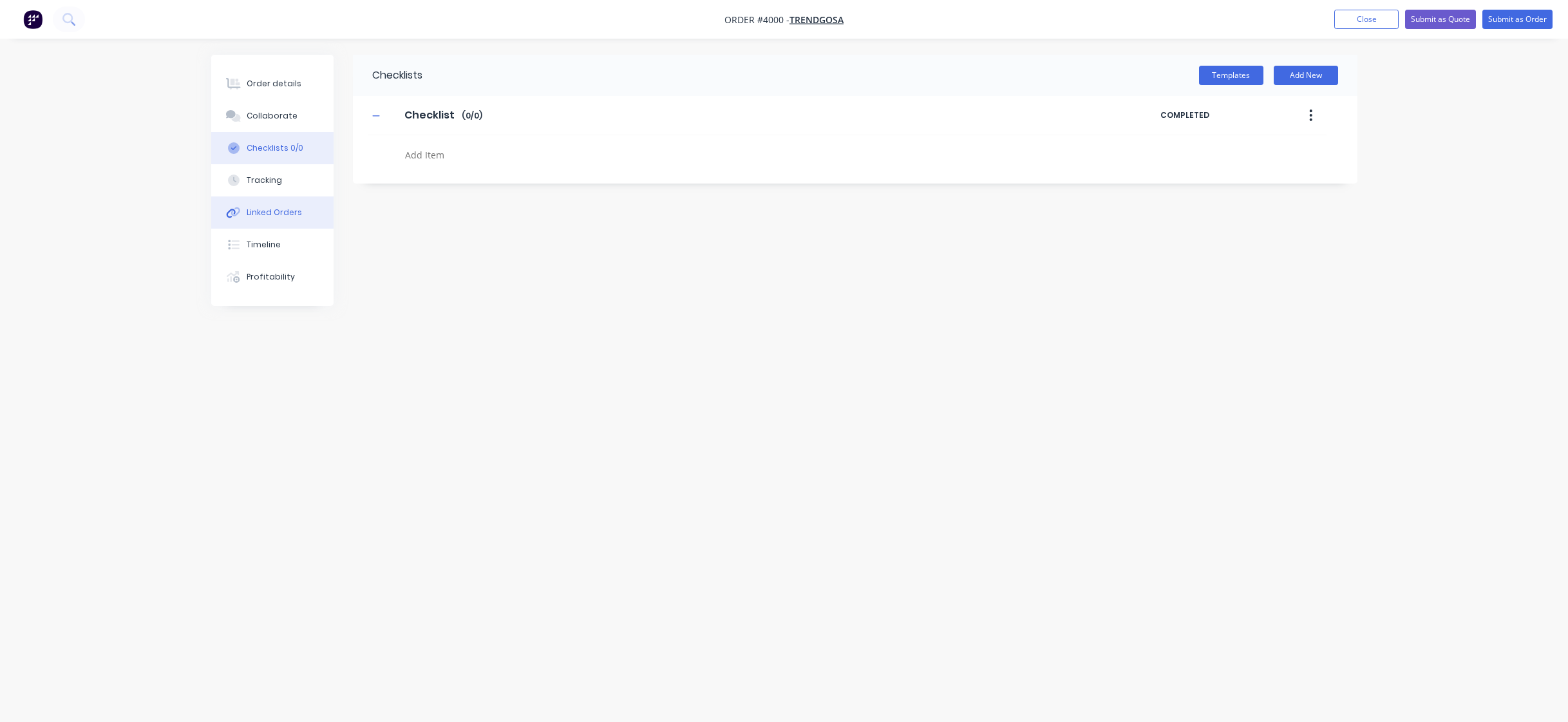
click at [261, 206] on button "Linked Orders" at bounding box center [273, 212] width 122 height 33
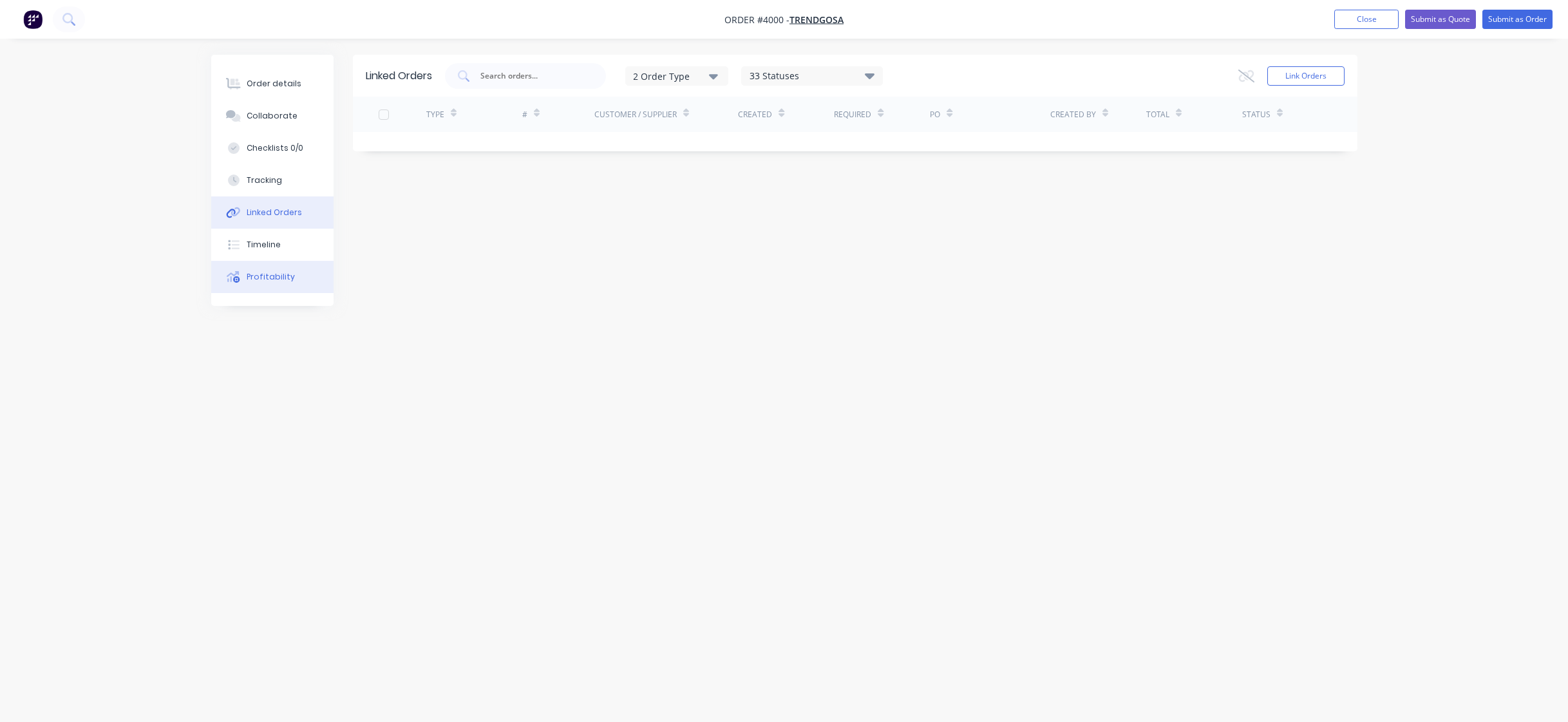
click at [279, 286] on button "Profitability" at bounding box center [273, 277] width 122 height 33
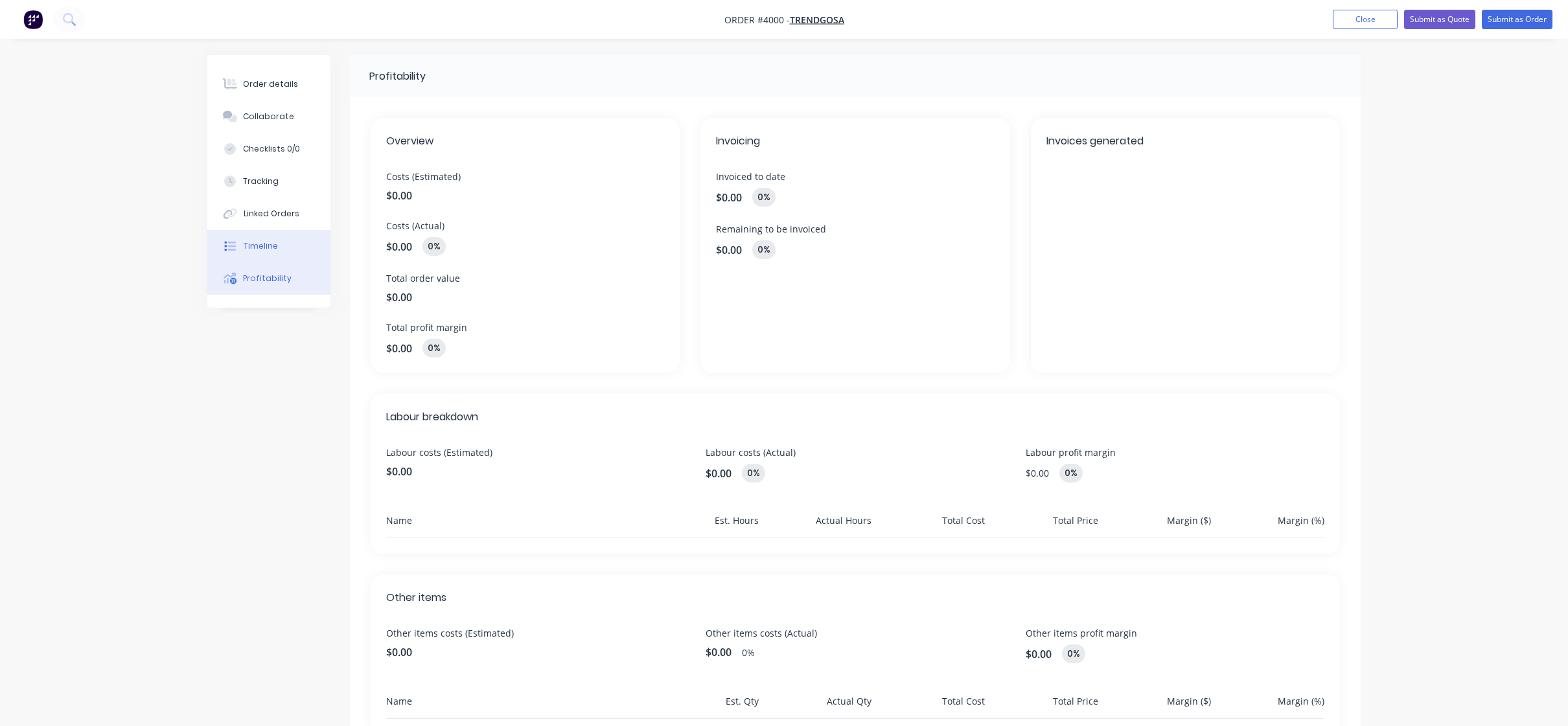
click at [293, 250] on button "Timeline" at bounding box center [269, 246] width 123 height 33
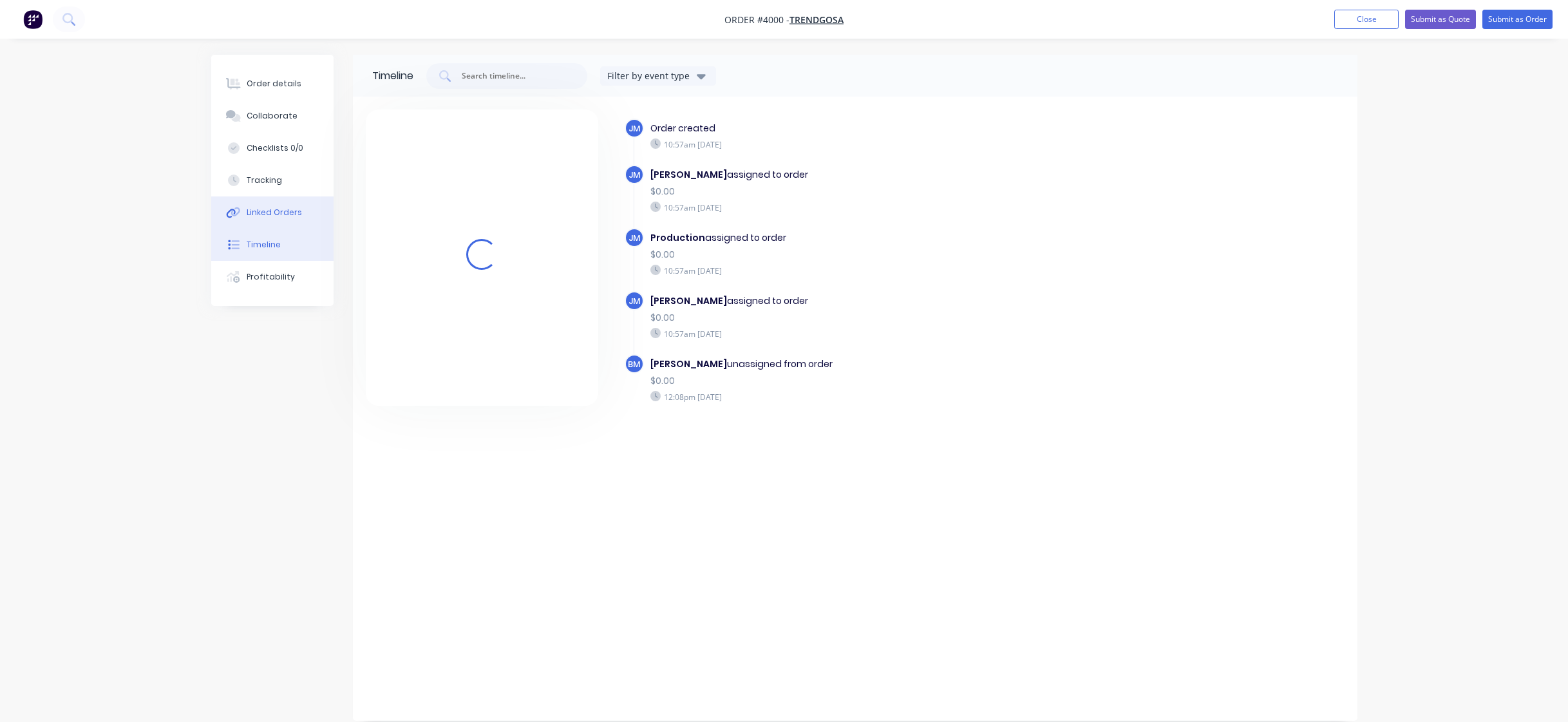
click at [309, 222] on button "Linked Orders" at bounding box center [273, 212] width 122 height 33
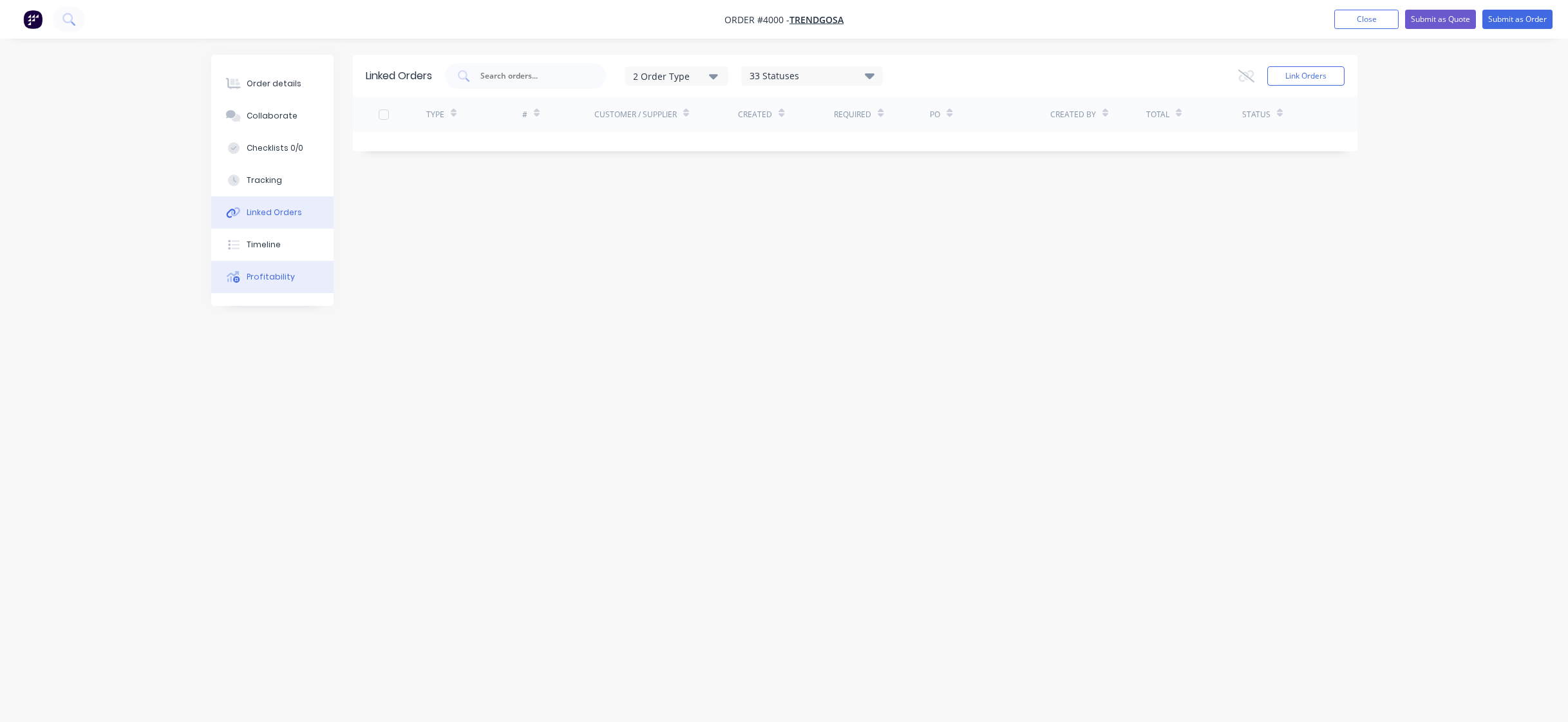
click at [314, 277] on button "Profitability" at bounding box center [273, 277] width 122 height 33
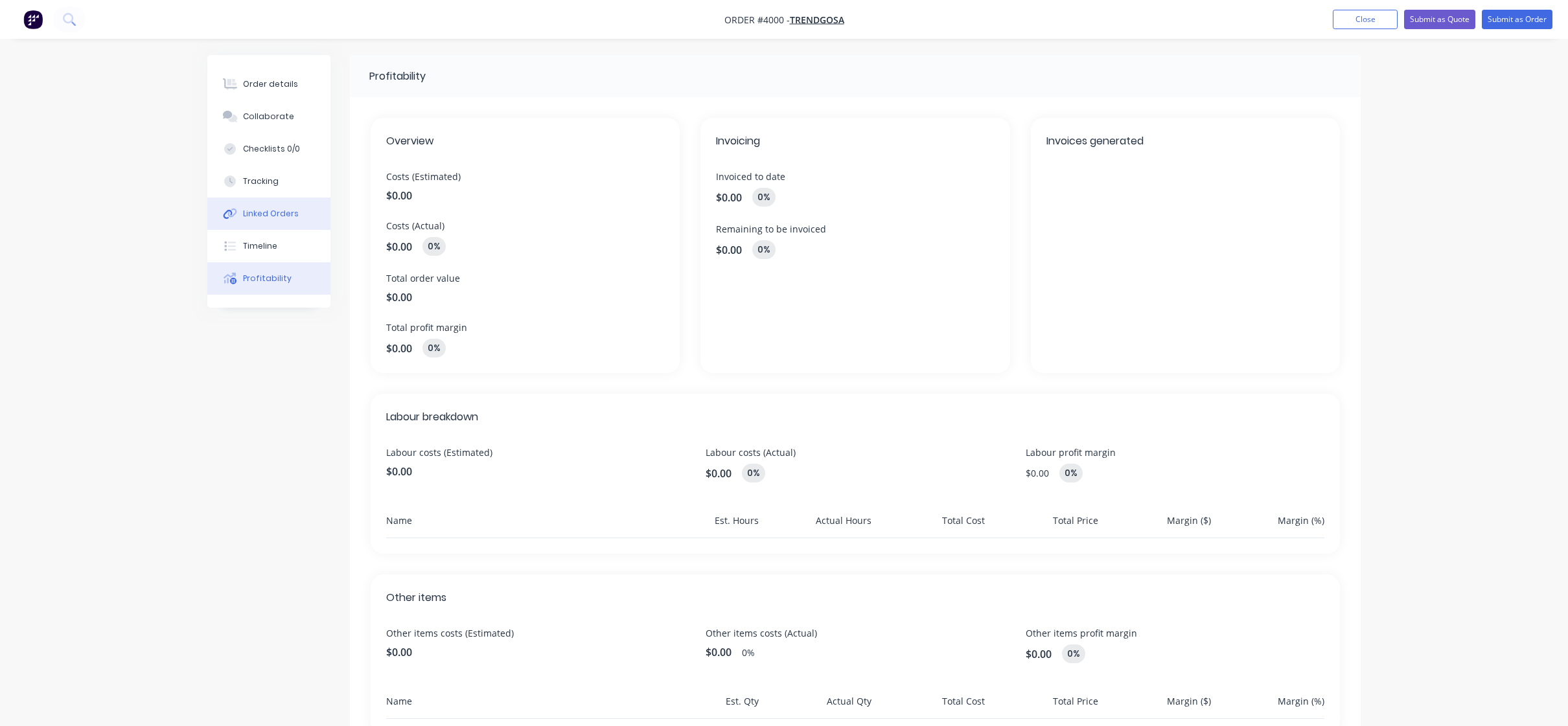
click at [300, 221] on button "Linked Orders" at bounding box center [269, 214] width 123 height 33
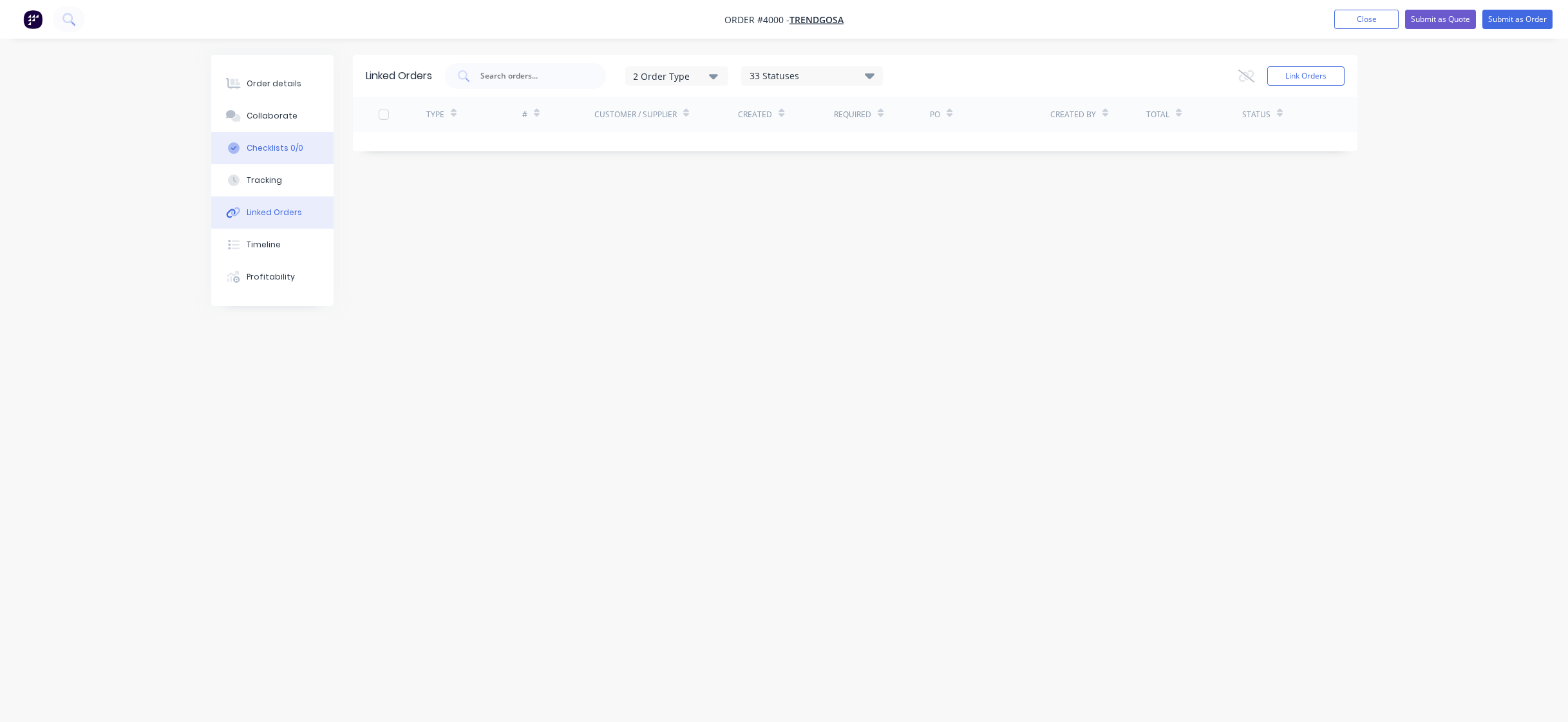
click at [291, 151] on div "Checklists 0/0" at bounding box center [274, 148] width 57 height 12
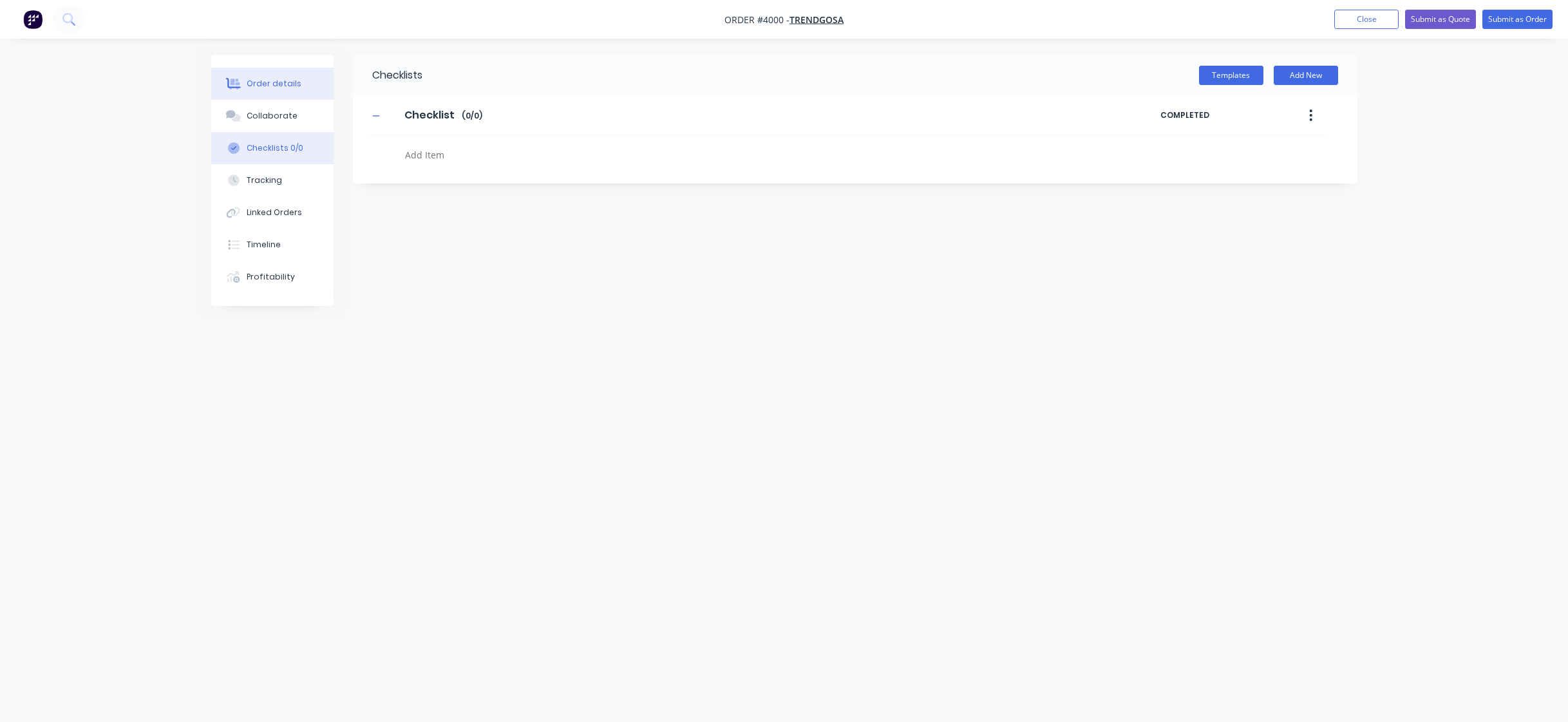
click at [291, 88] on div "Order details" at bounding box center [274, 84] width 55 height 12
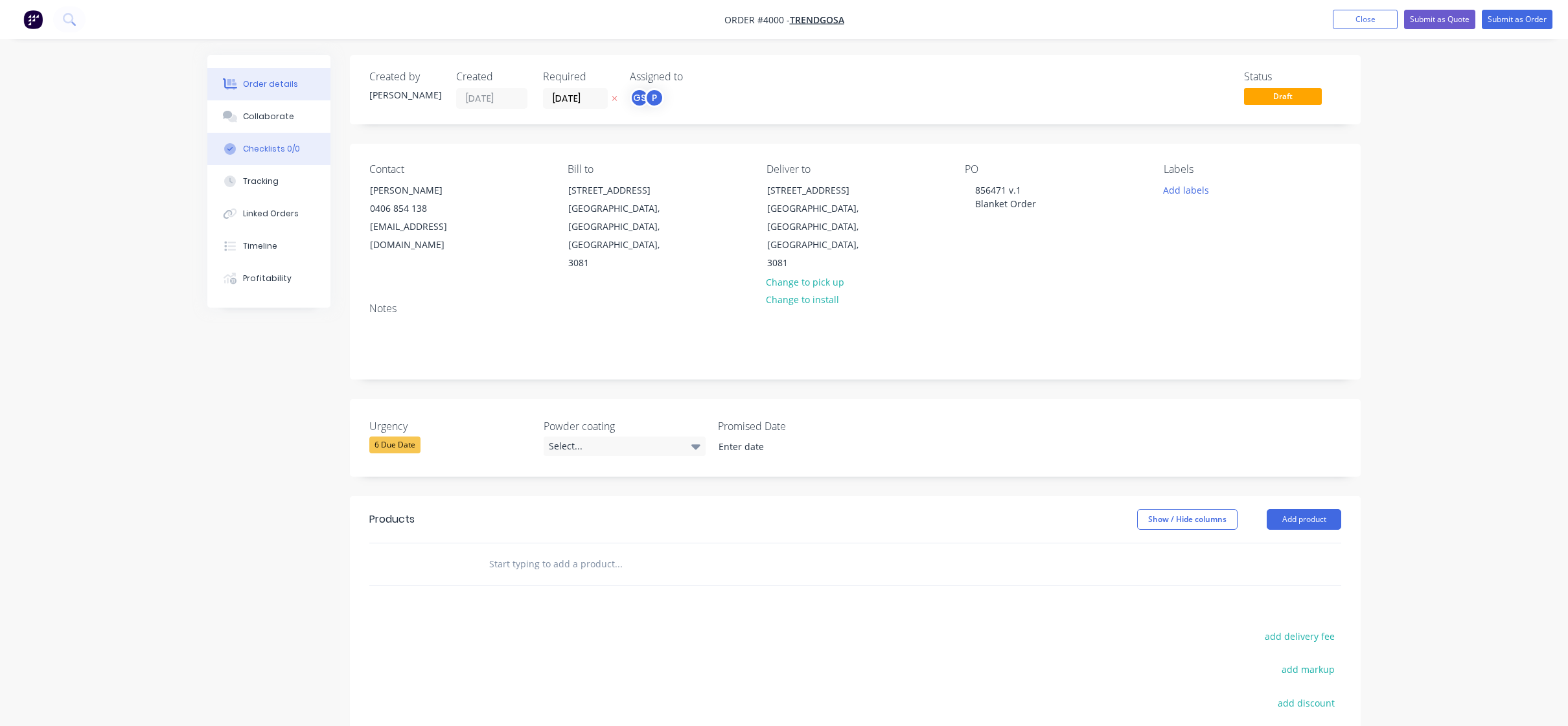
click at [289, 163] on button "Checklists 0/0" at bounding box center [269, 149] width 123 height 33
type textarea "x"
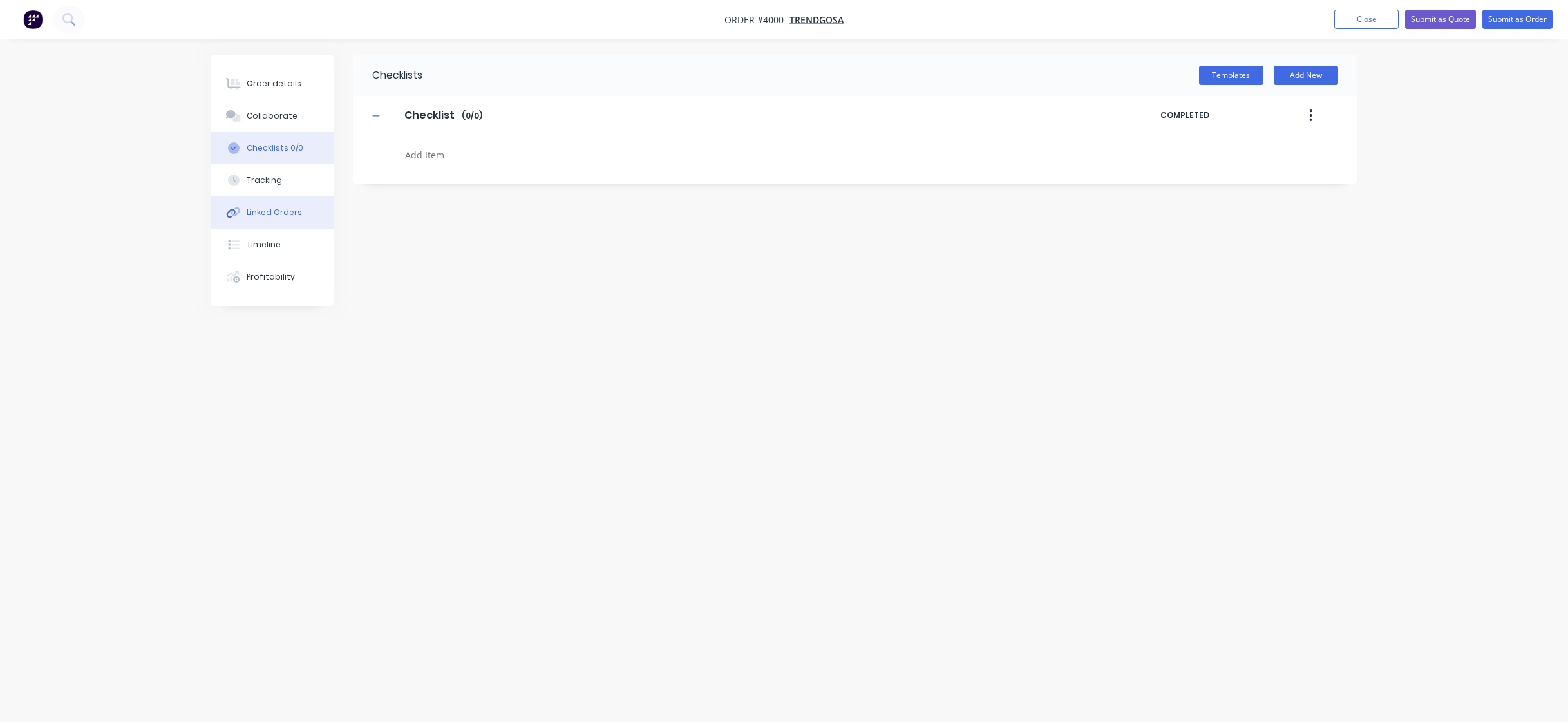
click at [293, 219] on button "Linked Orders" at bounding box center [273, 212] width 122 height 33
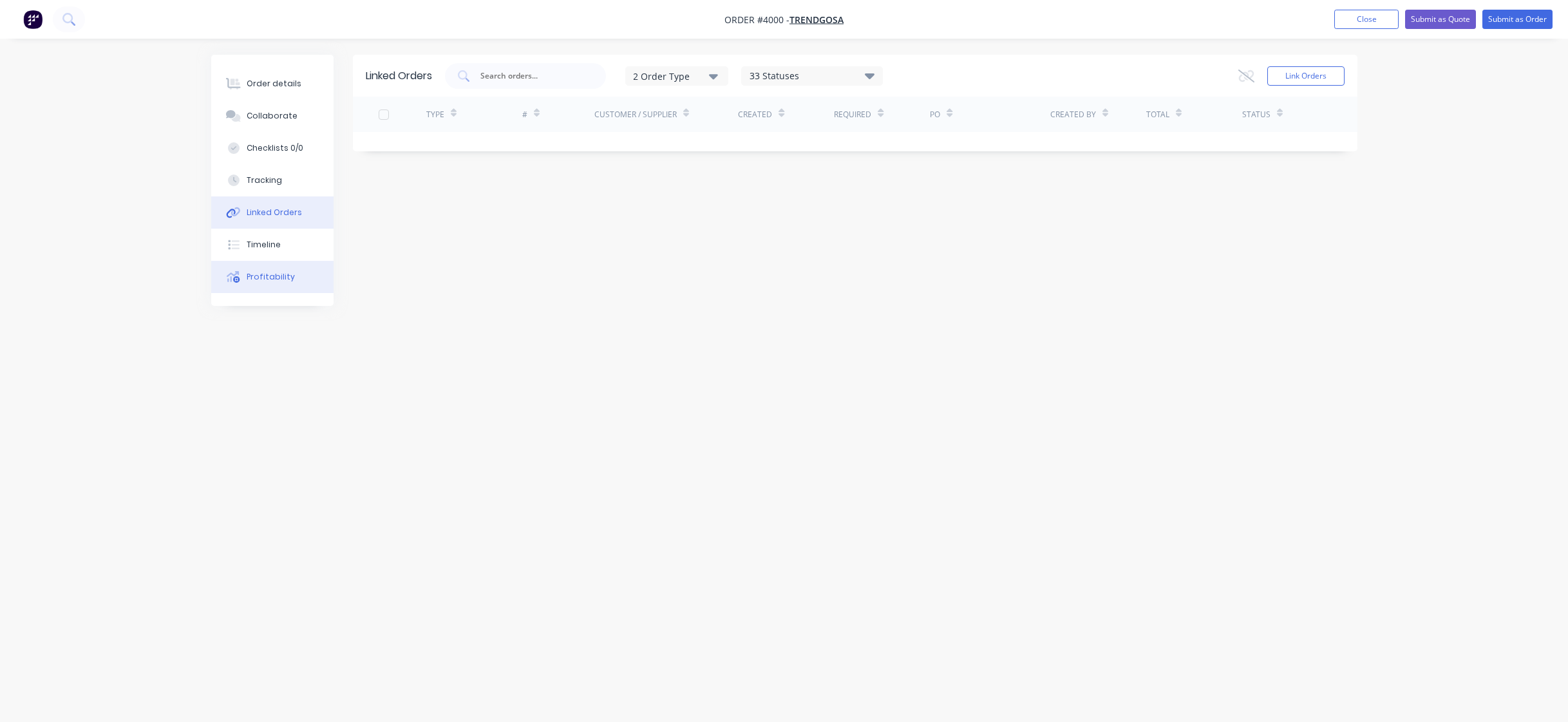
click at [302, 272] on button "Profitability" at bounding box center [273, 277] width 122 height 33
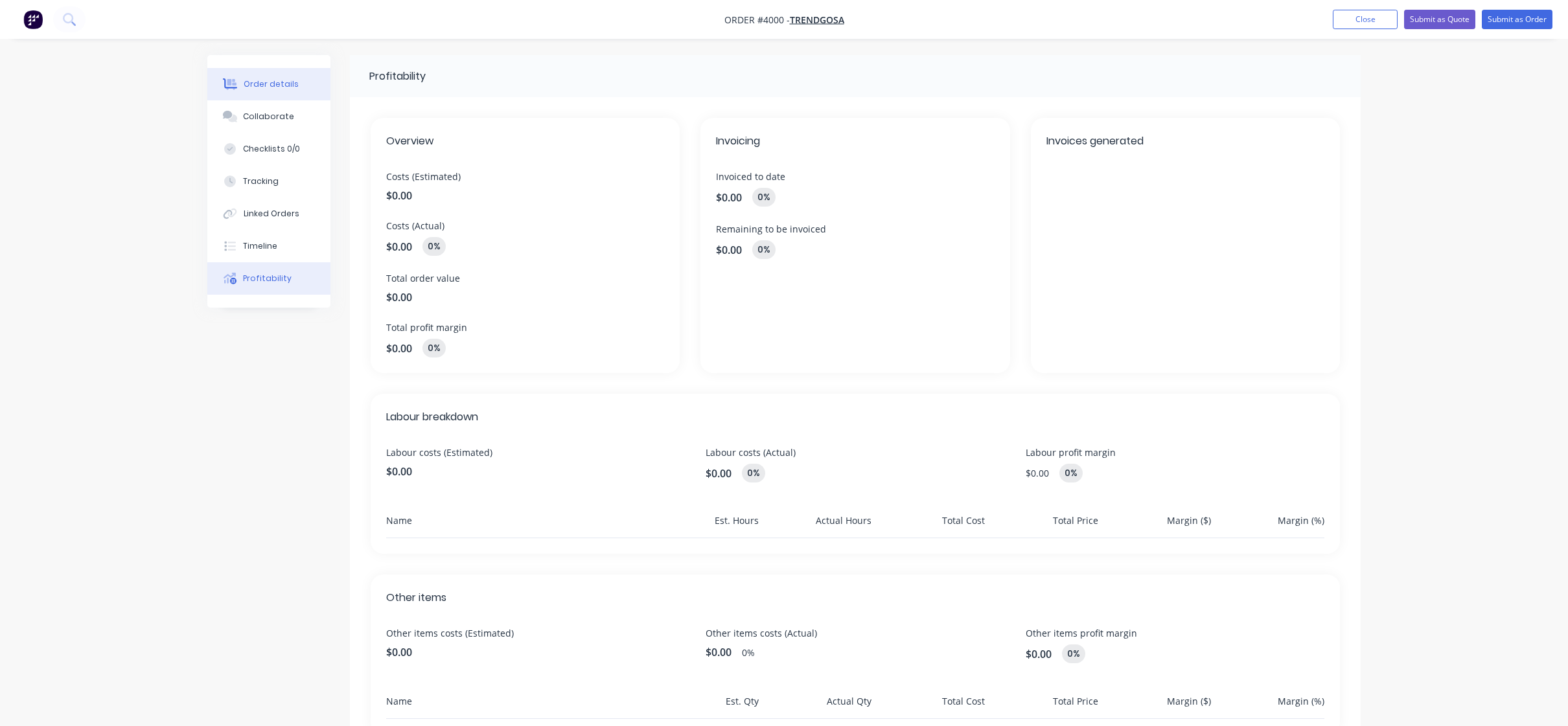
click at [289, 80] on div "Order details" at bounding box center [271, 84] width 55 height 12
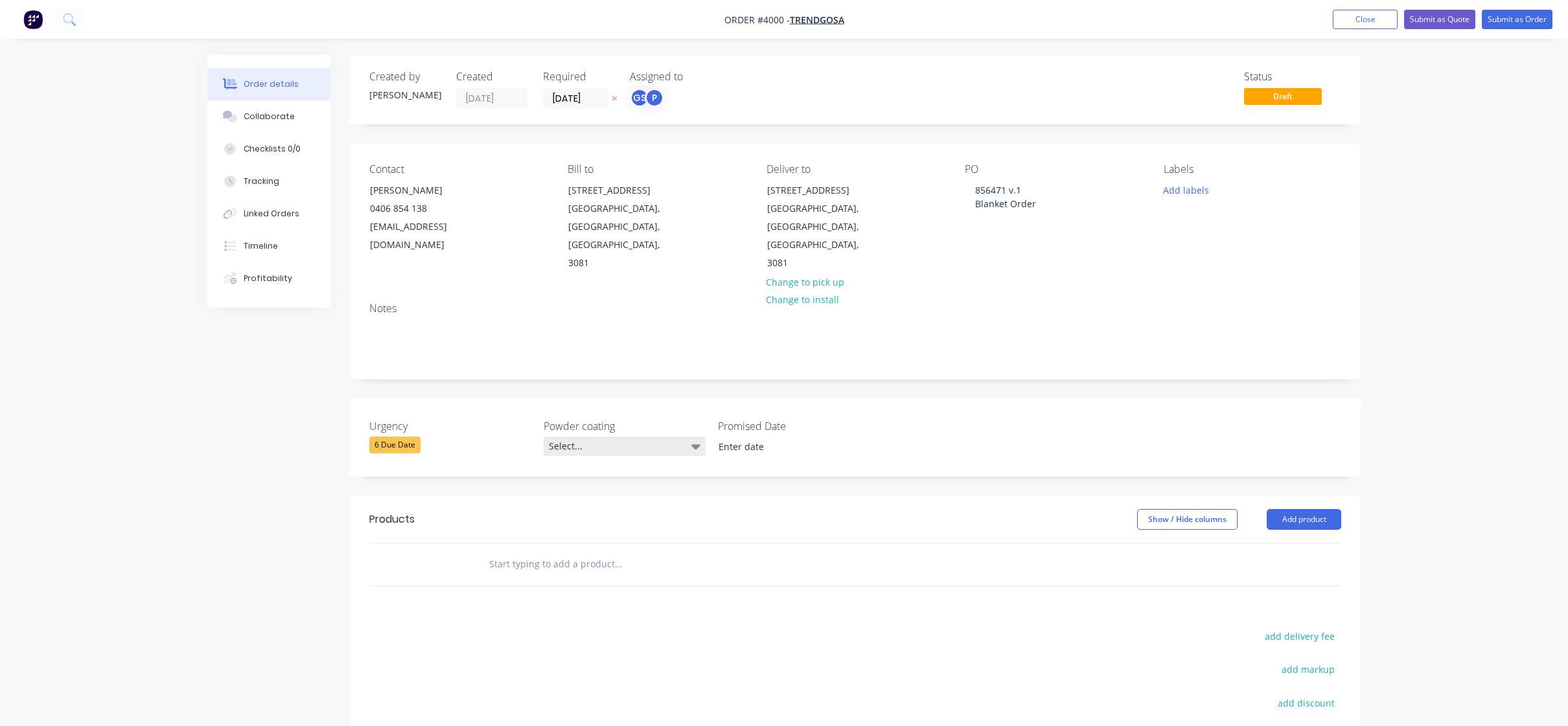
click at [653, 437] on div "Select..." at bounding box center [625, 446] width 162 height 19
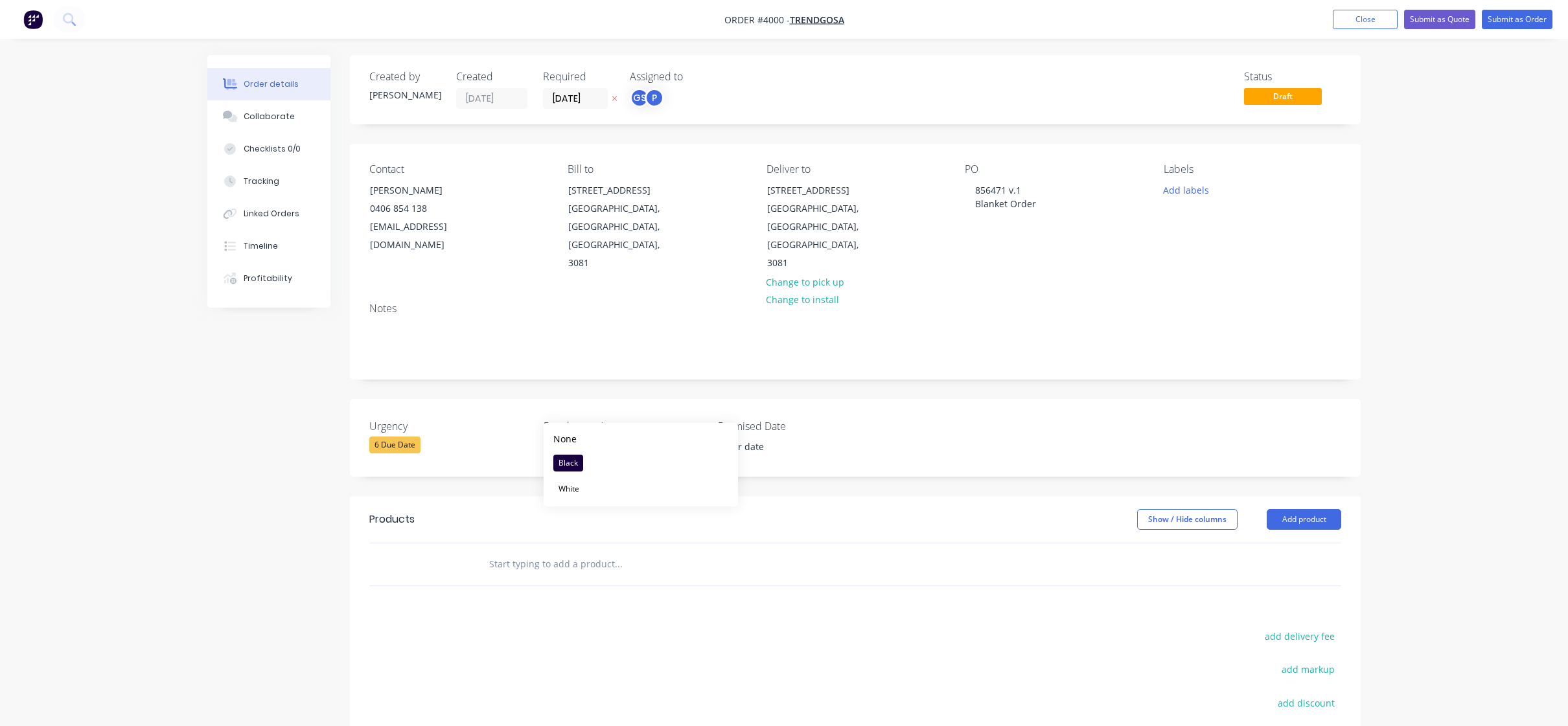
click at [653, 437] on div "Select..." at bounding box center [625, 446] width 162 height 19
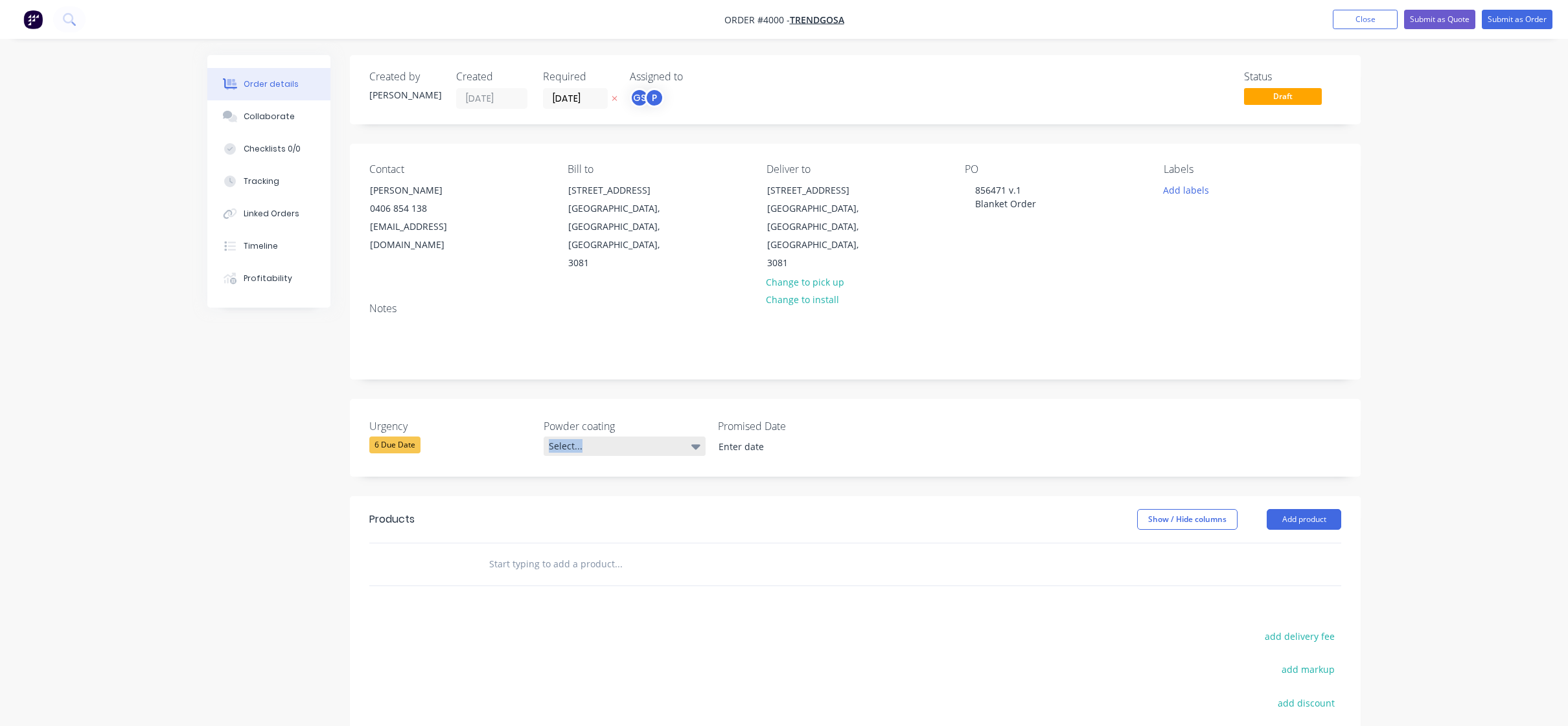
click at [653, 437] on div "Select..." at bounding box center [625, 446] width 162 height 19
click at [656, 437] on div "Select..." at bounding box center [625, 446] width 162 height 19
click at [657, 437] on div "Select..." at bounding box center [625, 446] width 162 height 19
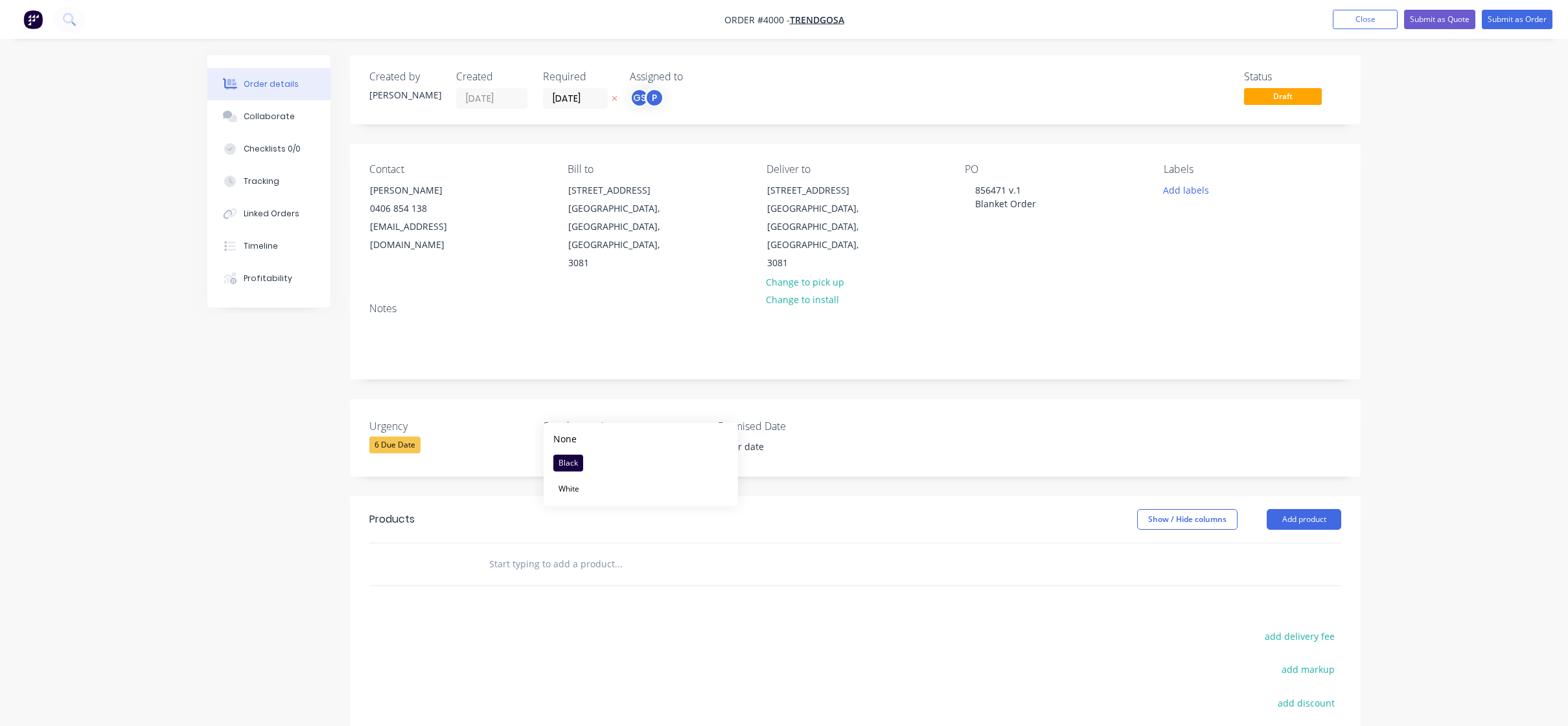
click at [700, 439] on icon at bounding box center [696, 446] width 9 height 14
click at [683, 437] on div "Select..." at bounding box center [625, 446] width 162 height 19
click at [695, 439] on icon at bounding box center [696, 446] width 9 height 14
click at [695, 444] on icon at bounding box center [696, 447] width 9 height 5
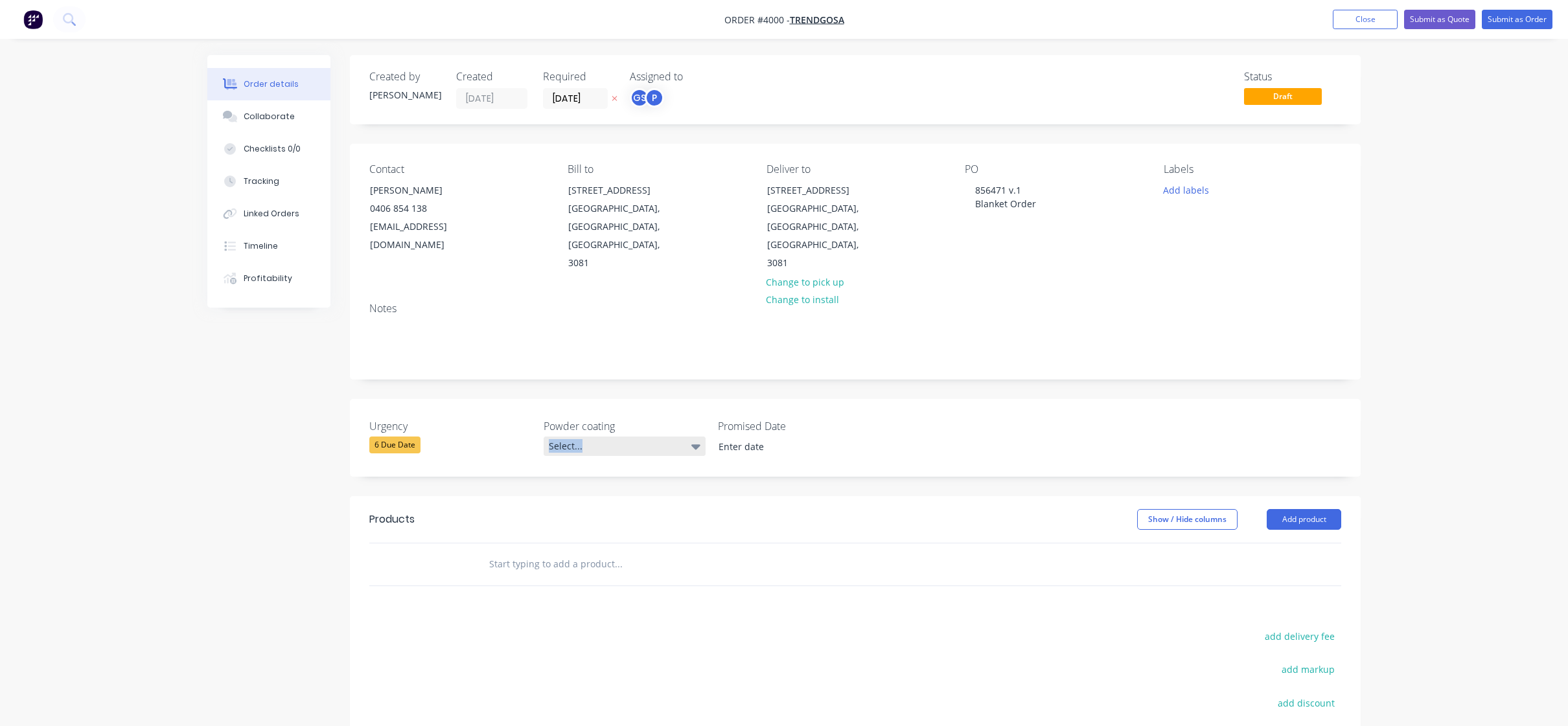
click at [702, 437] on div "Select..." at bounding box center [625, 446] width 162 height 19
click at [695, 444] on icon at bounding box center [696, 447] width 9 height 5
click at [690, 437] on div "Select..." at bounding box center [625, 446] width 162 height 19
click at [694, 439] on icon at bounding box center [696, 446] width 9 height 14
click at [695, 444] on icon at bounding box center [696, 447] width 9 height 5
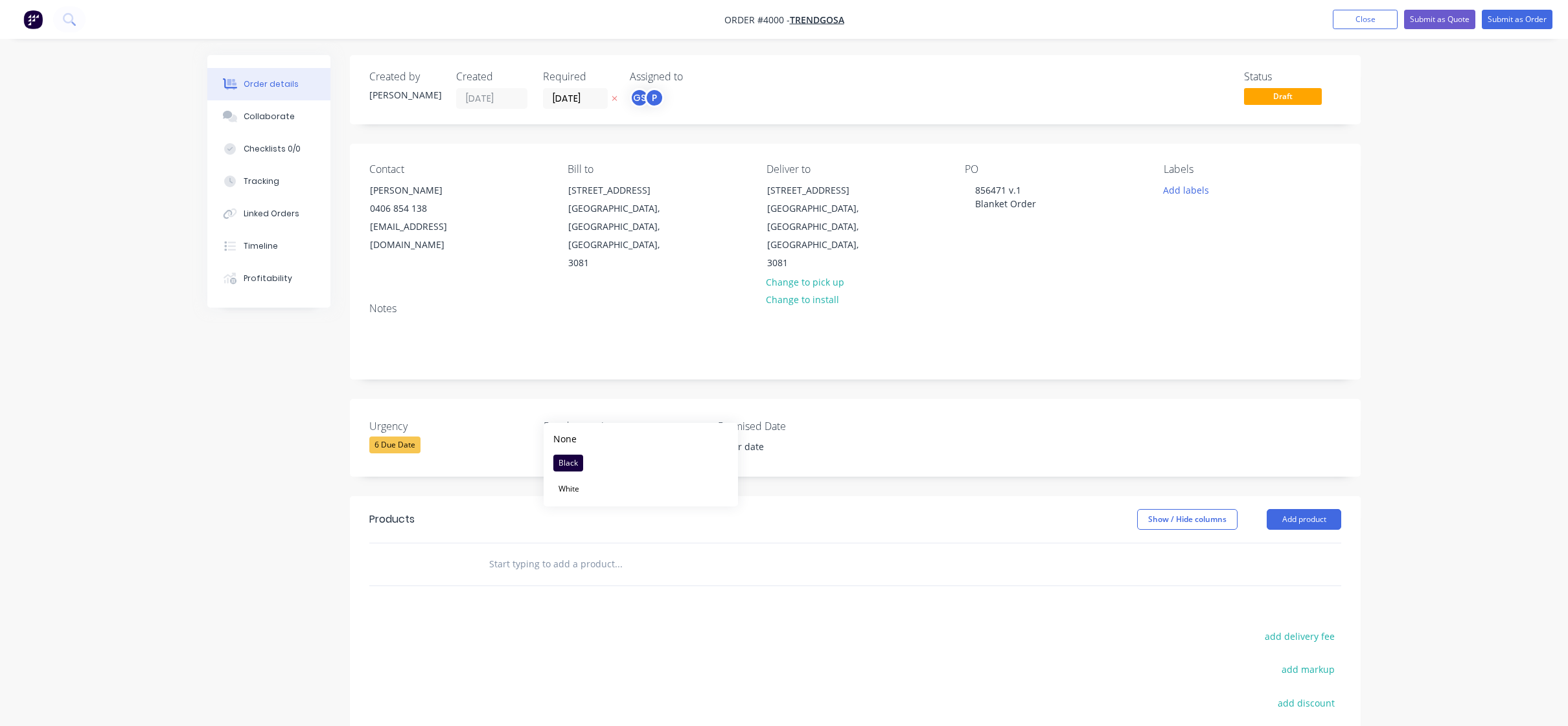
click at [695, 444] on icon at bounding box center [696, 447] width 9 height 5
click at [667, 437] on div "Select..." at bounding box center [625, 446] width 162 height 19
click at [694, 439] on icon at bounding box center [696, 446] width 9 height 14
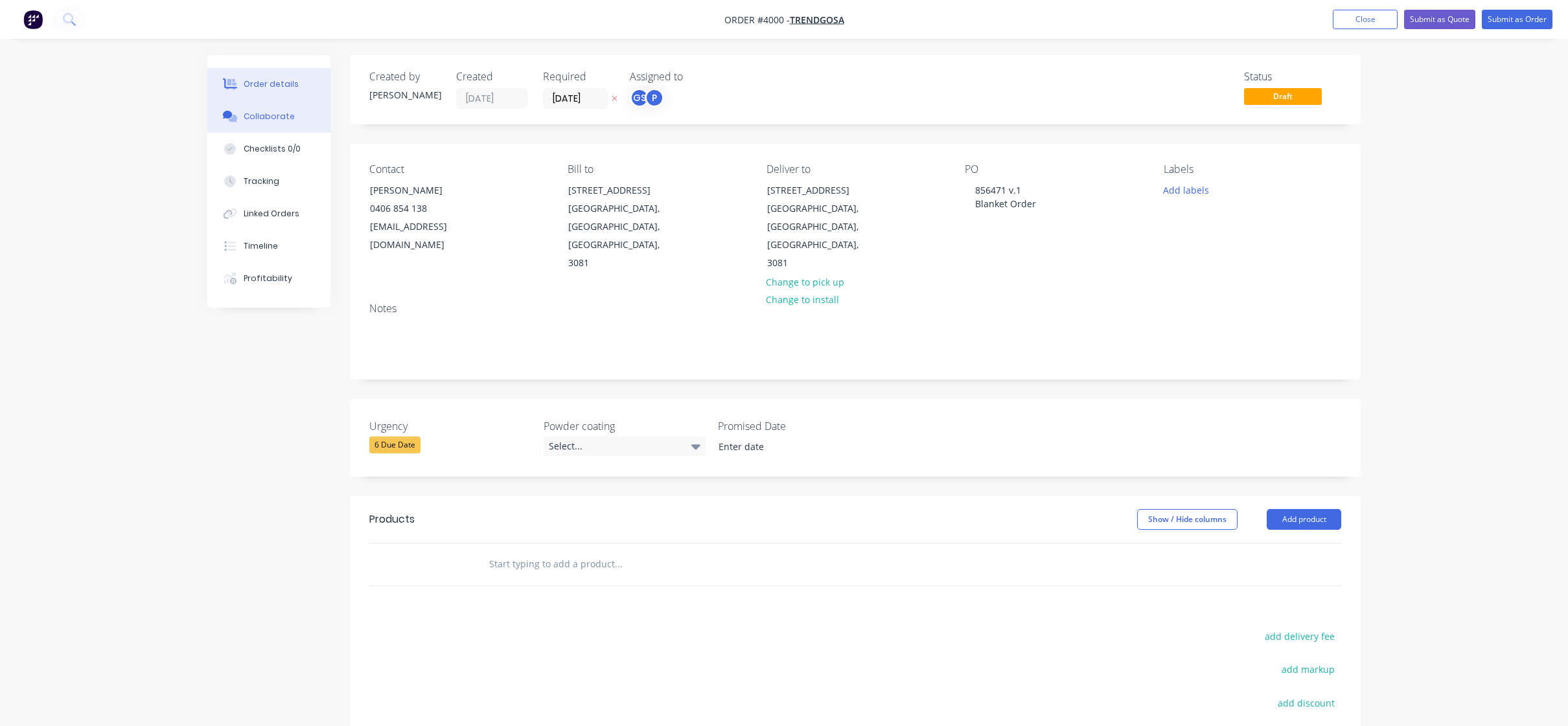
click at [290, 115] on button "Collaborate" at bounding box center [269, 117] width 123 height 33
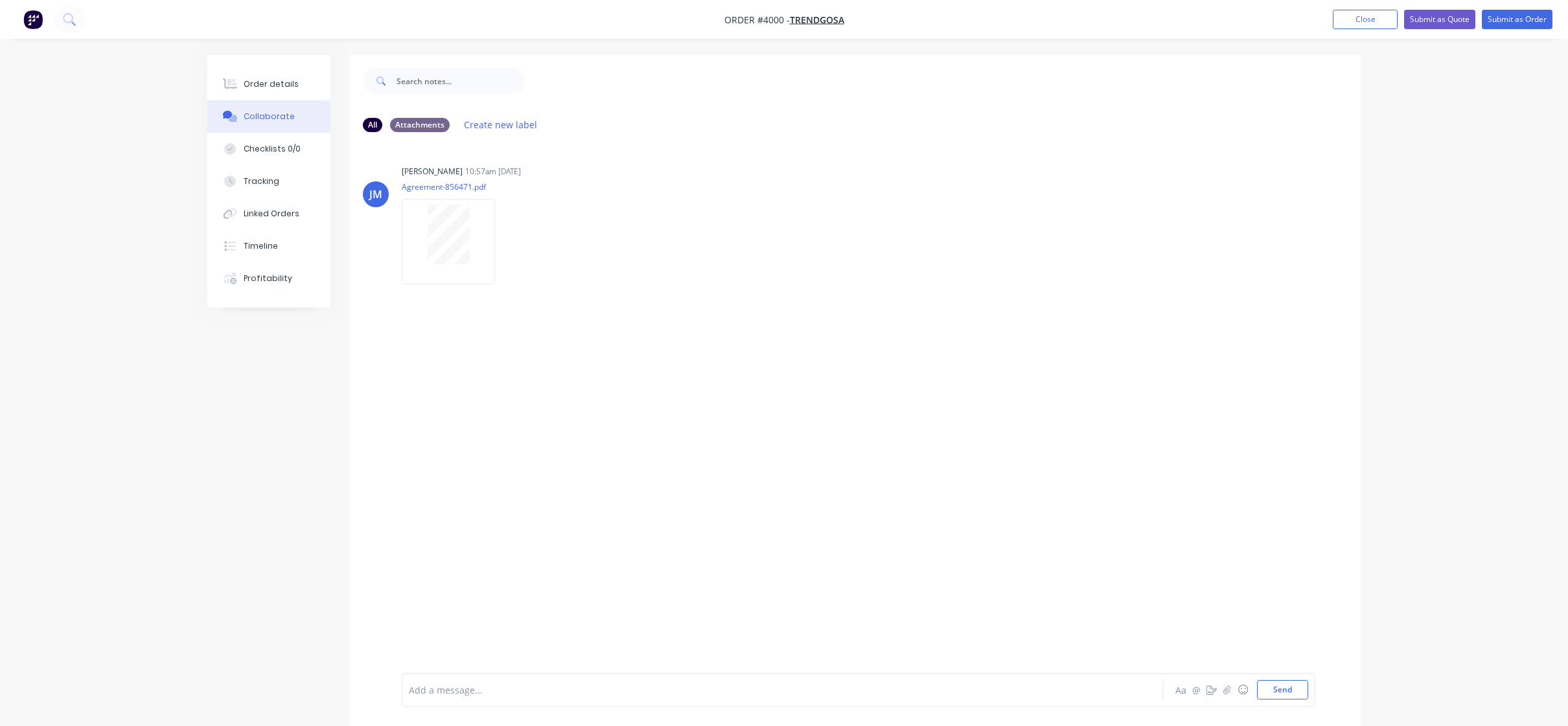
click at [157, 171] on div "Order details Collaborate Checklists 0/0 Tracking Linked Orders Timeline Profit…" at bounding box center [784, 373] width 1568 height 745
drag, startPoint x: 81, startPoint y: 489, endPoint x: 82, endPoint y: 498, distance: 9.1
click at [81, 489] on div "Order details Collaborate Checklists 0/0 Tracking Linked Orders Timeline Profit…" at bounding box center [784, 373] width 1568 height 745
click at [247, 90] on div "Order details" at bounding box center [271, 84] width 55 height 12
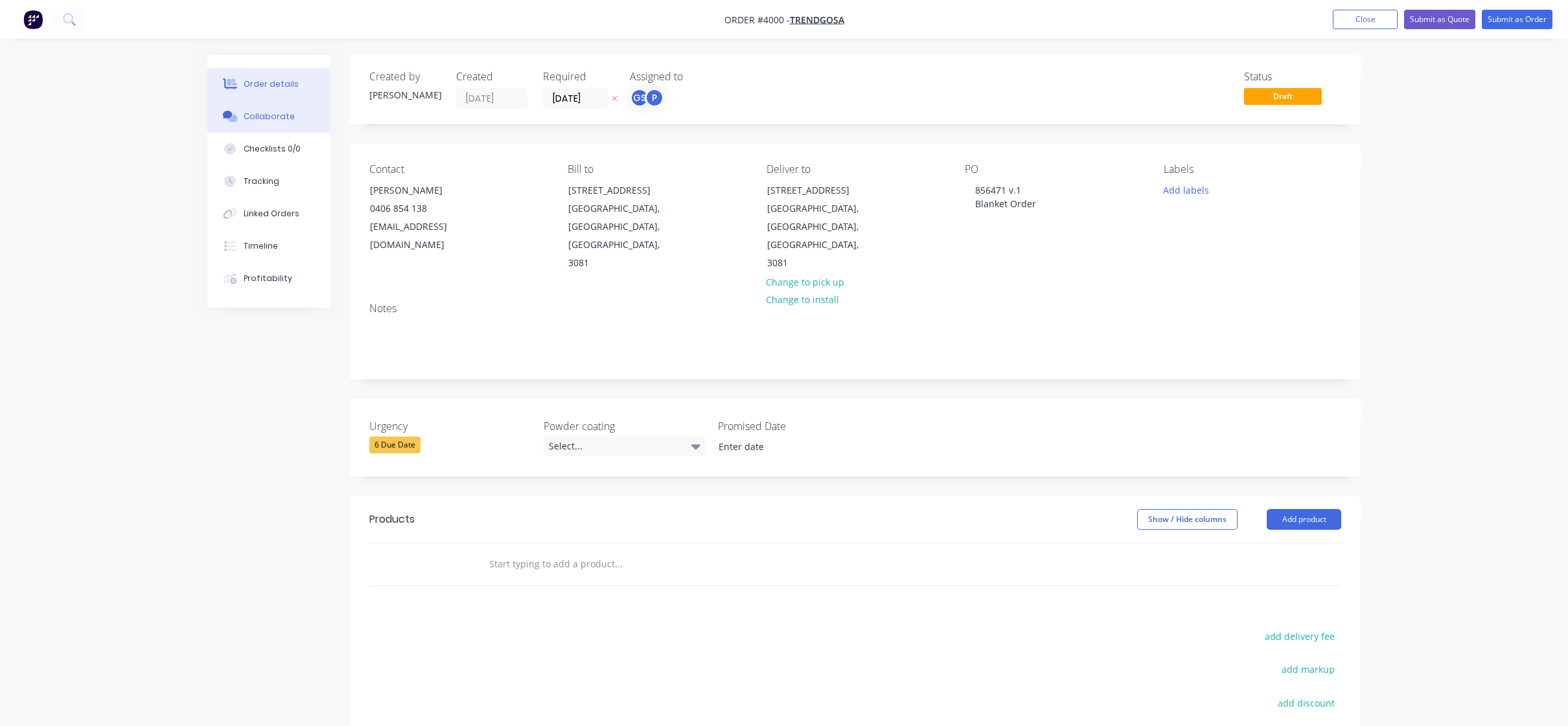
click at [285, 129] on button "Collaborate" at bounding box center [269, 117] width 123 height 33
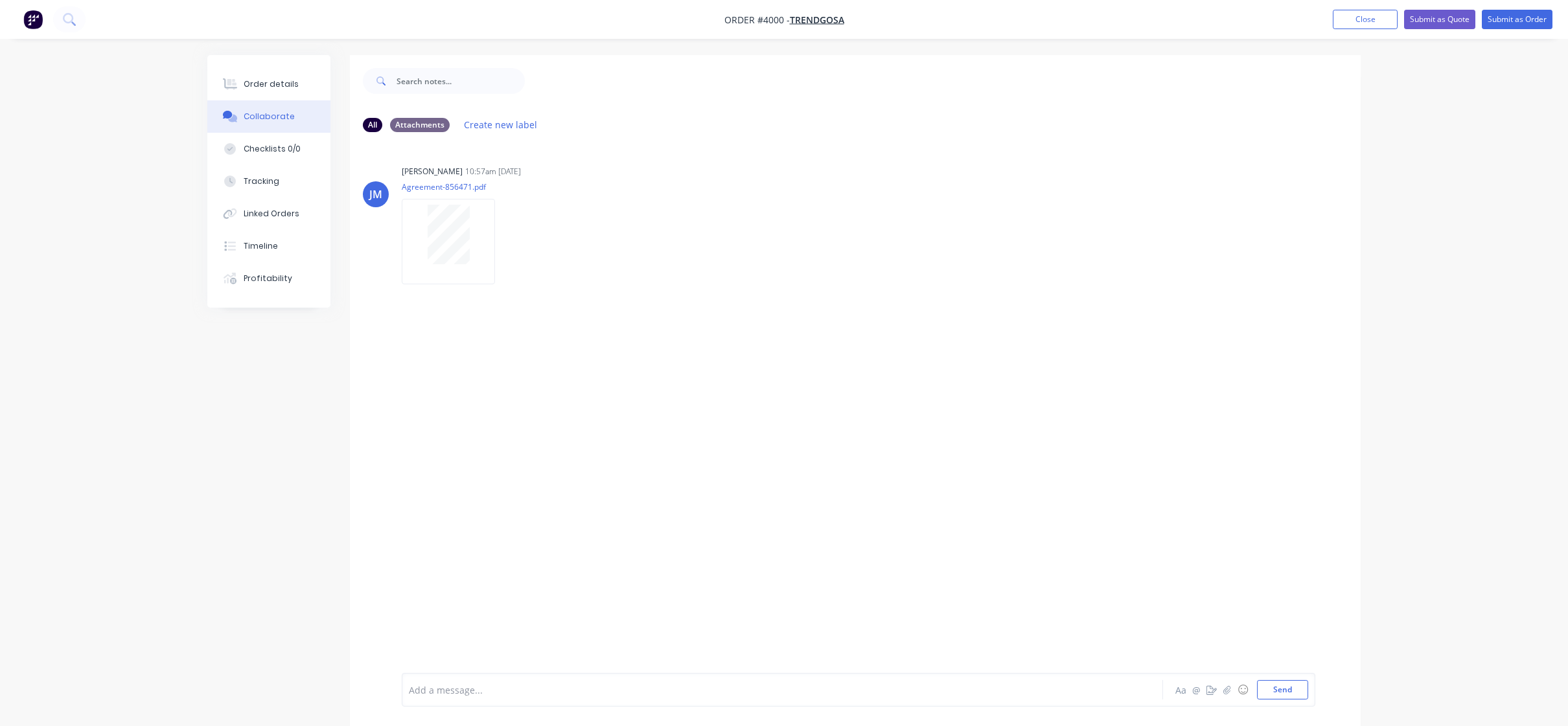
drag, startPoint x: 320, startPoint y: 335, endPoint x: 331, endPoint y: 429, distance: 94.6
click at [1349, 29] on nav "Order #4000 - Trendgosa Add product Close Submit as Quote Submit as Order" at bounding box center [784, 19] width 1568 height 39
click at [1354, 22] on button "Close" at bounding box center [1364, 19] width 65 height 19
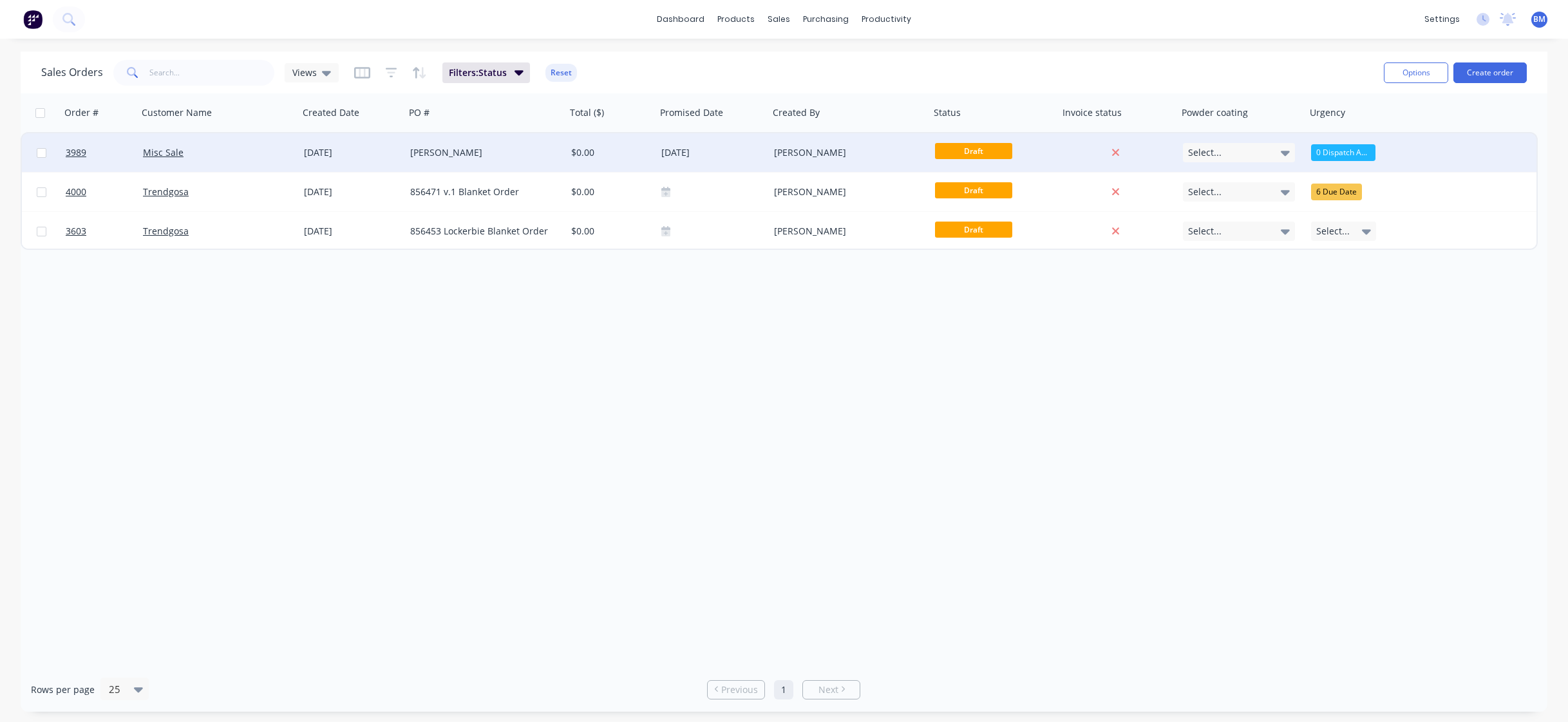
click at [223, 150] on div "Misc Sale" at bounding box center [214, 153] width 143 height 13
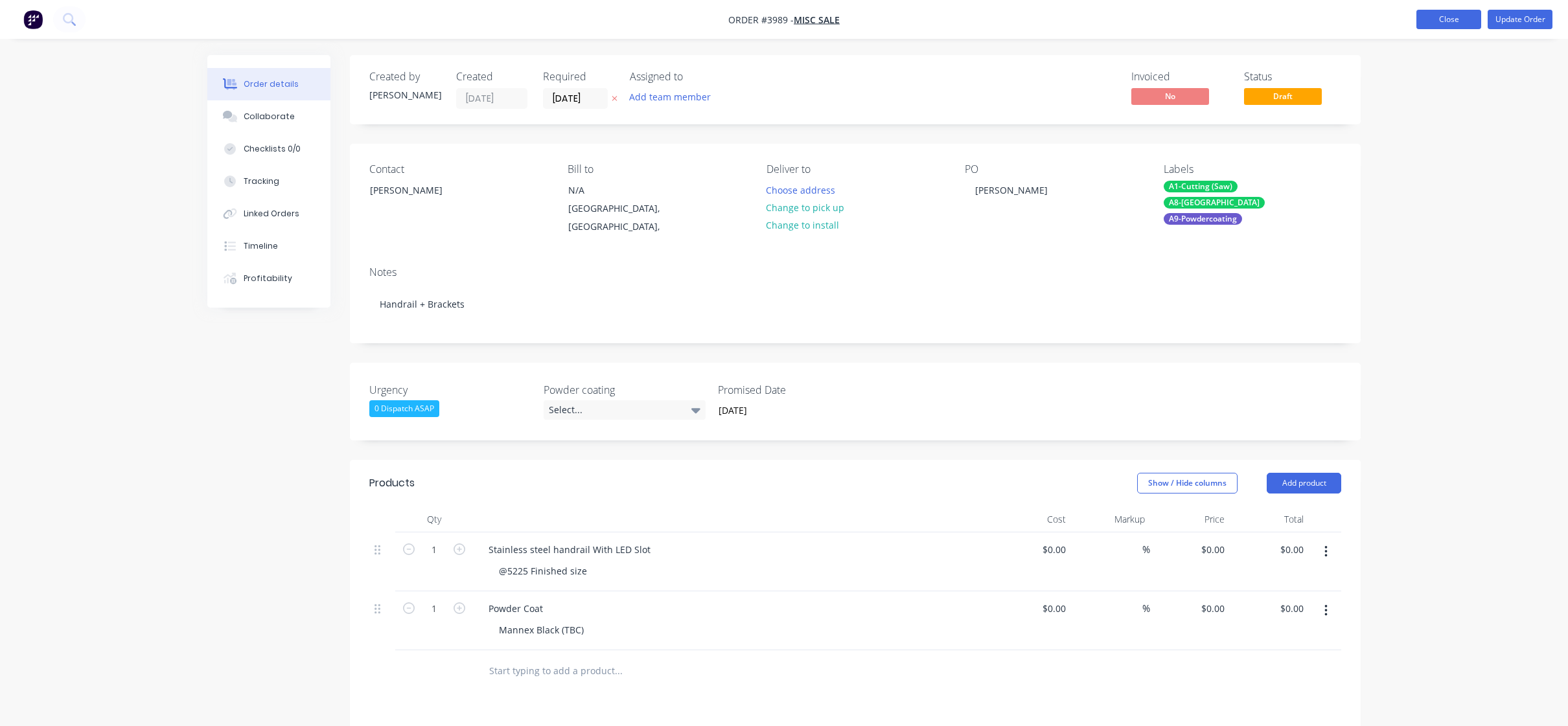
click at [1435, 27] on button "Close" at bounding box center [1448, 19] width 65 height 19
